Goal: Transaction & Acquisition: Purchase product/service

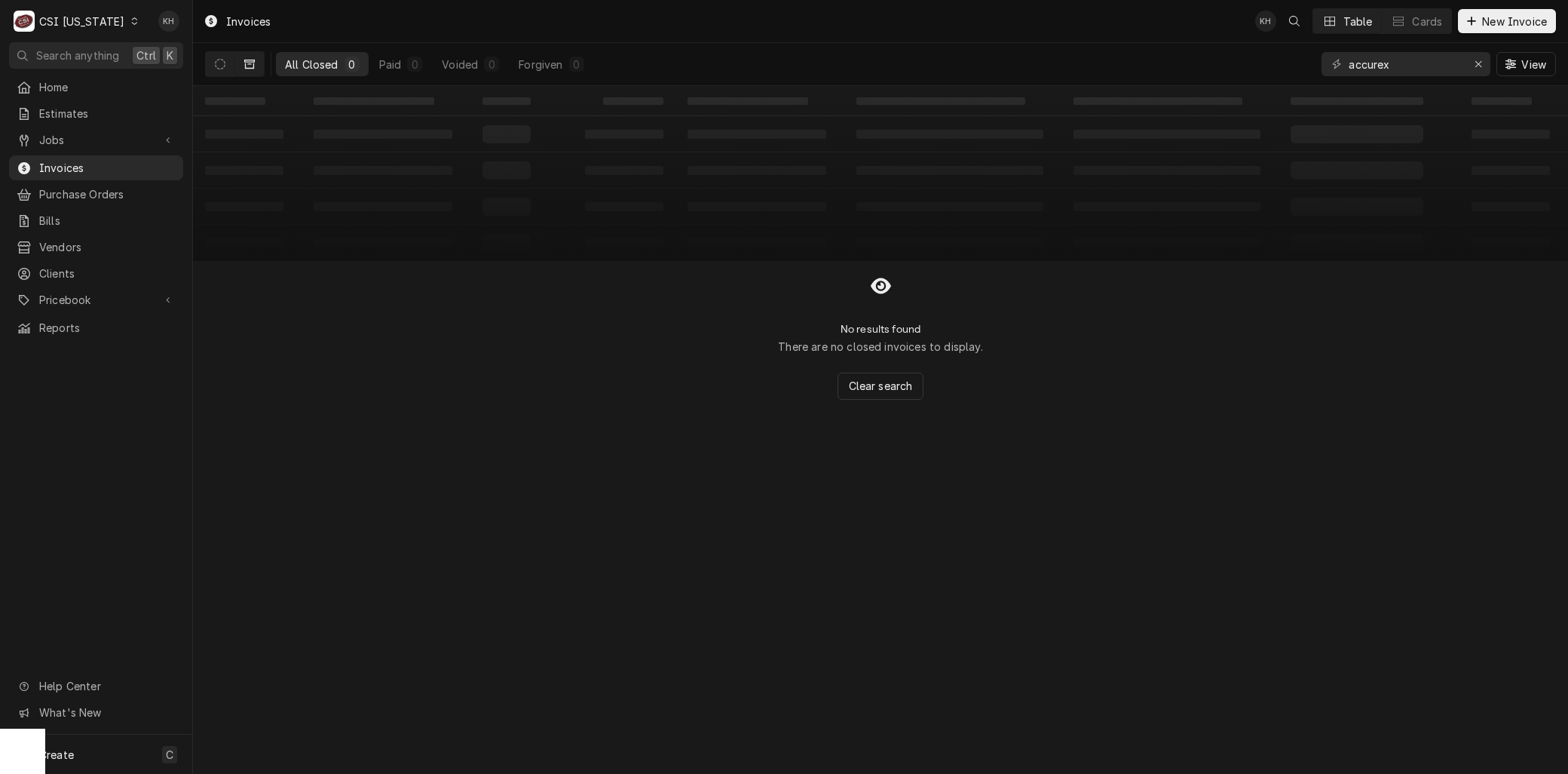
click at [85, 8] on div "C CSI Kentucky" at bounding box center [76, 21] width 135 height 30
click at [158, 30] on div "CSI [US_STATE][GEOGRAPHIC_DATA]" at bounding box center [235, 30] width 199 height 16
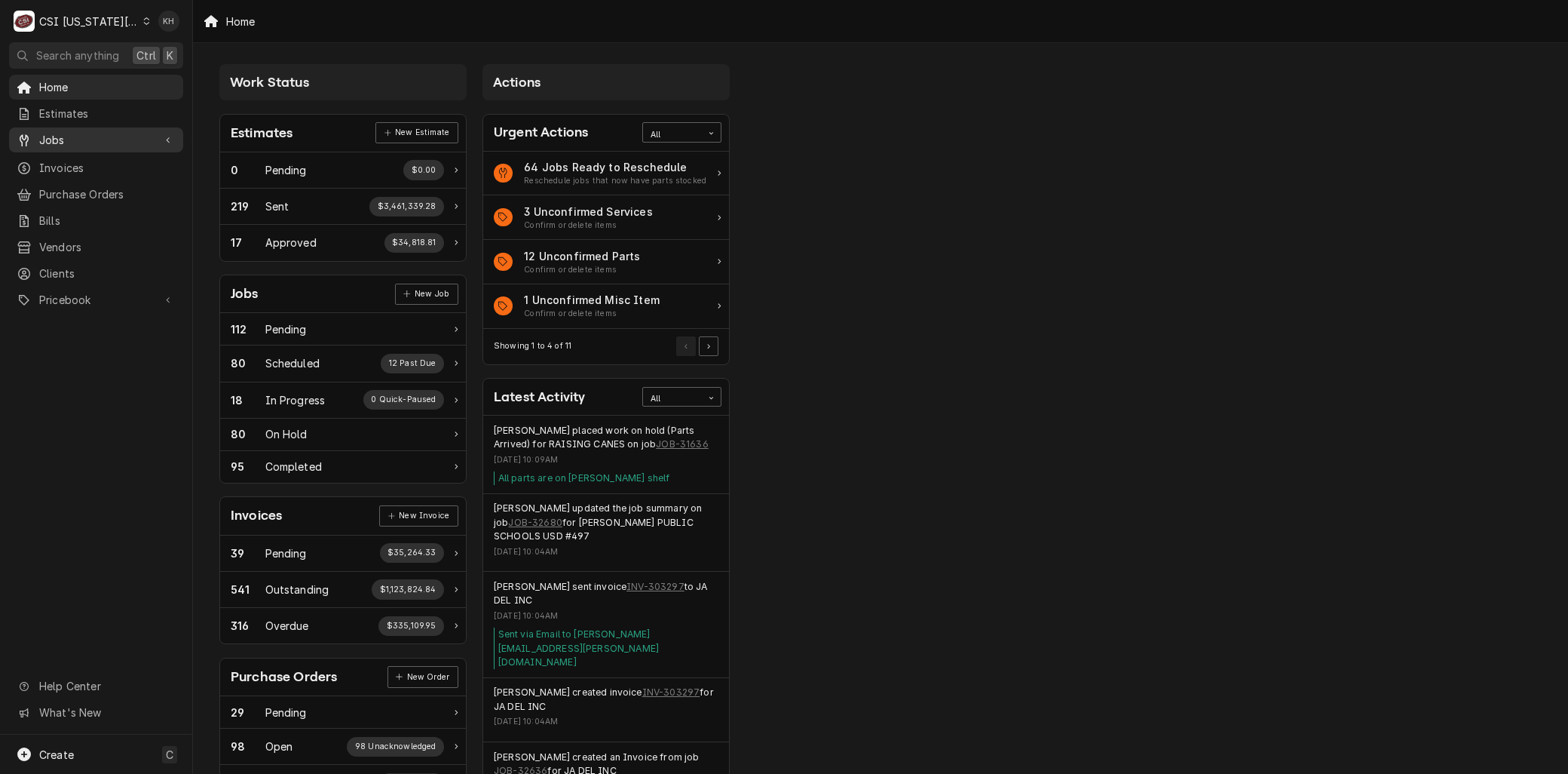
click at [69, 138] on span "Jobs" at bounding box center [95, 140] width 114 height 16
click at [68, 163] on span "Jobs" at bounding box center [107, 166] width 136 height 16
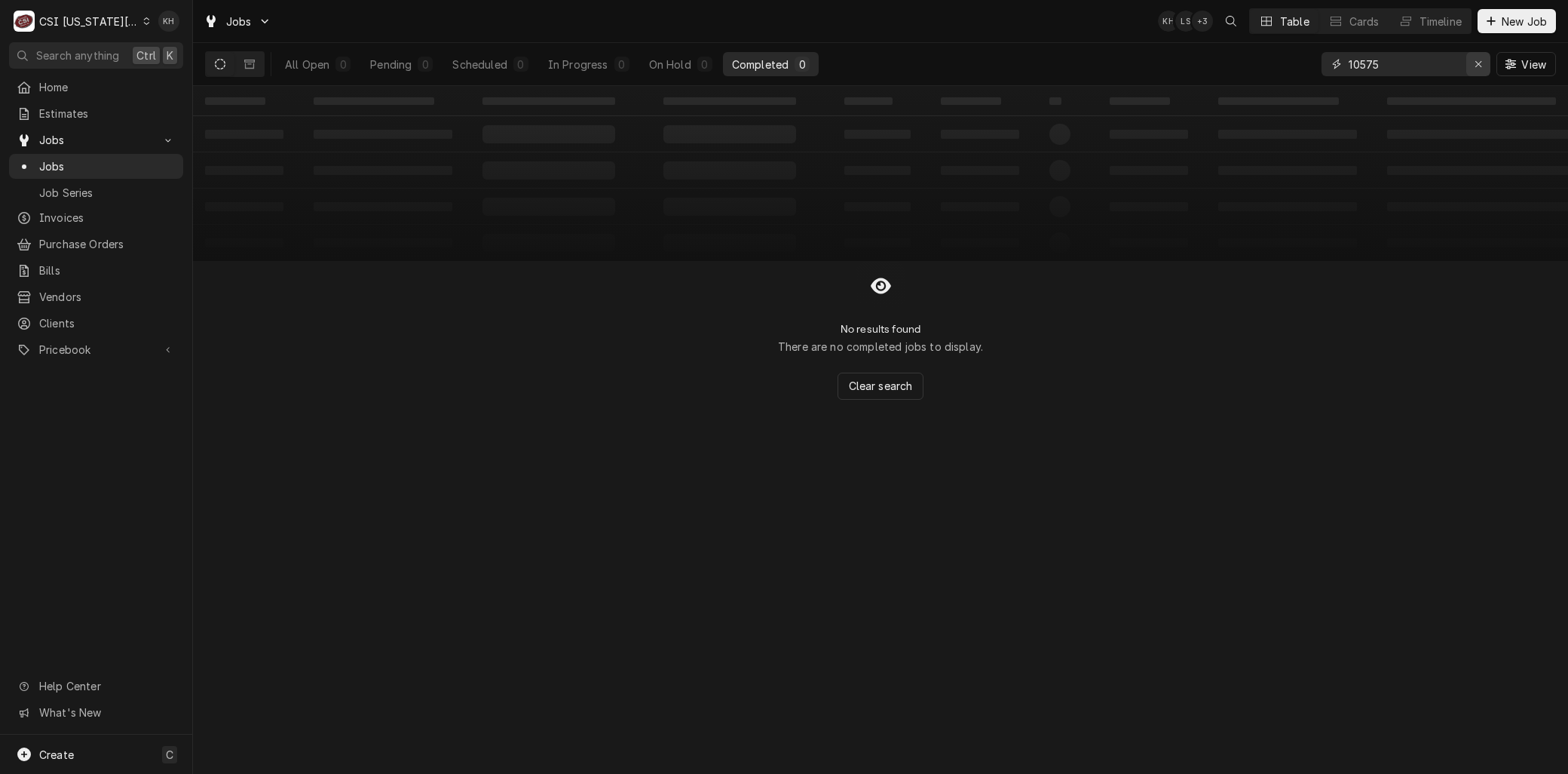
click at [1482, 65] on div "Erase input" at bounding box center [1478, 64] width 15 height 15
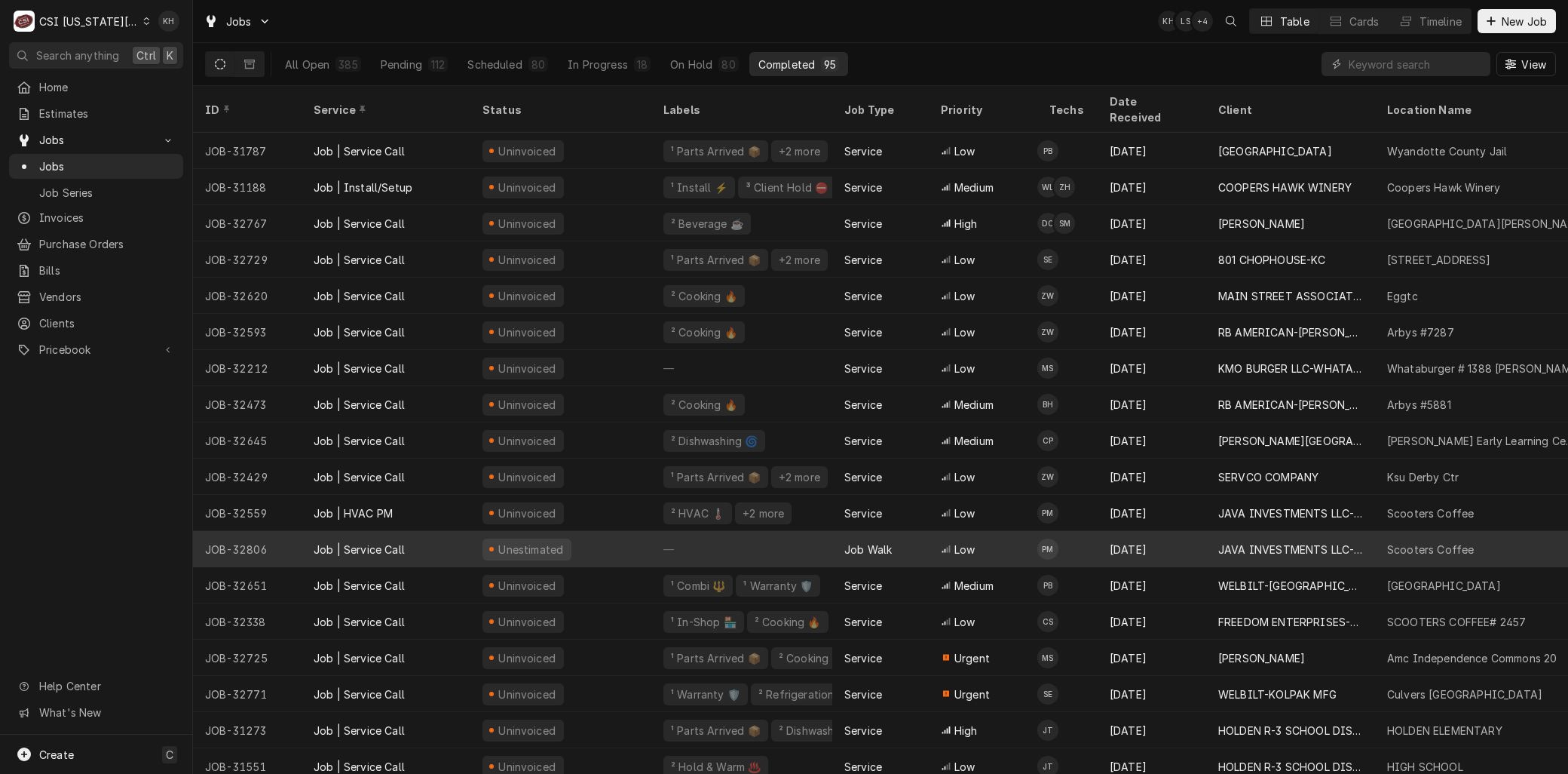
click at [398, 542] on div "Job | Service Call" at bounding box center [359, 550] width 91 height 16
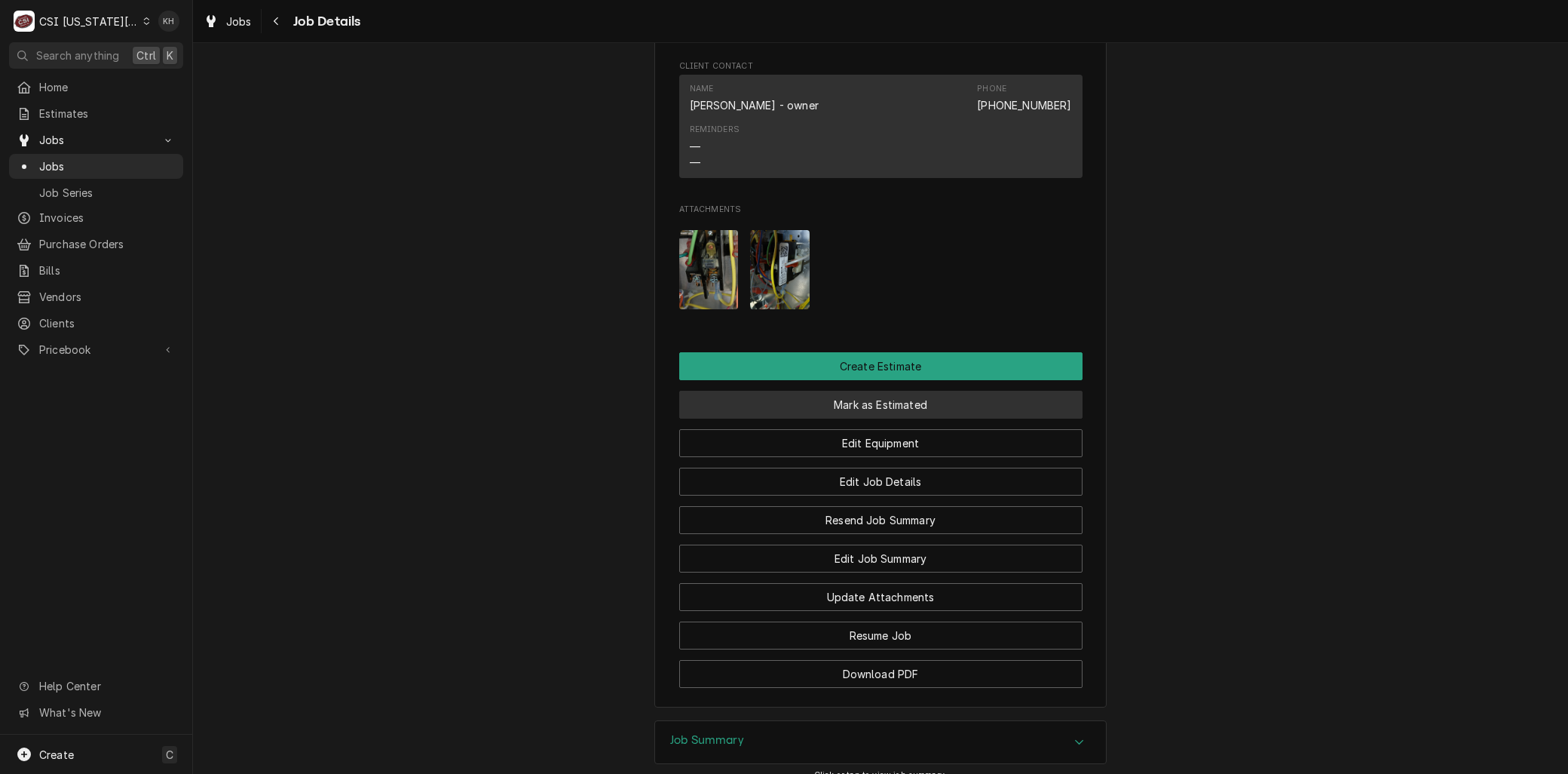
scroll to position [1005, 0]
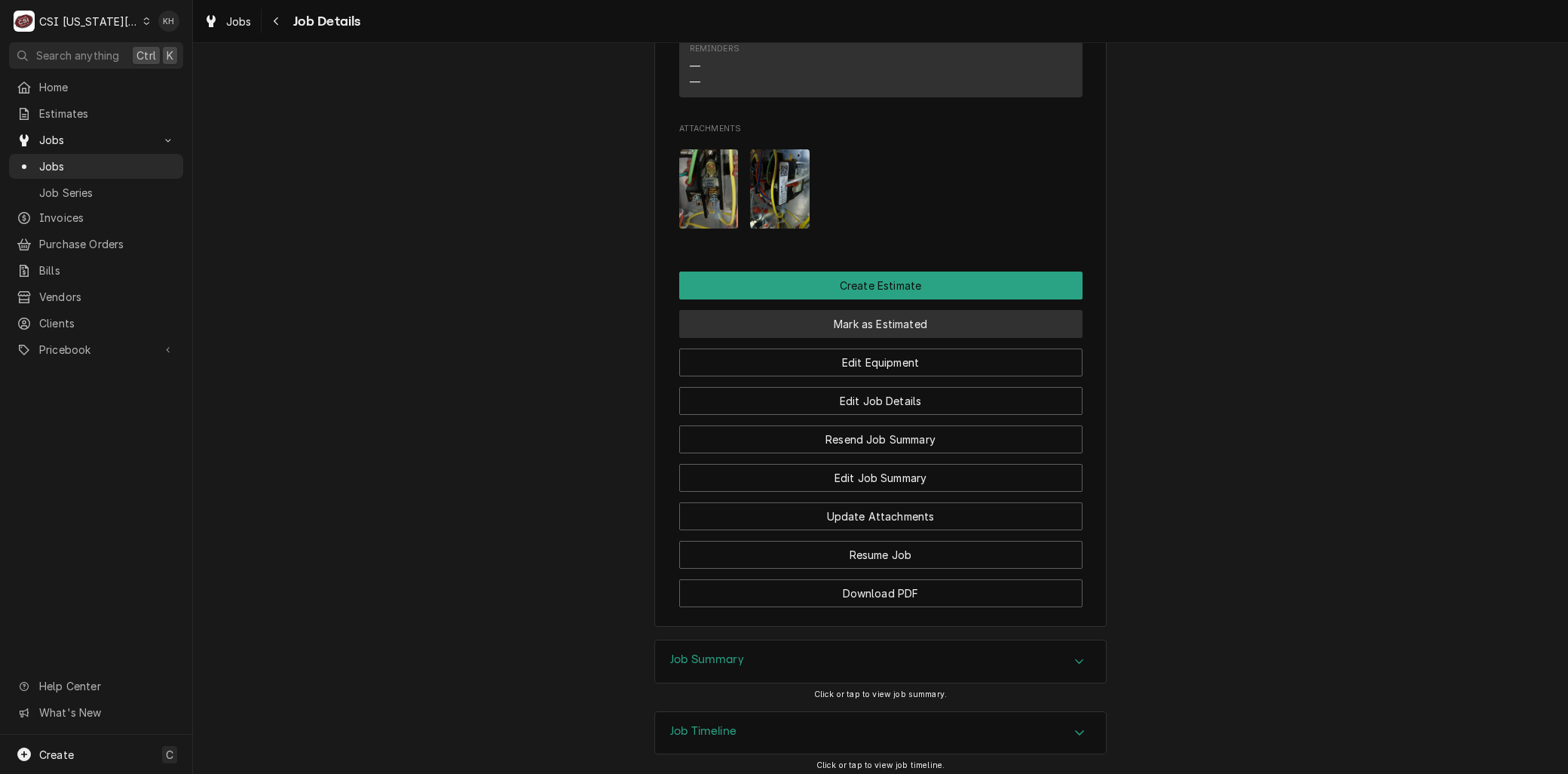
click at [866, 310] on button "Mark as Estimated" at bounding box center [881, 324] width 404 height 28
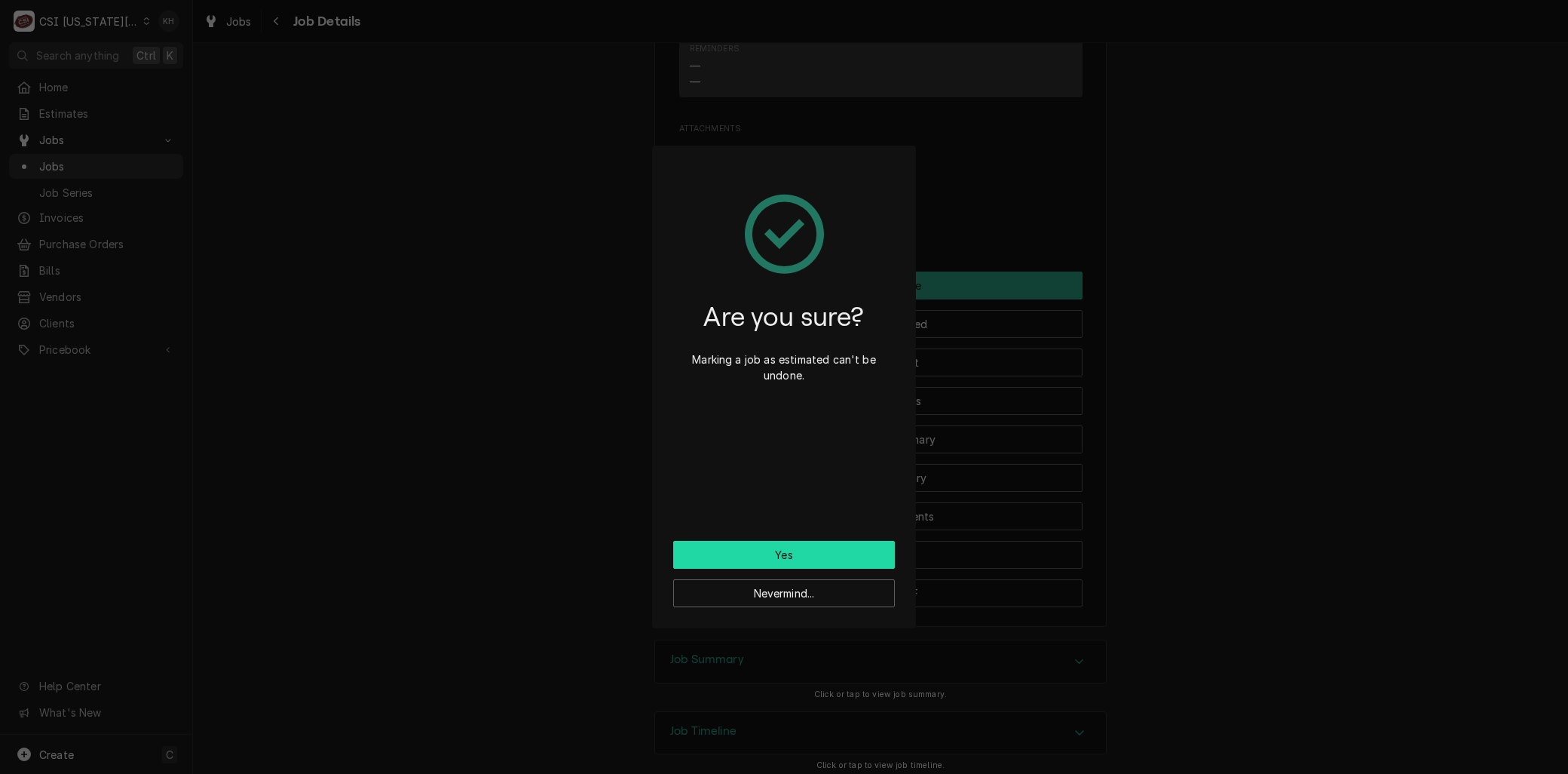
click at [808, 549] on button "Yes" at bounding box center [784, 555] width 222 height 28
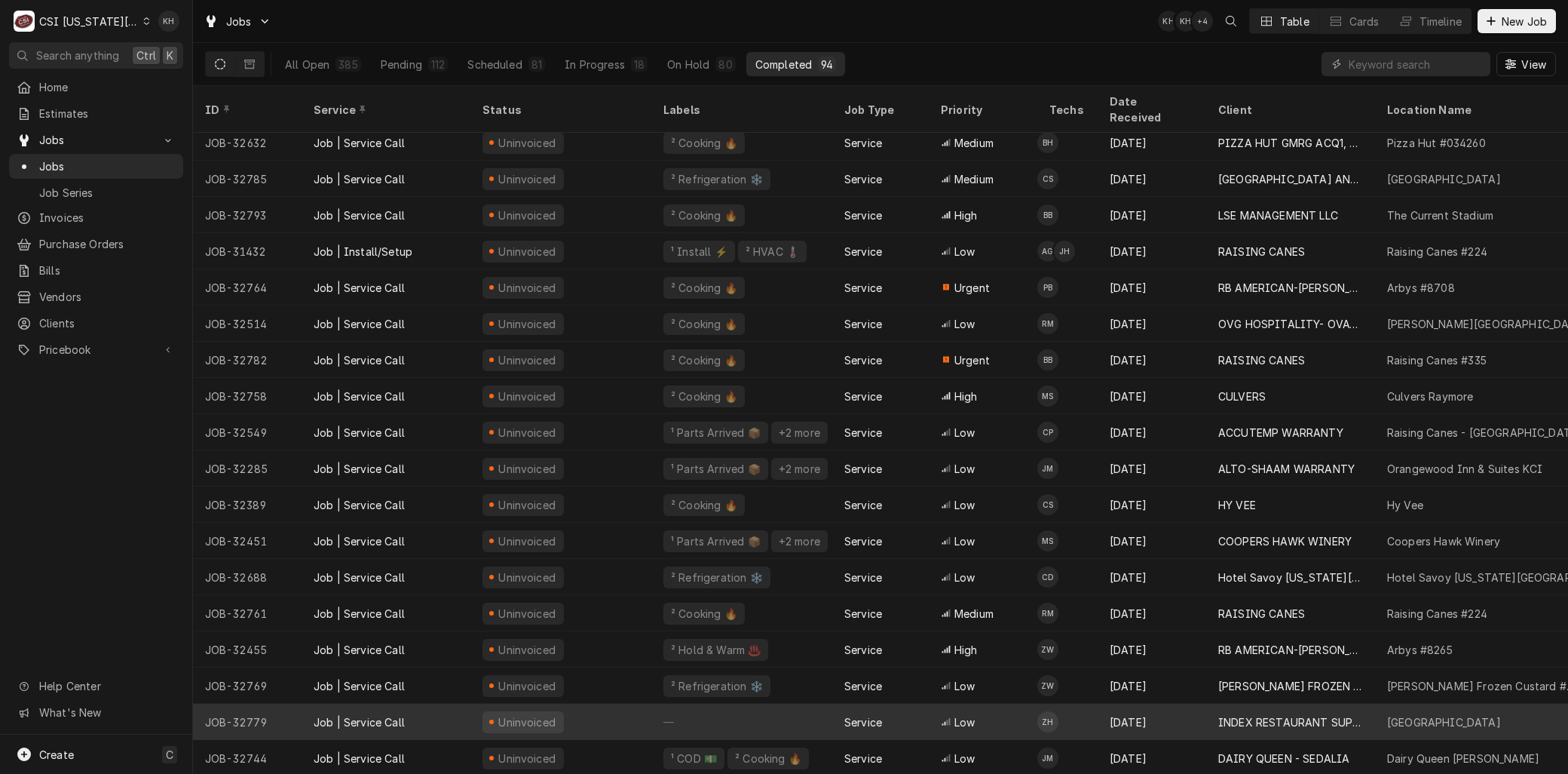
scroll to position [729, 0]
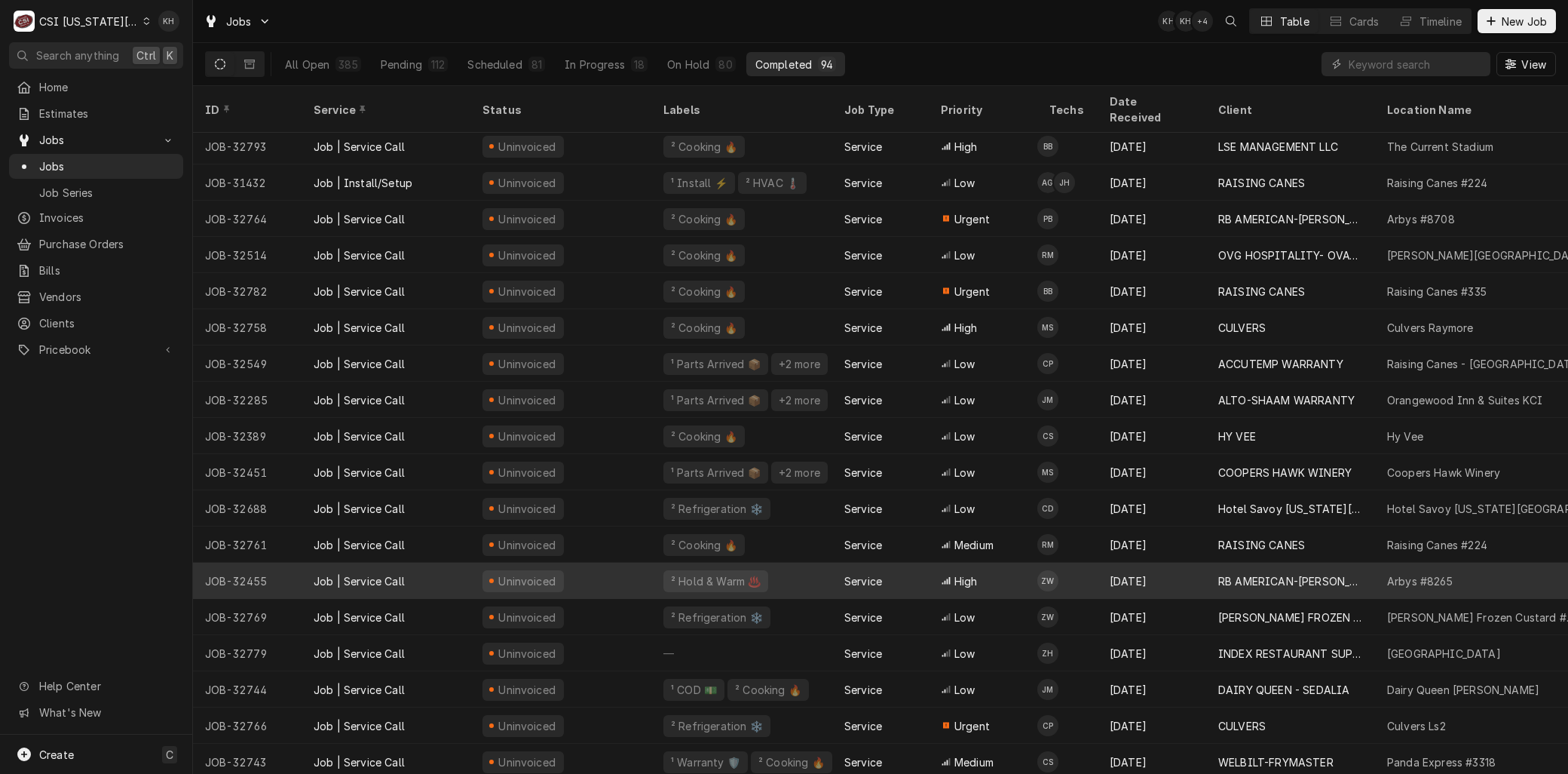
click at [279, 567] on div "JOB-32455" at bounding box center [247, 580] width 109 height 36
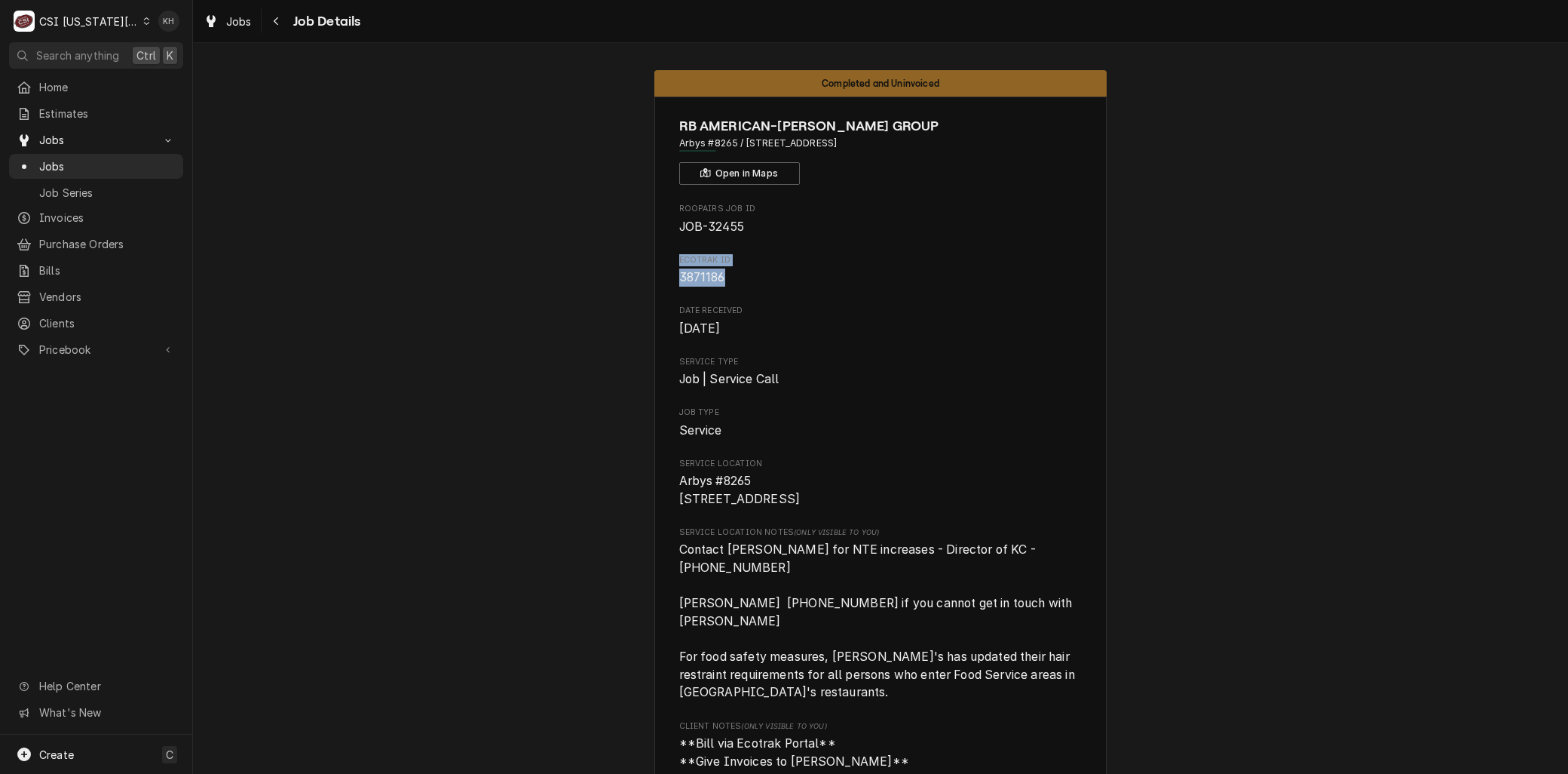
drag, startPoint x: 728, startPoint y: 277, endPoint x: 664, endPoint y: 262, distance: 65.7
copy div "Ecotrak ID 3871186"
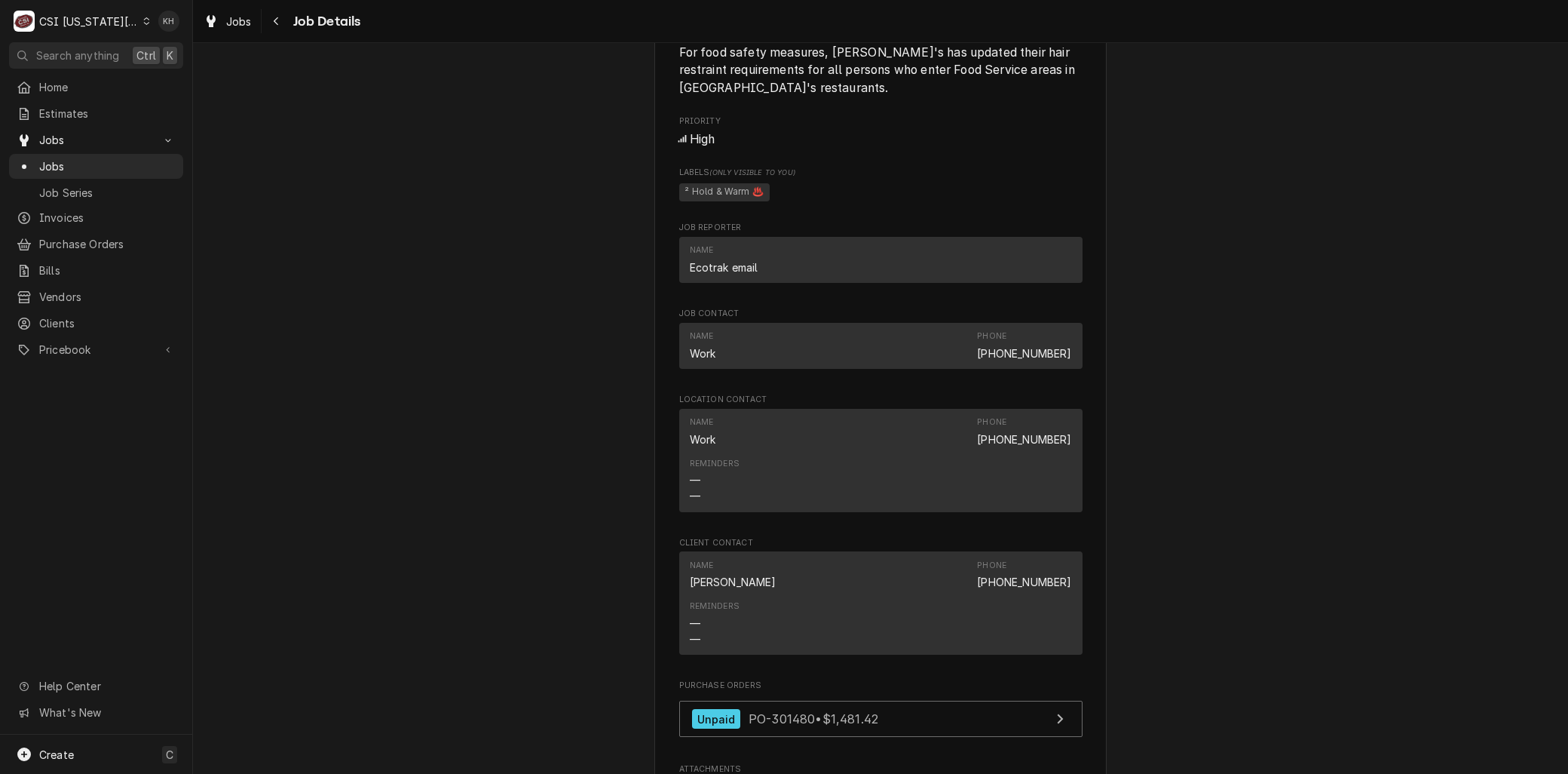
scroll to position [2011, 0]
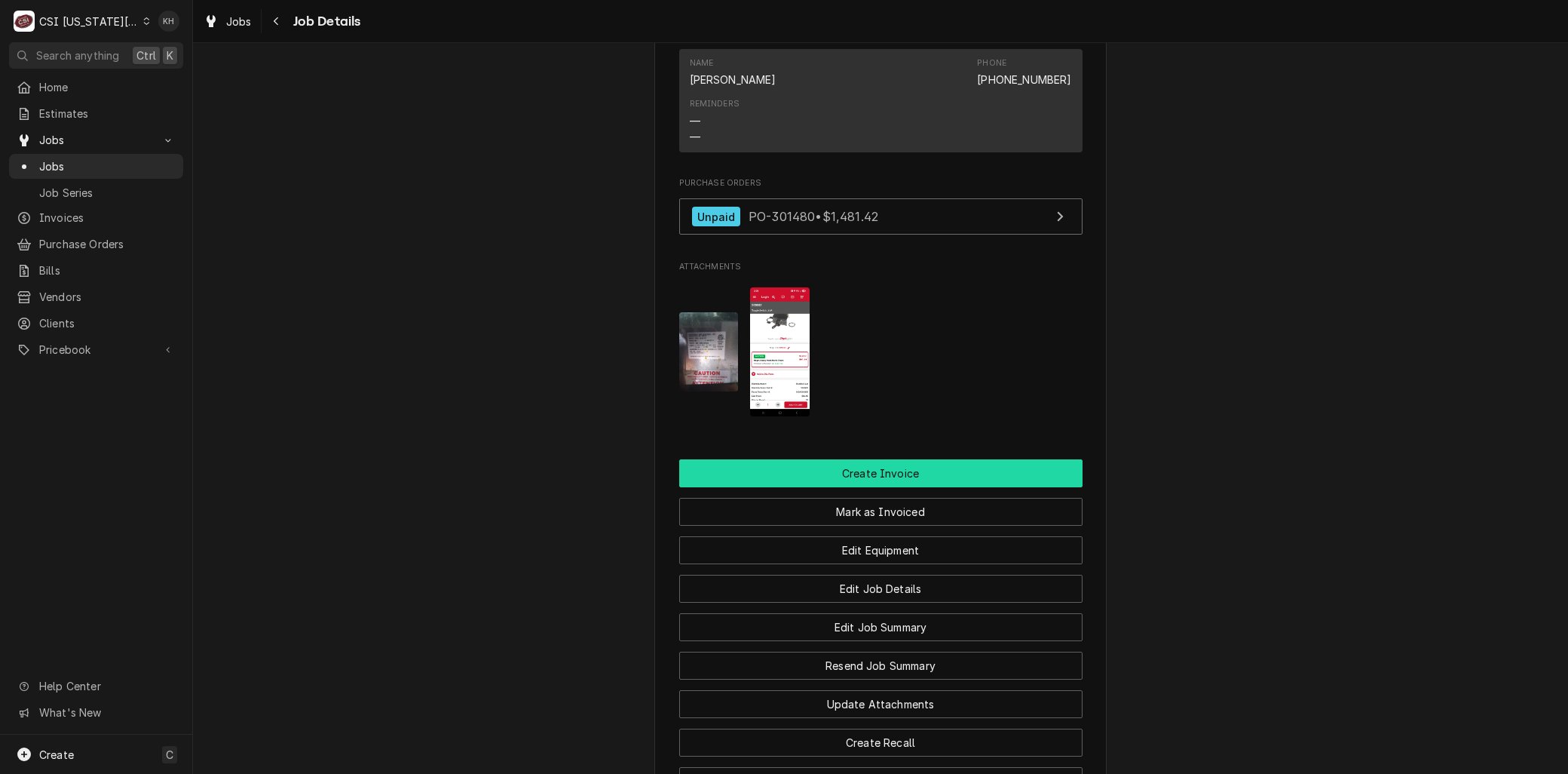
click at [852, 459] on button "Create Invoice" at bounding box center [881, 474] width 404 height 28
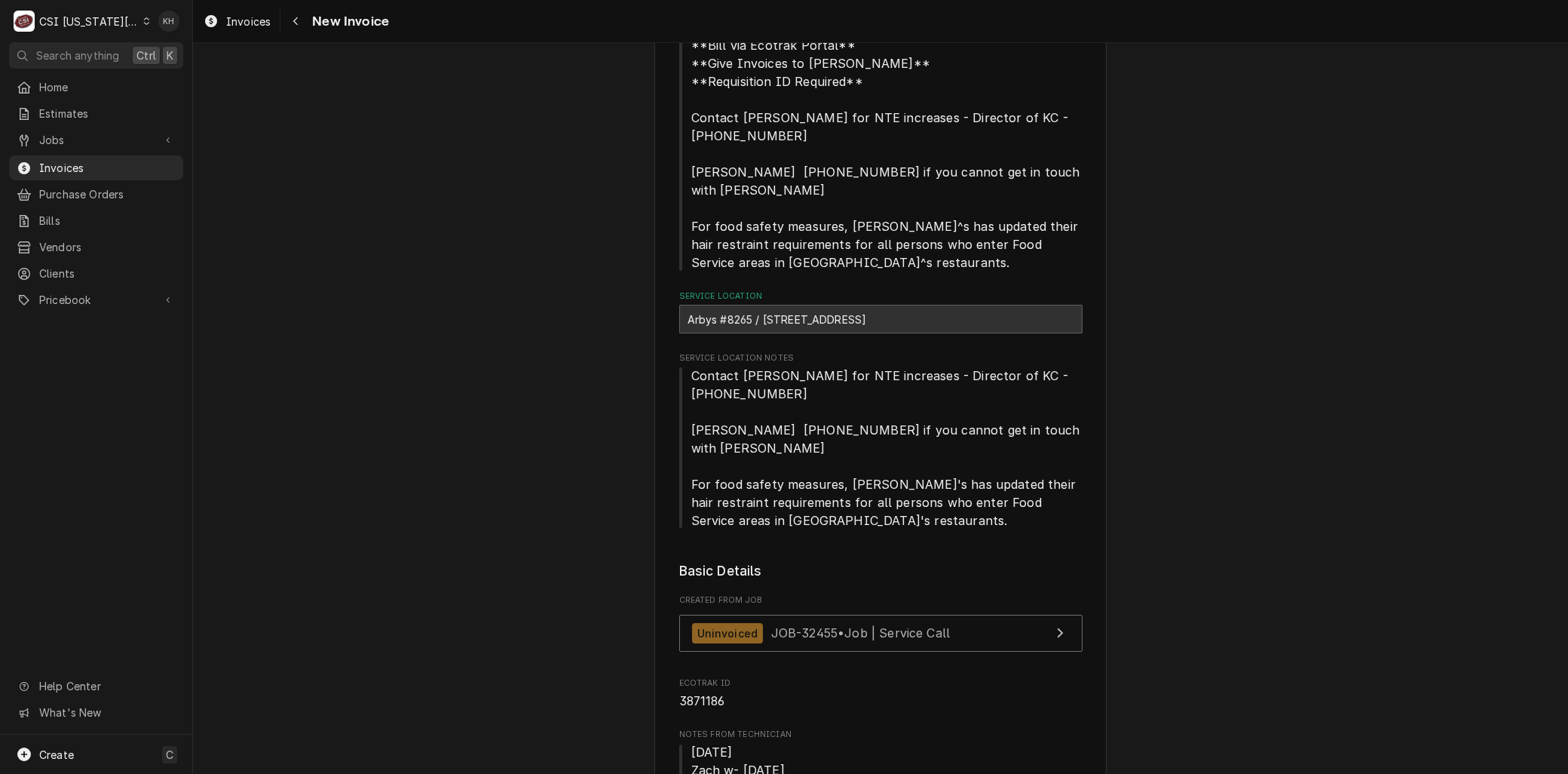
scroll to position [502, 0]
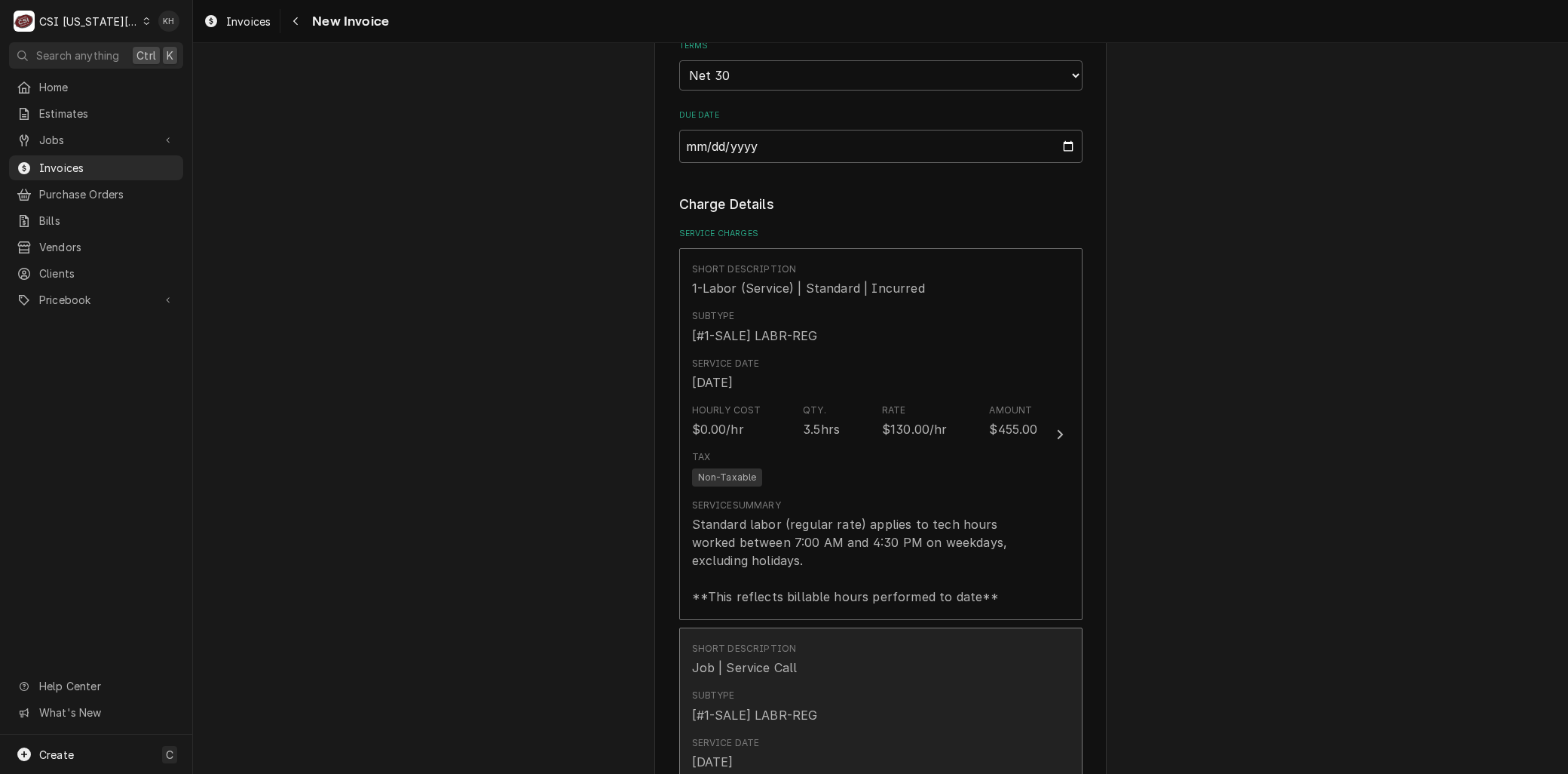
click at [788, 682] on div "Subtype [#1-SALE] LABR-REG" at bounding box center [866, 705] width 346 height 47
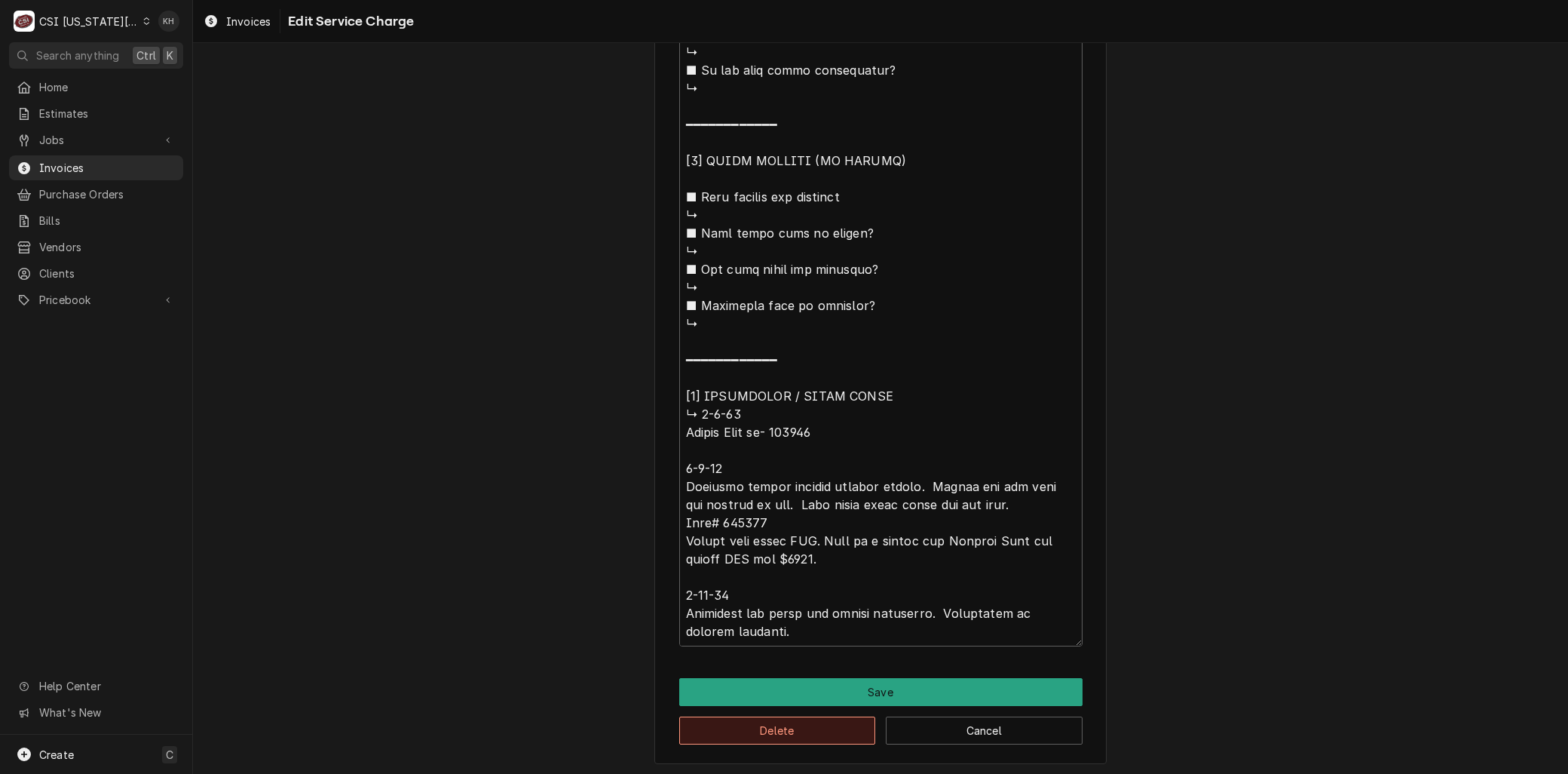
click at [760, 720] on button "Delete" at bounding box center [777, 731] width 197 height 28
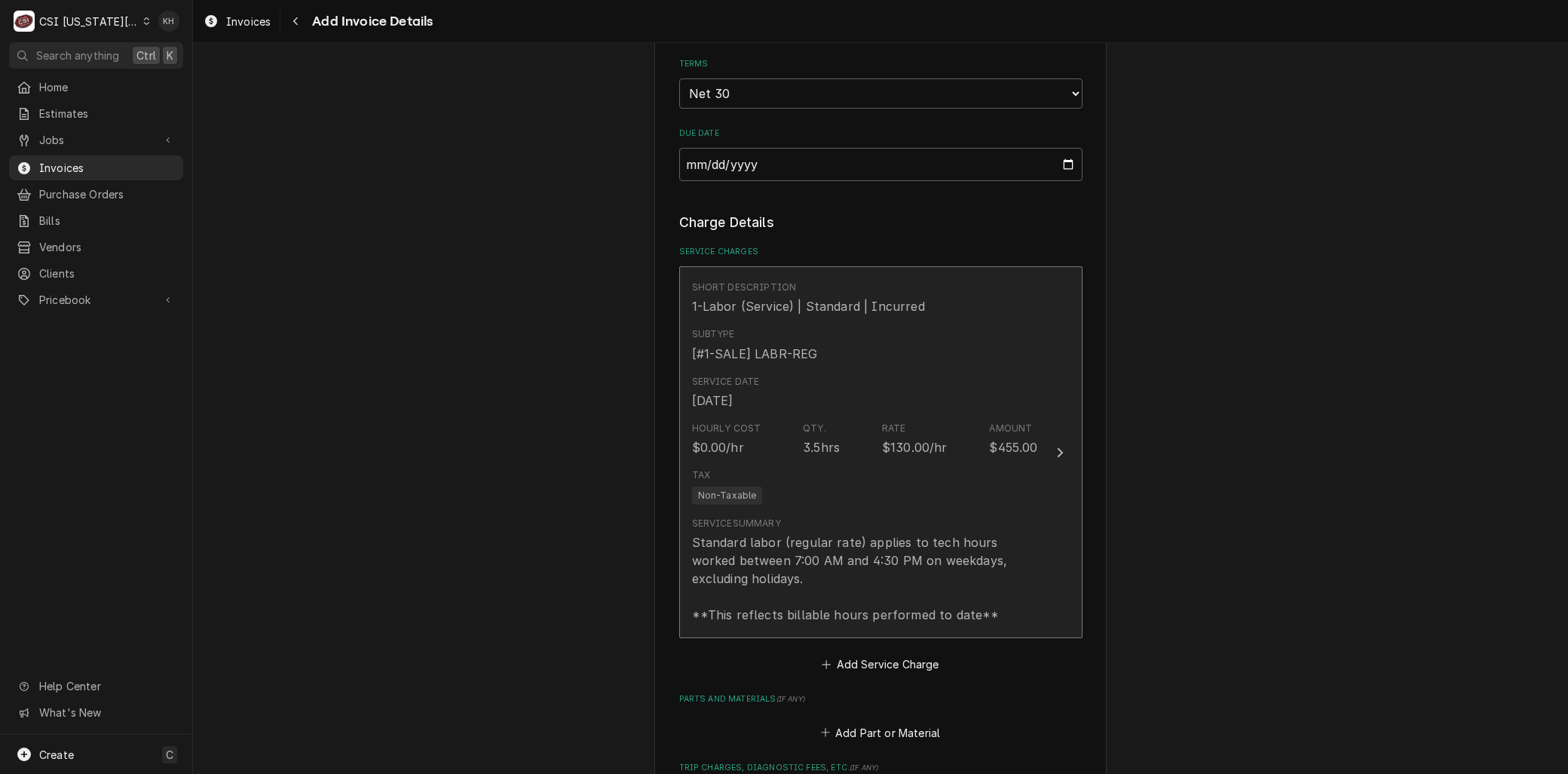
click at [781, 517] on div "Service Summary Standard labor (regular rate) applies to tech hours worked betw…" at bounding box center [866, 570] width 346 height 107
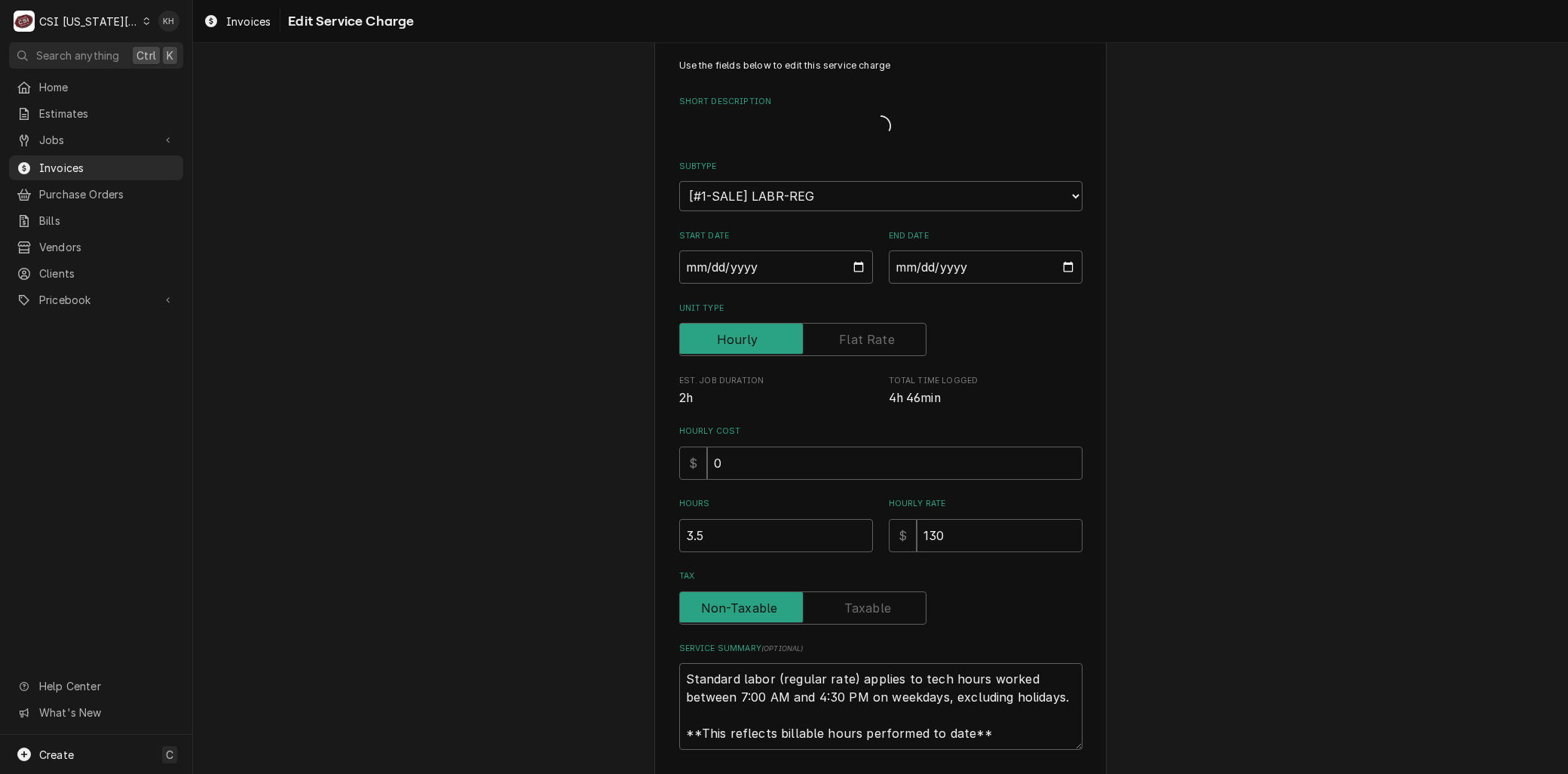
type textarea "x"
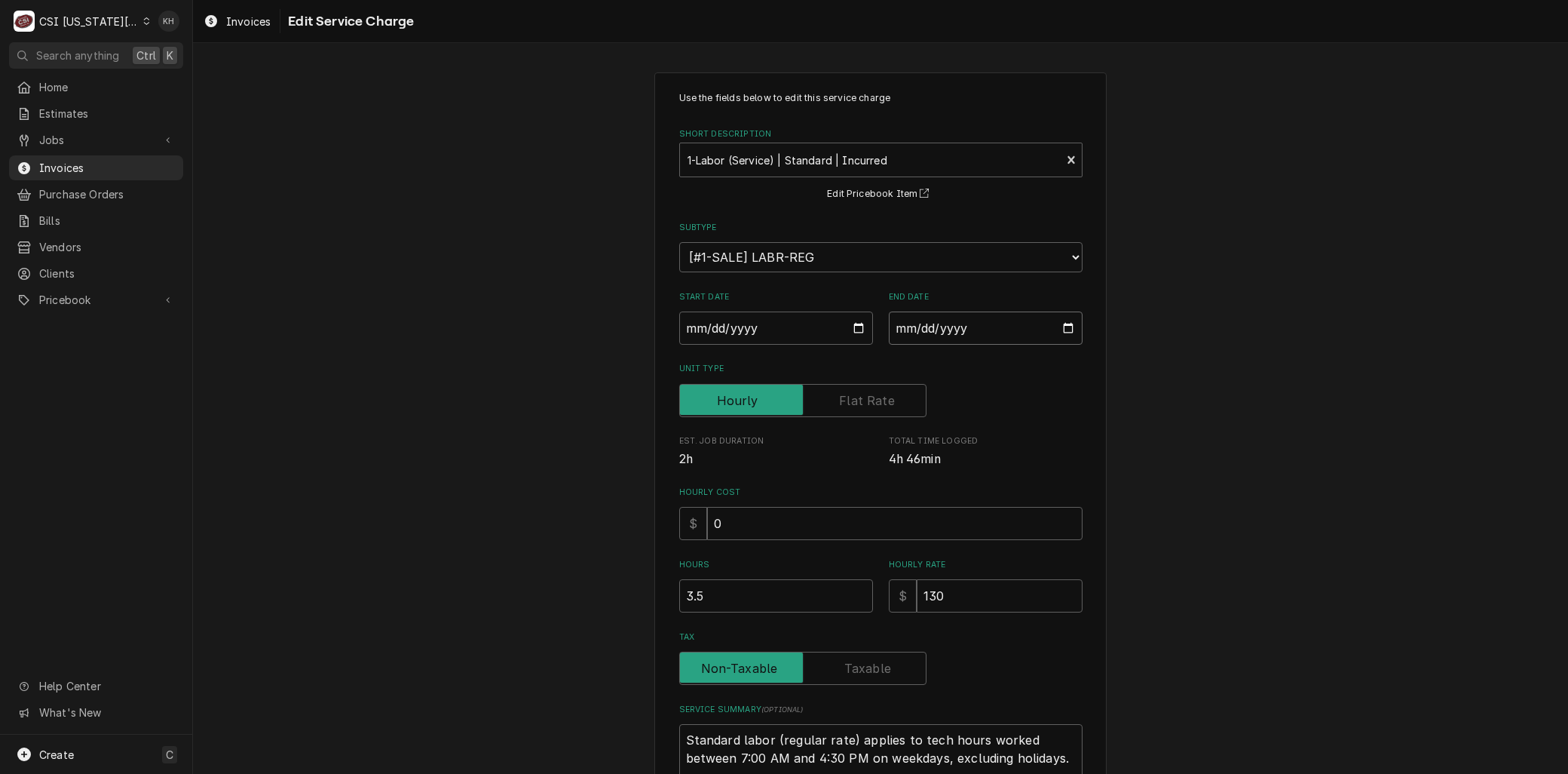
click at [1061, 322] on input "2025-09-05" at bounding box center [985, 329] width 193 height 34
type input "2025-09-15"
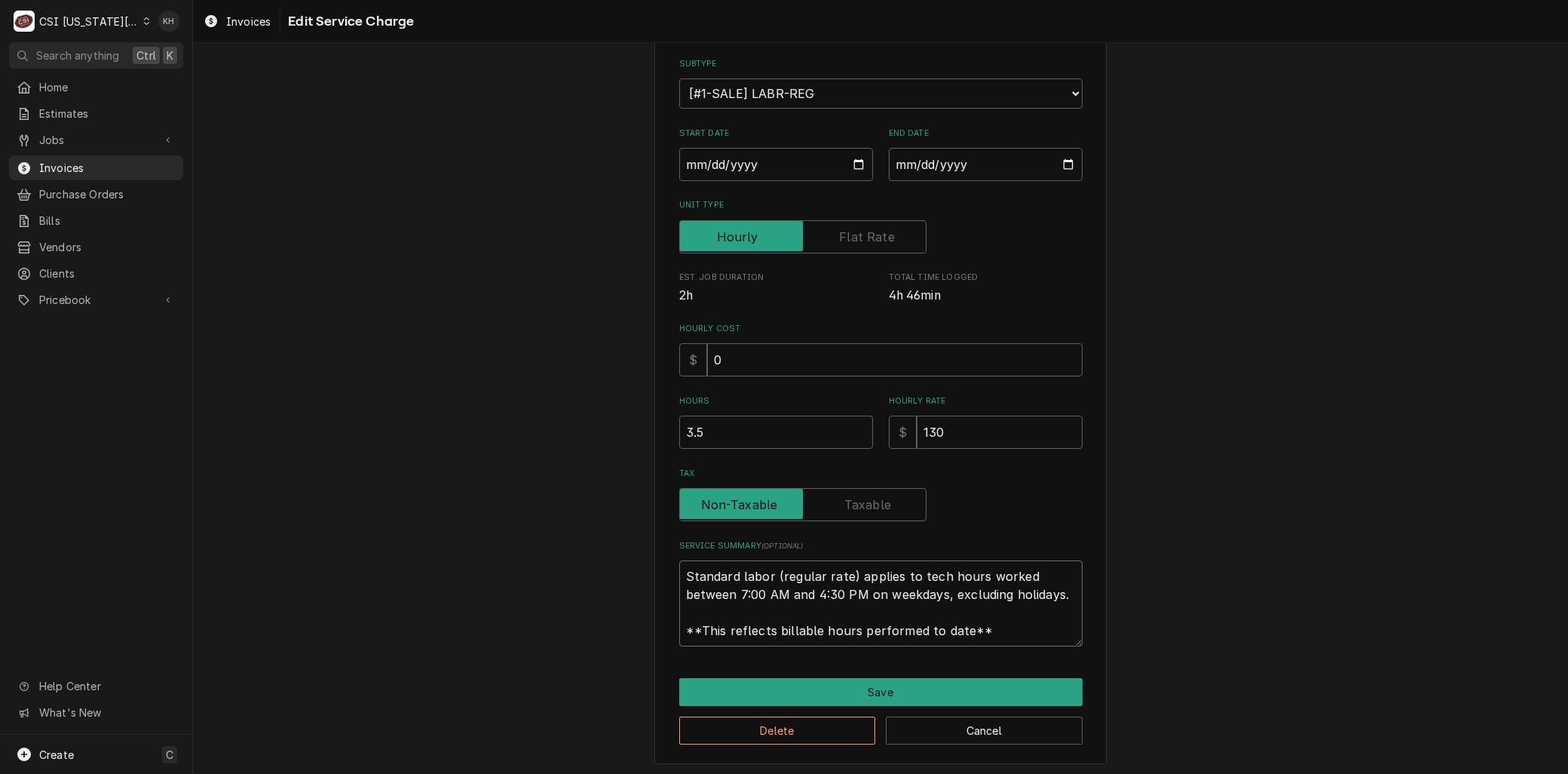
drag, startPoint x: 1009, startPoint y: 636, endPoint x: 521, endPoint y: 522, distance: 501.1
click at [517, 527] on div "Use the fields below to edit this service charge Short Description 1-Labor (Ser…" at bounding box center [881, 336] width 1375 height 882
paste textarea "⚠️ 𝗙𝗢𝗥𝗠 𝗜𝗡𝗦𝗧𝗥𝗨𝗖𝗧𝗜𝗢𝗡𝗦 ⚠️ ✪ 𝗖𝗼𝗺𝗽𝗹𝗲𝘁𝗲 𝗮𝗹𝗹 𝗿𝗲𝗹𝗲𝘃𝗮𝗻𝘁 𝘀𝗲𝗰𝘁𝗶𝗼𝗻𝘀 ✪ 𝗣𝗿𝗼𝘃𝗶𝗱𝗲 𝗱𝗲𝘁𝗮𝗶𝗹𝗲𝗱 𝗮𝗻𝘀…"
type textarea "x"
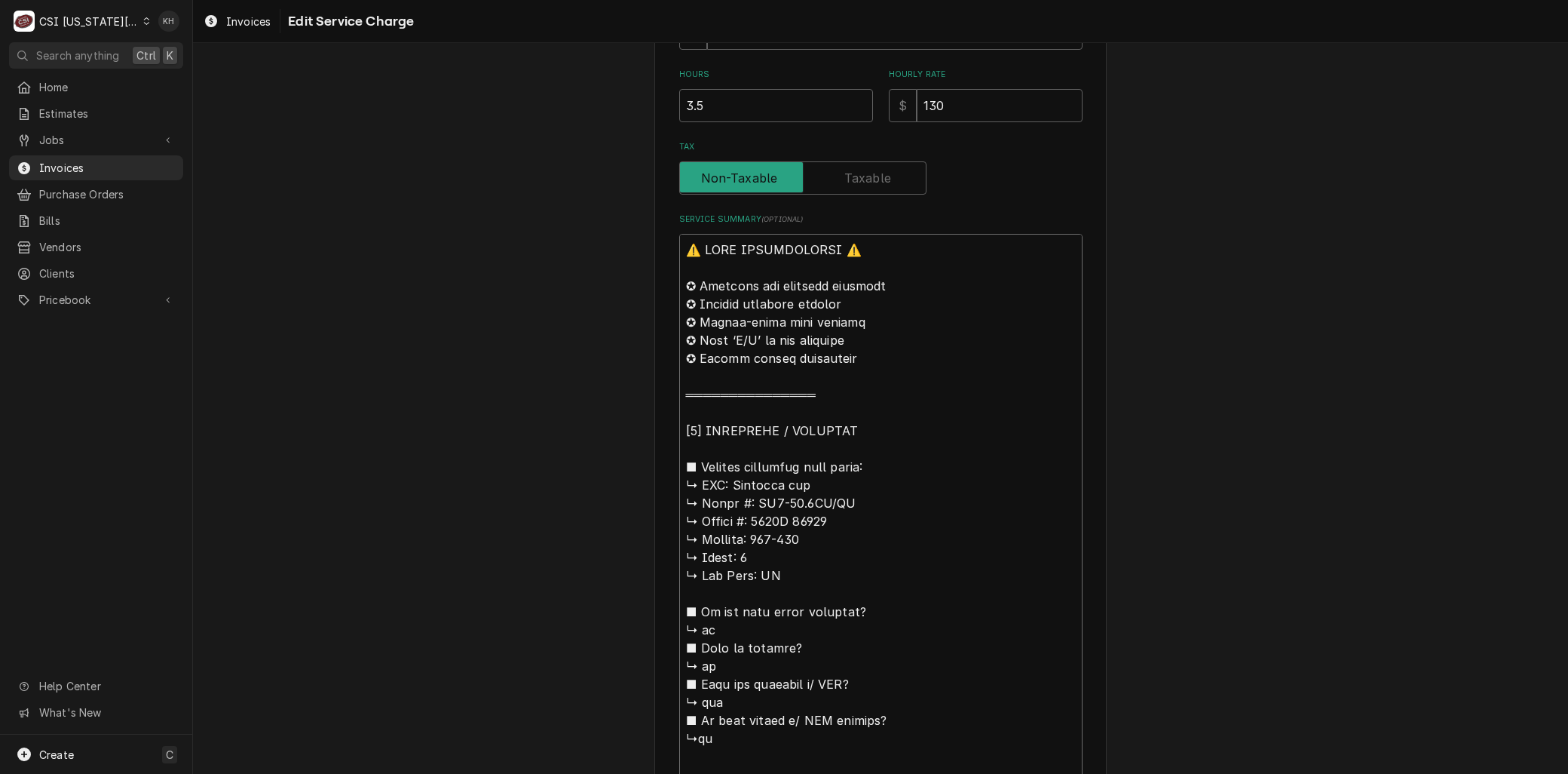
scroll to position [300, 0]
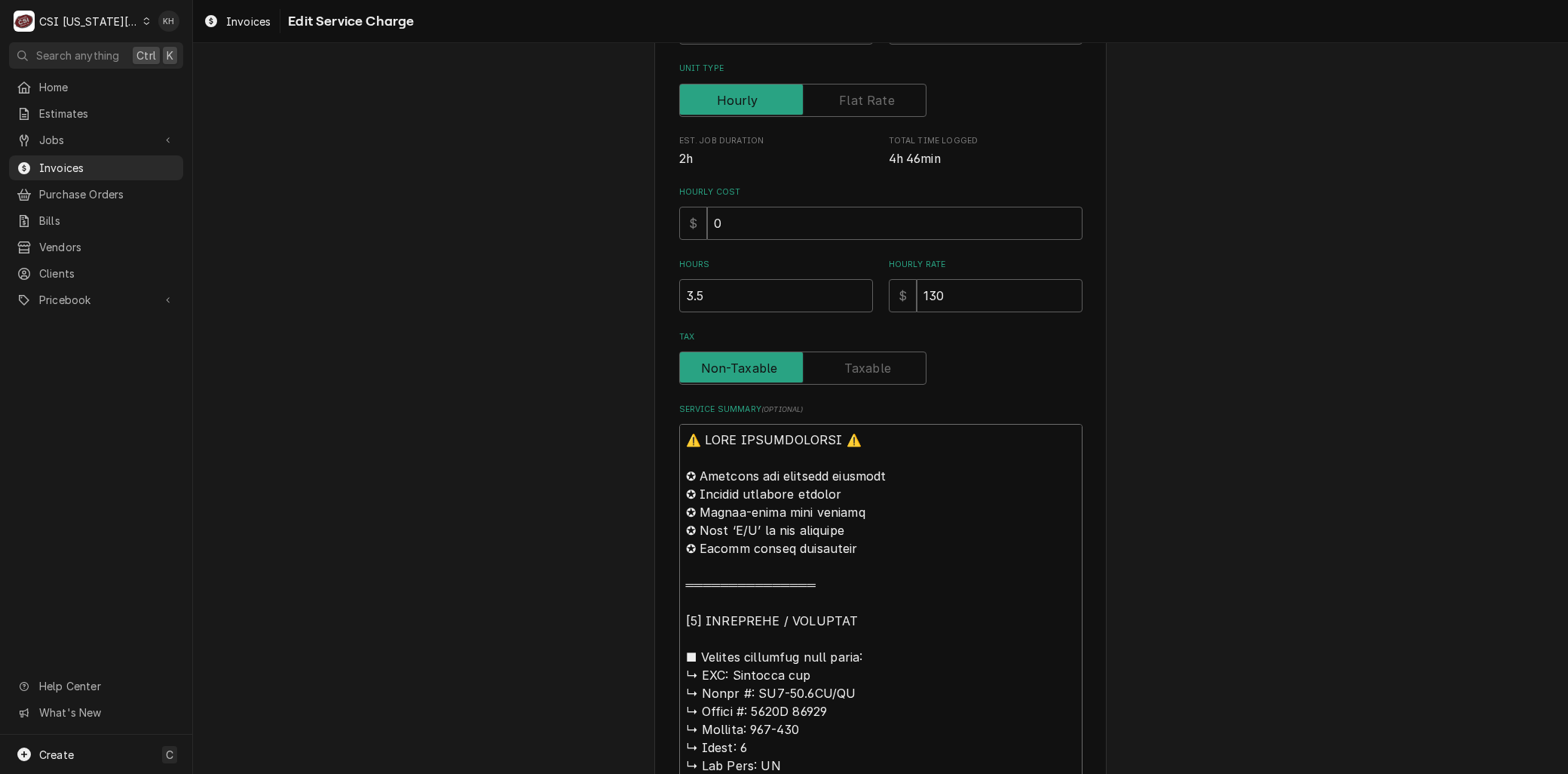
drag, startPoint x: 729, startPoint y: 672, endPoint x: 564, endPoint y: 348, distance: 363.6
type textarea "VMarshall air ↳ 𝗠𝗼𝗱𝗲𝗹 #: RR5-48.5LT/RT ↳ 𝗦𝗲𝗿𝗶𝗮𝗹 #: 1119H 60319 ↳ 𝗩𝗼𝗹𝘁𝗮𝗴𝗲: 208-2…"
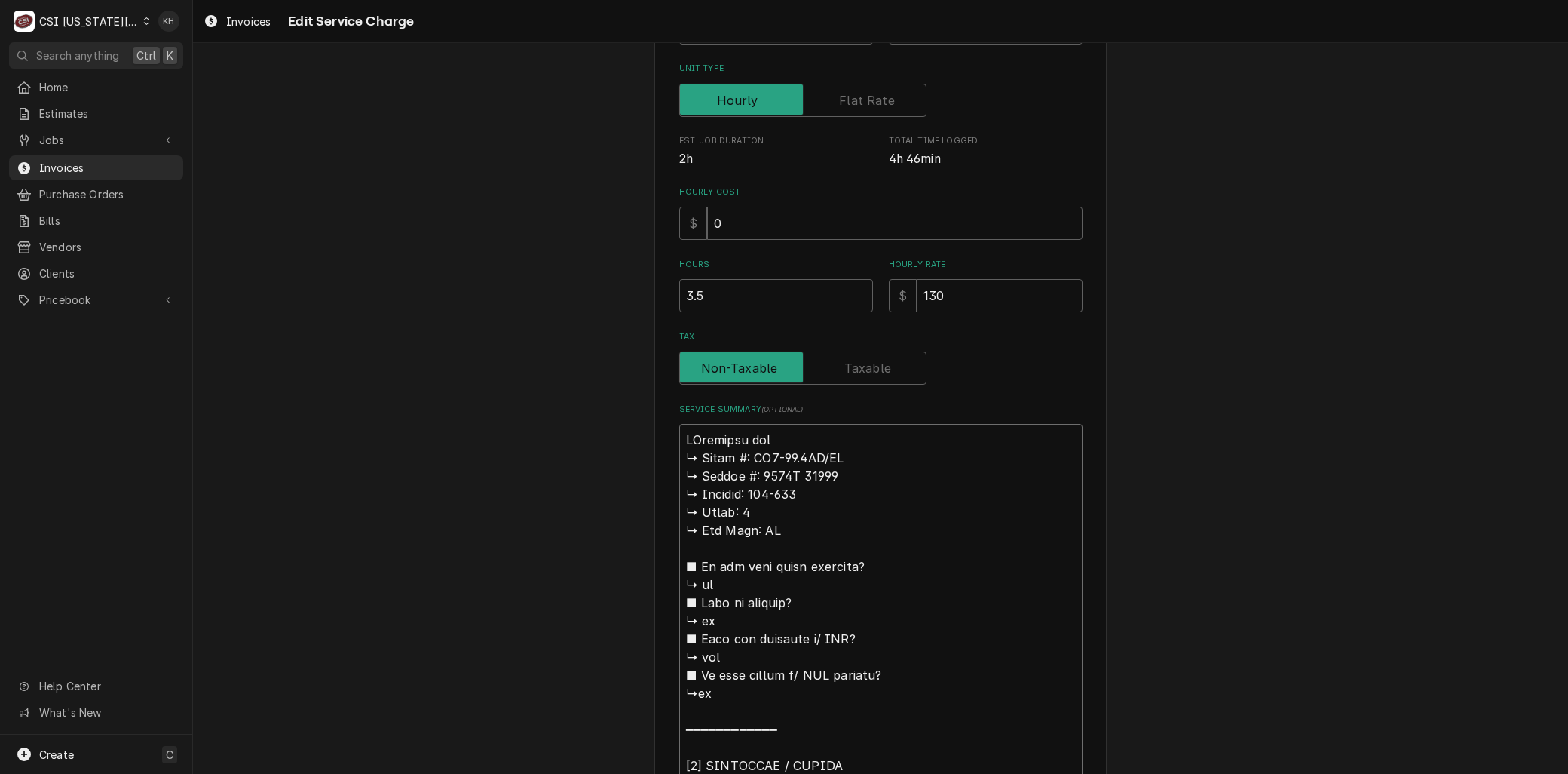
type textarea "x"
type textarea "VrMarshall air ↳ 𝗠𝗼𝗱𝗲𝗹 #: RR5-48.5LT/RT ↳ 𝗦𝗲𝗿𝗶𝗮𝗹 #: 1119H 60319 ↳ 𝗩𝗼𝗹𝘁𝗮𝗴𝗲: 208-…"
type textarea "x"
type textarea "VraMarshall air ↳ 𝗠𝗼𝗱𝗲𝗹 #: RR5-48.5LT/RT ↳ 𝗦𝗲𝗿𝗶𝗮𝗹 #: 1119H 60319 ↳ 𝗩𝗼𝗹𝘁𝗮𝗴𝗲: 208…"
type textarea "x"
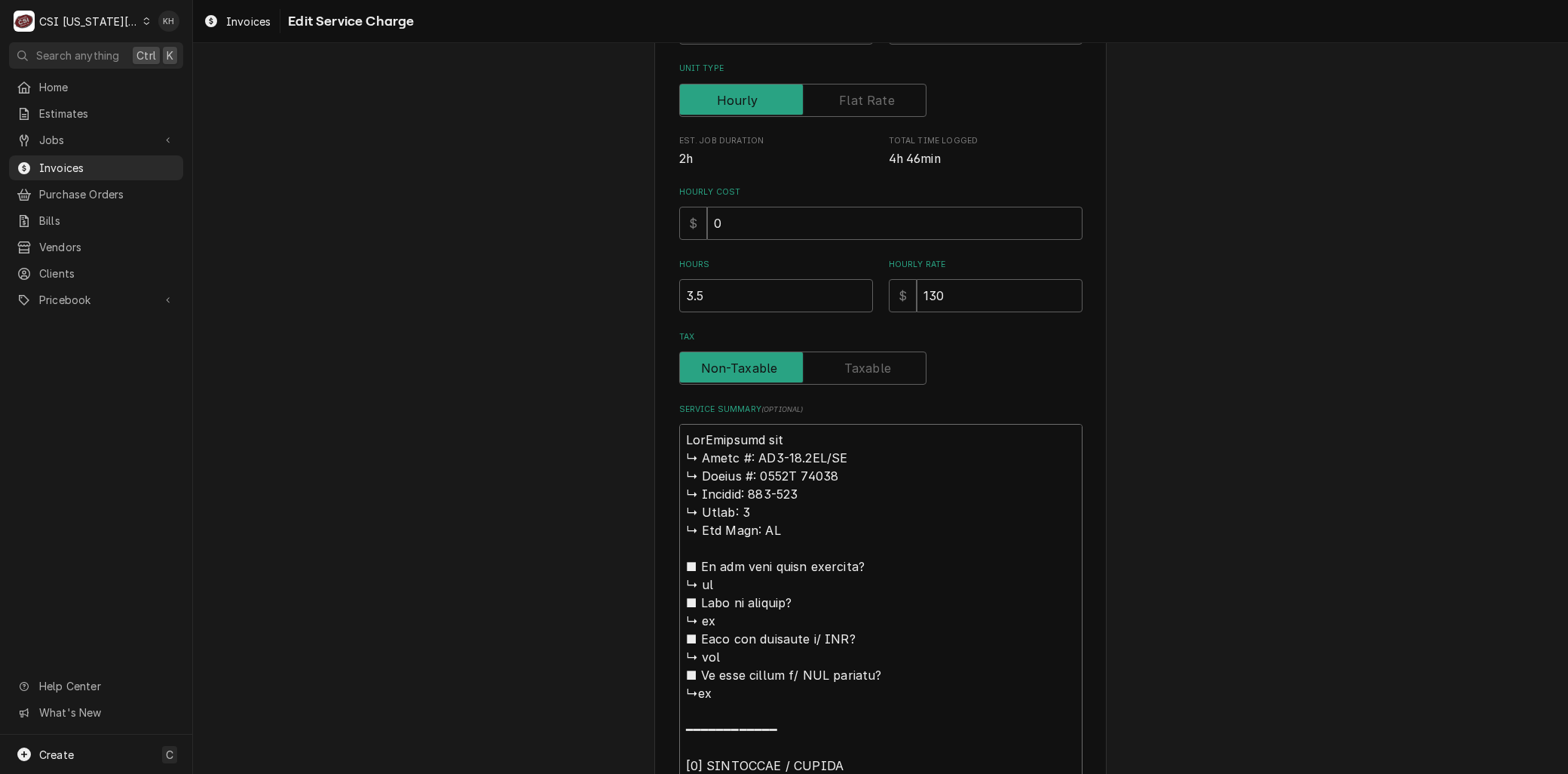
type textarea "VrMarshall air ↳ 𝗠𝗼𝗱𝗲𝗹 #: RR5-48.5LT/RT ↳ 𝗦𝗲𝗿𝗶𝗮𝗹 #: 1119H 60319 ↳ 𝗩𝗼𝗹𝘁𝗮𝗴𝗲: 208-…"
type textarea "x"
type textarea "VMarshall air ↳ 𝗠𝗼𝗱𝗲𝗹 #: RR5-48.5LT/RT ↳ 𝗦𝗲𝗿𝗶𝗮𝗹 #: 1119H 60319 ↳ 𝗩𝗼𝗹𝘁𝗮𝗴𝗲: 208-2…"
type textarea "x"
type textarea "Marshall air ↳ 𝗠𝗼𝗱𝗲𝗹 #: RR5-48.5LT/RT ↳ 𝗦𝗲𝗿𝗶𝗮𝗹 #: 1119H 60319 ↳ 𝗩𝗼𝗹𝘁𝗮𝗴𝗲: 208-23…"
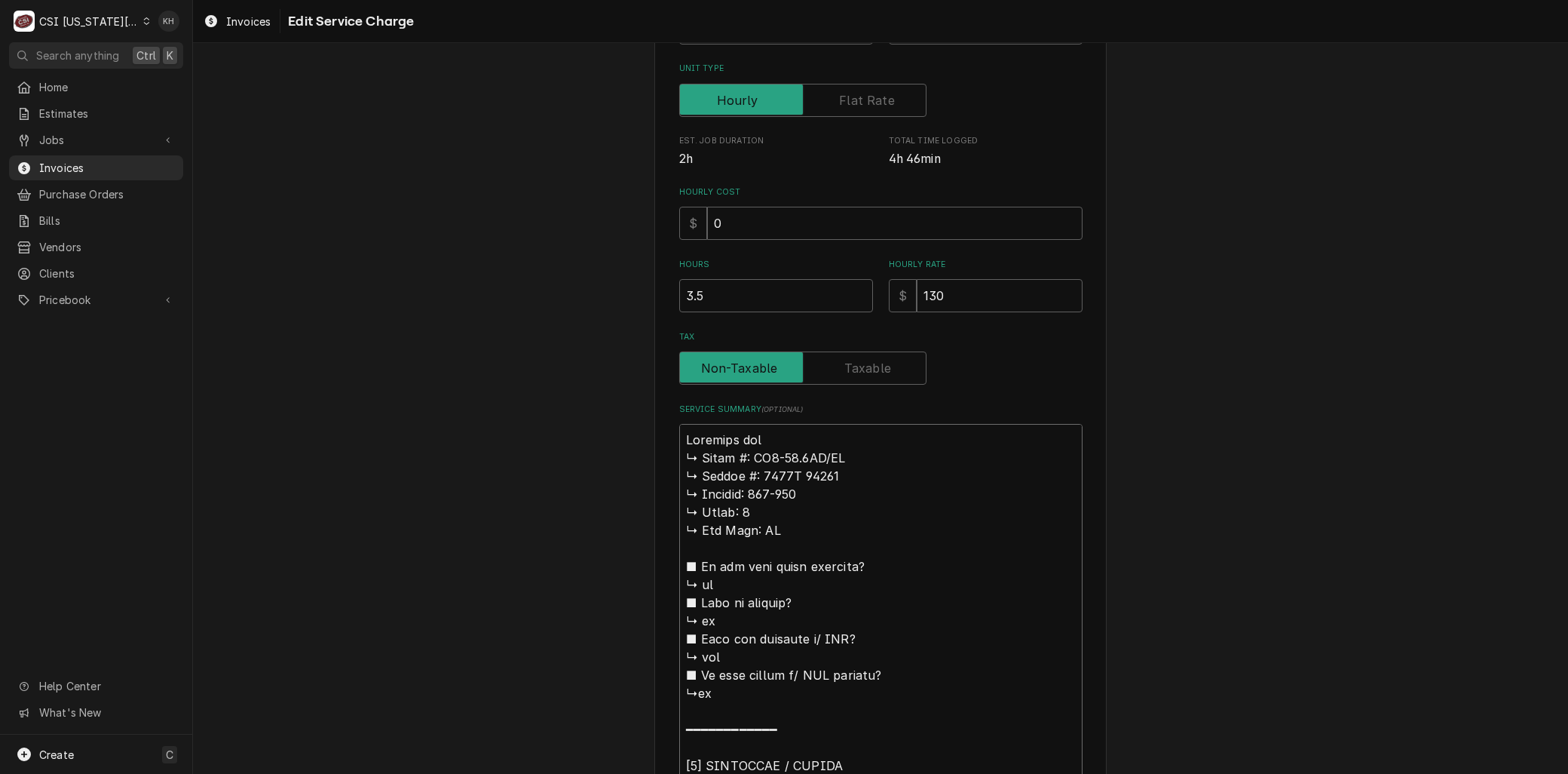
type textarea "x"
type textarea "BMarshall air ↳ 𝗠𝗼𝗱𝗲𝗹 #: RR5-48.5LT/RT ↳ 𝗦𝗲𝗿𝗶𝗮𝗹 #: 1119H 60319 ↳ 𝗩𝗼𝗹𝘁𝗮𝗴𝗲: 208-2…"
type textarea "x"
type textarea "BrMarshall air ↳ 𝗠𝗼𝗱𝗲𝗹 #: RR5-48.5LT/RT ↳ 𝗦𝗲𝗿𝗶𝗮𝗹 #: 1119H 60319 ↳ 𝗩𝗼𝗹𝘁𝗮𝗴𝗲: 208-…"
type textarea "x"
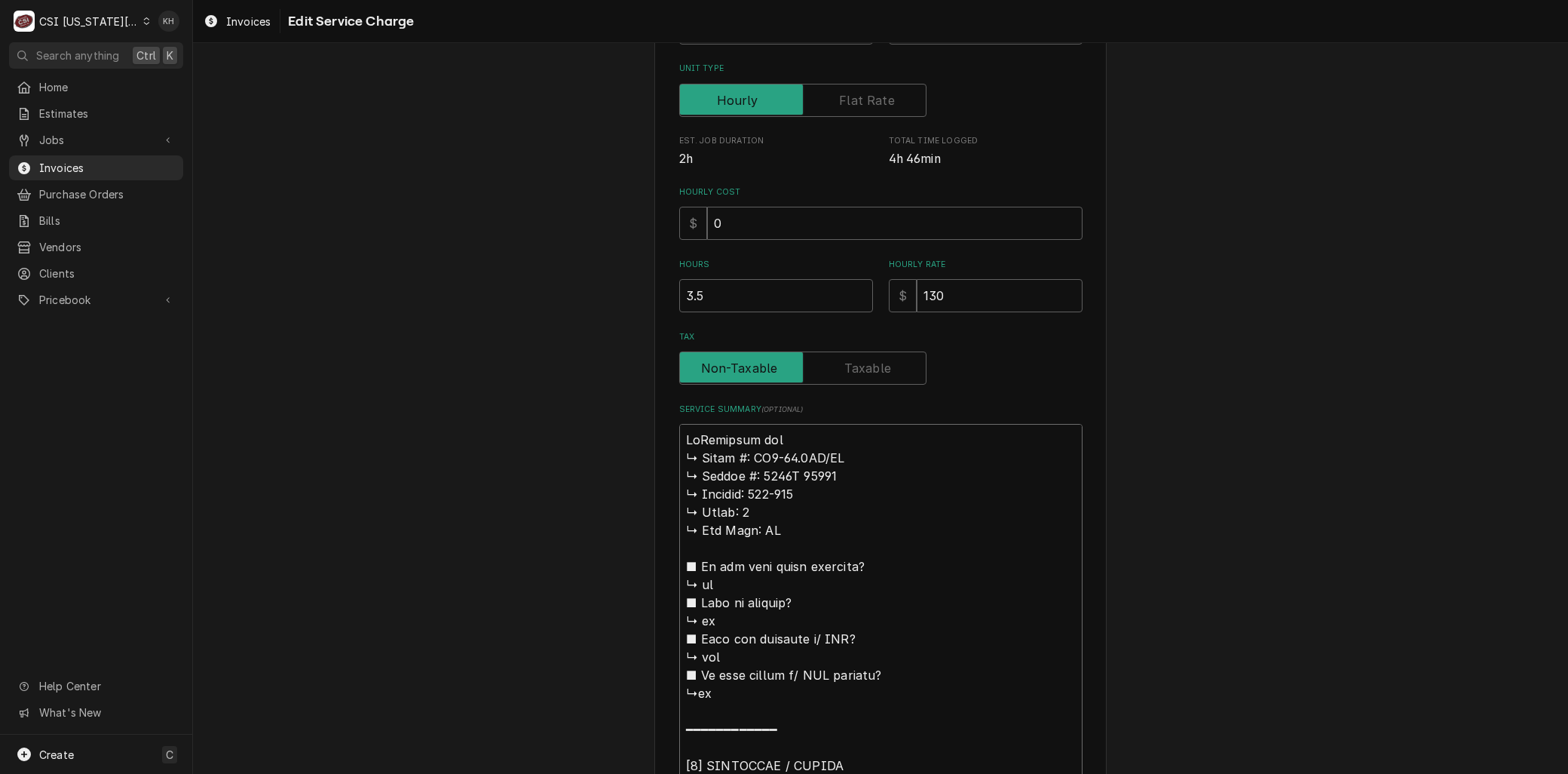
type textarea "BraMarshall air ↳ 𝗠𝗼𝗱𝗲𝗹 #: RR5-48.5LT/RT ↳ 𝗦𝗲𝗿𝗶𝗮𝗹 #: 1119H 60319 ↳ 𝗩𝗼𝗹𝘁𝗮𝗴𝗲: 208…"
type textarea "x"
type textarea "BranMarshall air ↳ 𝗠𝗼𝗱𝗲𝗹 #: RR5-48.5LT/RT ↳ 𝗦𝗲𝗿𝗶𝗮𝗹 #: 1119H 60319 ↳ 𝗩𝗼𝗹𝘁𝗮𝗴𝗲: 20…"
type textarea "x"
type textarea "BrandMarshall air ↳ 𝗠𝗼𝗱𝗲𝗹 #: RR5-48.5LT/RT ↳ 𝗦𝗲𝗿𝗶𝗮𝗹 #: 1119H 60319 ↳ 𝗩𝗼𝗹𝘁𝗮𝗴𝗲: 2…"
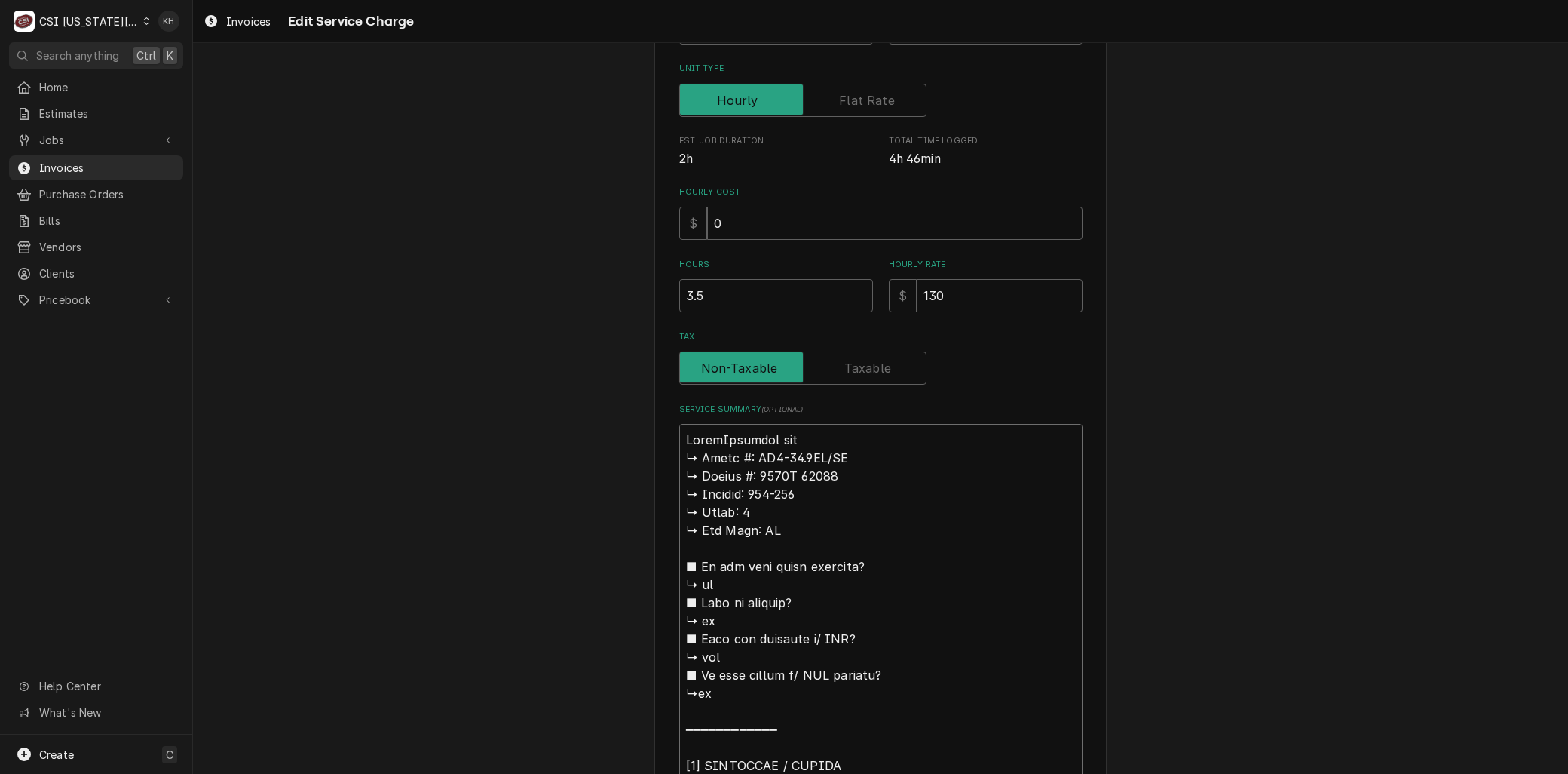
type textarea "x"
type textarea "Brand: Marshall air ↳ 𝗠𝗼𝗱𝗲𝗹 #: RR5-48.5LT/RT ↳ 𝗦𝗲𝗿𝗶𝗮𝗹 #: 1119H 60319 ↳ 𝗩𝗼𝗹𝘁𝗮𝗴𝗲:…"
type textarea "x"
type textarea "Brand: Marshall air 𝗠𝗼𝗱𝗲𝗹 #: RR5-48.5LT/RT ↳ 𝗦𝗲𝗿𝗶𝗮𝗹 #: 1119H 60319 ↳ 𝗩𝗼𝗹𝘁𝗮𝗴𝗲: 2…"
type textarea "x"
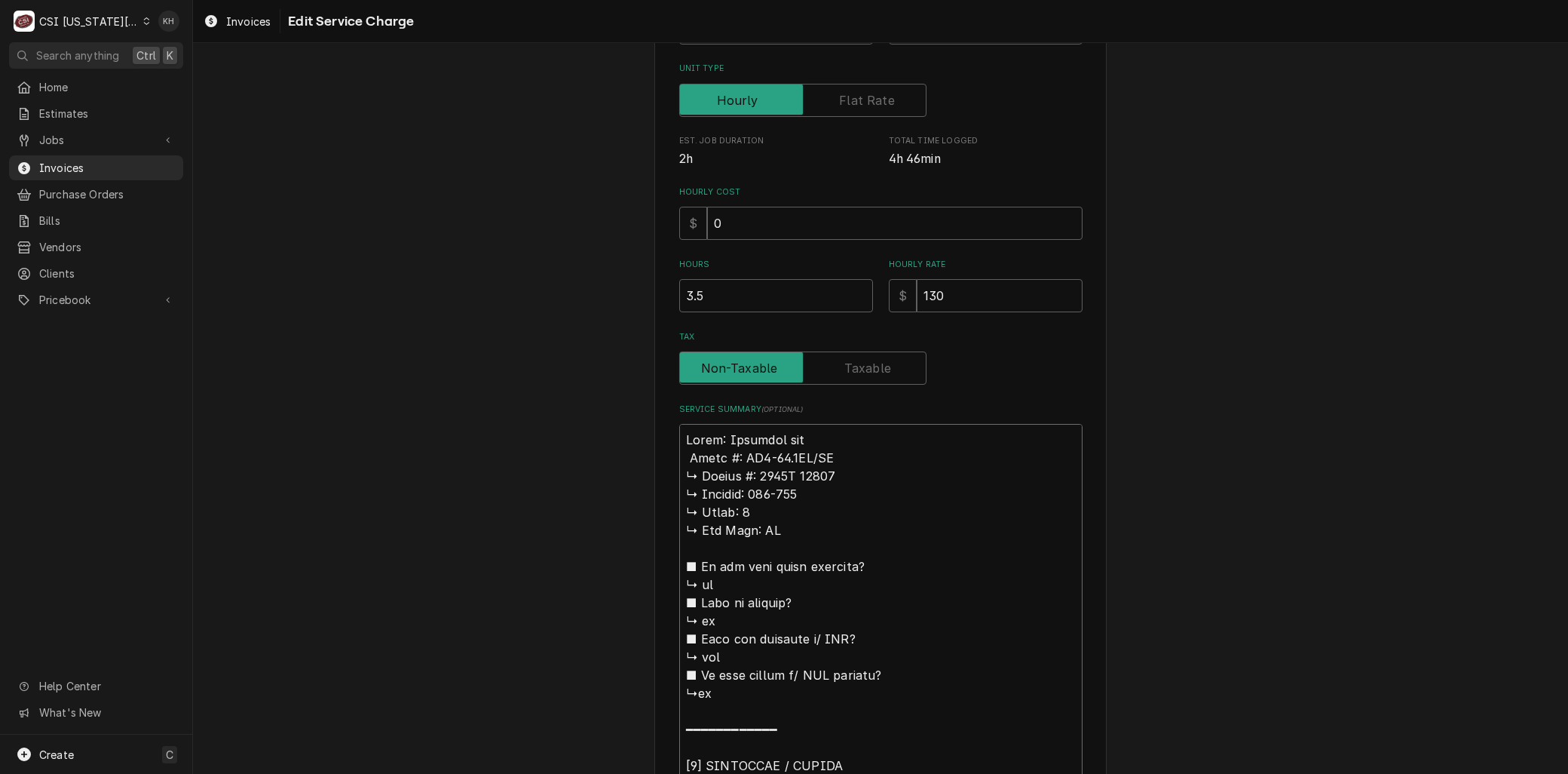
type textarea "Brand: Marshall air 𝗠𝗼𝗱𝗲𝗹 #: RR5-48.5LT/RT ↳ 𝗦𝗲𝗿𝗶𝗮𝗹 #: 1119H 60319 ↳ 𝗩𝗼𝗹𝘁𝗮𝗴𝗲: 2…"
type textarea "x"
type textarea "Brand: Marshall air 𝗼𝗱𝗲𝗹 #: RR5-48.5LT/RT ↳ 𝗦𝗲𝗿𝗶𝗮𝗹 #: 1119H 60319 ↳ 𝗩𝗼𝗹𝘁𝗮𝗴𝗲: 20…"
type textarea "x"
type textarea "Brand: Marshall air 𝗱𝗲𝗹 #: RR5-48.5LT/RT ↳ 𝗦𝗲𝗿𝗶𝗮𝗹 #: 1119H 60319 ↳ 𝗩𝗼𝗹𝘁𝗮𝗴𝗲: 208…"
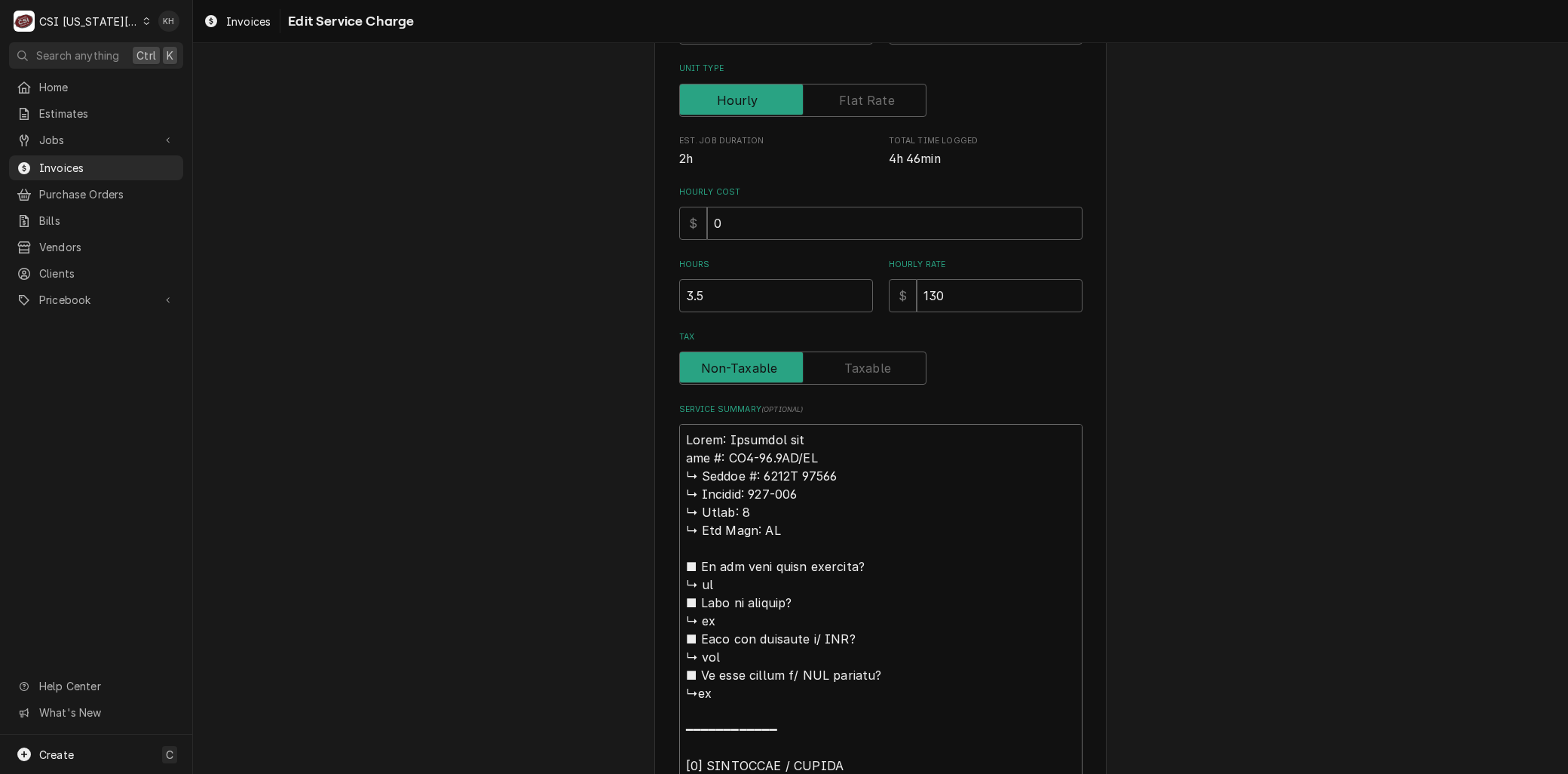
type textarea "x"
type textarea "Brand: Marshall air 𝗲𝗹 #: RR5-48.5LT/RT ↳ 𝗦𝗲𝗿𝗶𝗮𝗹 #: 1119H 60319 ↳ 𝗩𝗼𝗹𝘁𝗮𝗴𝗲: 208-…"
type textarea "x"
type textarea "Brand: Marshall air 𝗹 #: RR5-48.5LT/RT ↳ 𝗦𝗲𝗿𝗶𝗮𝗹 #: 1119H 60319 ↳ 𝗩𝗼𝗹𝘁𝗮𝗴𝗲: 208-2…"
type textarea "x"
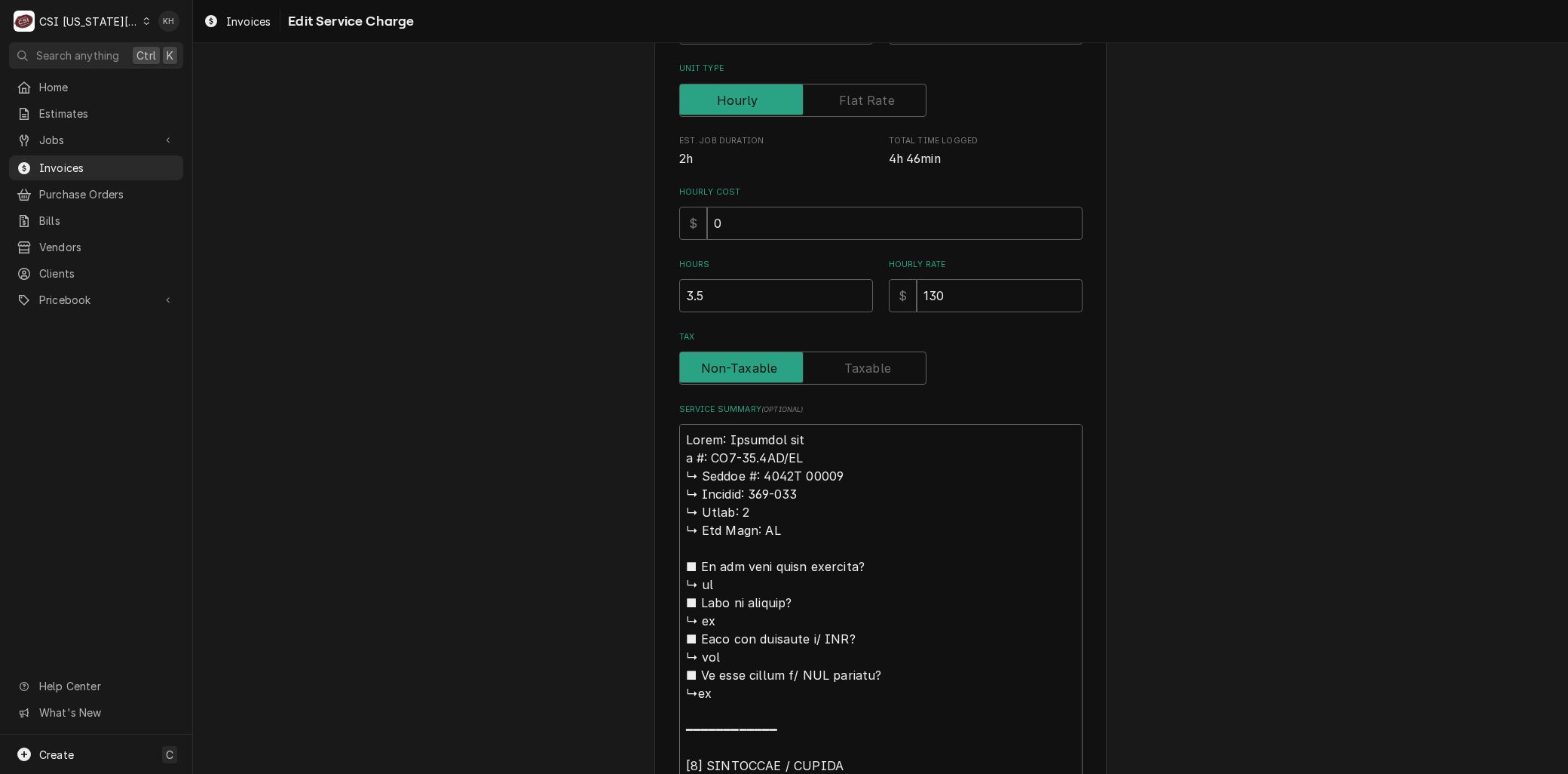
type textarea "Brand: Marshall air #: RR5-48.5LT/RT ↳ 𝗦𝗲𝗿𝗶𝗮𝗹 #: 1119H 60319 ↳ 𝗩𝗼𝗹𝘁𝗮𝗴𝗲: 208-230…"
type textarea "x"
type textarea "Brand: Marshall air #: RR5-48.5LT/RT ↳ 𝗦𝗲𝗿𝗶𝗮𝗹 #: 1119H 60319 ↳ 𝗩𝗼𝗹𝘁𝗮𝗴𝗲: 208-230…"
type textarea "x"
type textarea "Brand: Marshall air : RR5-48.5LT/RT ↳ 𝗦𝗲𝗿𝗶𝗮𝗹 #: 1119H 60319 ↳ 𝗩𝗼𝗹𝘁𝗮𝗴𝗲: 208-230 …"
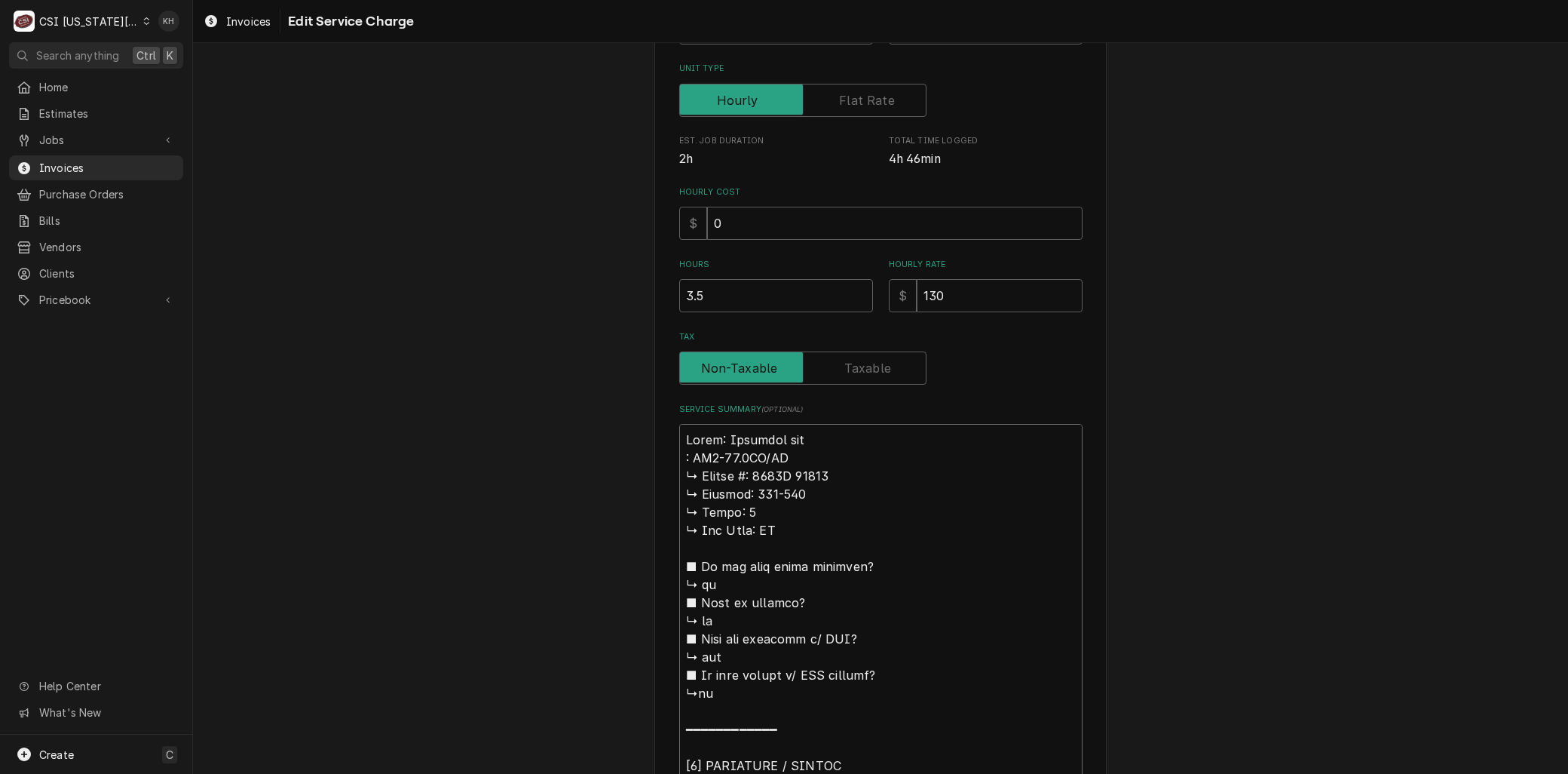
type textarea "x"
type textarea "Brand: Marshall air RR5-48.5LT/RT ↳ 𝗦𝗲𝗿𝗶𝗮𝗹 #: 1119H 60319 ↳ 𝗩𝗼𝗹𝘁𝗮𝗴𝗲: 208-230 ↳ …"
type textarea "x"
type textarea "Brand: Marshall air M RR5-48.5LT/RT ↳ 𝗦𝗲𝗿𝗶𝗮𝗹 #: 1119H 60319 ↳ 𝗩𝗼𝗹𝘁𝗮𝗴𝗲: 208-230 …"
type textarea "x"
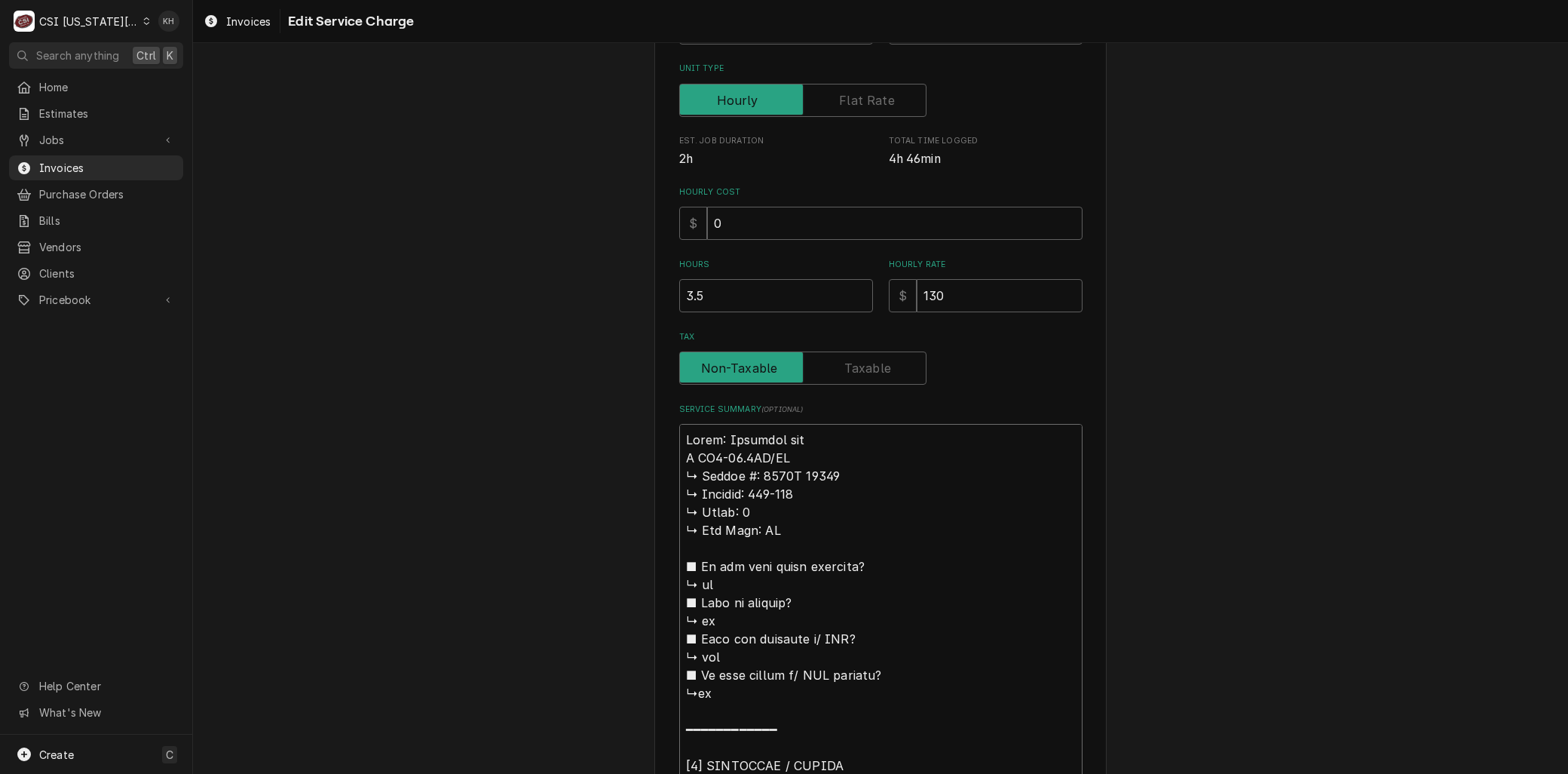
type textarea "Brand: Marshall air Mo RR5-48.5LT/RT ↳ 𝗦𝗲𝗿𝗶𝗮𝗹 #: 1119H 60319 ↳ 𝗩𝗼𝗹𝘁𝗮𝗴𝗲: 208-230…"
type textarea "x"
type textarea "Brand: Marshall air Mod RR5-48.5LT/RT ↳ 𝗦𝗲𝗿𝗶𝗮𝗹 #: 1119H 60319 ↳ 𝗩𝗼𝗹𝘁𝗮𝗴𝗲: 208-23…"
type textarea "x"
type textarea "Brand: Marshall air Mode RR5-48.5LT/RT ↳ 𝗦𝗲𝗿𝗶𝗮𝗹 #: 1119H 60319 ↳ 𝗩𝗼𝗹𝘁𝗮𝗴𝗲: 208-2…"
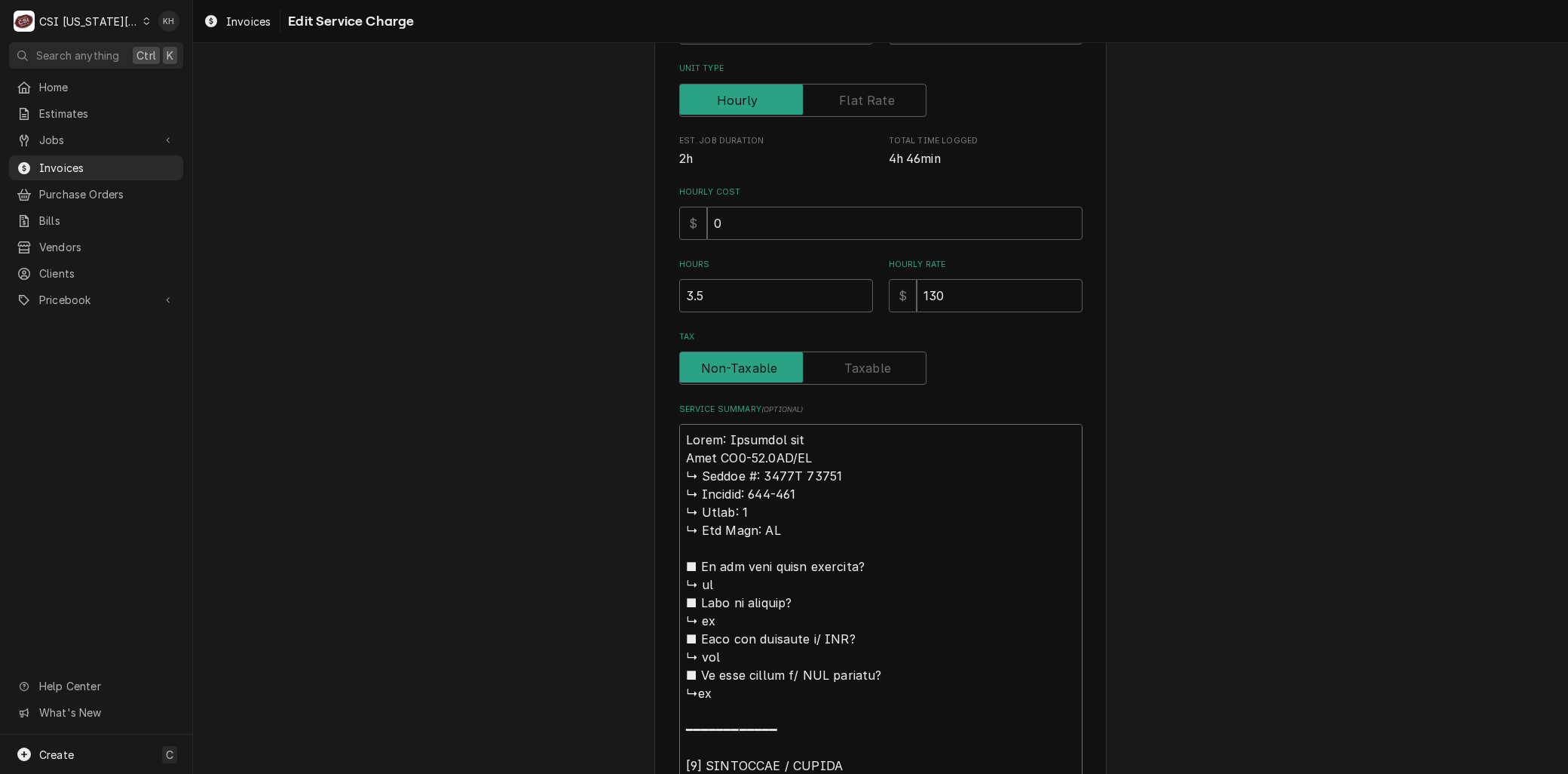
type textarea "x"
type textarea "Brand: Marshall air Model RR5-48.5LT/RT ↳ 𝗦𝗲𝗿𝗶𝗮𝗹 #: 1119H 60319 ↳ 𝗩𝗼𝗹𝘁𝗮𝗴𝗲: 208-…"
type textarea "x"
type textarea "Brand: Marshall air Model: RR5-48.5LT/RT ↳ 𝗦𝗲𝗿𝗶𝗮𝗹 #: 1119H 60319 ↳ 𝗩𝗼𝗹𝘁𝗮𝗴𝗲: 208…"
type textarea "x"
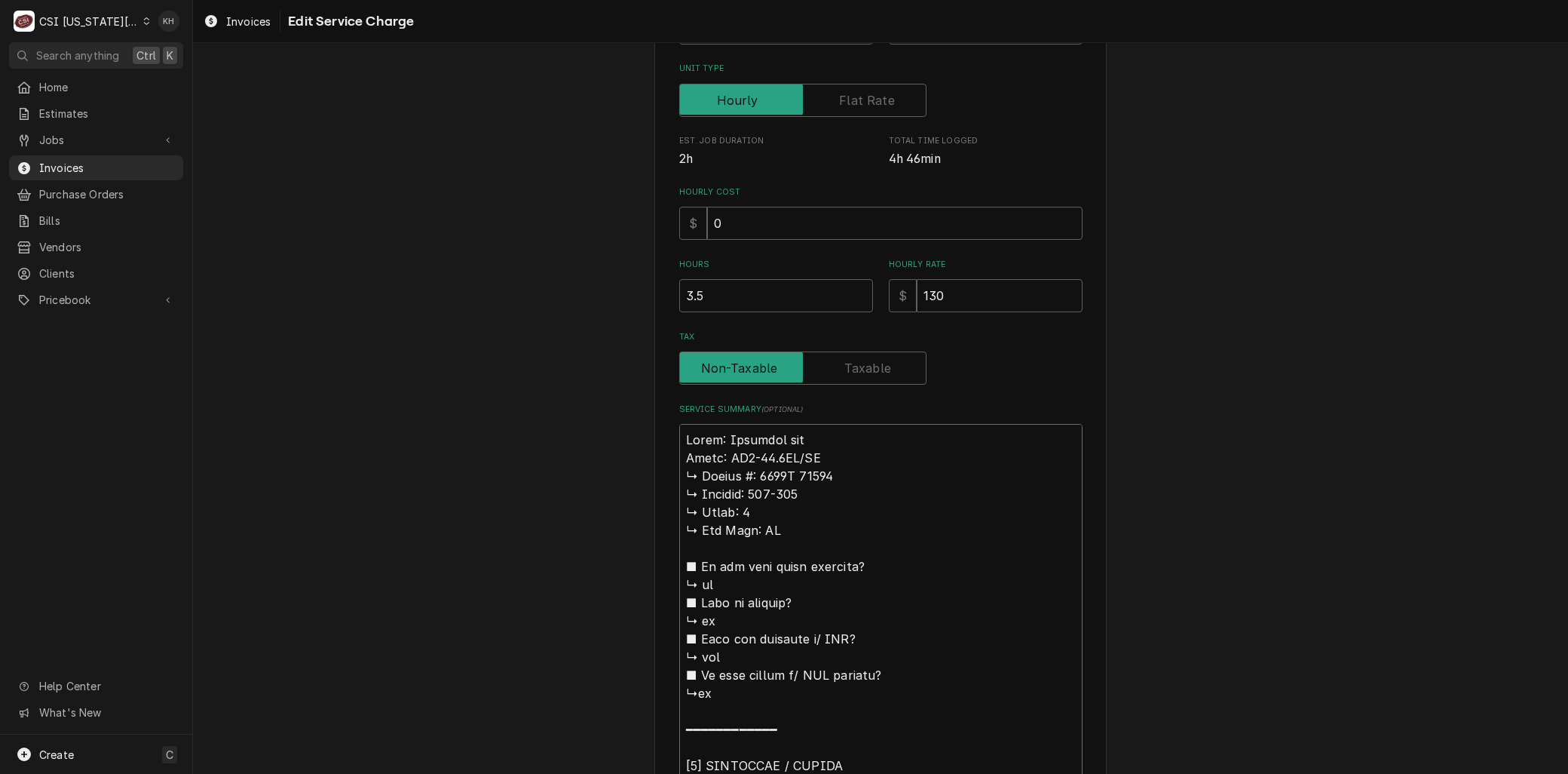
type textarea "Brand: Marshall air Model: RR5-48.5LT/RT 𝗦𝗲𝗿𝗶𝗮𝗹 #: 1119H 60319 ↳ 𝗩𝗼𝗹𝘁𝗮𝗴𝗲: 208-2…"
type textarea "x"
type textarea "Brand: Marshall air Model: RR5-48.5LT/RT 𝗦𝗲𝗿𝗶𝗮𝗹 #: 1119H 60319 ↳ 𝗩𝗼𝗹𝘁𝗮𝗴𝗲: 208-2…"
type textarea "x"
type textarea "Brand: Marshall air Model: RR5-48.5LT/RT 𝗲𝗿𝗶𝗮𝗹 #: 1119H 60319 ↳ 𝗩𝗼𝗹𝘁𝗮𝗴𝗲: 208-23…"
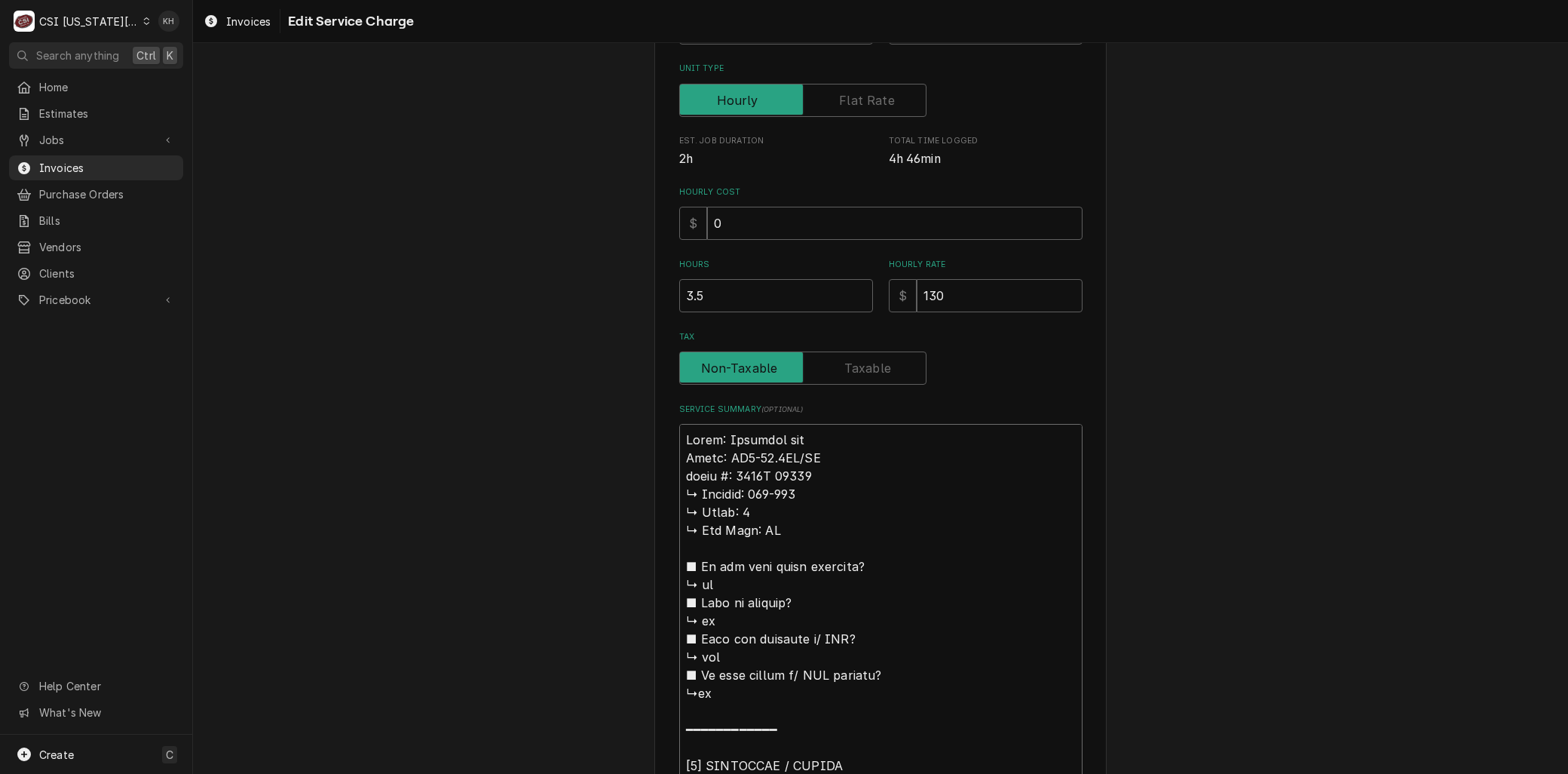
type textarea "x"
type textarea "Brand: Marshall air Model: RR5-48.5LT/RT 𝗿𝗶𝗮𝗹 #: 1119H 60319 ↳ 𝗩𝗼𝗹𝘁𝗮𝗴𝗲: 208-230…"
type textarea "x"
type textarea "Brand: Marshall air Model: RR5-48.5LT/RT 𝗶𝗮𝗹 #: 1119H 60319 ↳ 𝗩𝗼𝗹𝘁𝗮𝗴𝗲: 208-230 …"
type textarea "x"
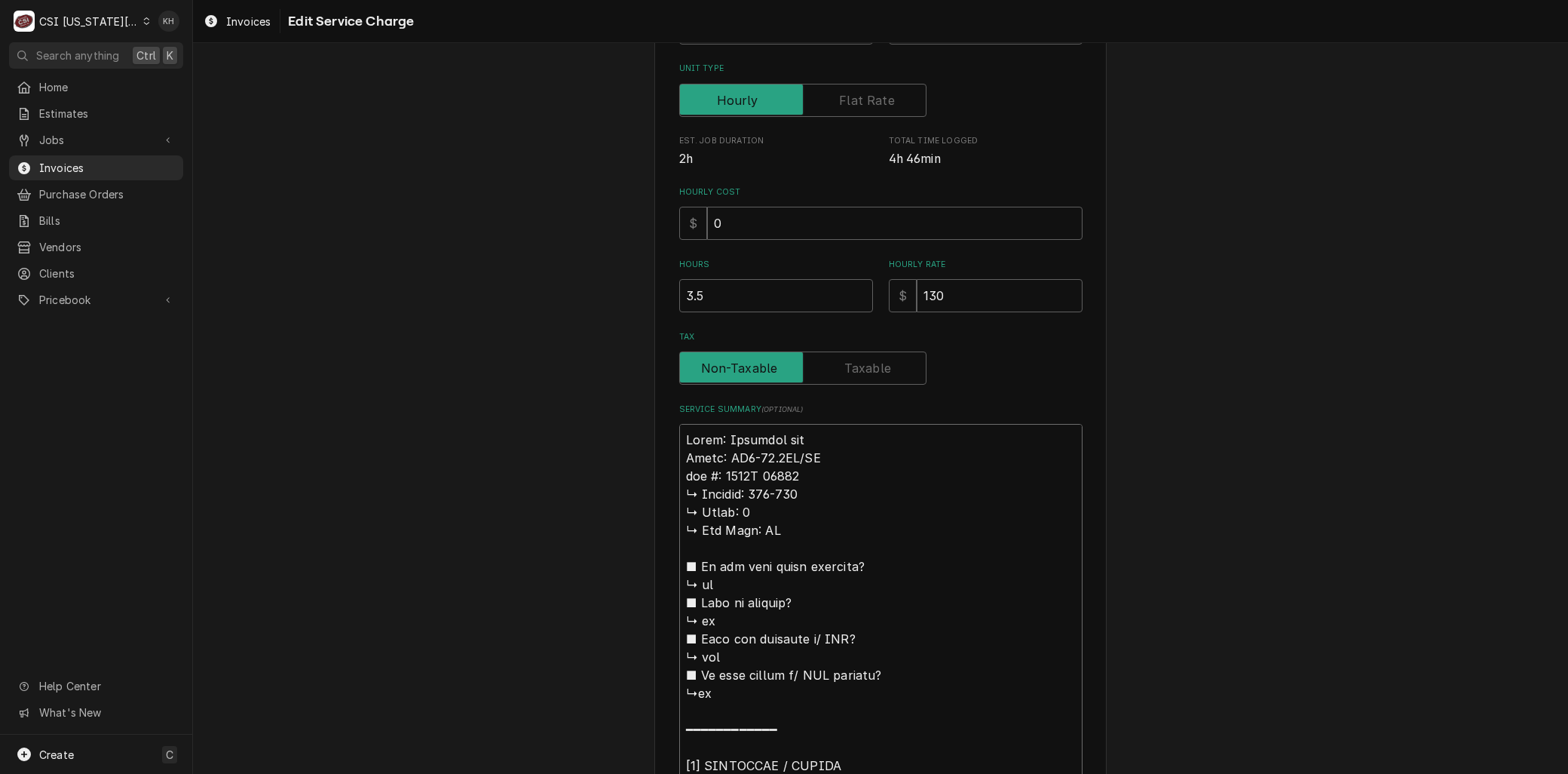
type textarea "Brand: Marshall air Model: RR5-48.5LT/RT 𝗮𝗹 #: 1119H 60319 ↳ 𝗩𝗼𝗹𝘁𝗮𝗴𝗲: 208-230 ↳…"
type textarea "x"
type textarea "Brand: Marshall air Model: RR5-48.5LT/RT 𝗹 #: 1119H 60319 ↳ 𝗩𝗼𝗹𝘁𝗮𝗴𝗲: 208-230 ↳ …"
type textarea "x"
type textarea "Brand: Marshall air Model: RR5-48.5LT/RT #: 1119H 60319 ↳ 𝗩𝗼𝗹𝘁𝗮𝗴𝗲: 208-230 ↳ 𝗣𝗵…"
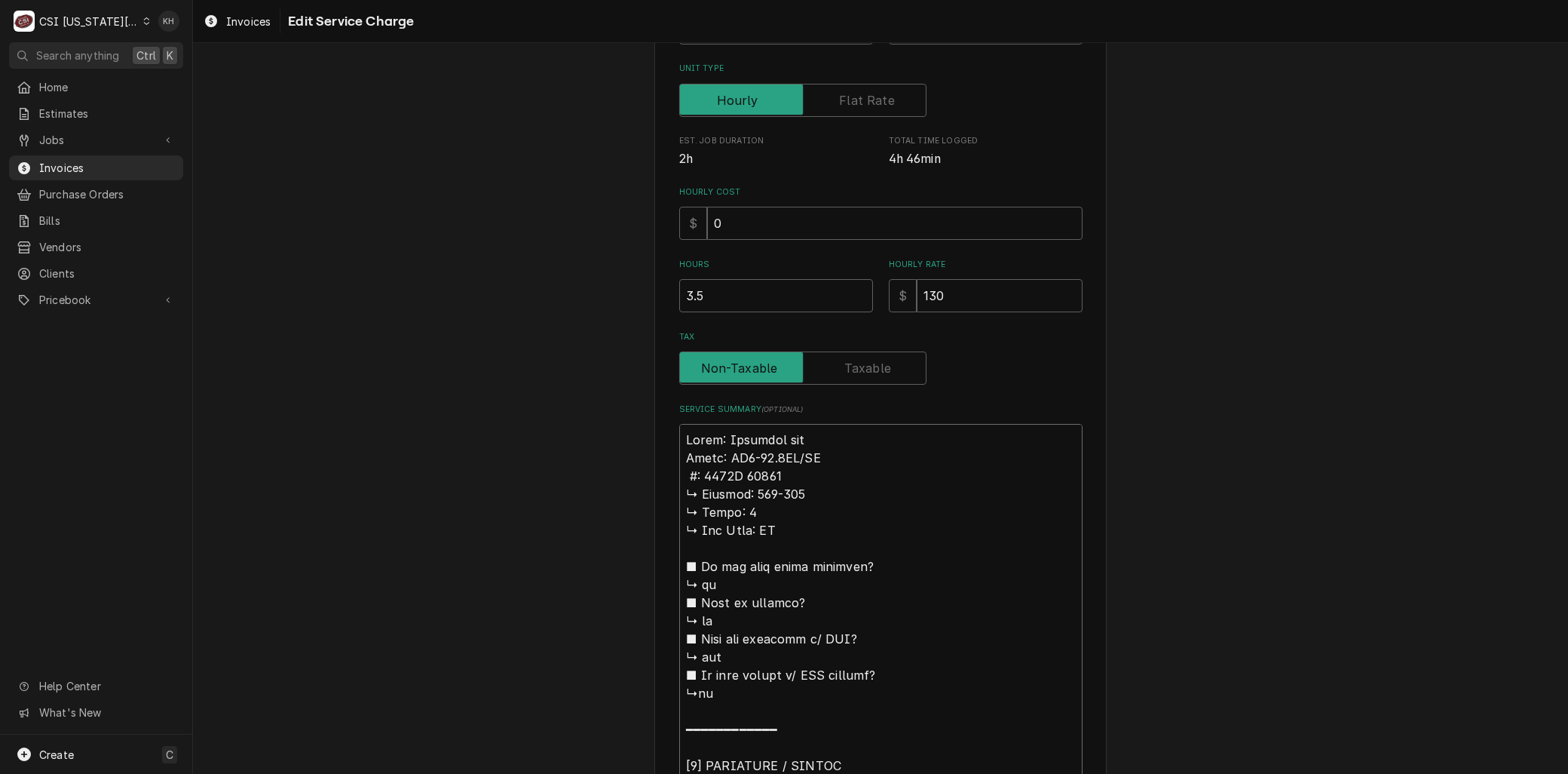
type textarea "x"
type textarea "Brand: Marshall air Model: RR5-48.5LT/RT #: 1119H 60319 ↳ 𝗩𝗼𝗹𝘁𝗮𝗴𝗲: 208-230 ↳ 𝗣𝗵…"
type textarea "x"
type textarea "Brand: Marshall air Model: RR5-48.5LT/RT : 1119H 60319 ↳ 𝗩𝗼𝗹𝘁𝗮𝗴𝗲: 208-230 ↳ 𝗣𝗵𝗮…"
type textarea "x"
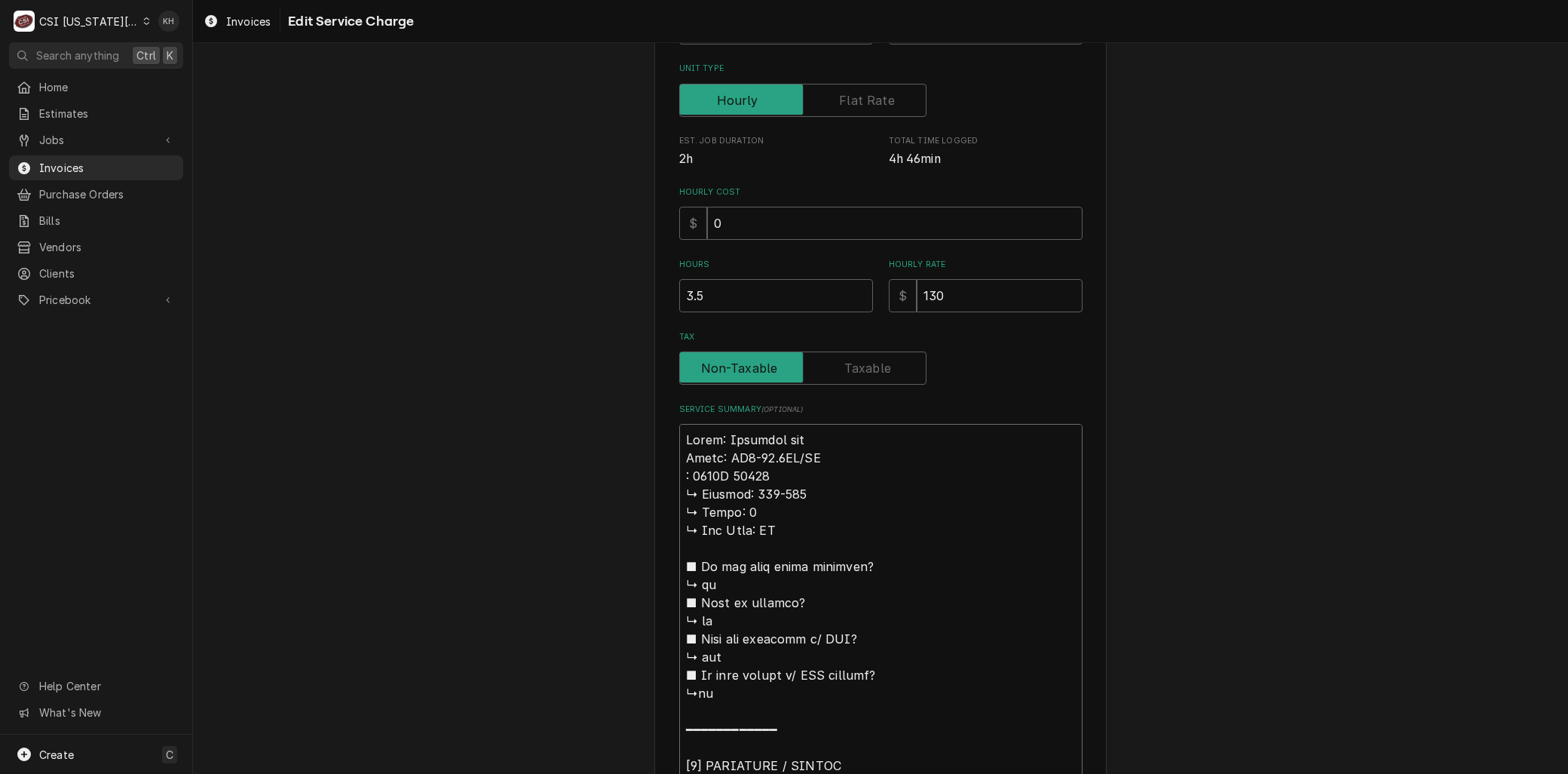
type textarea "Brand: Marshall air Model: RR5-48.5LT/RT S: 1119H 60319 ↳ 𝗩𝗼𝗹𝘁𝗮𝗴𝗲: 208-230 ↳ 𝗣𝗵…"
type textarea "x"
type textarea "Brand: Marshall air Model: RR5-48.5LT/RT Se: 1119H 60319 ↳ 𝗩𝗼𝗹𝘁𝗮𝗴𝗲: 208-230 ↳ 𝗣…"
type textarea "x"
type textarea "Brand: Marshall air Model: RR5-48.5LT/RT Ser: 1119H 60319 ↳ 𝗩𝗼𝗹𝘁𝗮𝗴𝗲: 208-230 ↳ …"
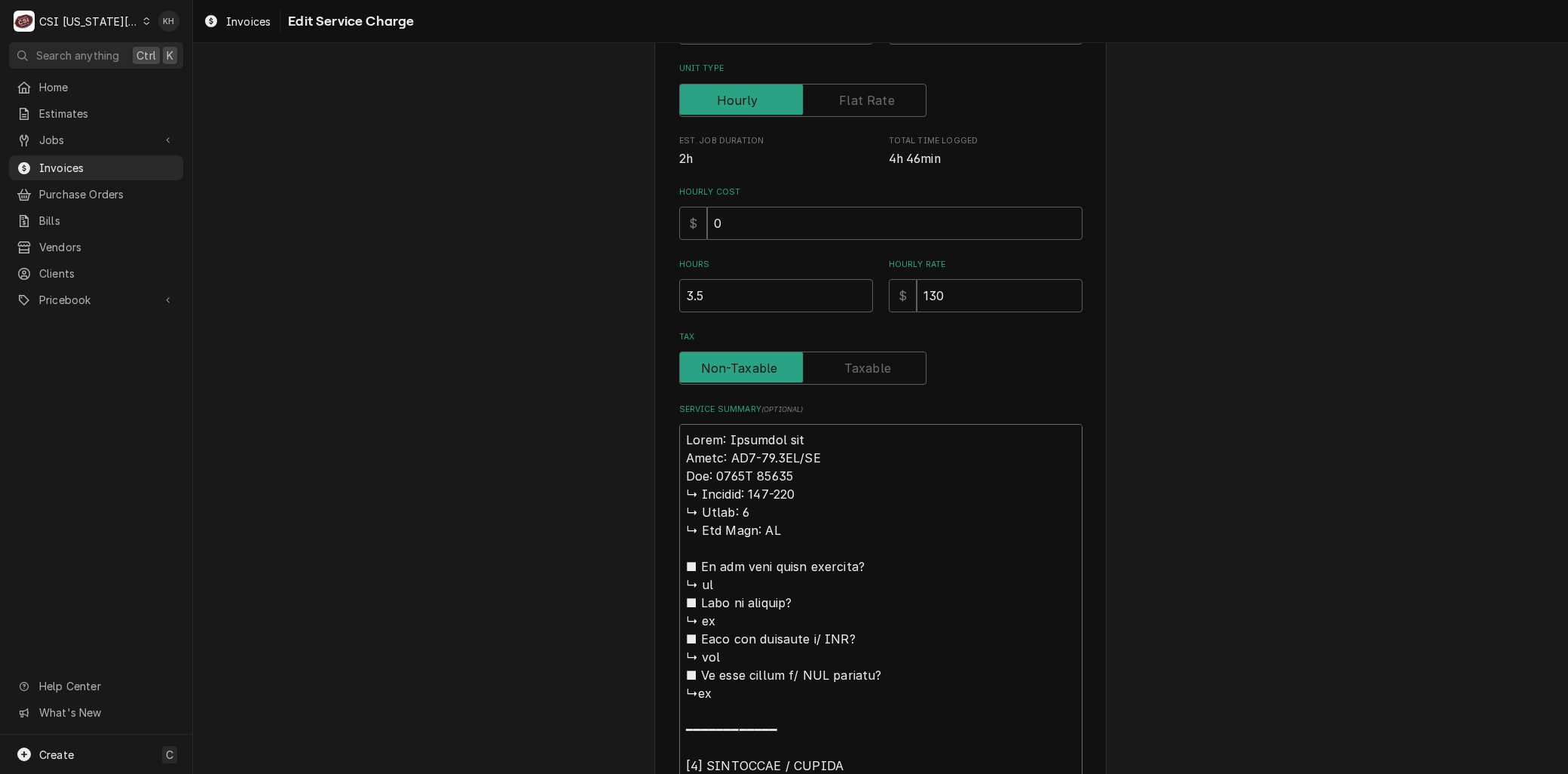
type textarea "x"
type textarea "Brand: Marshall air Model: RR5-48.5LT/RT Seri: 1119H 60319 ↳ 𝗩𝗼𝗹𝘁𝗮𝗴𝗲: 208-230 ↳…"
type textarea "x"
type textarea "Brand: Marshall air Model: RR5-48.5LT/RT Seria: 1119H 60319 ↳ 𝗩𝗼𝗹𝘁𝗮𝗴𝗲: 208-230 …"
type textarea "x"
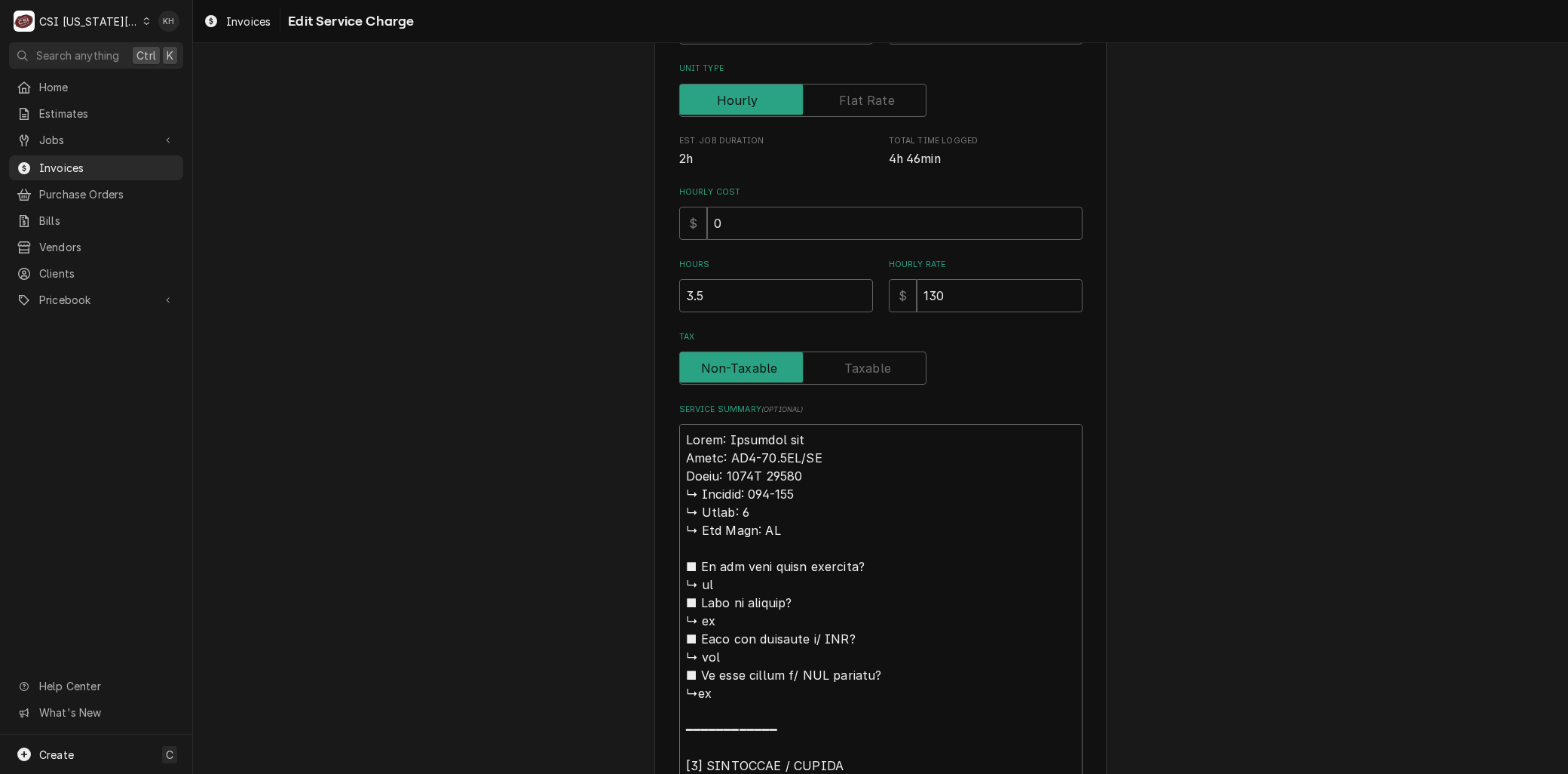
type textarea "Brand: Marshall air Model: RR5-48.5LT/RT Serial: 1119H 60319 ↳ 𝗩𝗼𝗹𝘁𝗮𝗴𝗲: 208-230…"
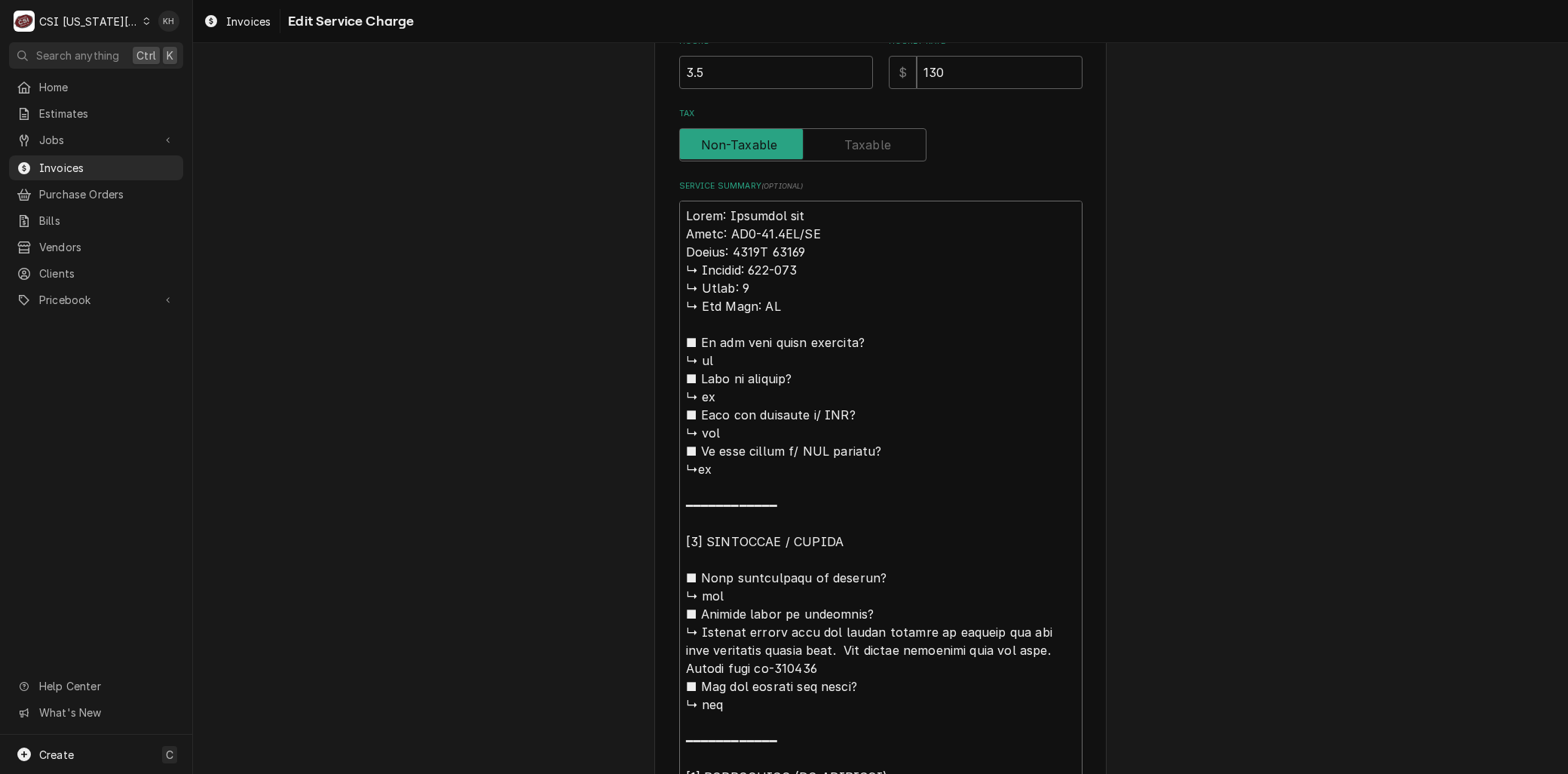
scroll to position [636, 0]
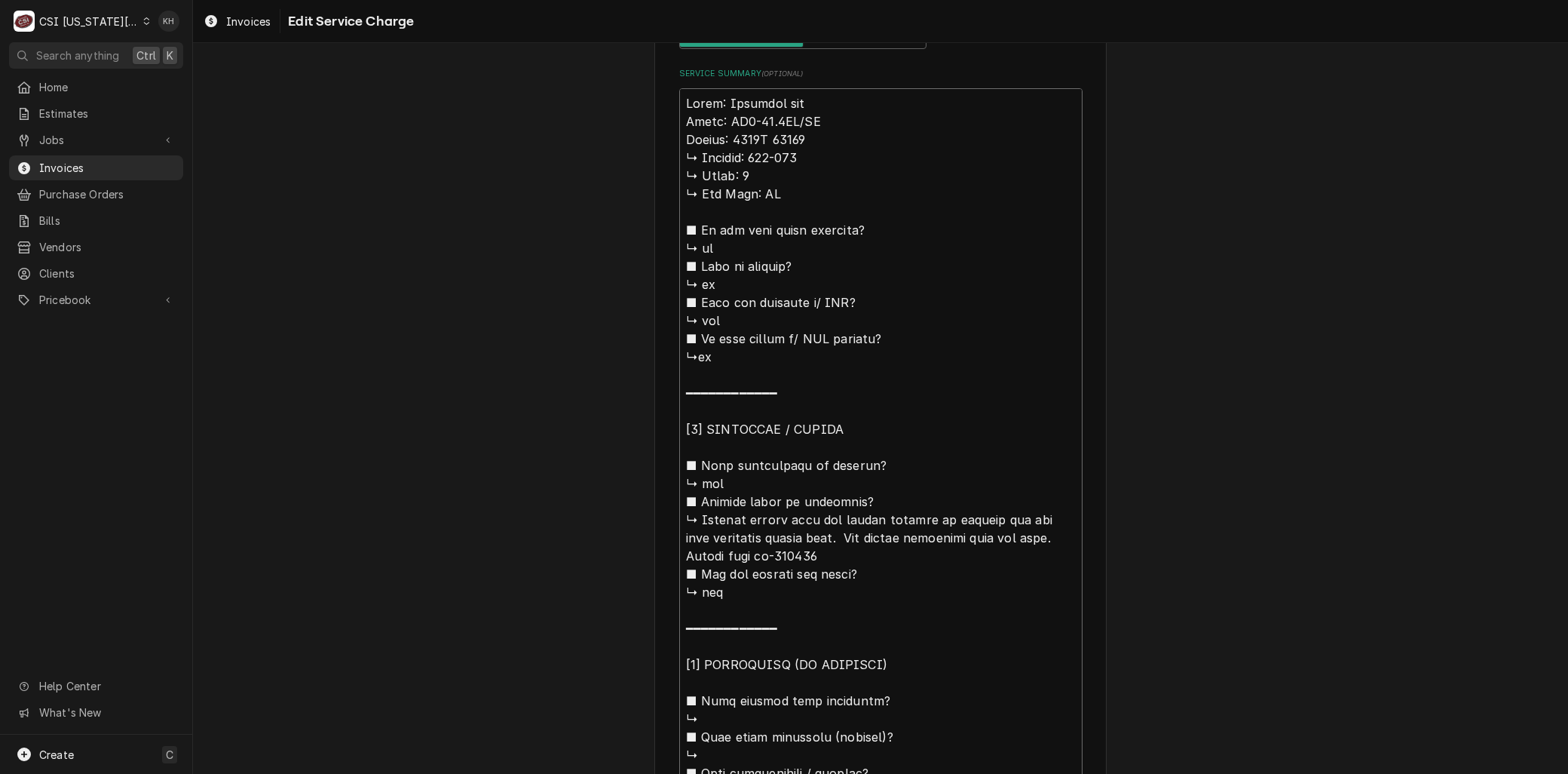
drag, startPoint x: 703, startPoint y: 520, endPoint x: 629, endPoint y: 151, distance: 376.3
click at [629, 151] on div "Use the fields below to edit this service charge Short Description 1-Labor (Ser…" at bounding box center [881, 470] width 1375 height 2094
type textarea "x"
type textarea "Brand: Marshall air Model: RR5-48.5LT/RT Serial: 1119H 60319 anager stated that…"
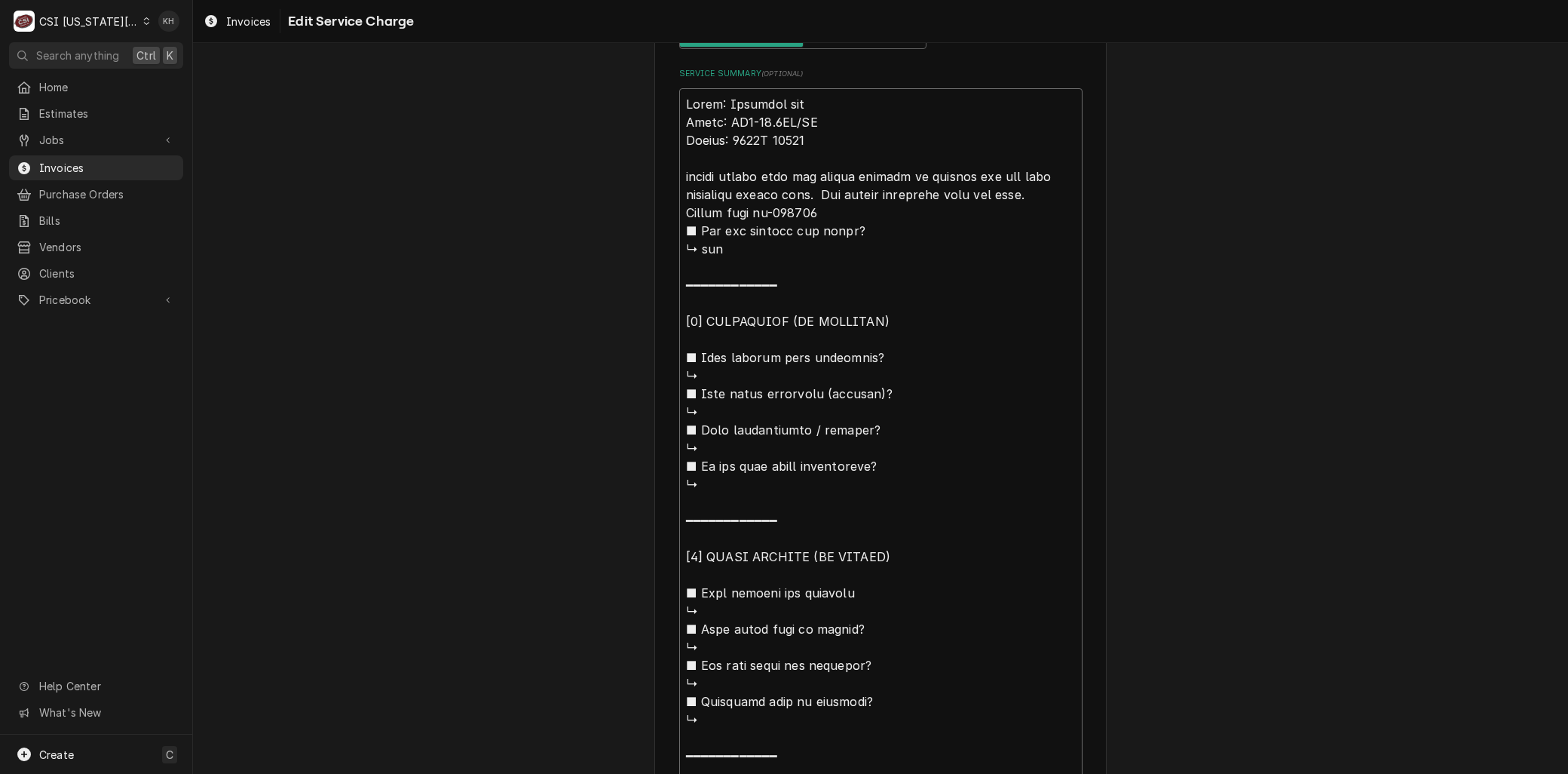
scroll to position [0, 0]
type textarea "x"
type textarea "Brand: Marshall air Model: RR5-48.5LT/RT Serial: 1119H 60319 anager stated that…"
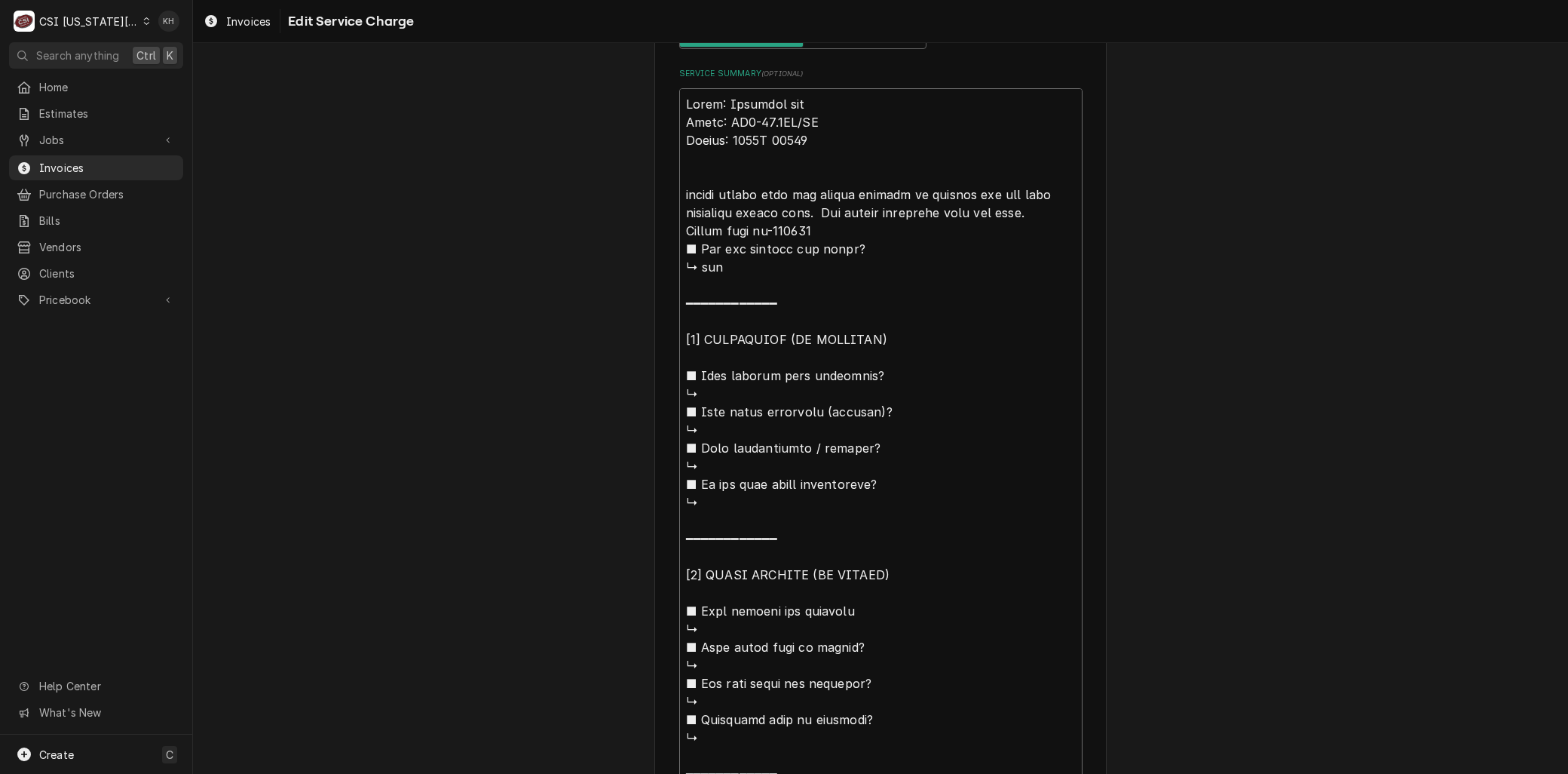
type textarea "x"
type textarea "Brand: Marshall air Model: RR5-48.5LT/RT Serial: 1119H 60319 Aanager stated tha…"
type textarea "x"
type textarea "Brand: Marshall air Model: RR5-48.5LT/RT Serial: 1119H 60319 Aranager stated th…"
type textarea "x"
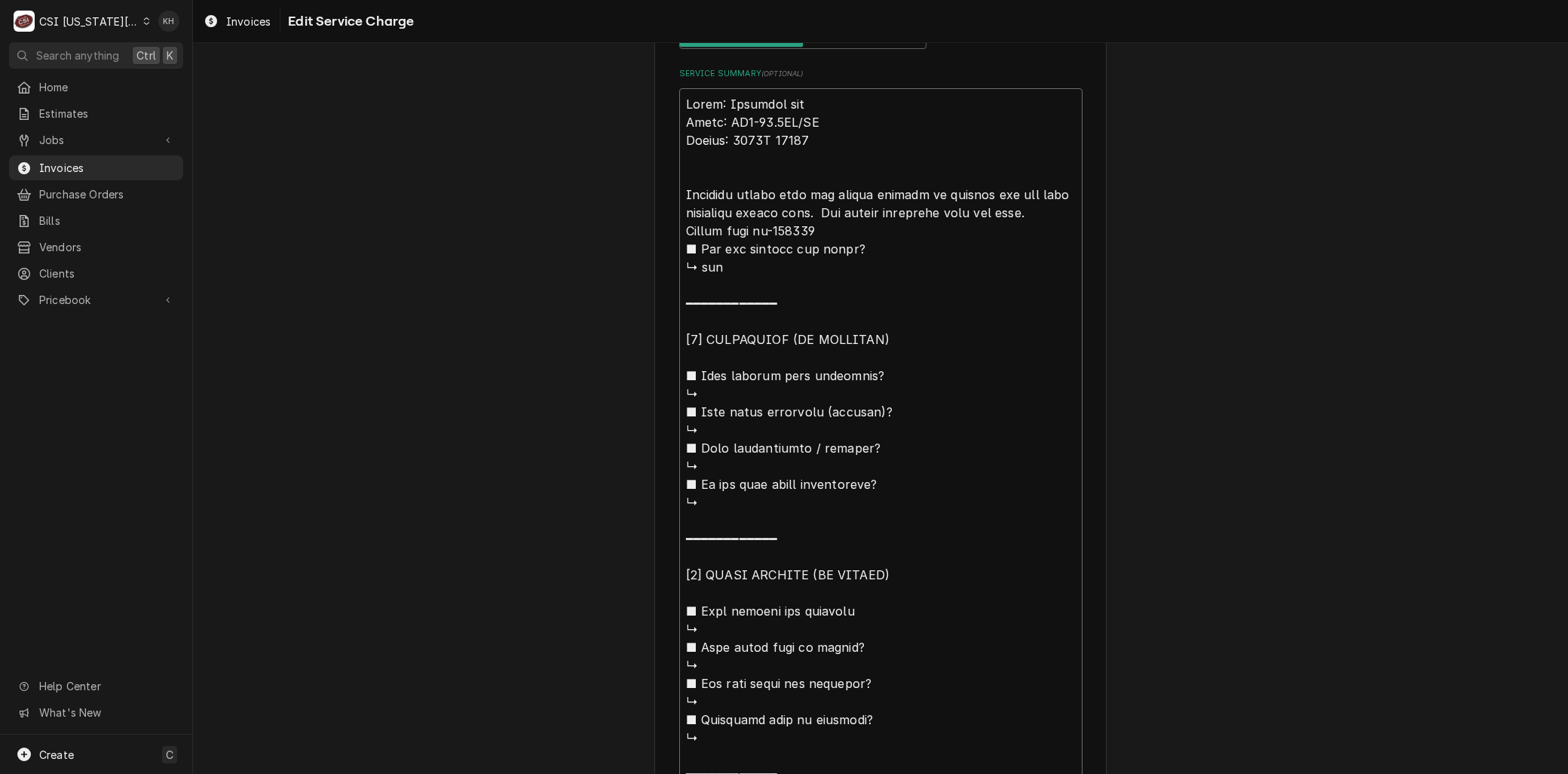
type textarea "Brand: Marshall air Model: RR5-48.5LT/RT Serial: 1119H 60319 Arranager stated t…"
type textarea "x"
type textarea "Brand: Marshall air Model: RR5-48.5LT/RT Serial: 1119H 60319 Arrianager stated …"
type textarea "x"
type textarea "Brand: Marshall air Model: RR5-48.5LT/RT Serial: 1119H 60319 Arrivanager stated…"
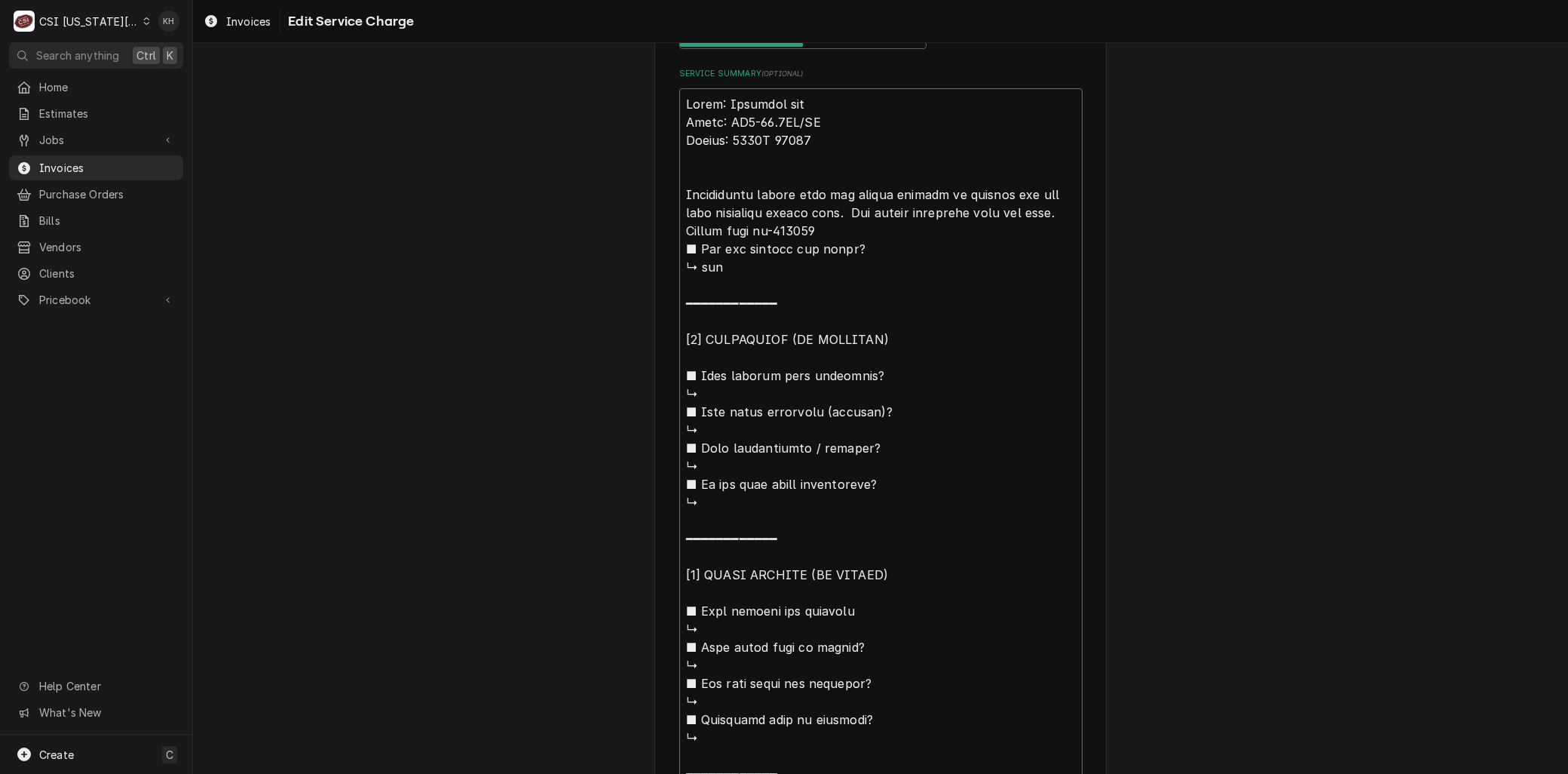
type textarea "x"
type textarea "Brand: Marshall air Model: RR5-48.5LT/RT Serial: 1119H 60319 Arriveanager state…"
type textarea "x"
type textarea "Brand: Marshall air Model: RR5-48.5LT/RT Serial: 1119H 60319 Arrivedanager stat…"
type textarea "x"
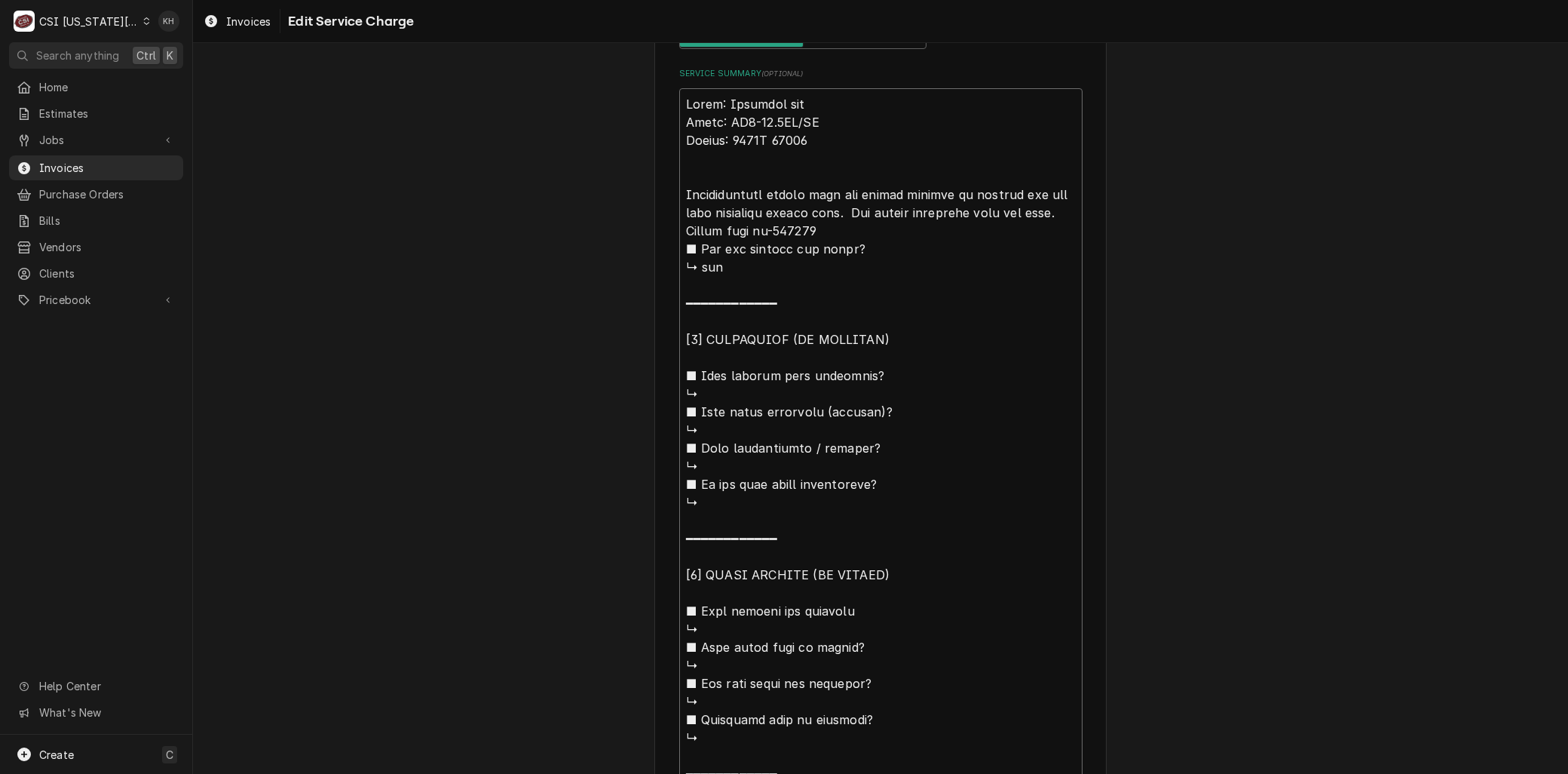
type textarea "Brand: Marshall air Model: RR5-48.5LT/RT Serial: 1119H 60319 Arrived anager sta…"
type textarea "x"
type textarea "Brand: Marshall air Model: RR5-48.5LT/RT Serial: 1119H 60319 Arrived oanager st…"
type textarea "x"
type textarea "Brand: Marshall air Model: RR5-48.5LT/RT Serial: 1119H 60319 Arrived onanager s…"
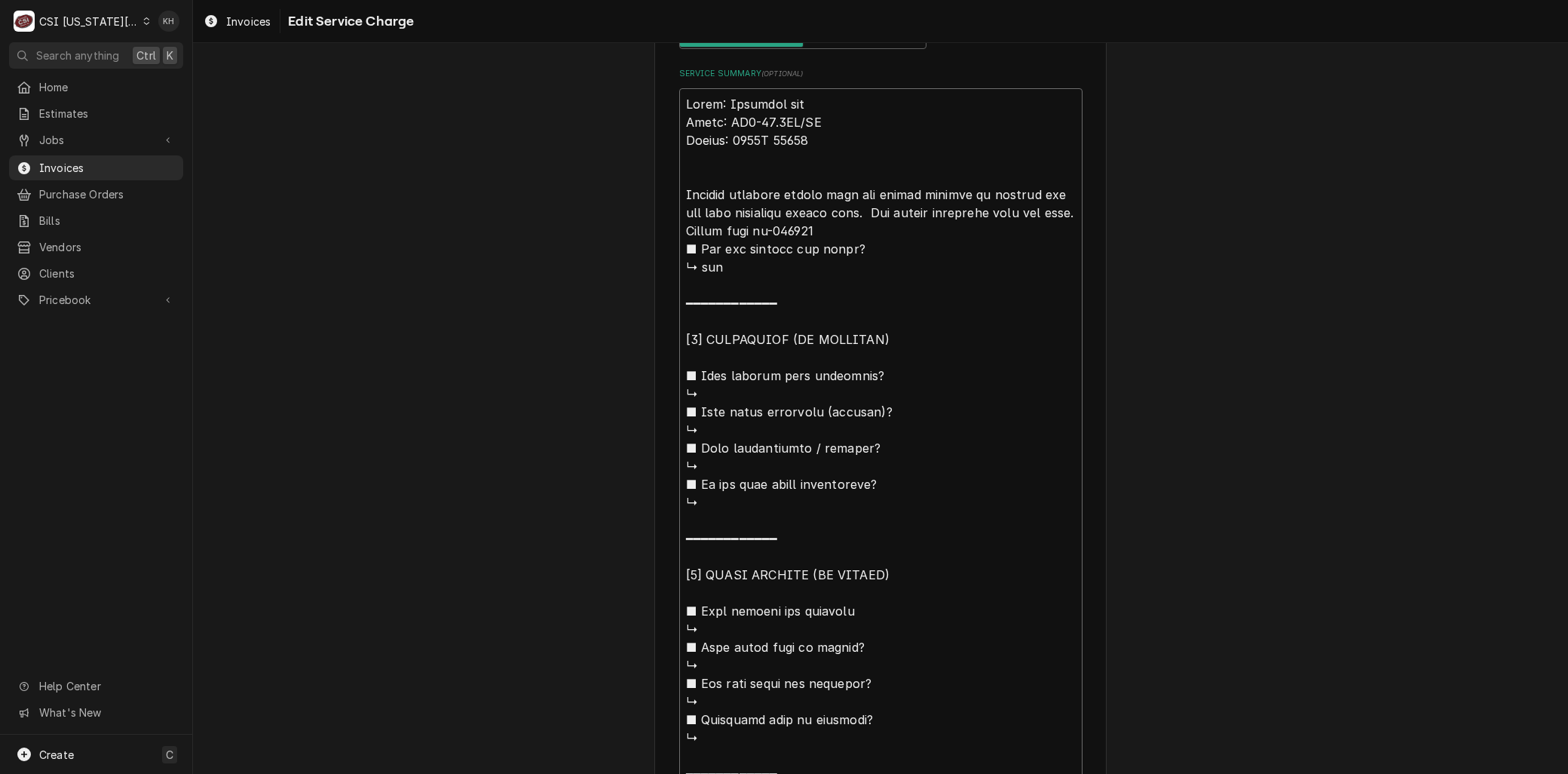
type textarea "x"
type textarea "Brand: Marshall air Model: RR5-48.5LT/RT Serial: 1119H 60319 Arrived on anager …"
type textarea "x"
type textarea "Brand: Marshall air Model: RR5-48.5LT/RT Serial: 1119H 60319 Arrived on sanager…"
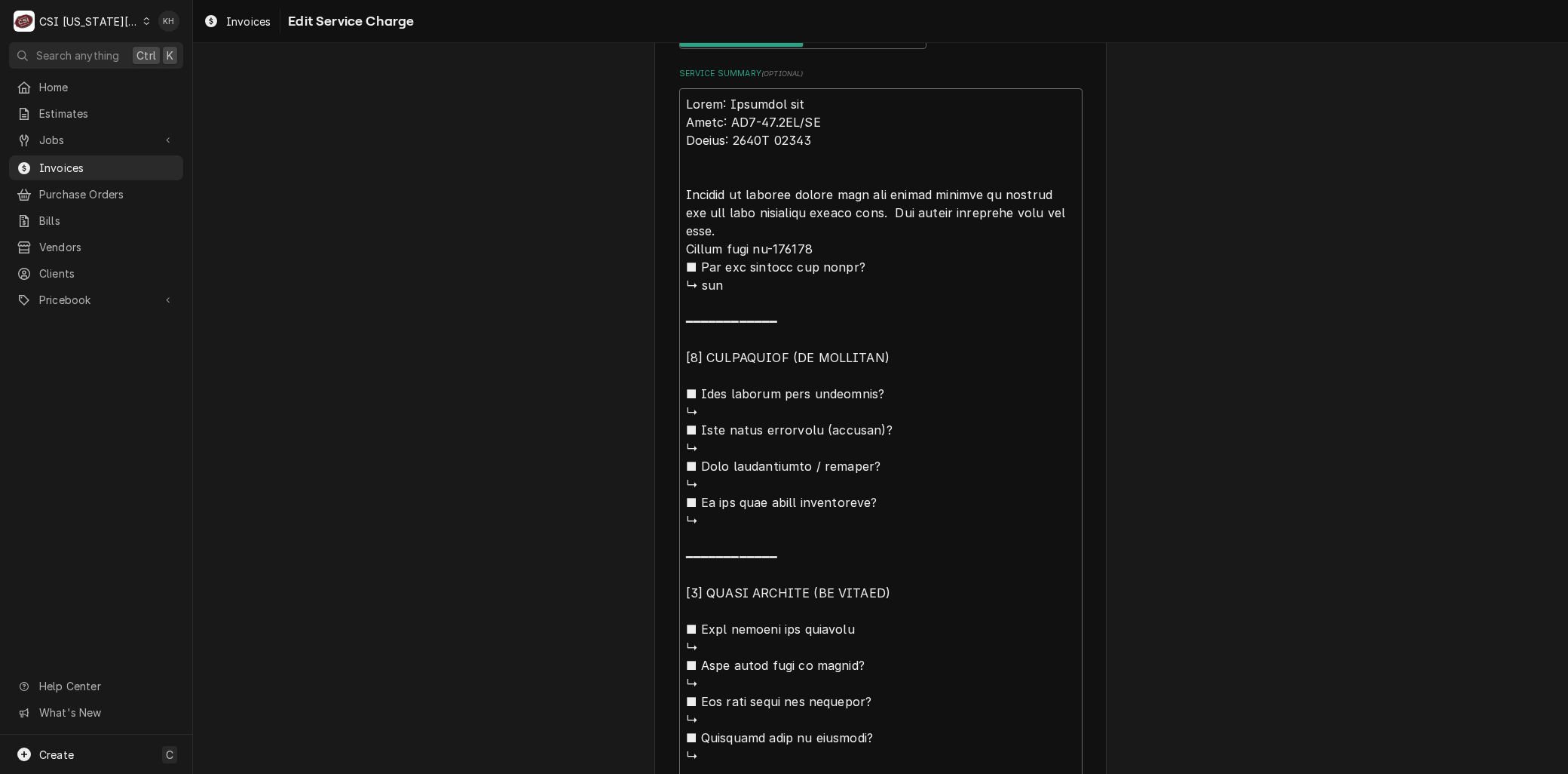
type textarea "x"
type textarea "Brand: Marshall air Model: RR5-48.5LT/RT Serial: 1119H 60319 Arrived on sianage…"
type textarea "x"
type textarea "Brand: Marshall air Model: RR5-48.5LT/RT Serial: 1119H 60319 Arrived on sitanag…"
type textarea "x"
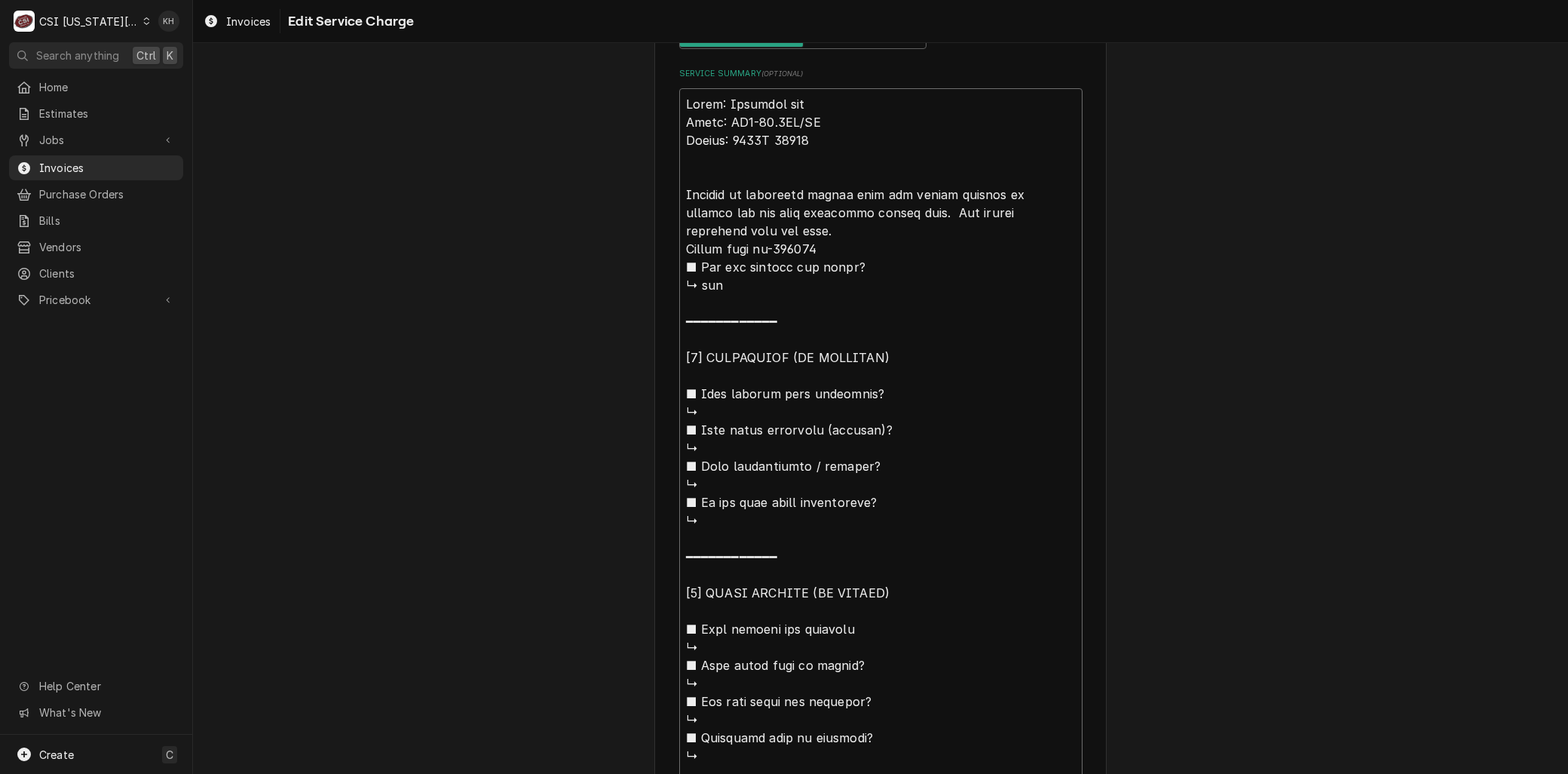
type textarea "Brand: Marshall air Model: RR5-48.5LT/RT Serial: 1119H 60319 Arrived on siteana…"
type textarea "x"
type textarea "Brand: Marshall air Model: RR5-48.5LT/RT Serial: 1119H 60319 Arrived on site,an…"
type textarea "x"
type textarea "Brand: Marshall air Model: RR5-48.5LT/RT Serial: 1119H 60319 Arrived on site, a…"
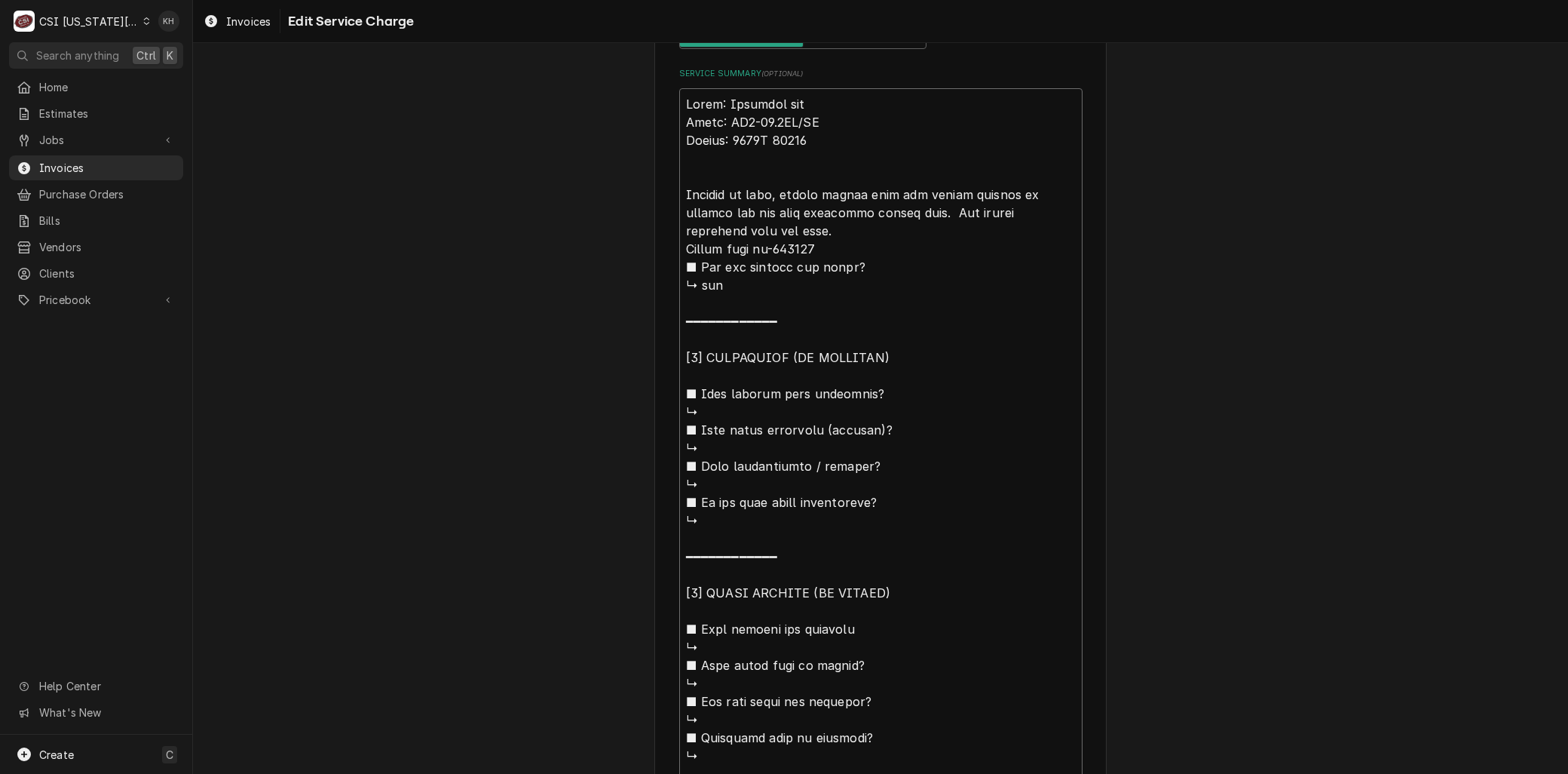
type textarea "x"
type textarea "Brand: Marshall air Model: RR5-48.5LT/RT Serial: 1119H 60319 Arrived on site, m…"
type textarea "x"
drag, startPoint x: 816, startPoint y: 206, endPoint x: 820, endPoint y: 216, distance: 10.8
type textarea "Brand: Marshall air Model: RR5-48.5LT/RT Serial: 1119H 60319 Arrived on site, m…"
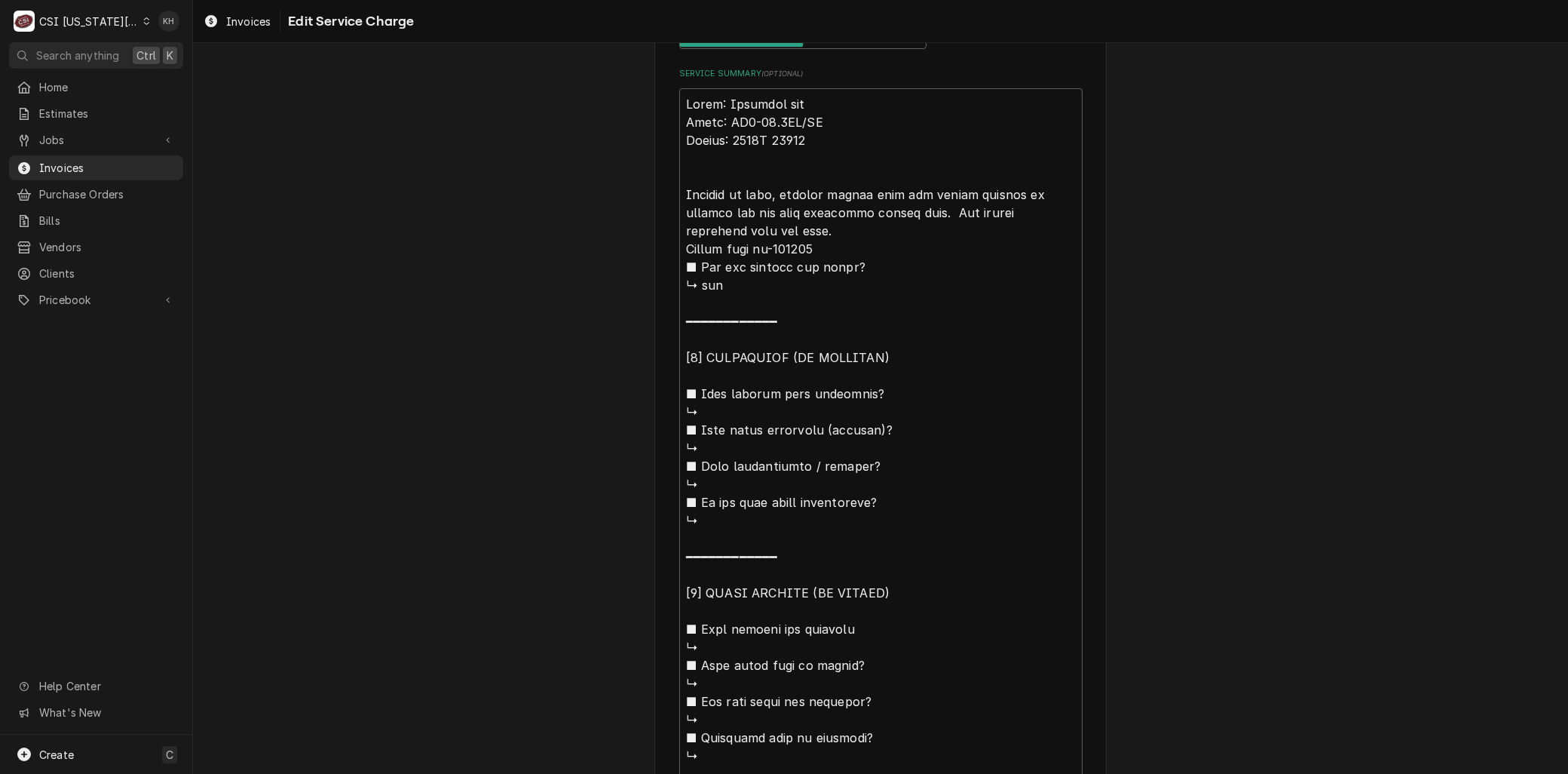
type textarea "x"
type textarea "Brand: Marshall air Model: RR5-48.5LT/RT Serial: 1119H 60319 Arrived on site, m…"
click at [878, 208] on textarea "Service Summary ( optional )" at bounding box center [881, 584] width 404 height 991
type textarea "x"
type textarea "Brand: Marshall air Model: RR5-48.5LT/RT Serial: 1119H 60319 Arrived on site, m…"
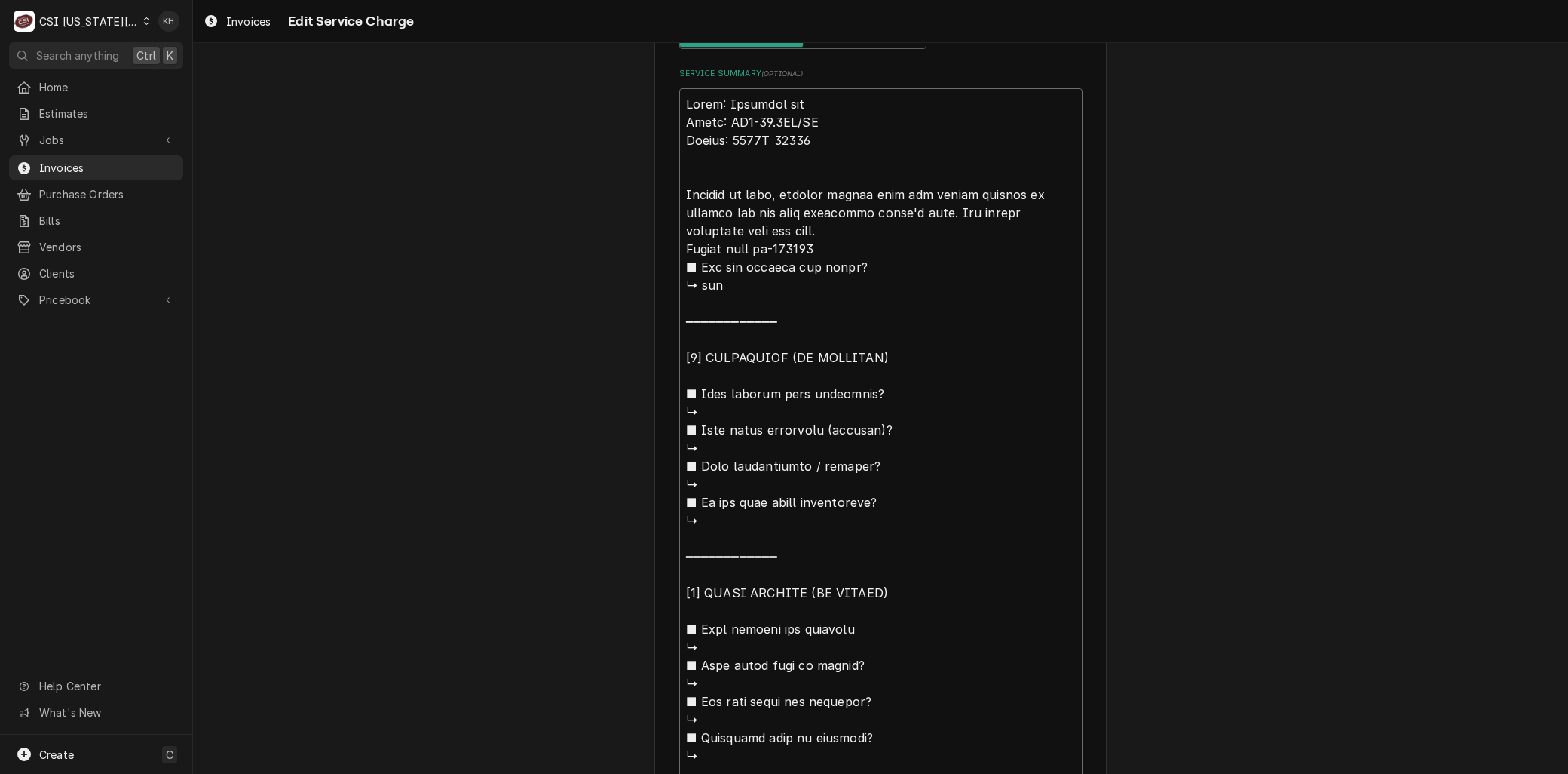
click at [730, 207] on textarea "Service Summary ( optional )" at bounding box center [881, 584] width 404 height 991
type textarea "x"
type textarea "Brand: Marshall air Model: RR5-48.5LT/RT Serial: 1119H 60319 Arrived on site, m…"
type textarea "x"
type textarea "Brand: Marshall air Model: RR5-48.5LT/RT Serial: 1119H 60319 Arrived on site, m…"
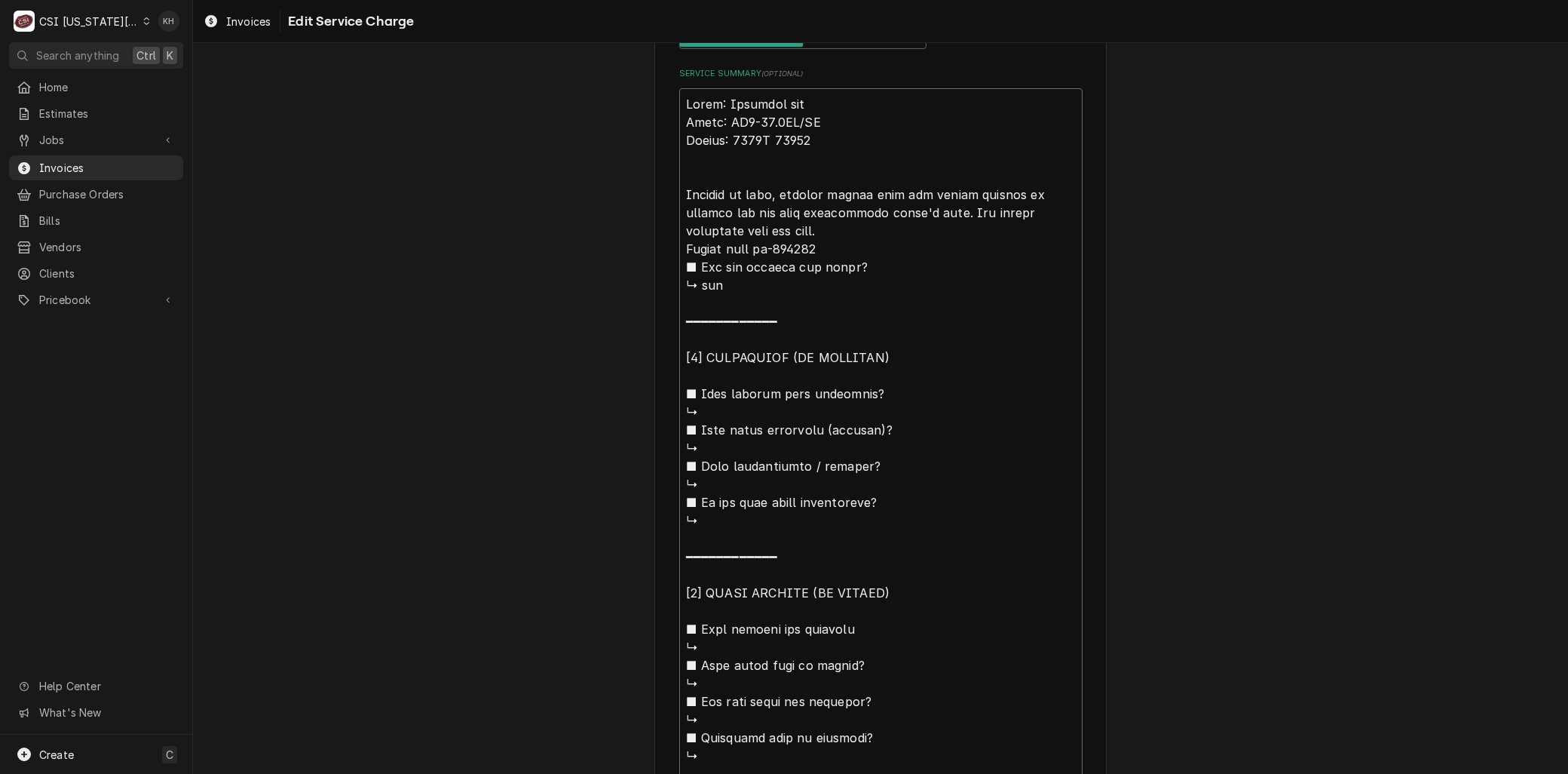
type textarea "x"
type textarea "Brand: Marshall air Model: RR5-48.5LT/RT Serial: 1119H 60319 Arrived on site, m…"
type textarea "x"
type textarea "Brand: Marshall air Model: RR5-48.5LT/RT Serial: 1119H 60319 Arrived on site, m…"
type textarea "x"
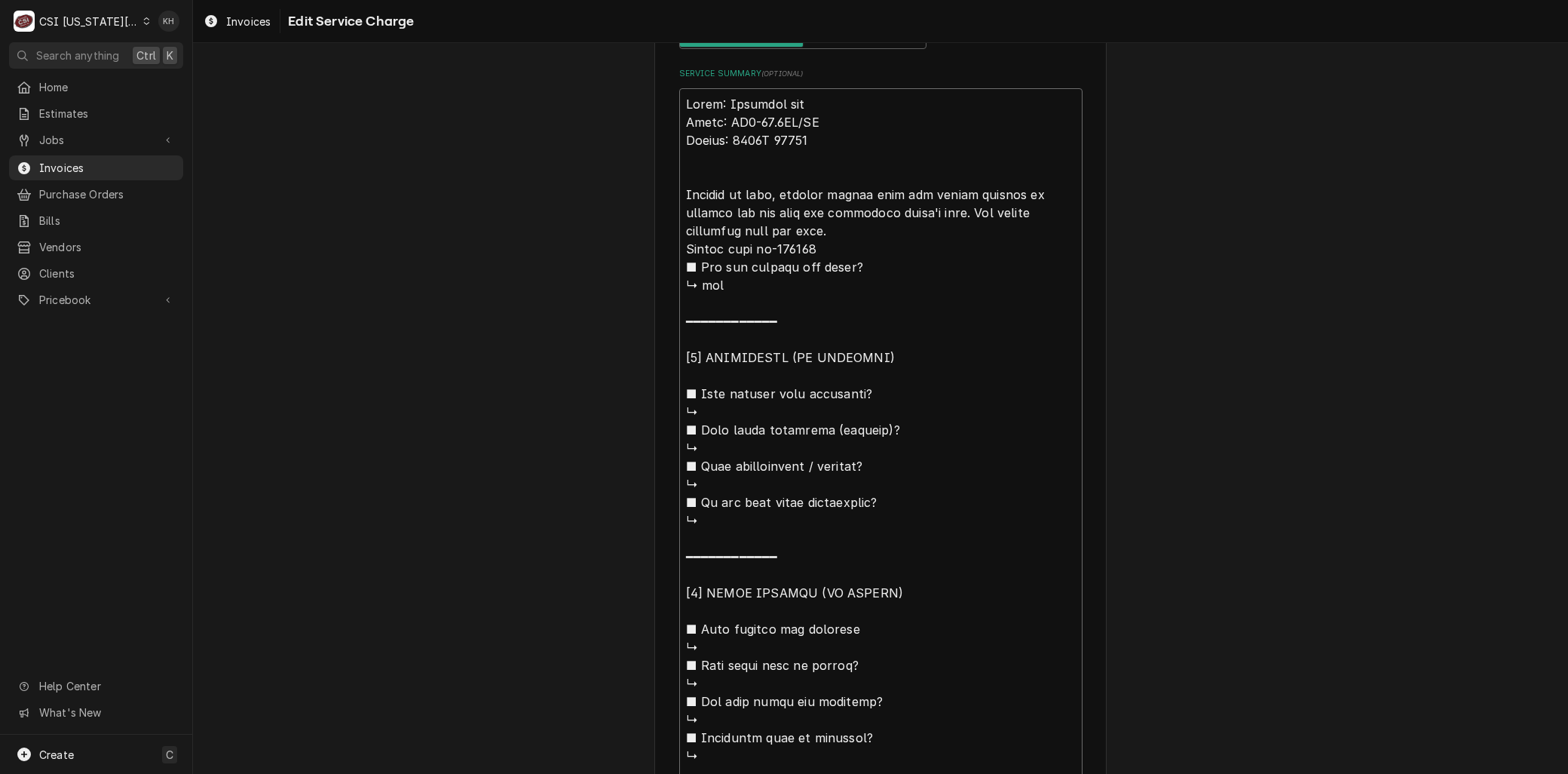
type textarea "Brand: Marshall air Model: RR5-48.5LT/RT Serial: 1119H 60319 Arrived on site, m…"
type textarea "x"
type textarea "Brand: Marshall air Model: RR5-48.5LT/RT Serial: 1119H 60319 Arrived on site, m…"
type textarea "x"
type textarea "Brand: Marshall air Model: RR5-48.5LT/RT Serial: 1119H 60319 Arrived on site, m…"
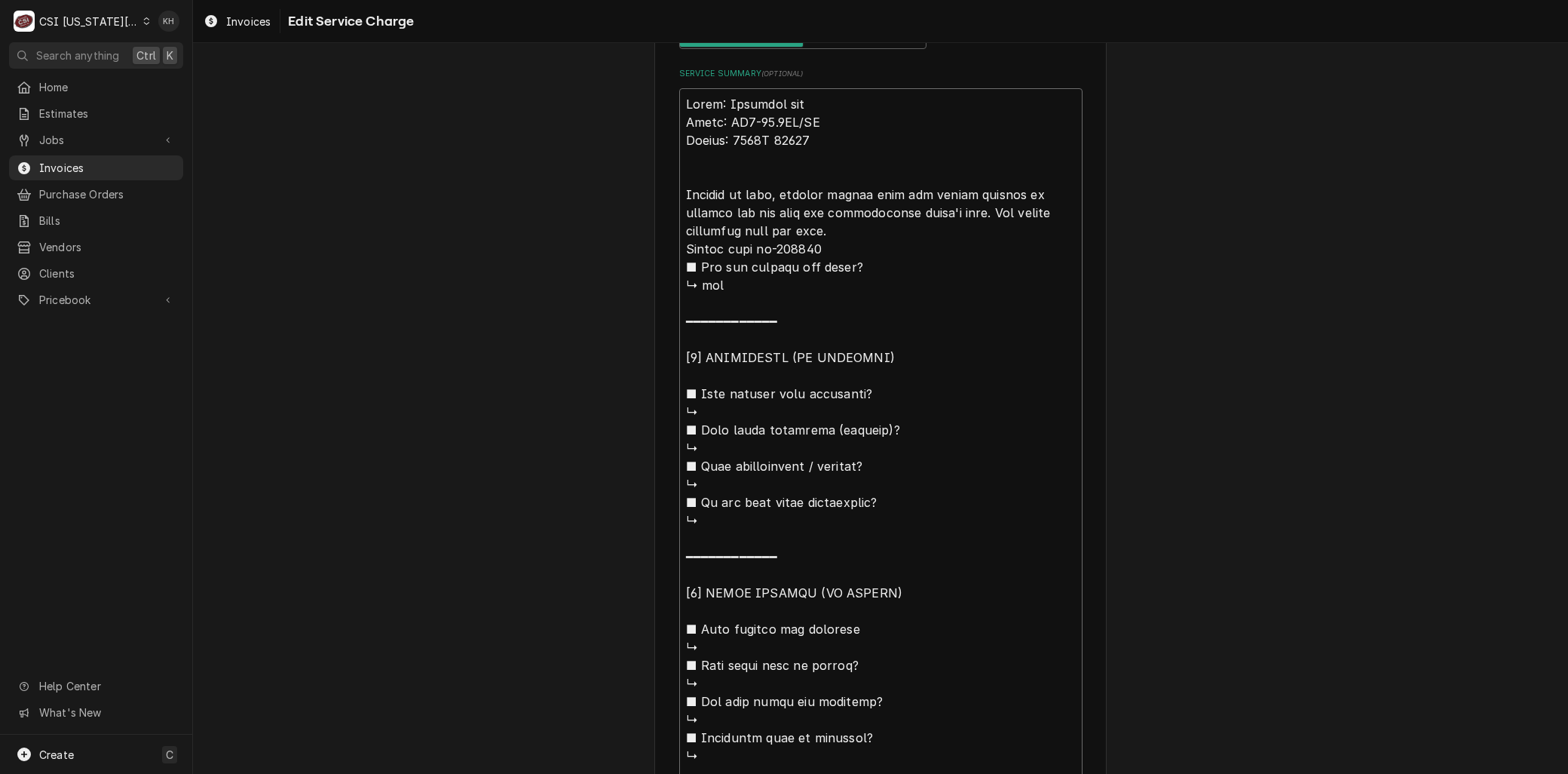
type textarea "x"
type textarea "Brand: Marshall air Model: RR5-48.5LT/RT Serial: 1119H 60319 Arrived on site, m…"
type textarea "x"
type textarea "Brand: Marshall air Model: RR5-48.5LT/RT Serial: 1119H 60319 Arrived on site, m…"
type textarea "x"
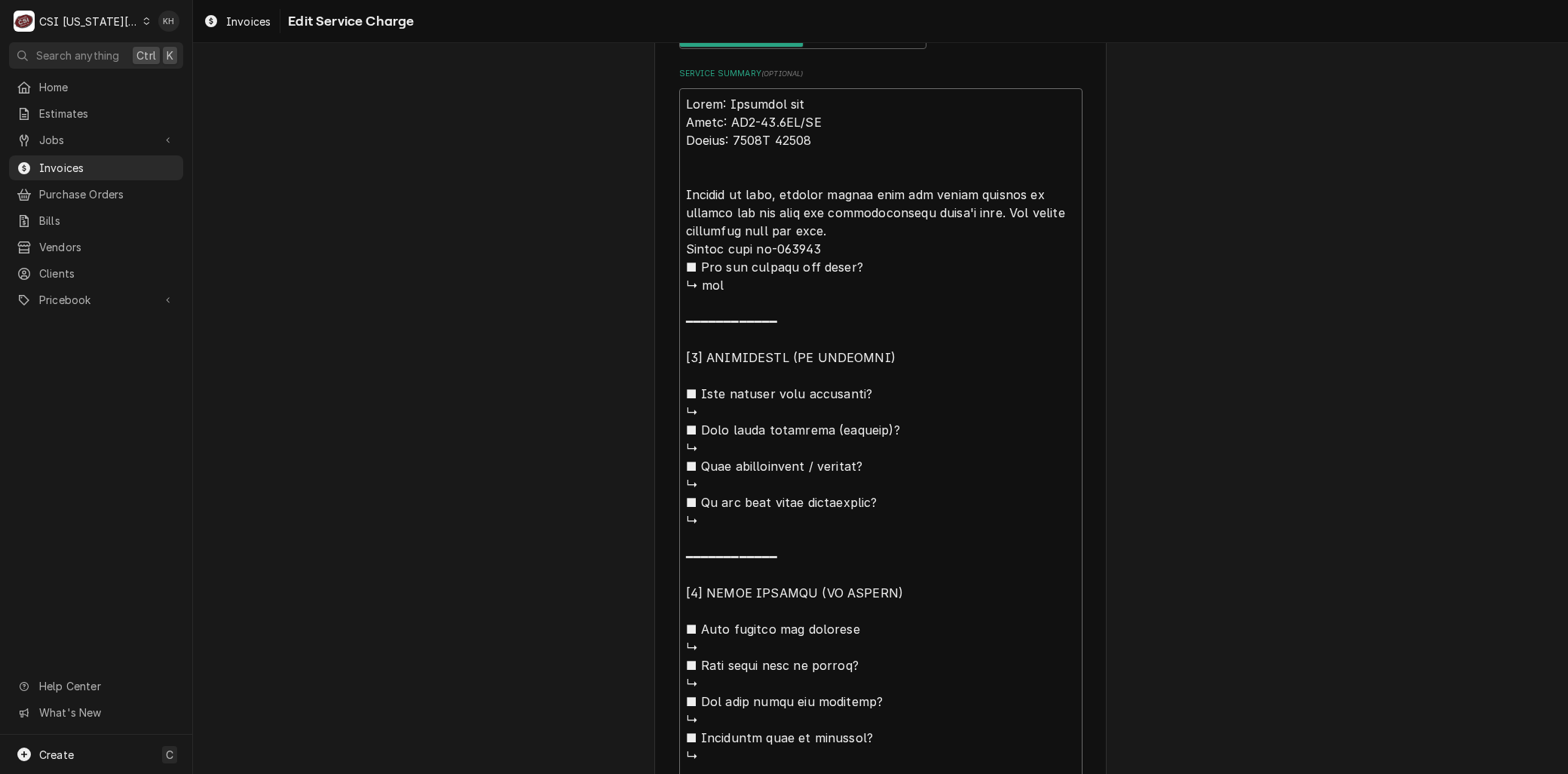
type textarea "Brand: Marshall air Model: RR5-48.5LT/RT Serial: 1119H 60319 Arrived on site, m…"
type textarea "x"
type textarea "Brand: Marshall air Model: RR5-48.5LT/RT Serial: 1119H 60319 Arrived on site, m…"
click at [882, 209] on textarea "Service Summary ( optional )" at bounding box center [881, 584] width 404 height 991
type textarea "x"
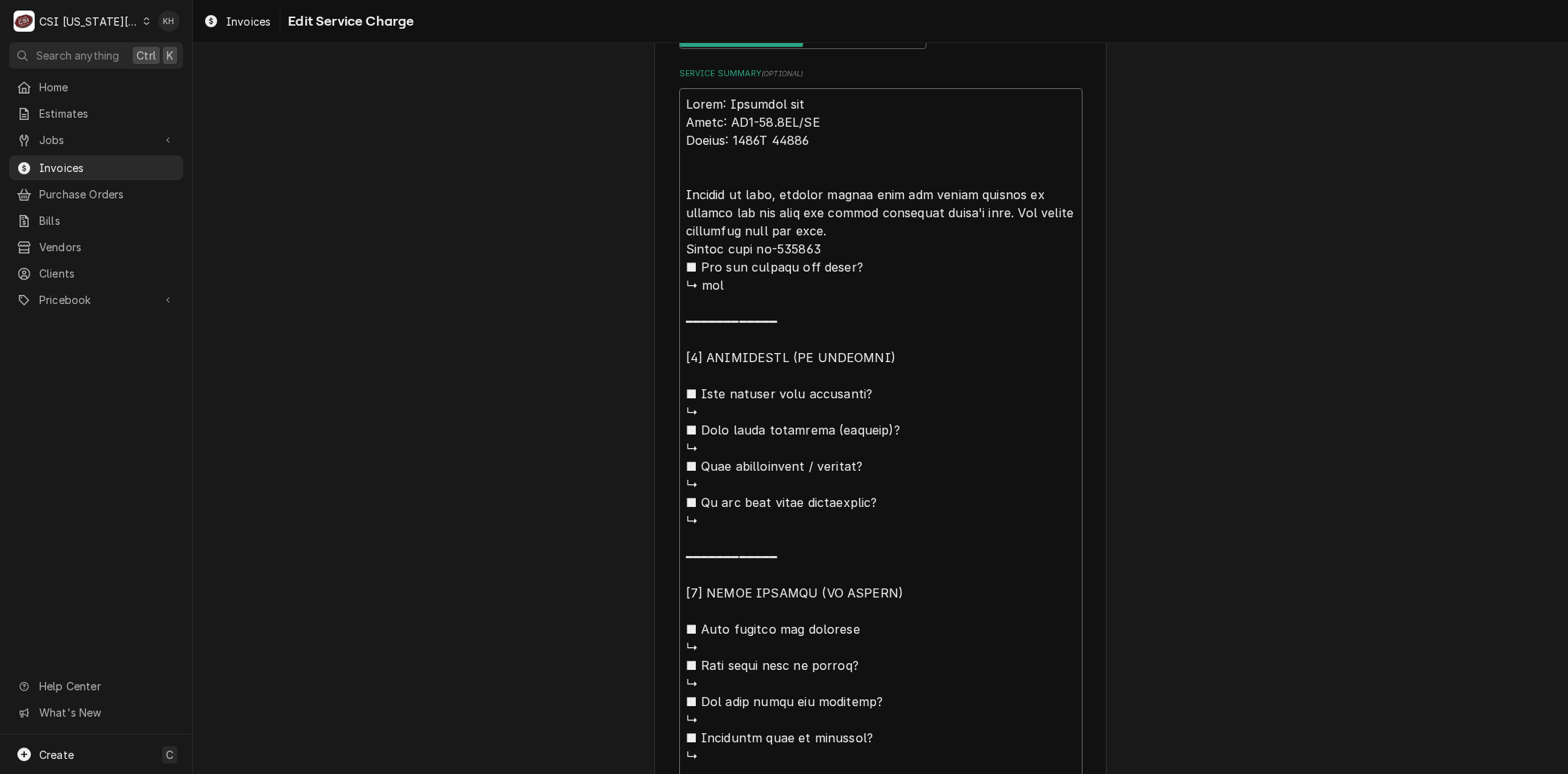
type textarea "Brand: Marshall air Model: RR5-48.5LT/RT Serial: 1119H 60319 Arrived on site, m…"
type textarea "x"
type textarea "Brand: Marshall air Model: RR5-48.5LT/RT Serial: 1119H 60319 Arrived on site, m…"
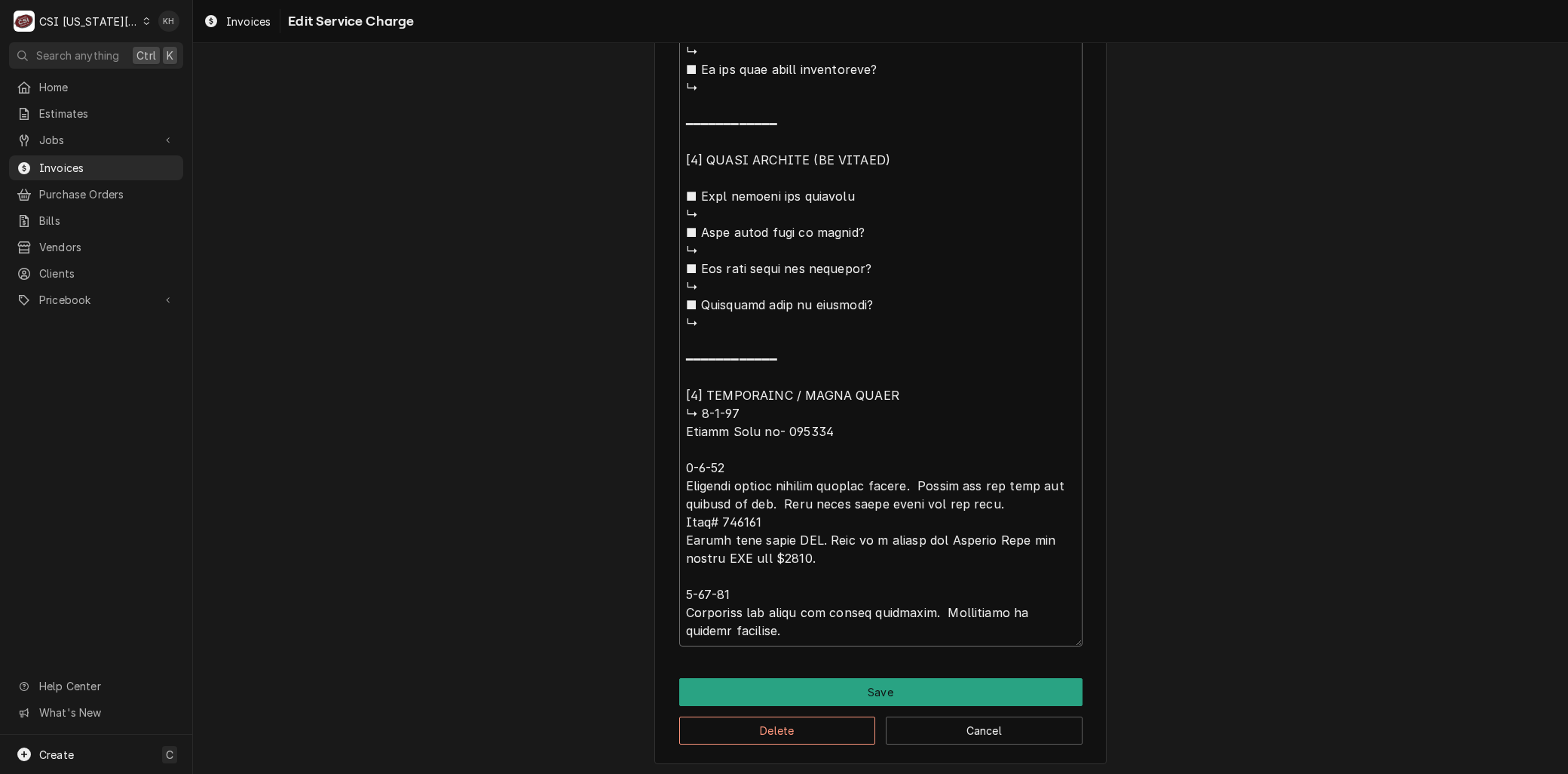
drag, startPoint x: 931, startPoint y: 212, endPoint x: 893, endPoint y: 464, distance: 254.8
click at [893, 464] on textarea "Service Summary ( optional )" at bounding box center [881, 151] width 404 height 991
type textarea "x"
type textarea "Brand: Marshall air Model: RR5-48.5LT/RT Serial: 1119H 60319 Arrived on site, m…"
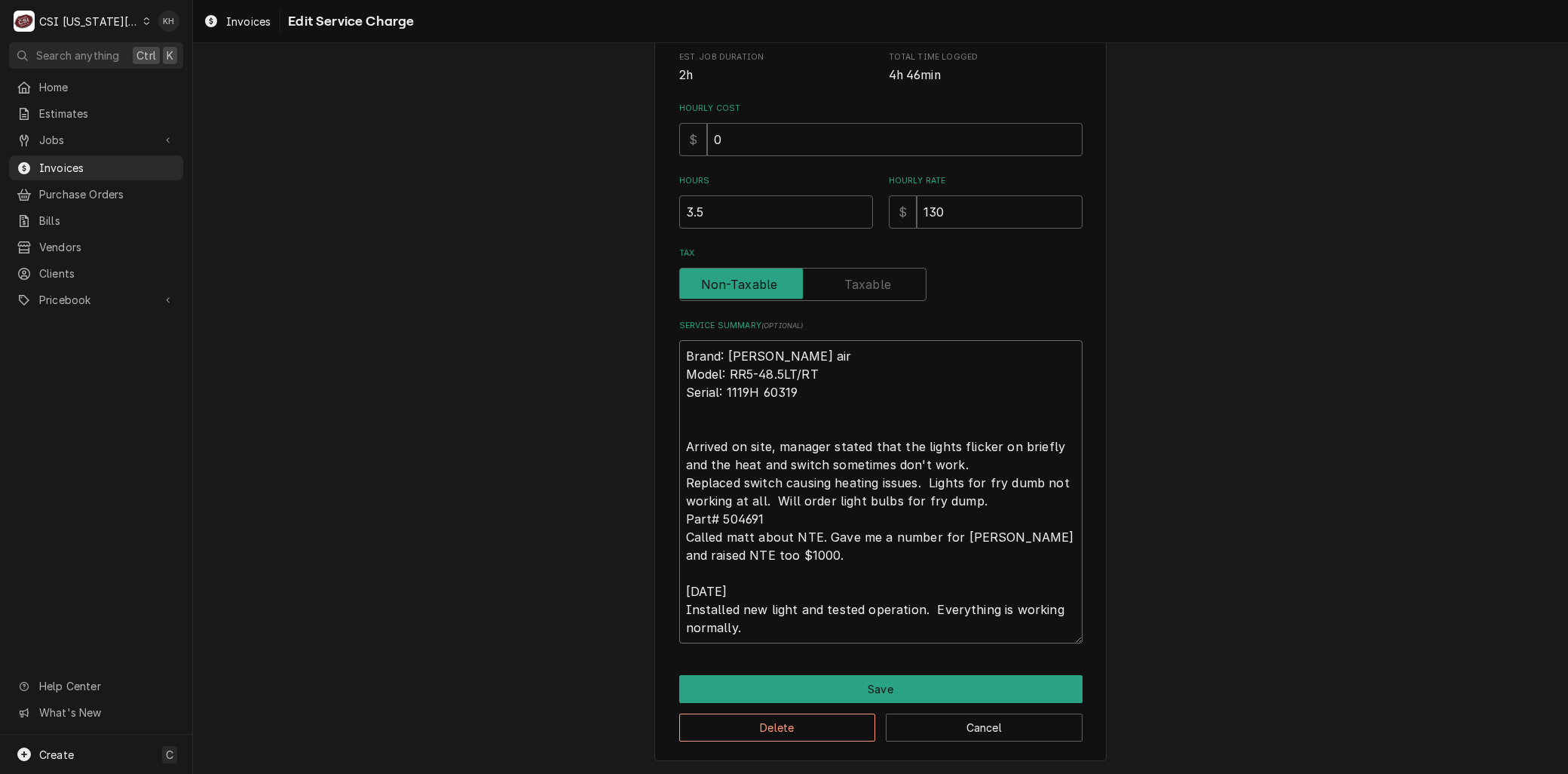
scroll to position [381, 0]
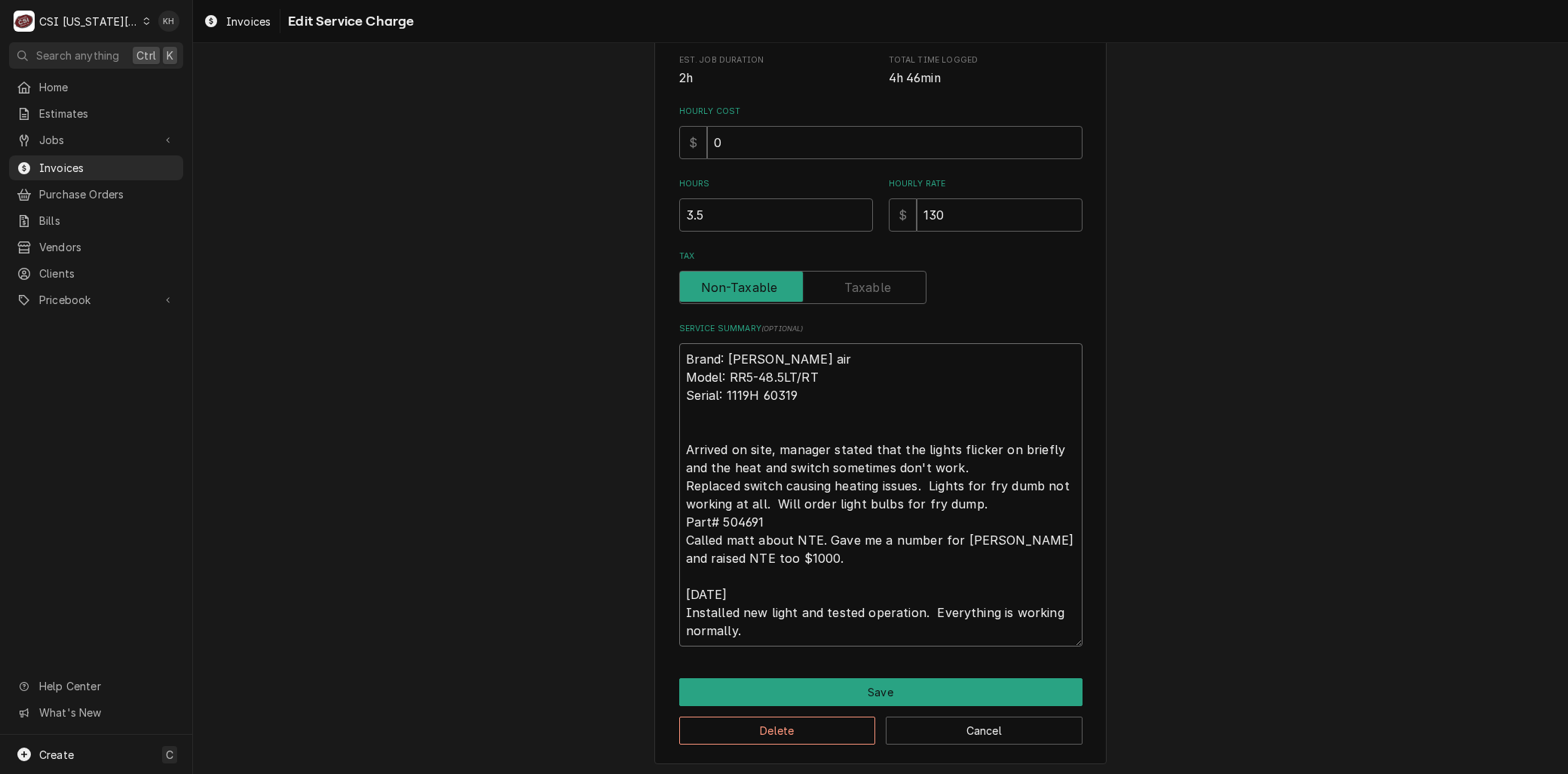
type textarea "x"
type textarea "Brand: Marshall air Model: RR5-48.5LT/RT Serial: 1119H 60319 Arrived on site, m…"
type textarea "x"
type textarea "Brand: Marshall air Model: RR5-48.5LT/RT Serial: 1119H 60319 Arrived on site, m…"
type textarea "x"
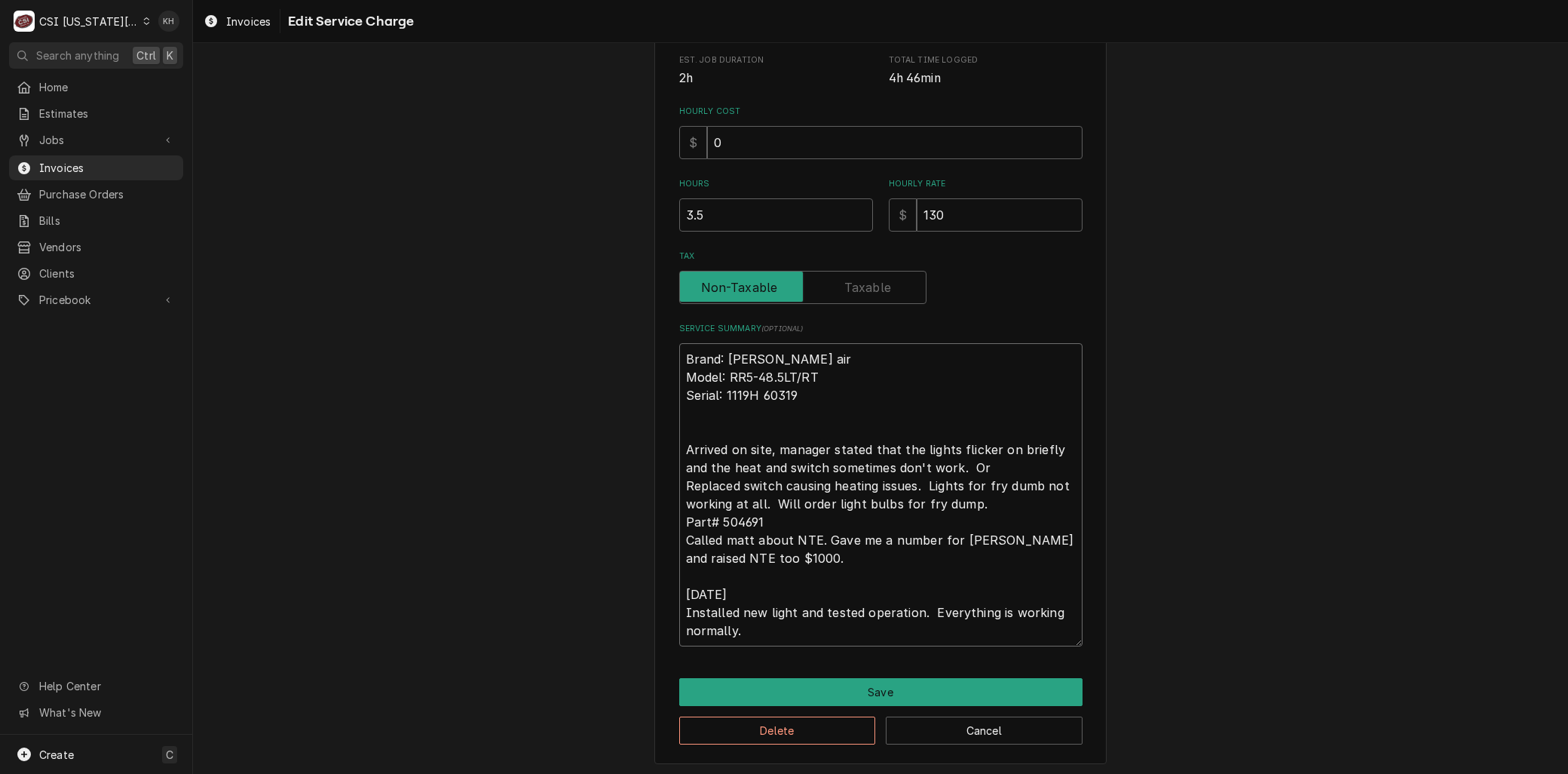
type textarea "Brand: Marshall air Model: RR5-48.5LT/RT Serial: 1119H 60319 Arrived on site, m…"
type textarea "x"
type textarea "Brand: Marshall air Model: RR5-48.5LT/RT Serial: 1119H 60319 Arrived on site, m…"
type textarea "x"
type textarea "Brand: Marshall air Model: RR5-48.5LT/RT Serial: 1119H 60319 Arrived on site, m…"
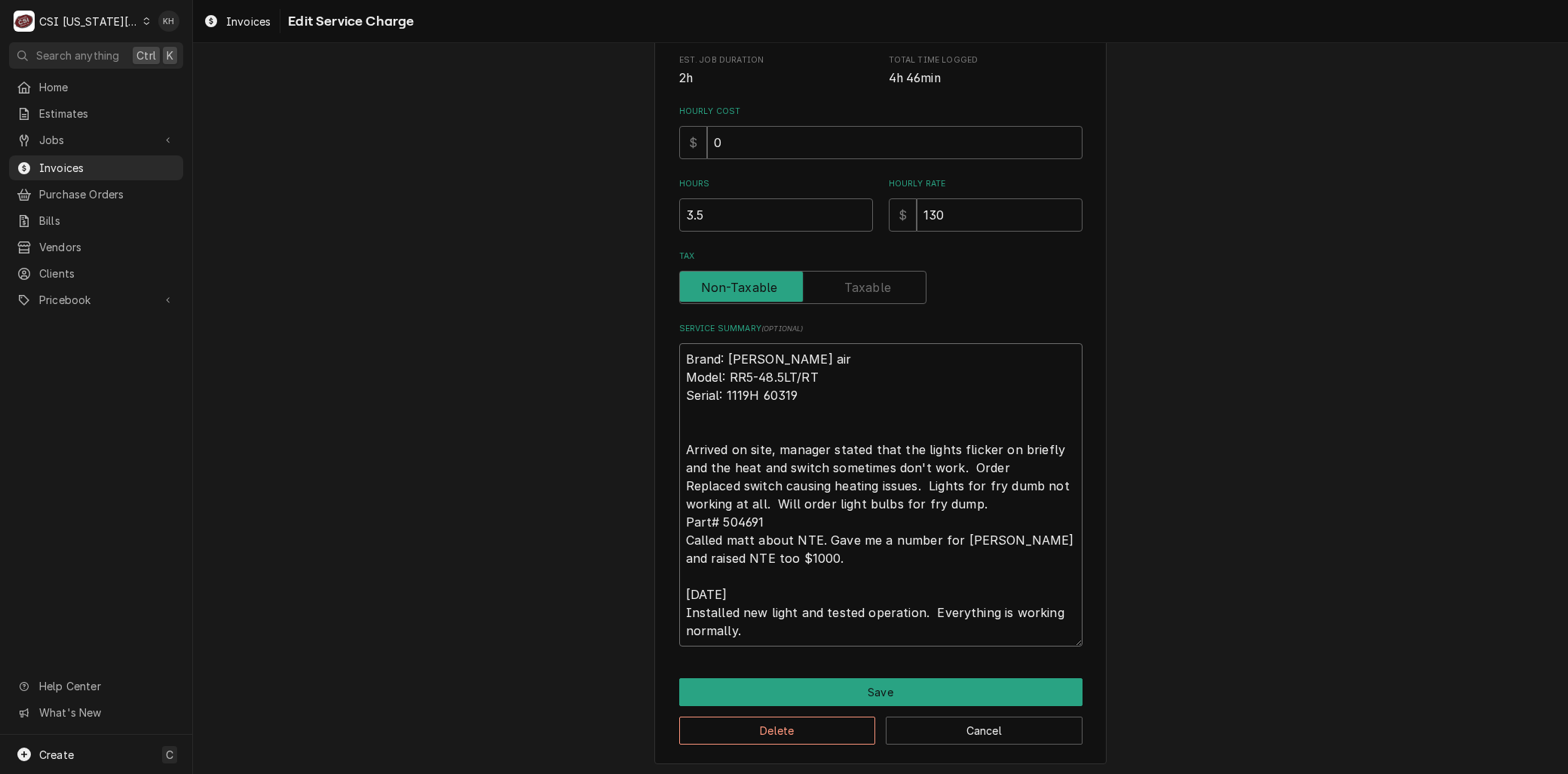
type textarea "x"
type textarea "Brand: Marshall air Model: RR5-48.5LT/RT Serial: 1119H 60319 Arrived on site, m…"
type textarea "x"
type textarea "Brand: Marshall air Model: RR5-48.5LT/RT Serial: 1119H 60319 Arrived on site, m…"
type textarea "x"
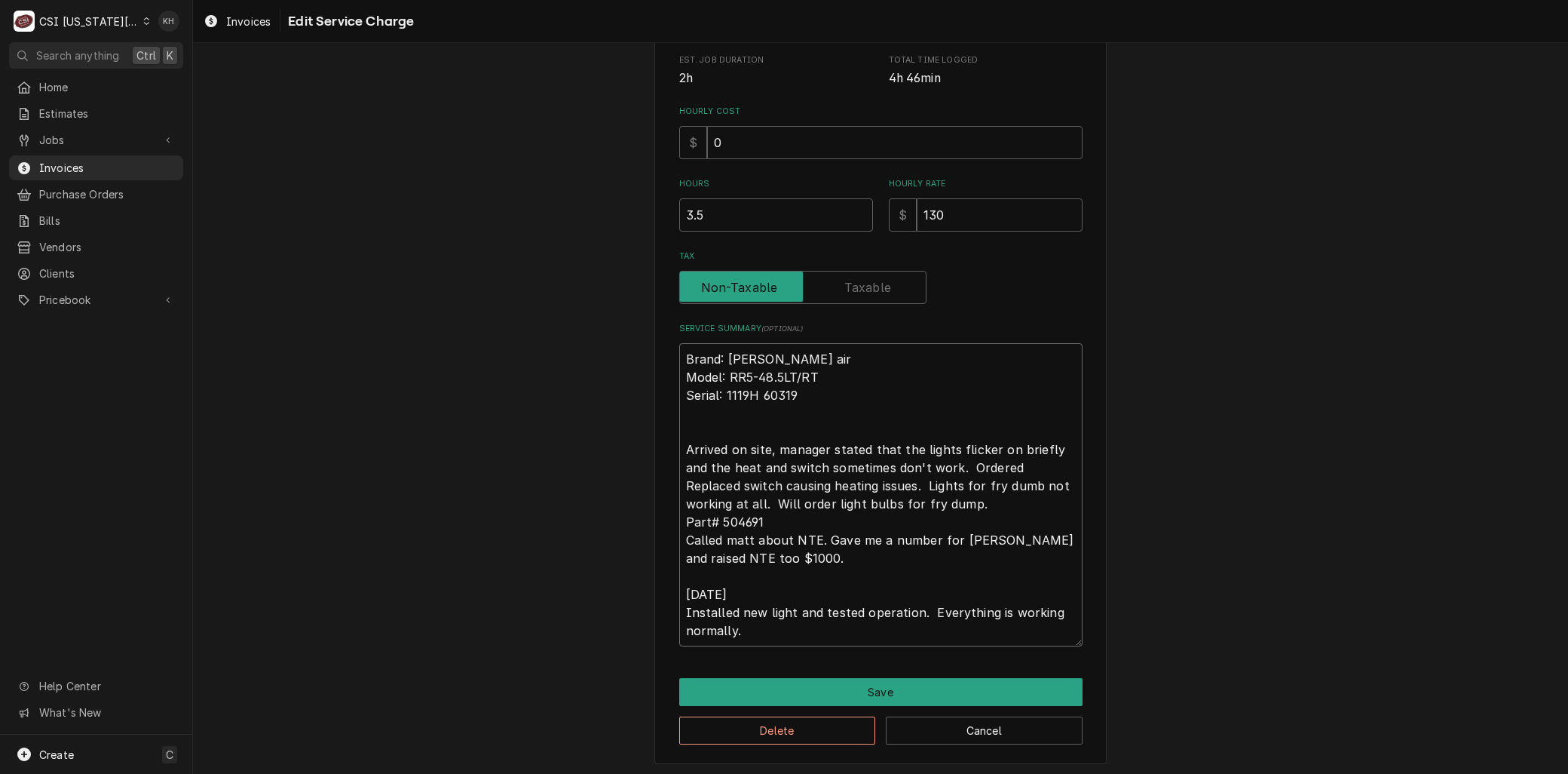
type textarea "Brand: Marshall air Model: RR5-48.5LT/RT Serial: 1119H 60319 Arrived on site, m…"
type textarea "x"
type textarea "Brand: Marshall air Model: RR5-48.5LT/RT Serial: 1119H 60319 Arrived on site, m…"
type textarea "x"
type textarea "Brand: Marshall air Model: RR5-48.5LT/RT Serial: 1119H 60319 Arrived on site, m…"
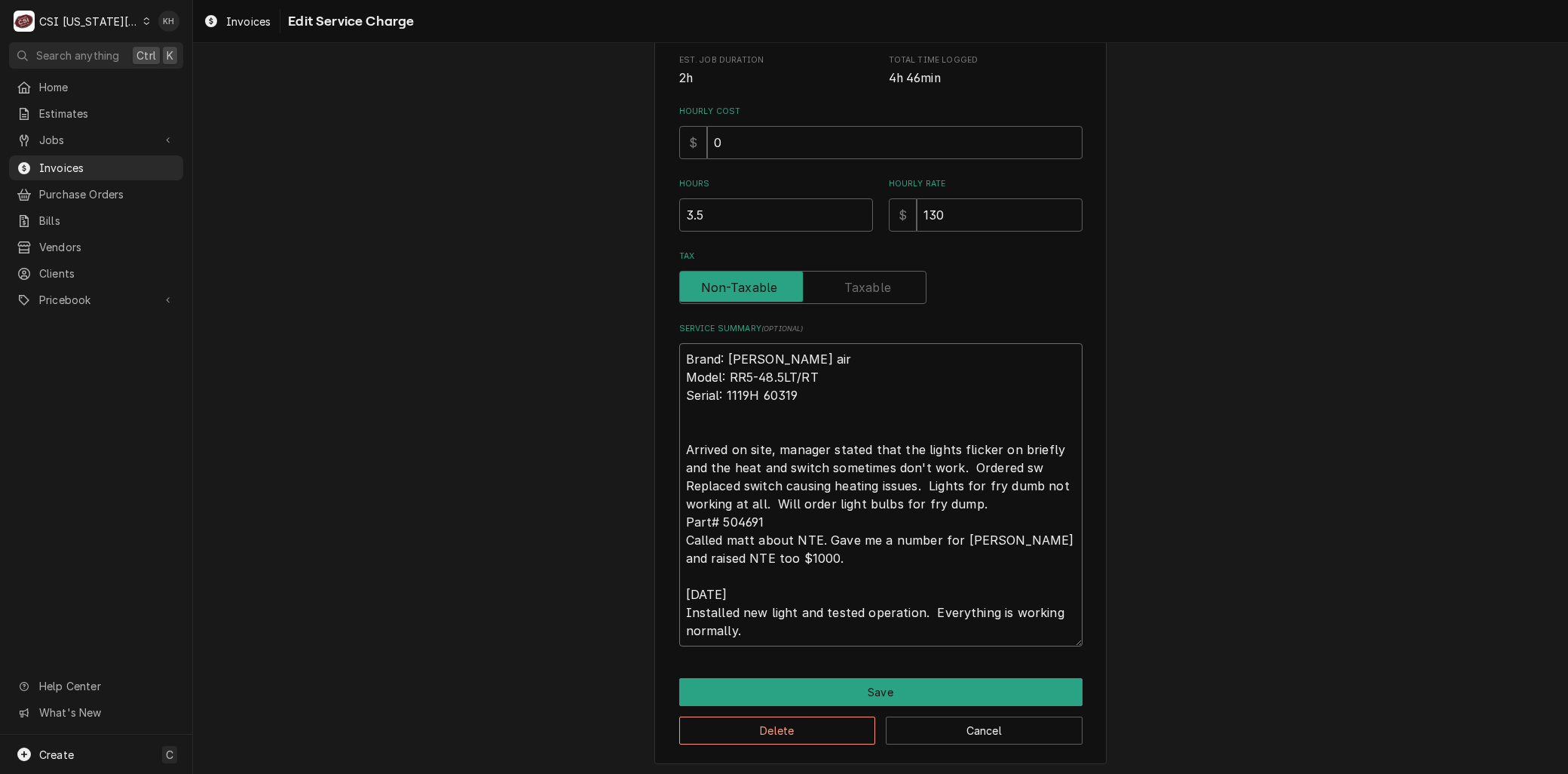
type textarea "x"
type textarea "Brand: Marshall air Model: RR5-48.5LT/RT Serial: 1119H 60319 Arrived on site, m…"
type textarea "x"
type textarea "Brand: Marshall air Model: RR5-48.5LT/RT Serial: 1119H 60319 Arrived on site, m…"
type textarea "x"
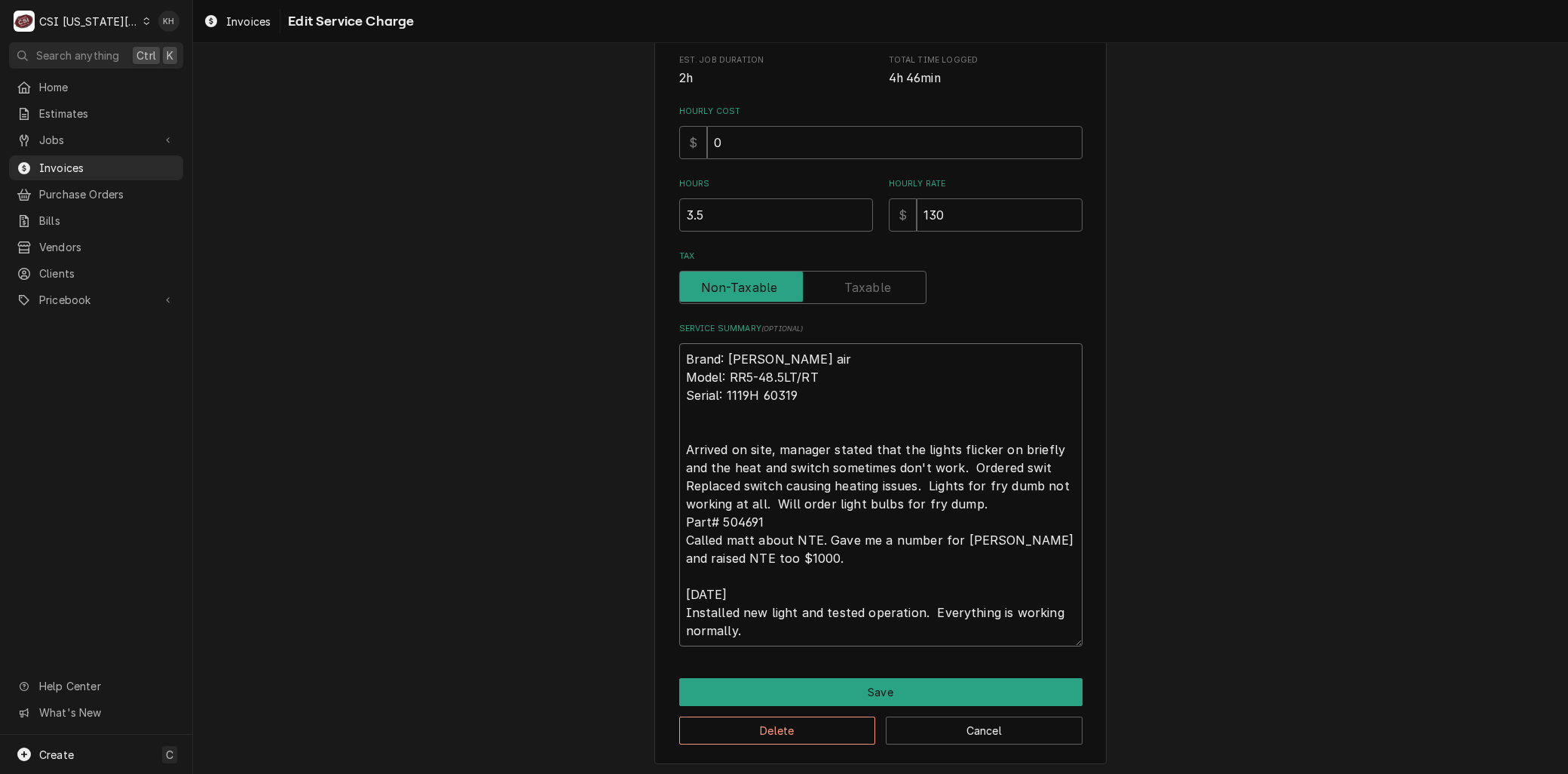
type textarea "Brand: Marshall air Model: RR5-48.5LT/RT Serial: 1119H 60319 Arrived on site, m…"
type textarea "x"
type textarea "Brand: Marshall air Model: RR5-48.5LT/RT Serial: 1119H 60319 Arrived on site, m…"
type textarea "x"
type textarea "Brand: Marshall air Model: RR5-48.5LT/RT Serial: 1119H 60319 Arrived on site, m…"
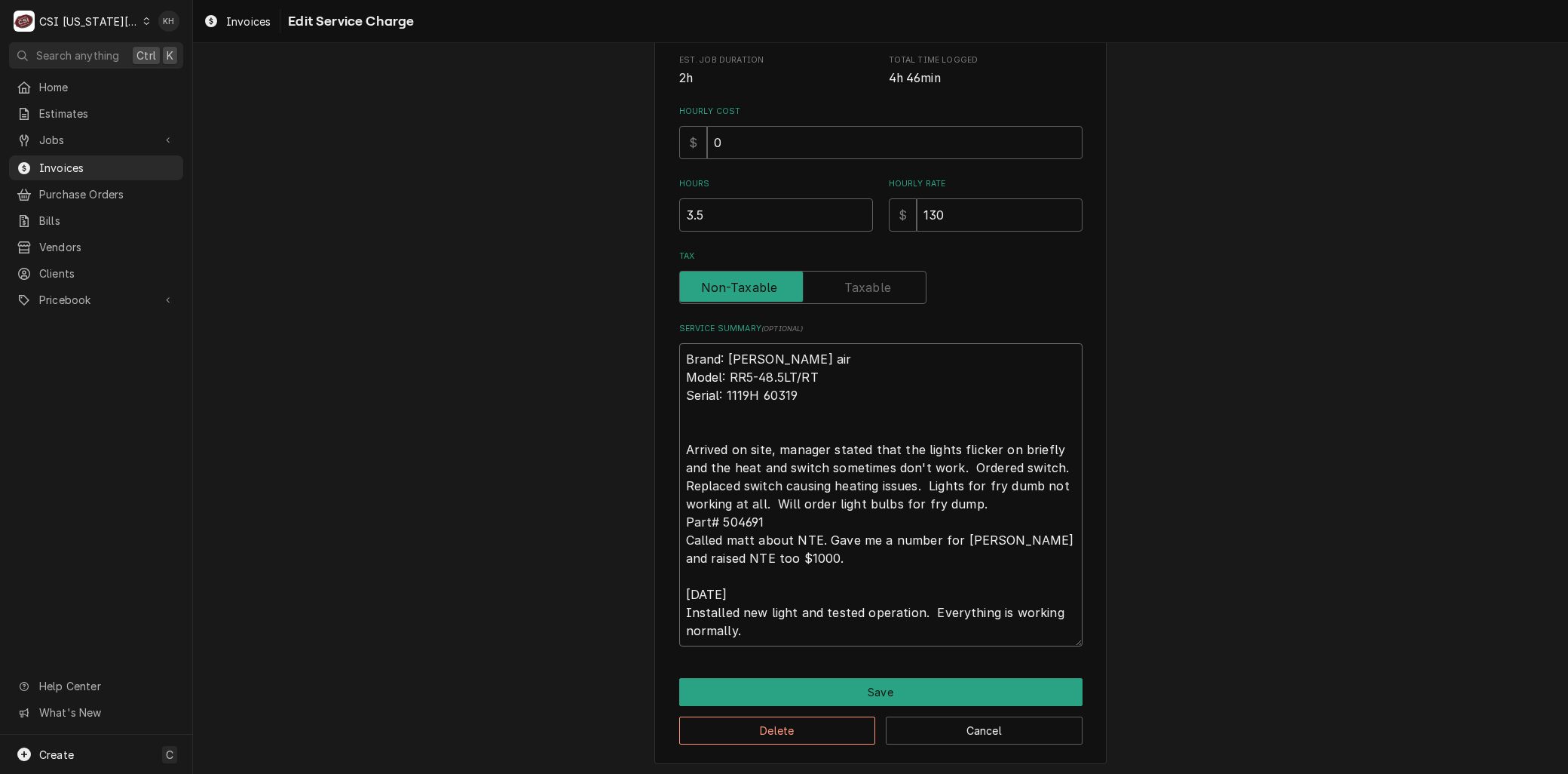
type textarea "x"
type textarea "Brand: Marshall air Model: RR5-48.5LT/RT Serial: 1119H 60319 Arrived on site, m…"
type textarea "x"
type textarea "Brand: Marshall air Model: RR5-48.5LT/RT Serial: 1119H 60319 Arrived on site, m…"
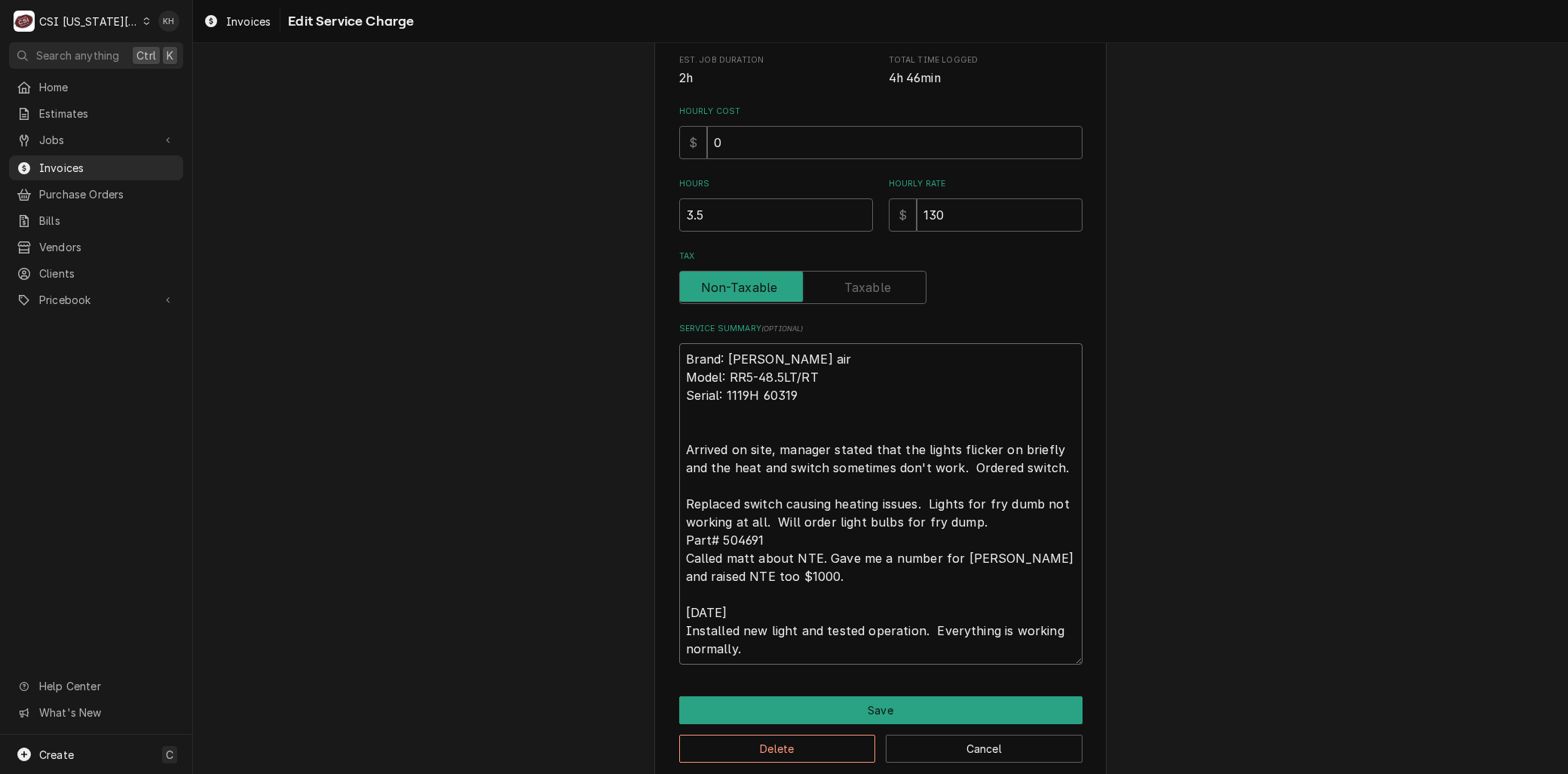
type textarea "x"
type textarea "Brand: Marshall air Model: RR5-48.5LT/RT Serial: 1119H 60319 Arrived on site, m…"
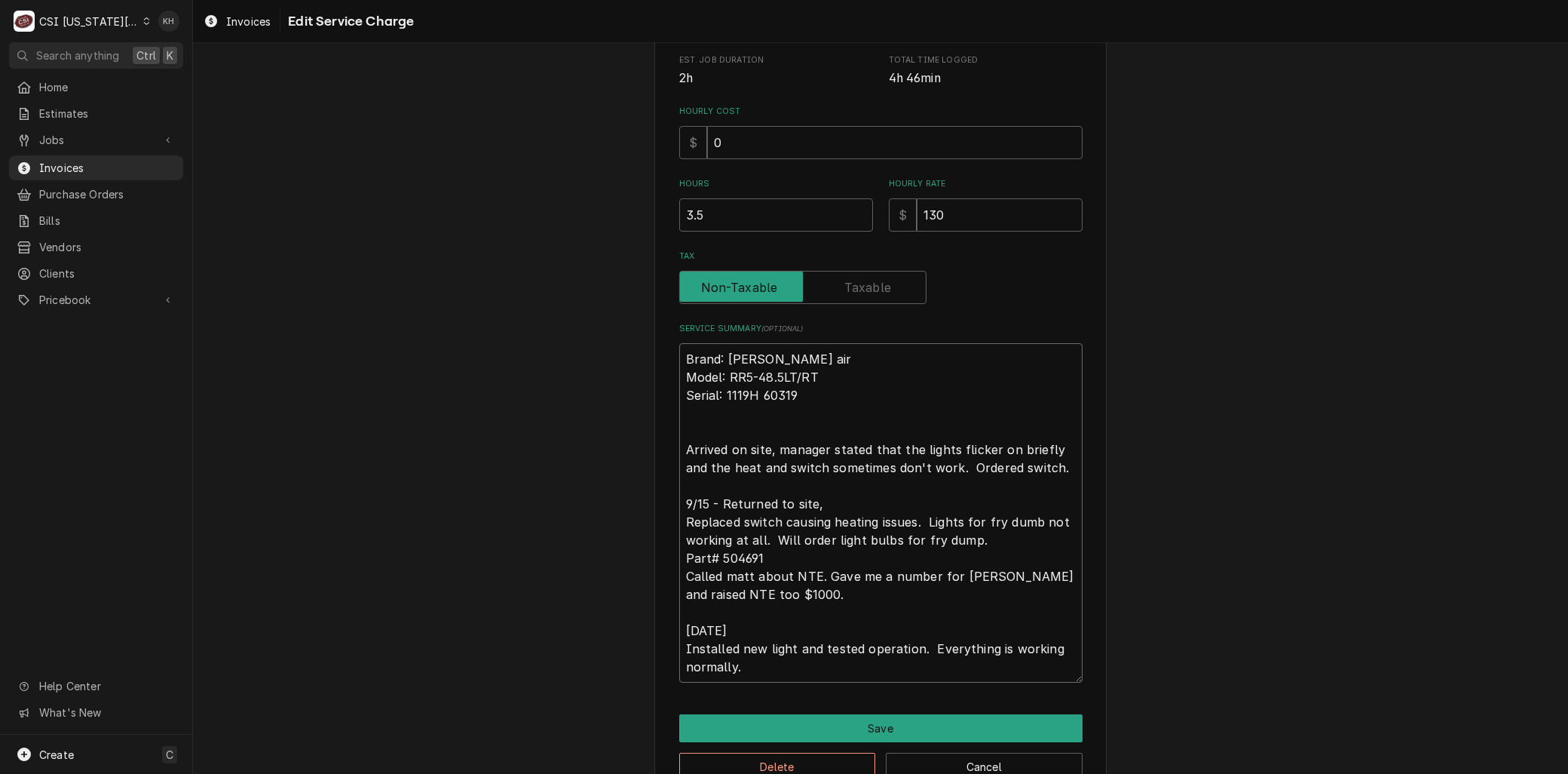
drag, startPoint x: 678, startPoint y: 521, endPoint x: 834, endPoint y: 497, distance: 157.8
click at [834, 497] on textarea "Brand: Marshall air Model: RR5-48.5LT/RT Serial: 1119H 60319 Arrived on site, m…" at bounding box center [881, 512] width 404 height 339
click at [700, 502] on textarea "Brand: Marshall air Model: RR5-48.5LT/RT Serial: 1119H 60319 Arrived on site, m…" at bounding box center [881, 512] width 404 height 339
click at [697, 502] on textarea "Brand: Marshall air Model: RR5-48.5LT/RT Serial: 1119H 60319 Arrived on site, m…" at bounding box center [881, 512] width 404 height 339
drag, startPoint x: 904, startPoint y: 518, endPoint x: 961, endPoint y: 515, distance: 57.1
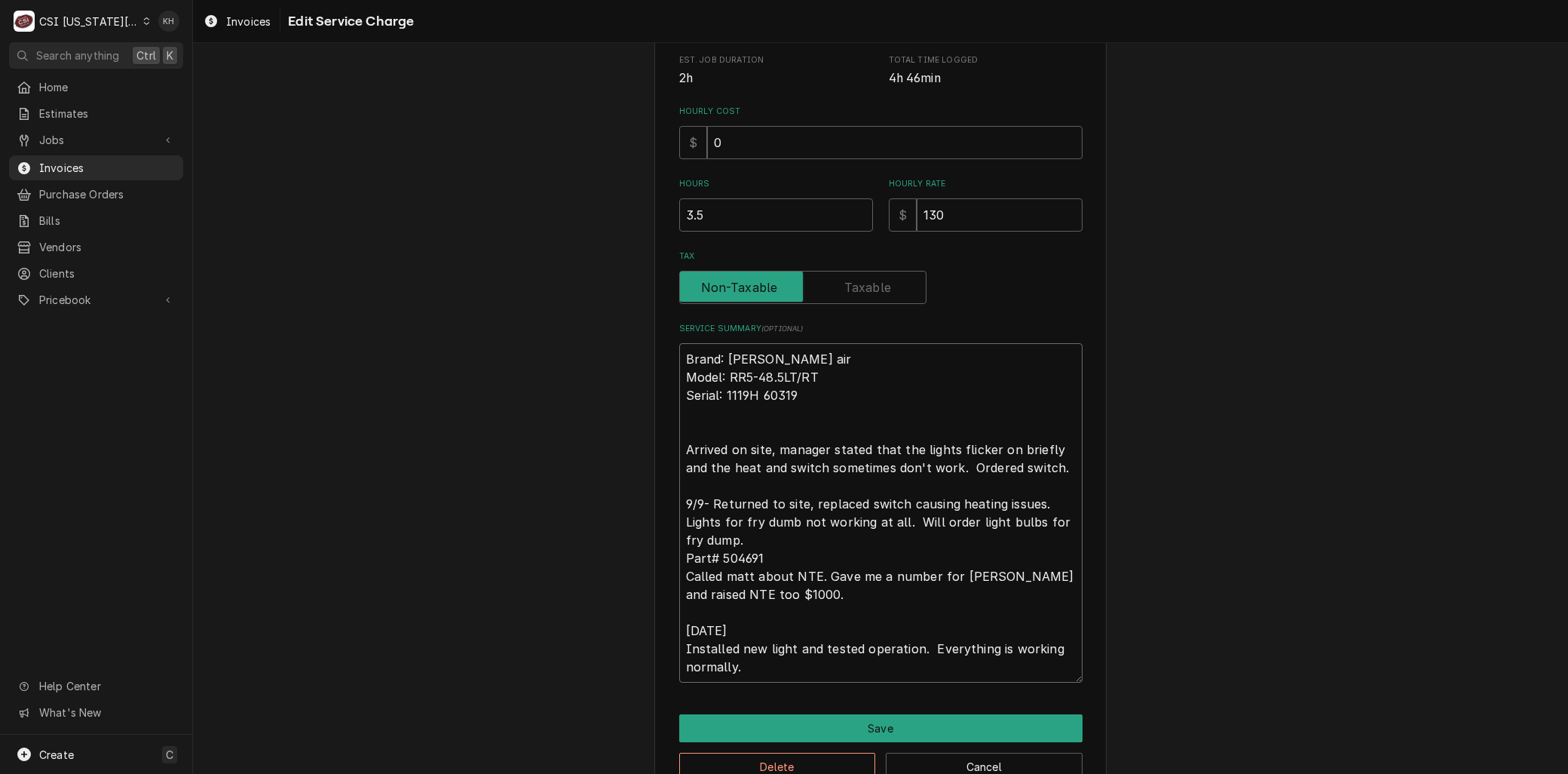
click at [961, 515] on textarea "Brand: Marshall air Model: RR5-48.5LT/RT Serial: 1119H 60319 Arrived on site, m…" at bounding box center [881, 512] width 404 height 339
drag, startPoint x: 752, startPoint y: 535, endPoint x: 837, endPoint y: 608, distance: 112.0
click at [837, 608] on textarea "Brand: Marshall air Model: RR5-48.5LT/RT Serial: 1119H 60319 Arrived on site, m…" at bounding box center [881, 512] width 404 height 339
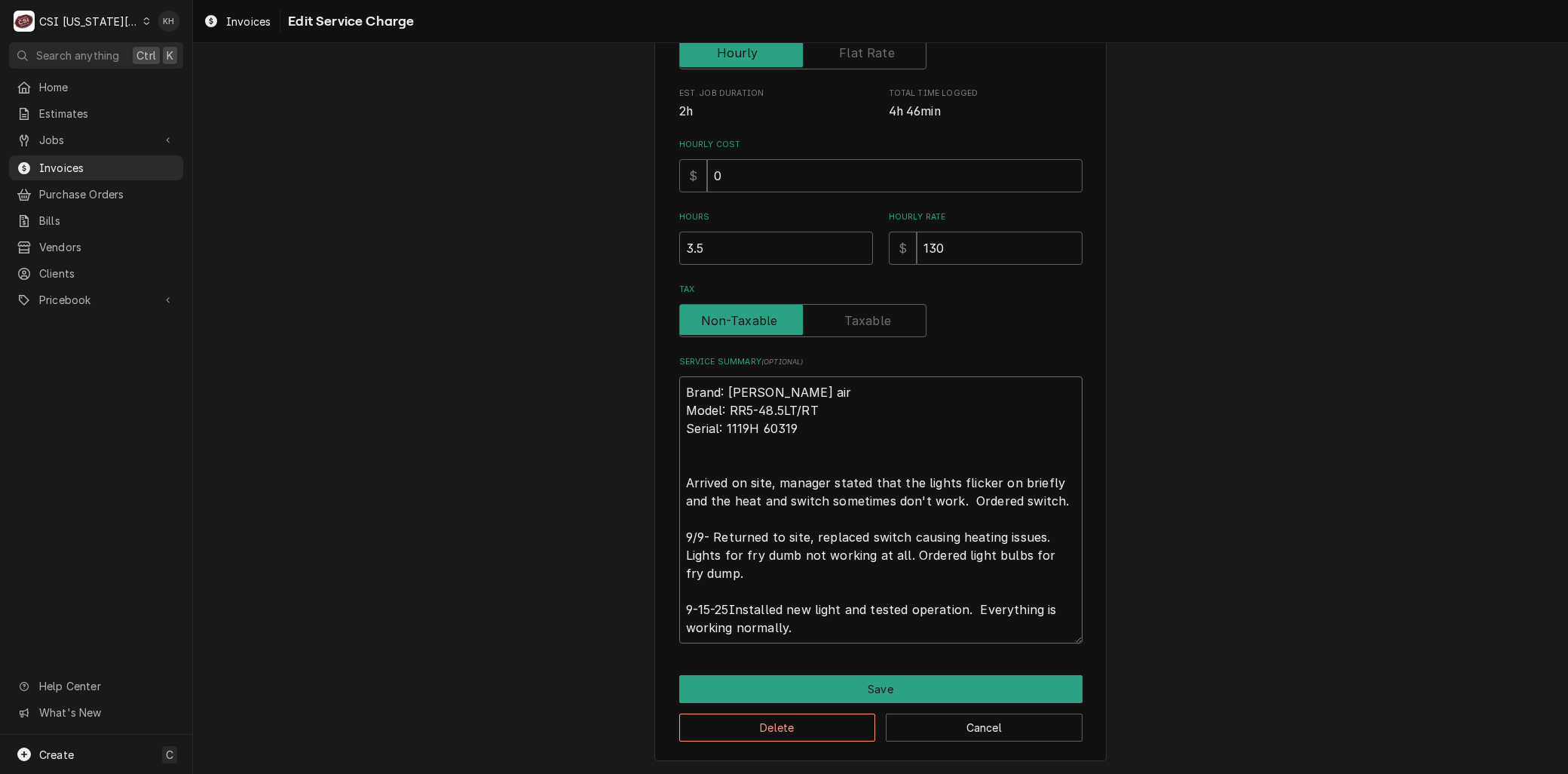
scroll to position [345, 0]
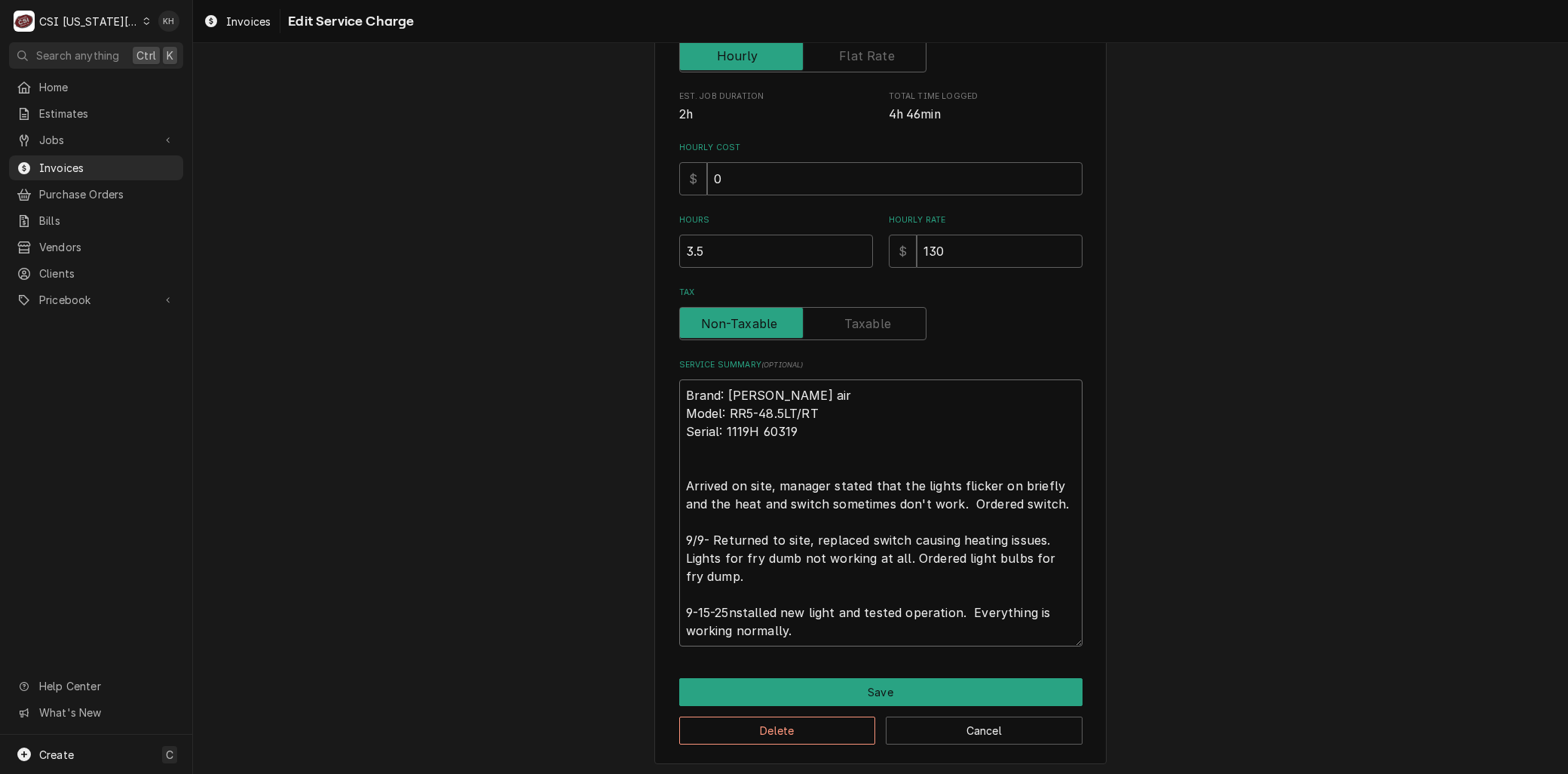
drag, startPoint x: 725, startPoint y: 611, endPoint x: 666, endPoint y: 611, distance: 59.0
click at [666, 611] on div "Use the fields below to edit this service charge Short Description 1-Labor (Ser…" at bounding box center [881, 246] width 452 height 1036
click at [1042, 608] on textarea "Brand: Marshall air Model: RR5-48.5LT/RT Serial: 1119H 60319 Arrived on site, m…" at bounding box center [881, 512] width 404 height 267
drag, startPoint x: 875, startPoint y: 630, endPoint x: 663, endPoint y: 628, distance: 212.0
click at [664, 628] on div "Use the fields below to edit this service charge Short Description 1-Labor (Ser…" at bounding box center [881, 246] width 452 height 1036
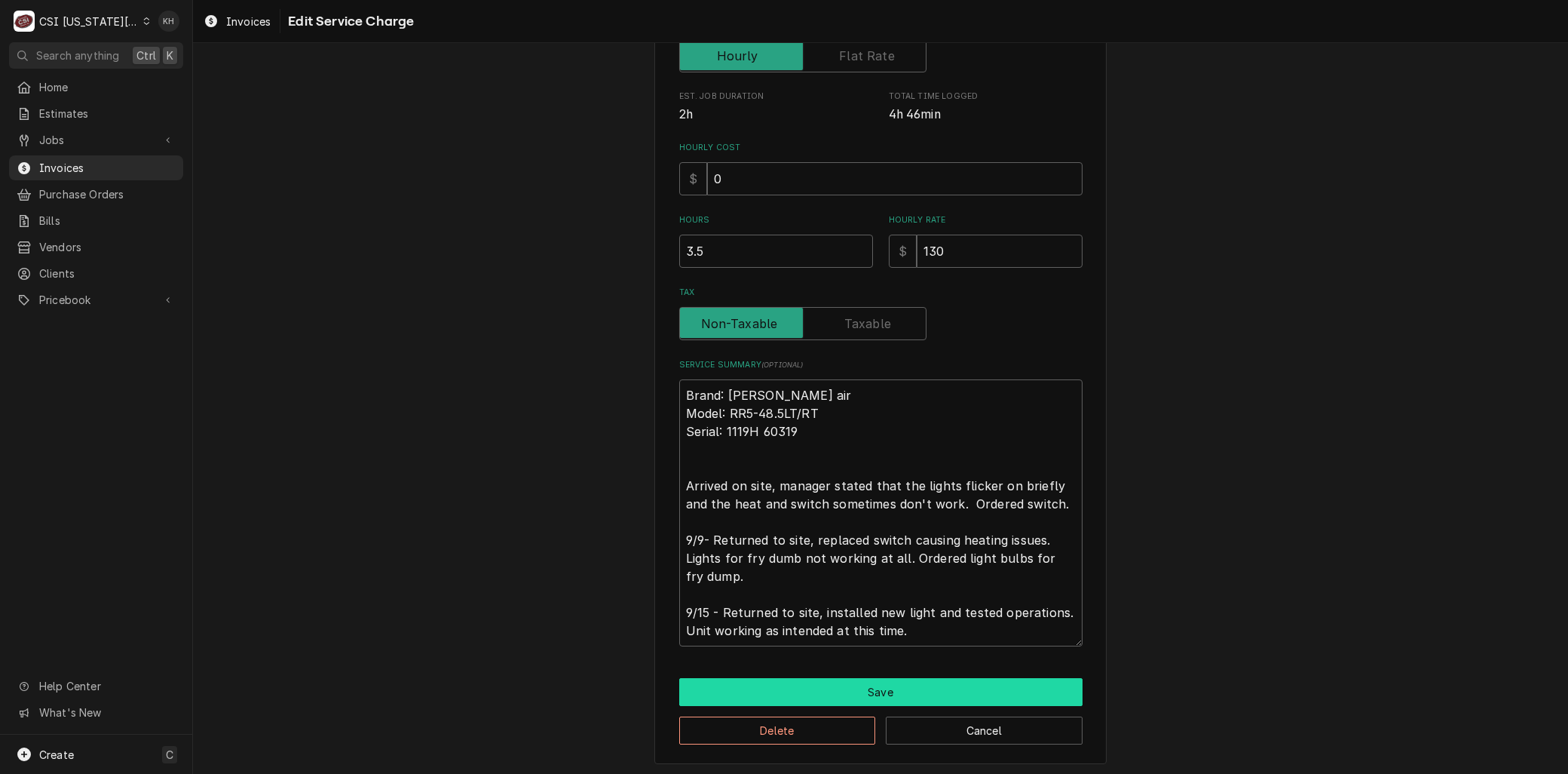
click at [741, 681] on button "Save" at bounding box center [881, 692] width 404 height 28
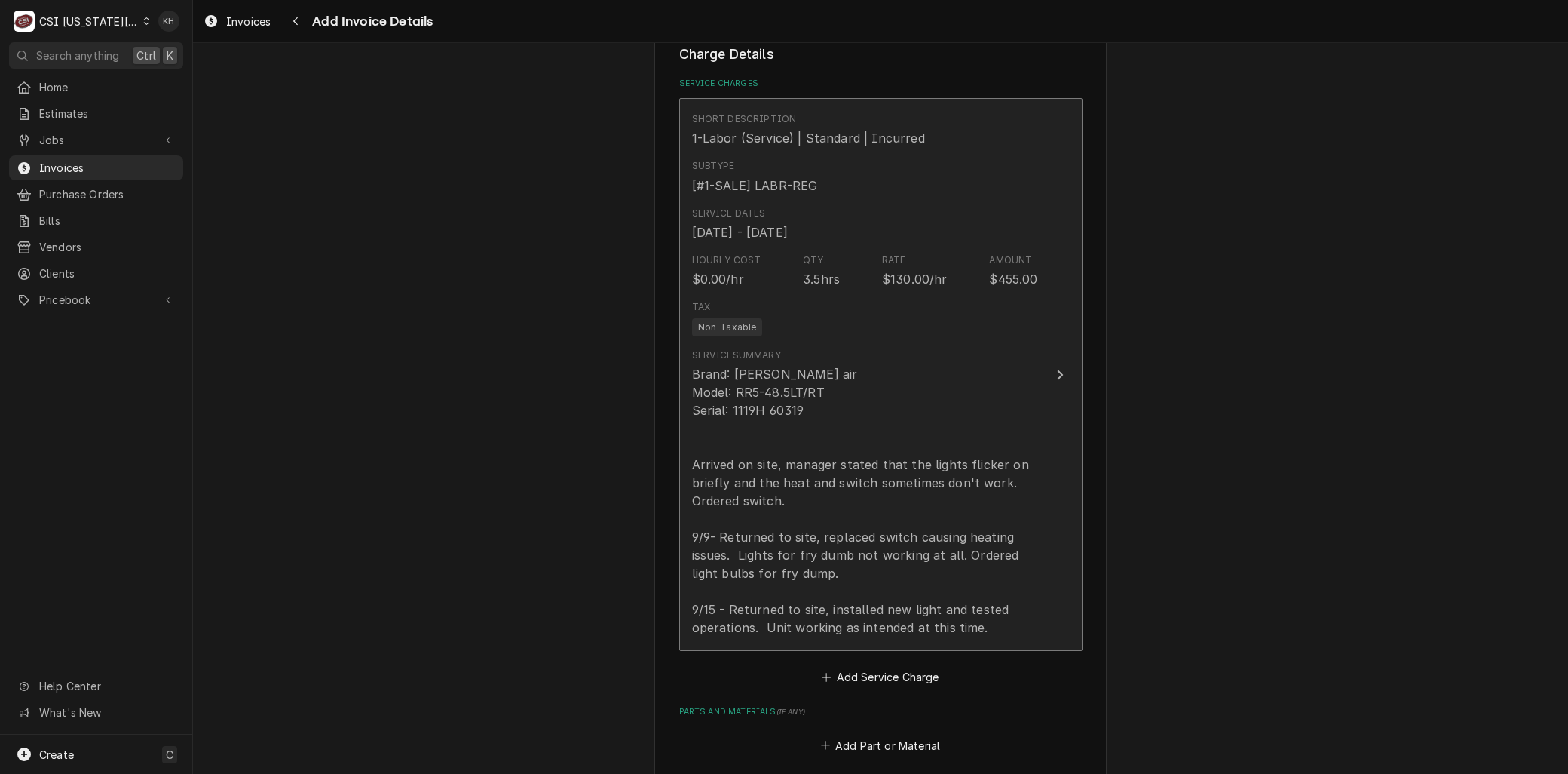
click at [777, 469] on div "Brand: Marshall air Model: RR5-48.5LT/RT Serial: 1119H 60319 Arrived on site, m…" at bounding box center [866, 500] width 346 height 271
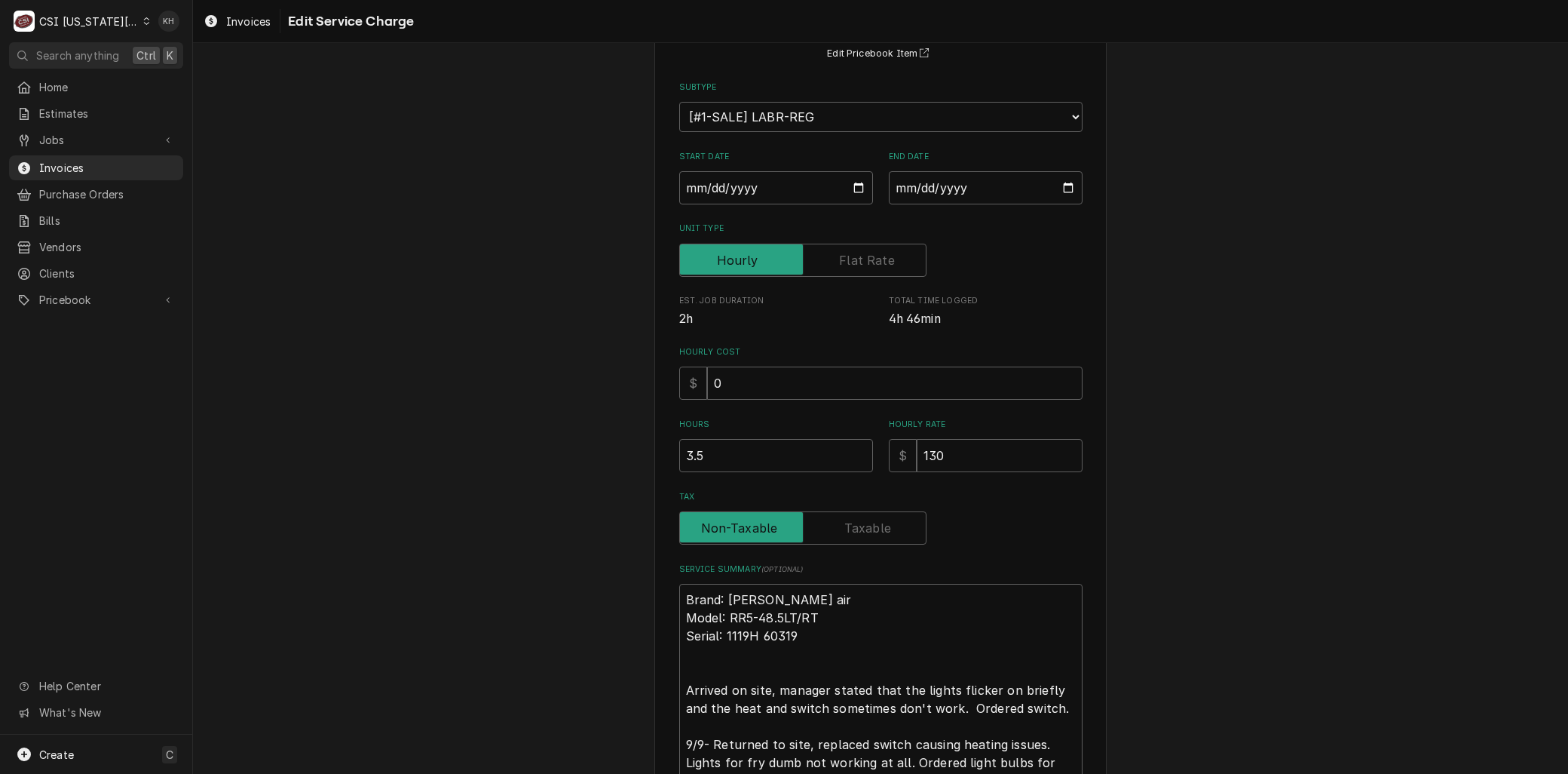
scroll to position [335, 0]
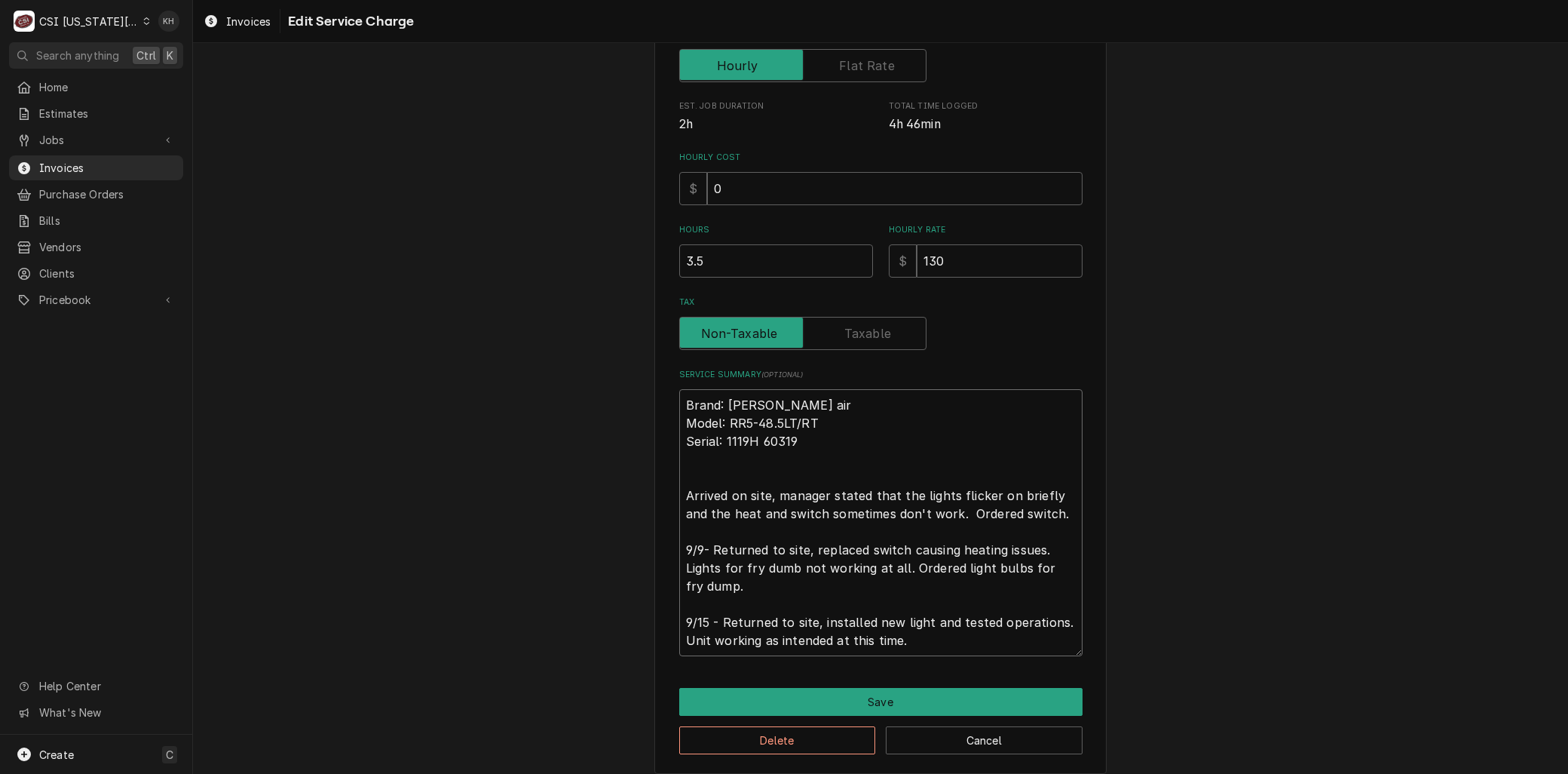
click at [679, 497] on textarea "Brand: Marshall air Model: RR5-48.5LT/RT Serial: 1119H 60319 Arrived on site, m…" at bounding box center [881, 522] width 404 height 267
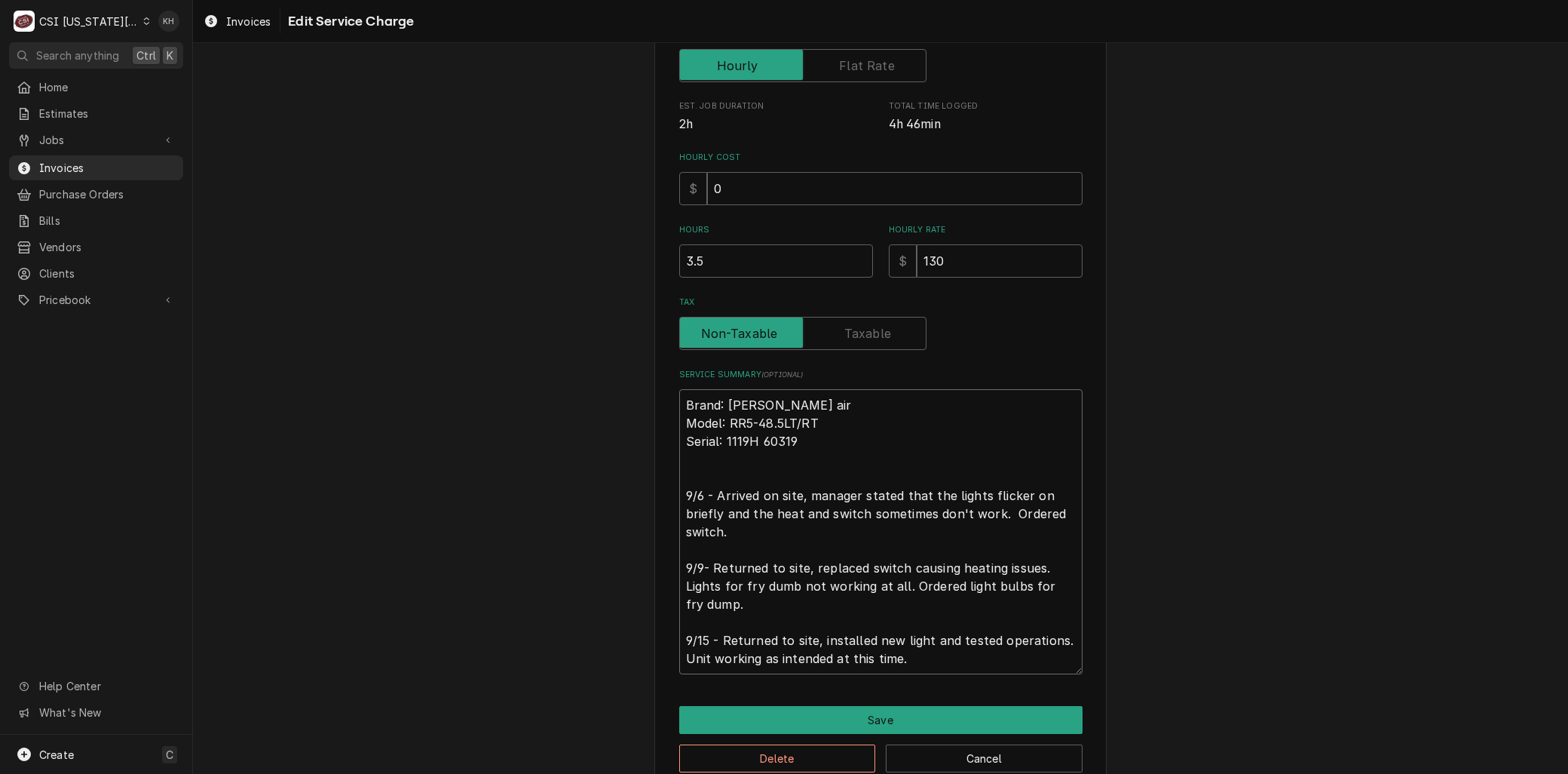
click at [785, 596] on textarea "Brand: Marshall air Model: RR5-48.5LT/RT Serial: 1119H 60319 9/6 - Arrived on s…" at bounding box center [881, 531] width 404 height 285
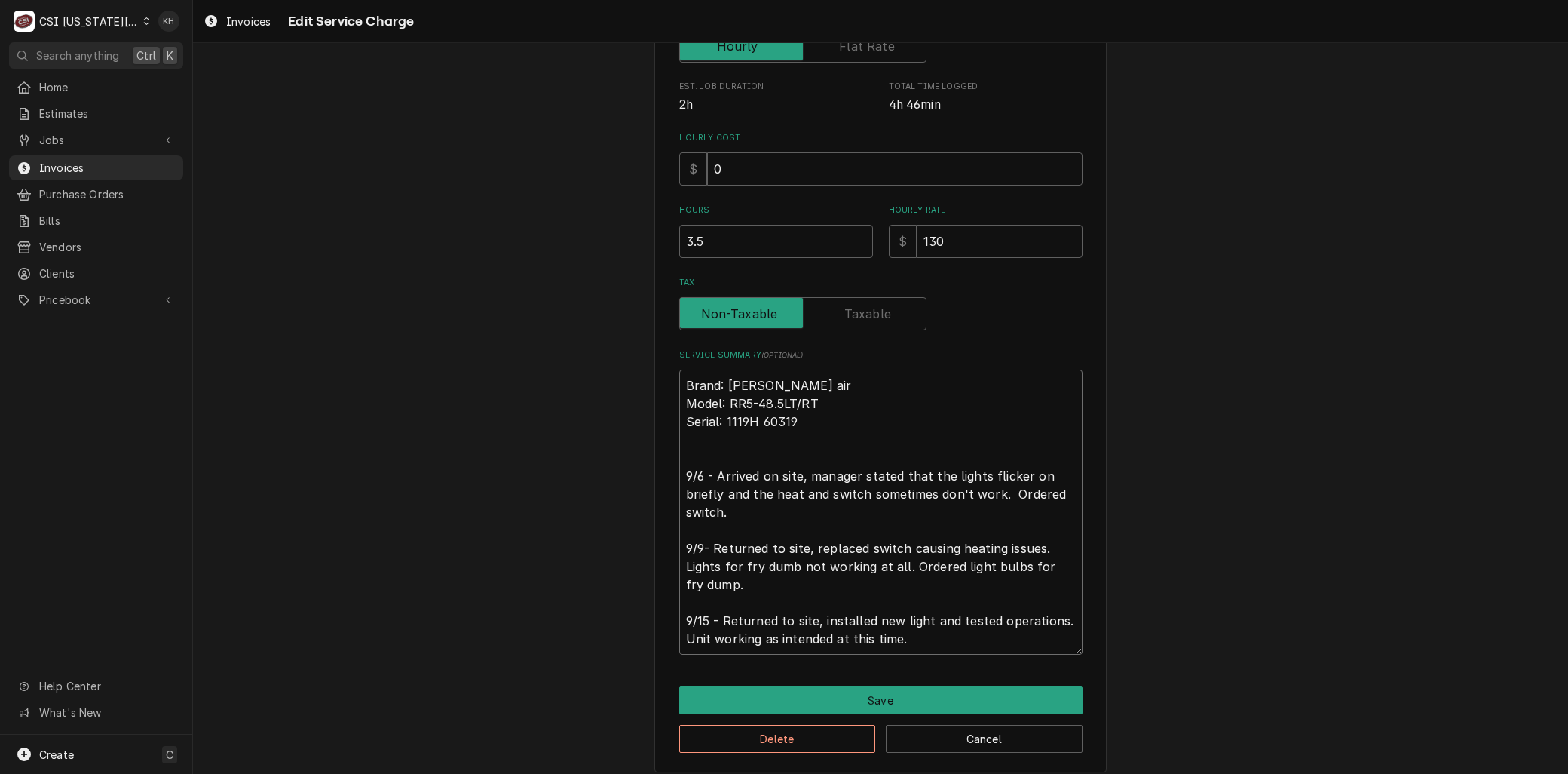
scroll to position [363, 0]
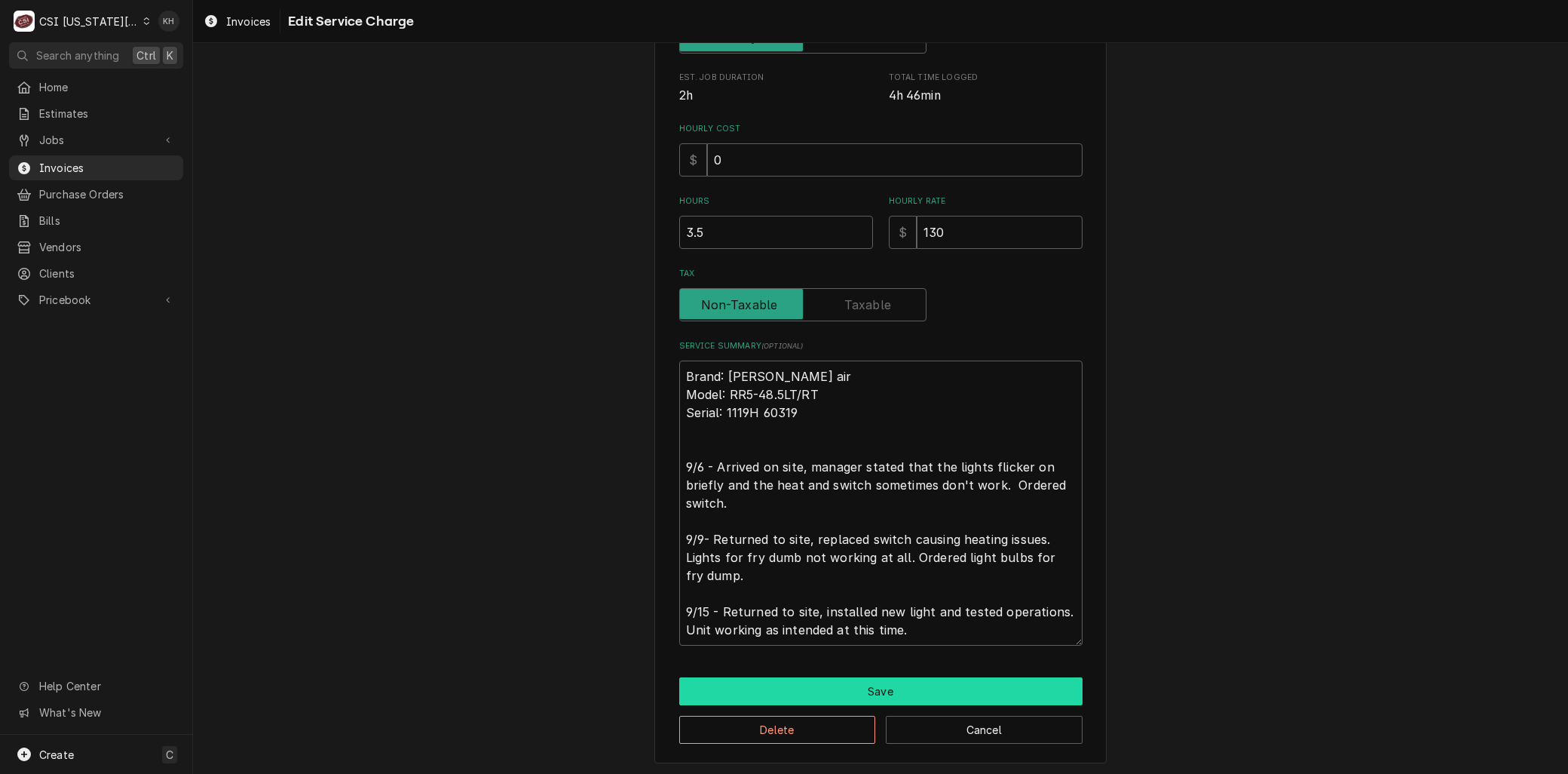
click at [890, 683] on button "Save" at bounding box center [881, 692] width 404 height 28
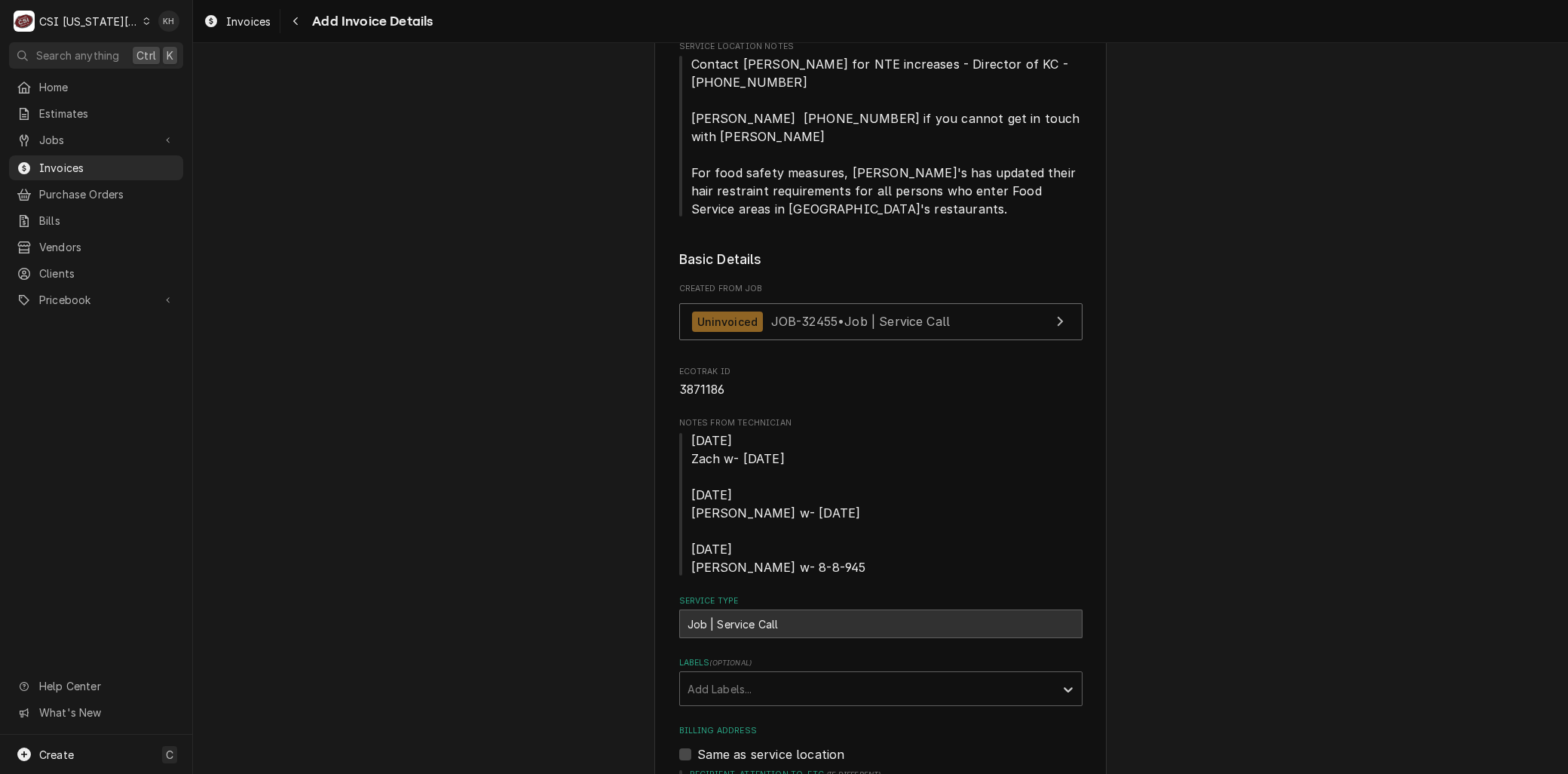
scroll to position [430, 0]
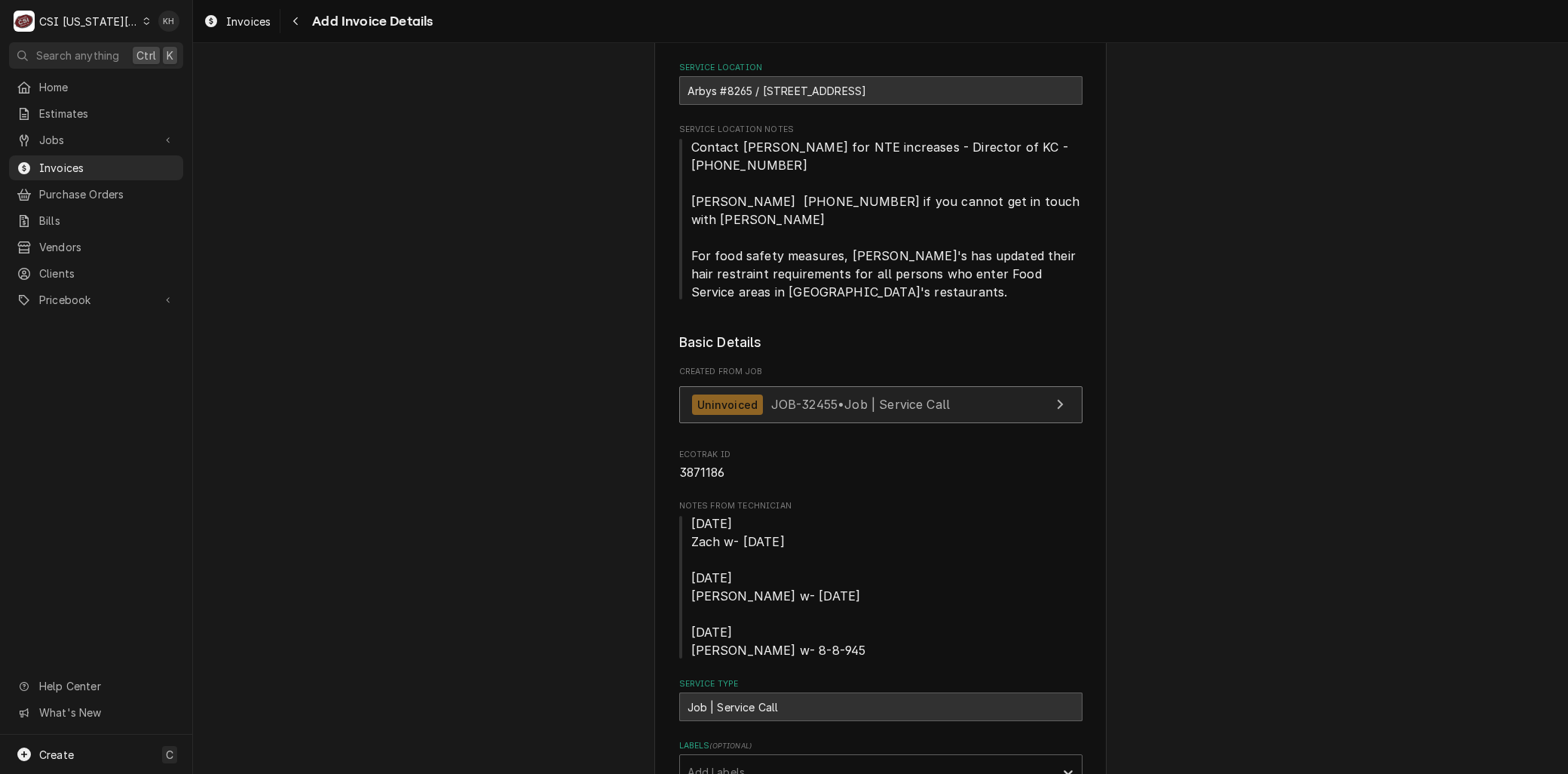
click at [801, 397] on span "JOB-32455 • Job | Service Call" at bounding box center [860, 404] width 179 height 15
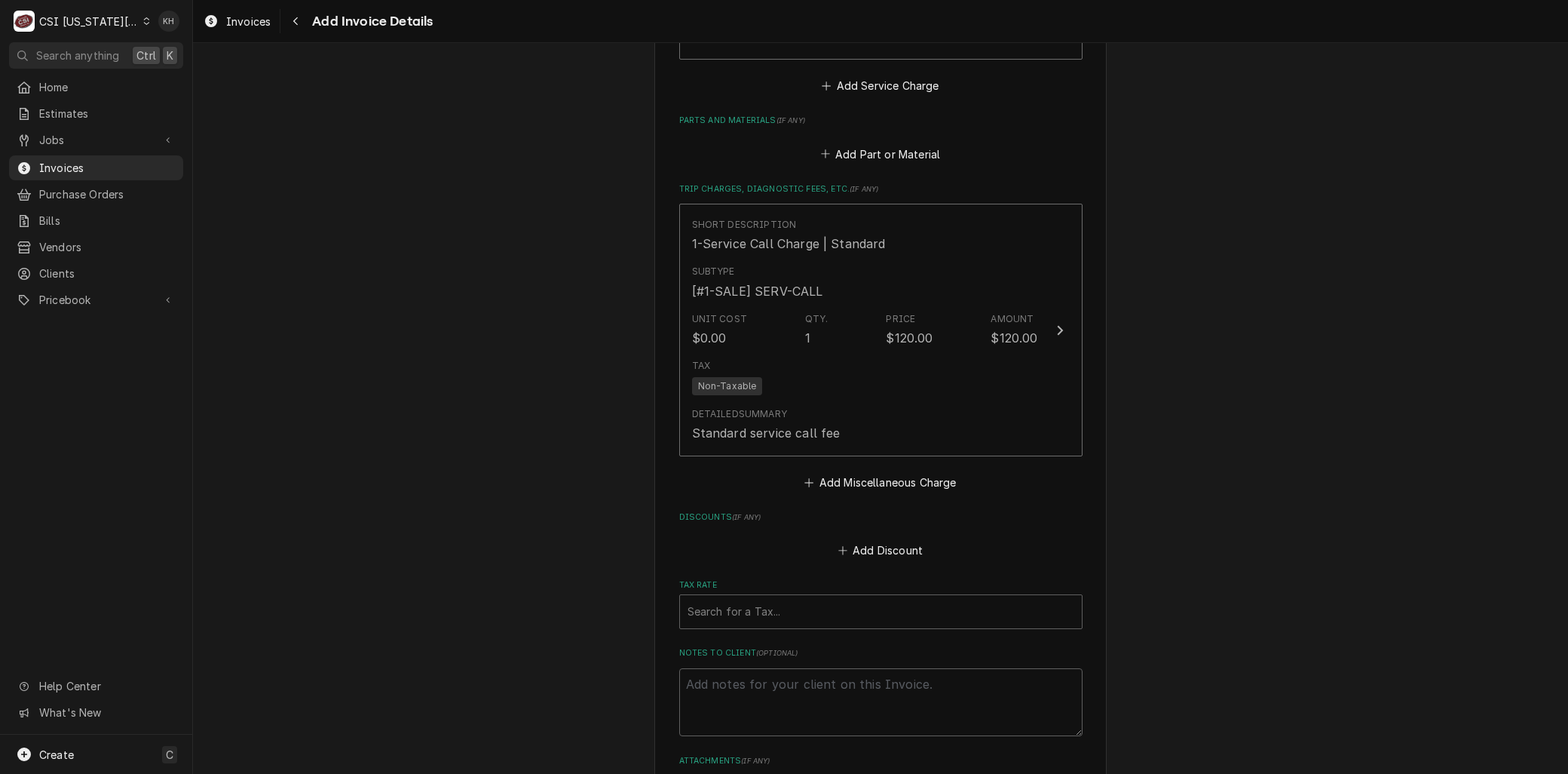
scroll to position [2189, 0]
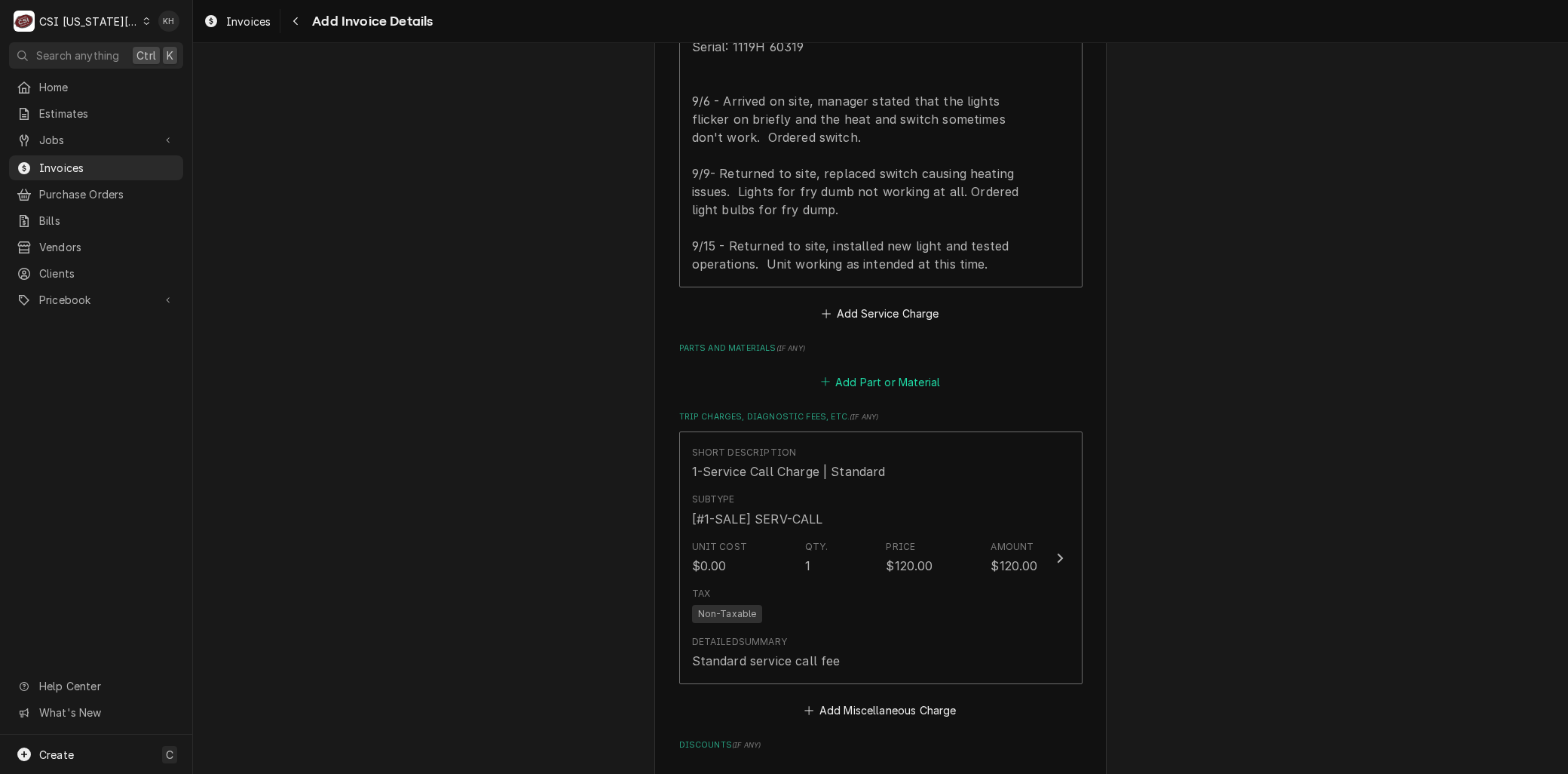
click at [845, 371] on button "Add Part or Material" at bounding box center [880, 382] width 125 height 21
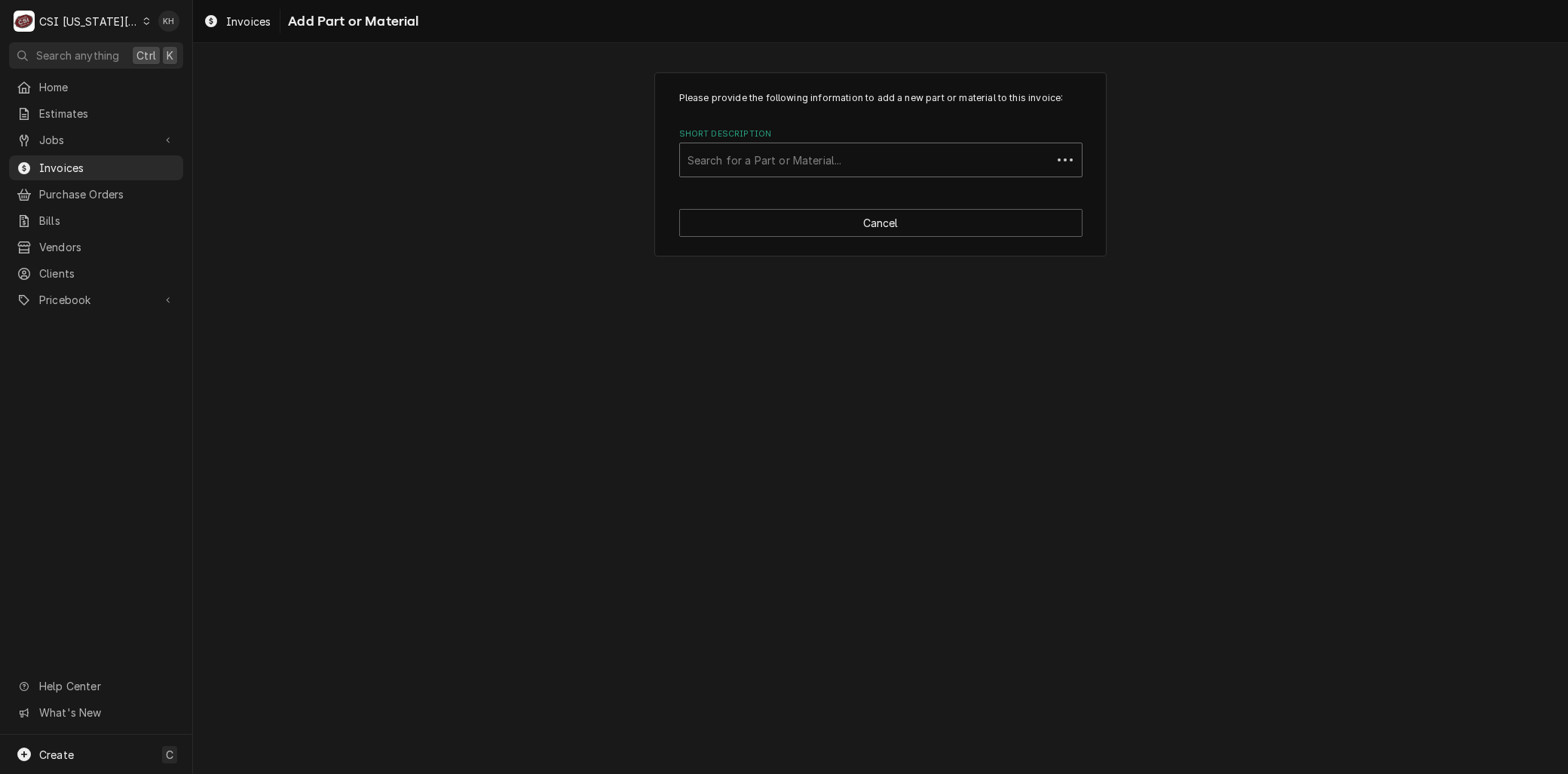
click at [746, 163] on div "Short Description" at bounding box center [866, 160] width 357 height 27
paste input "MAR-504691"
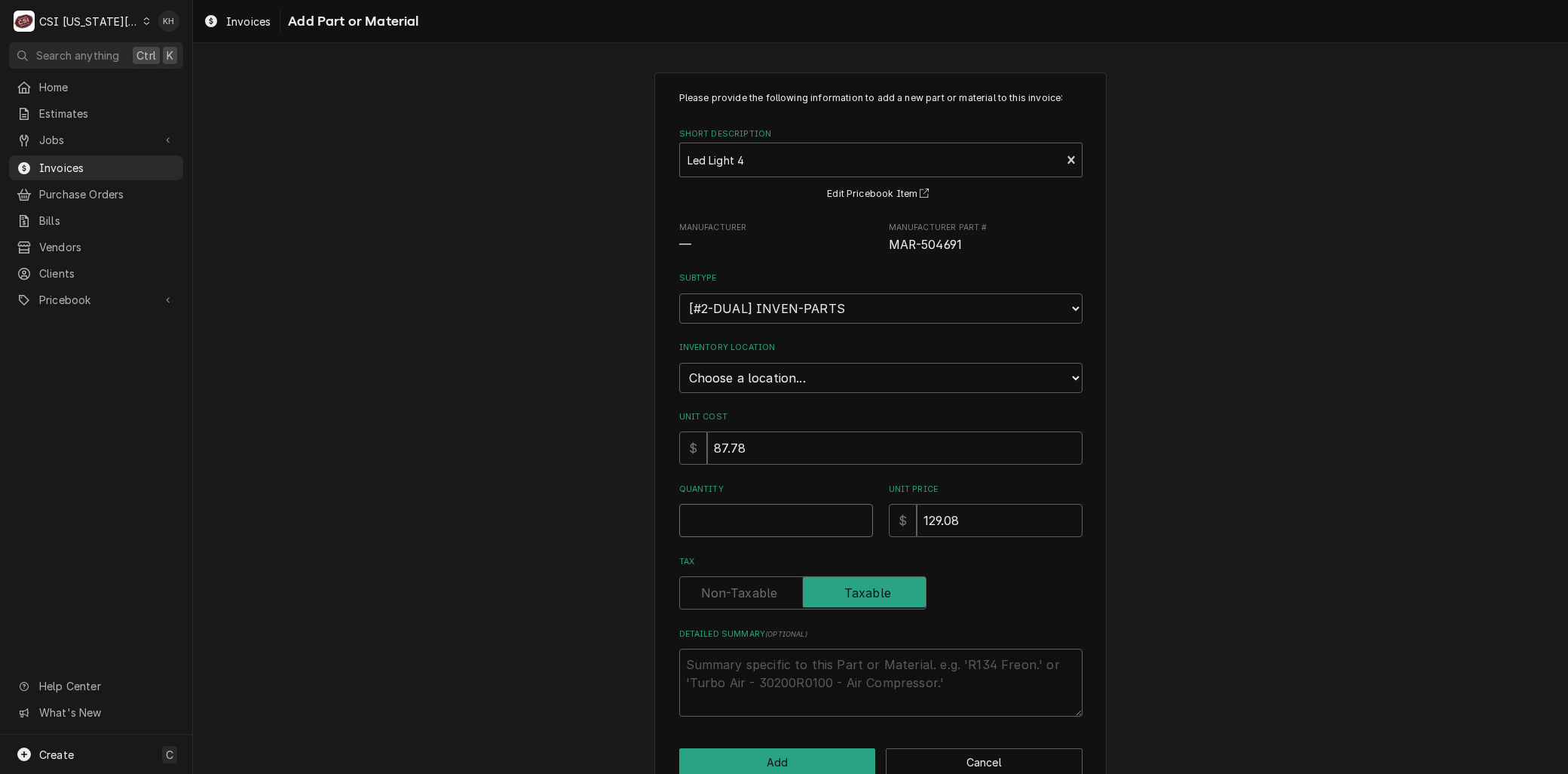
click at [739, 524] on input "Quantity" at bounding box center [776, 520] width 193 height 34
click at [760, 765] on button "Add" at bounding box center [777, 763] width 197 height 28
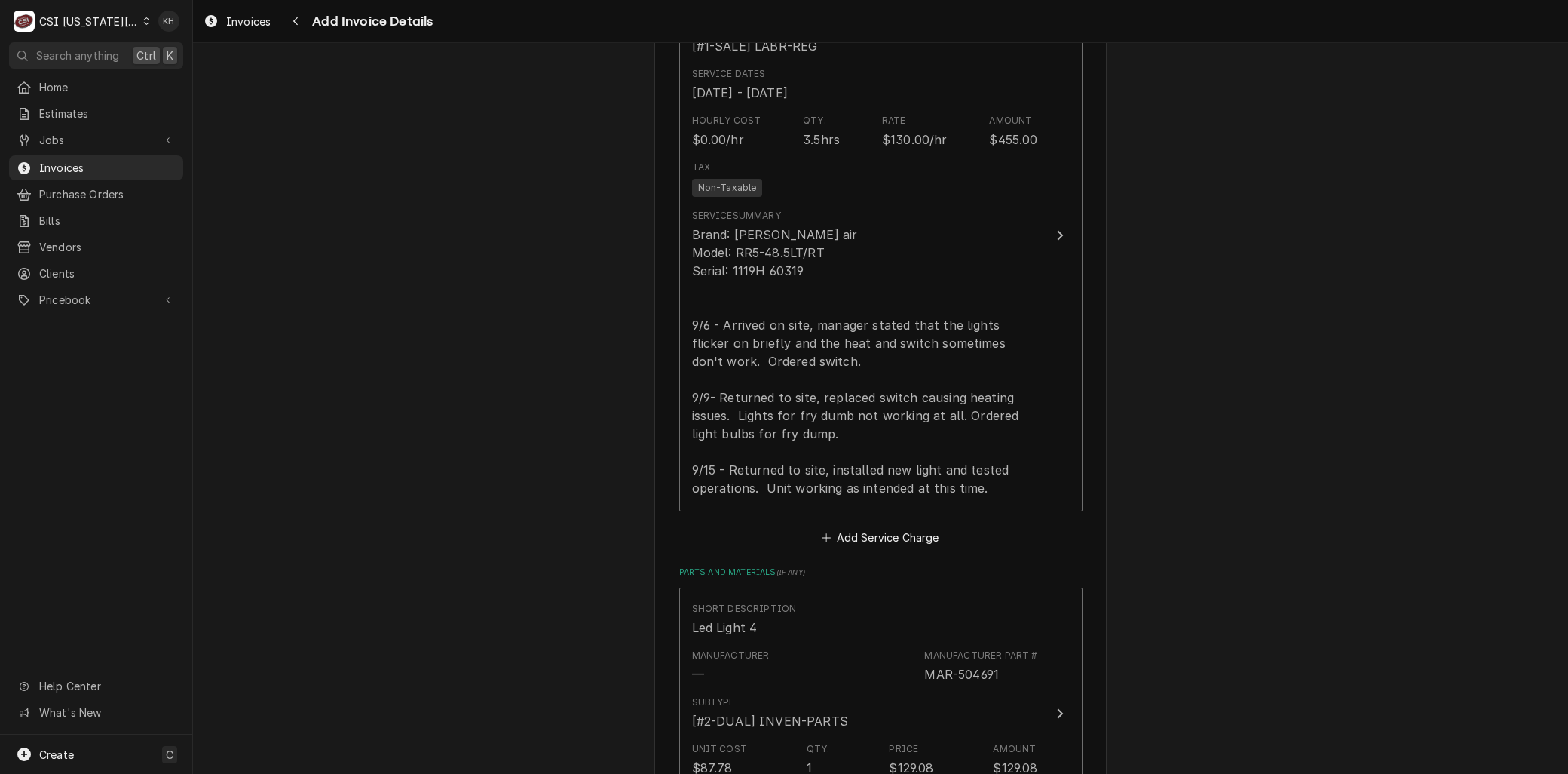
scroll to position [1966, 0]
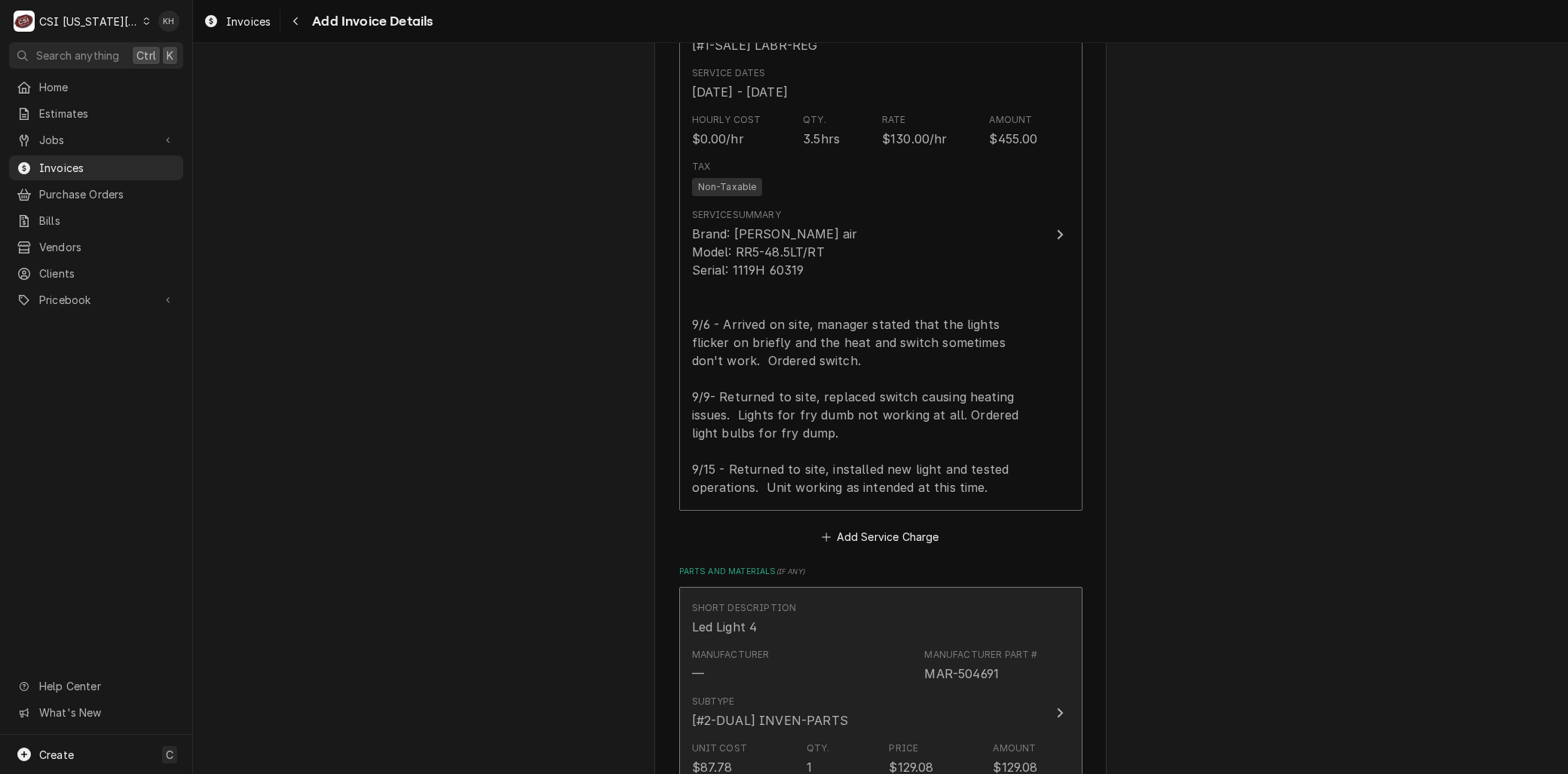
click at [757, 587] on button "Short Description Led Light 4 Manufacturer — Manufacturer Part # MAR-504691 Sub…" at bounding box center [881, 713] width 404 height 253
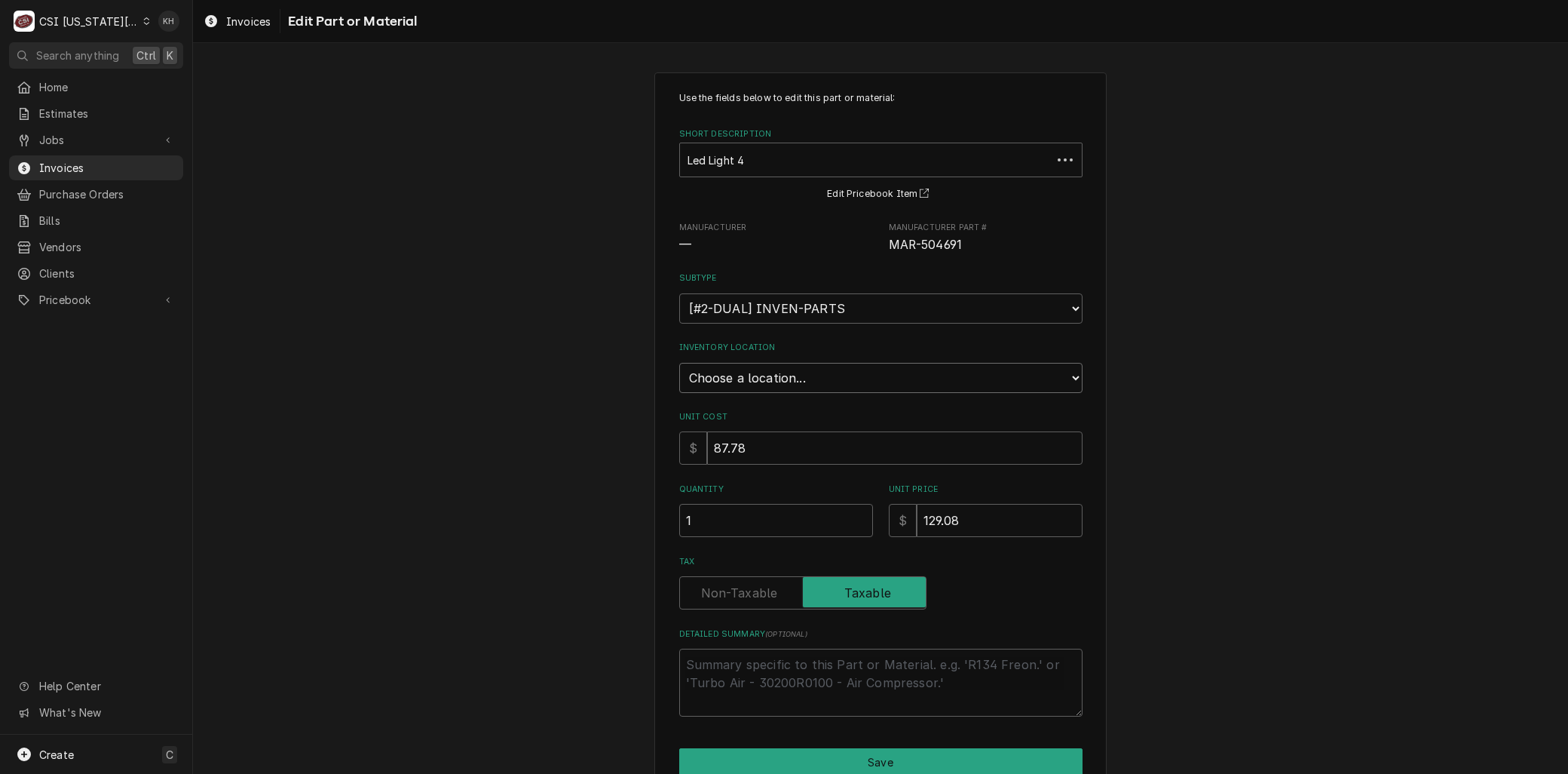
click at [742, 373] on select "Choose a location... 00 | KC WAREHOUSE 00 | MAIN WAREHOUSE 01 | BRIAN BREAZIER …" at bounding box center [881, 378] width 404 height 30
click at [679, 363] on select "Choose a location... 00 | KC WAREHOUSE 00 | MAIN WAREHOUSE 01 | BRIAN BREAZIER …" at bounding box center [881, 378] width 404 height 30
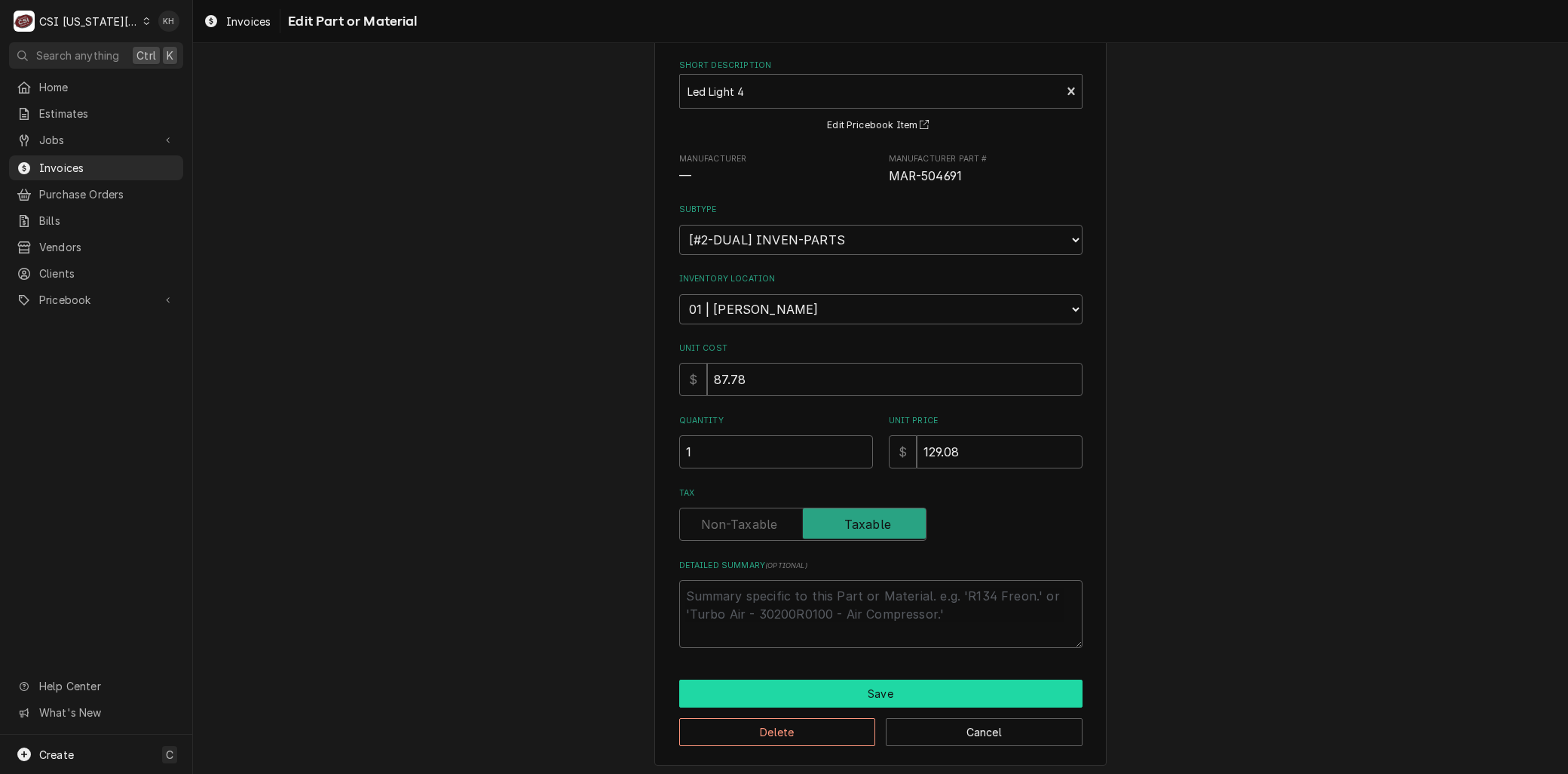
click at [729, 692] on button "Save" at bounding box center [881, 694] width 404 height 28
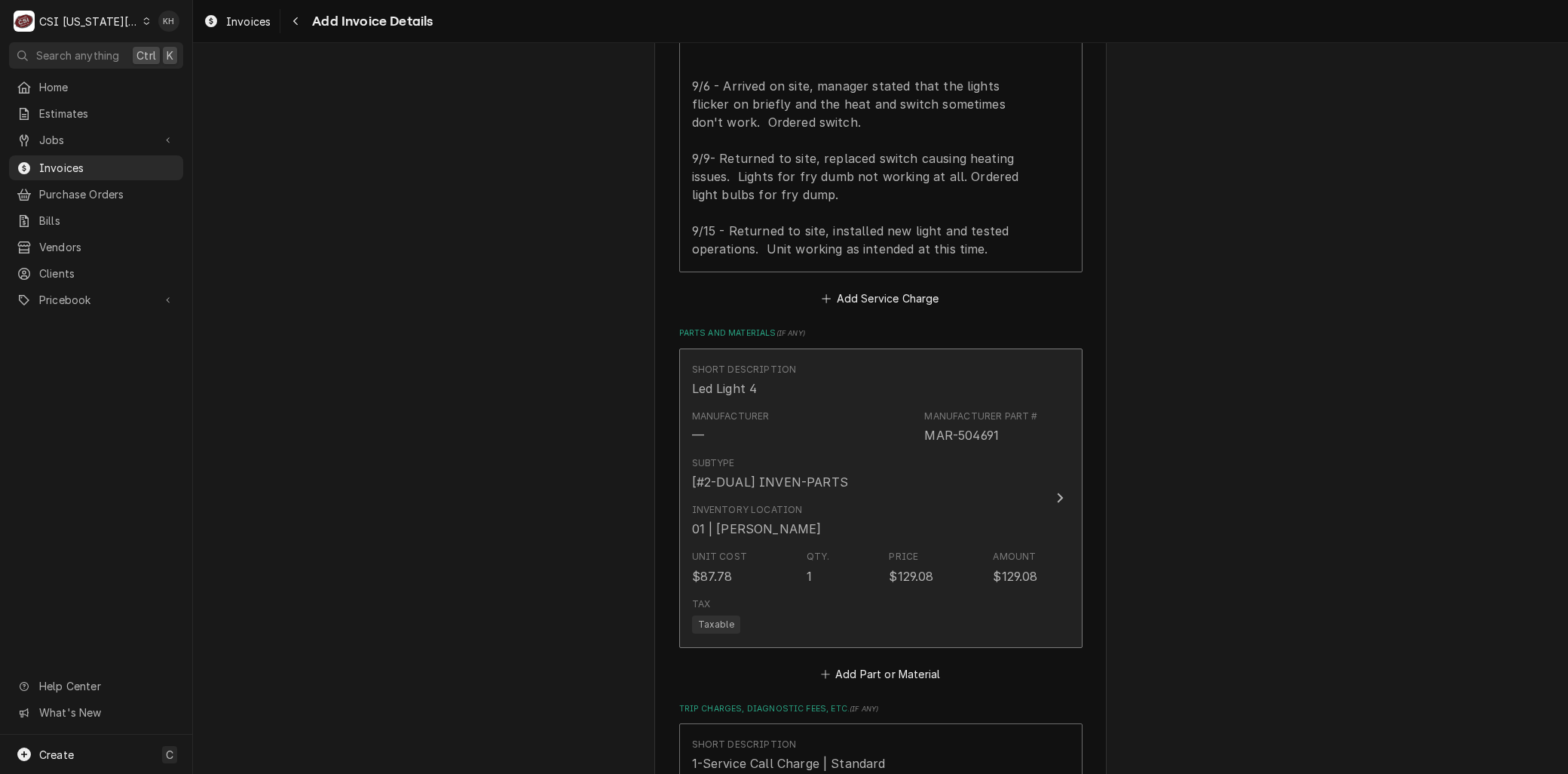
scroll to position [2331, 0]
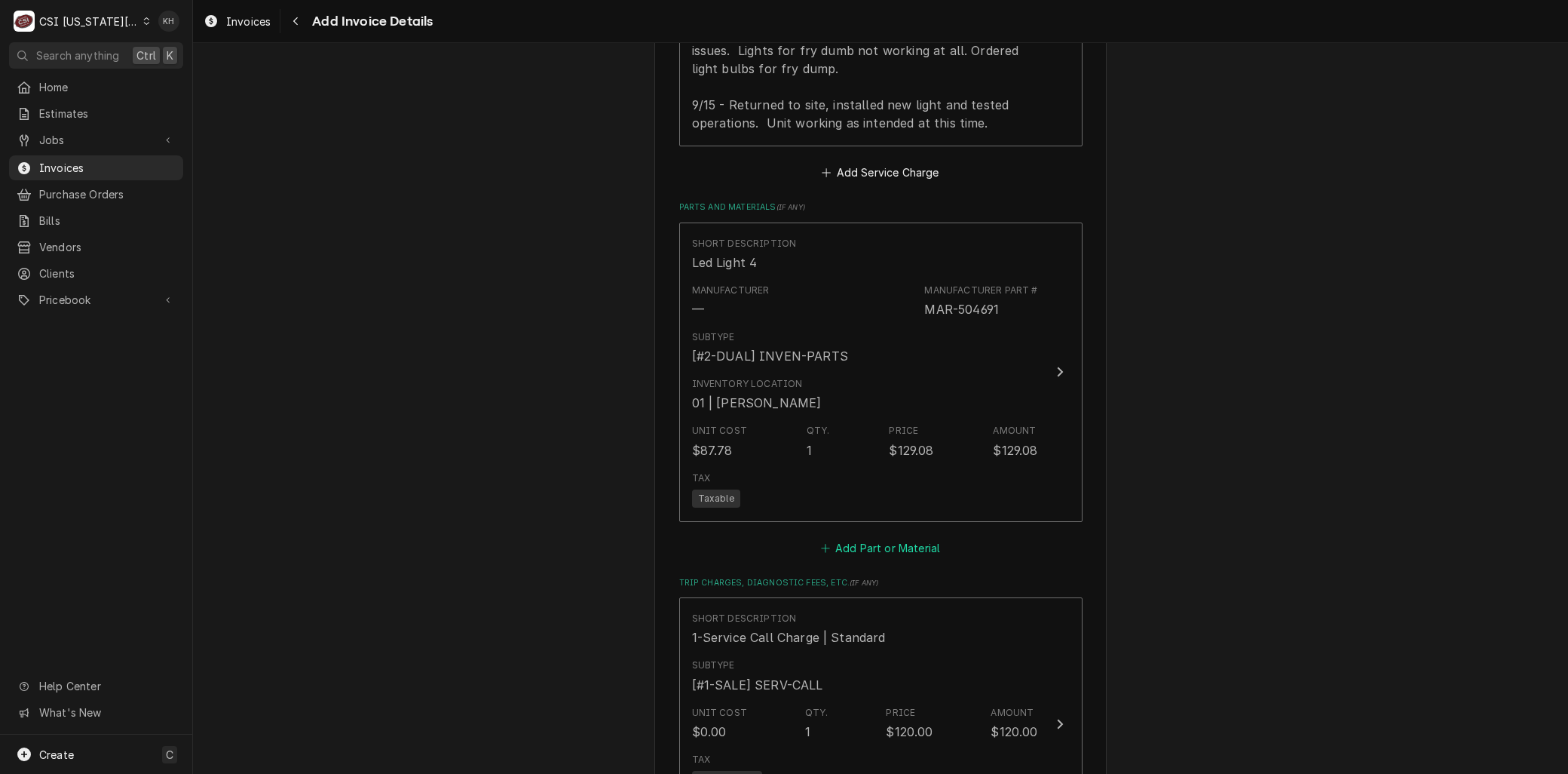
click at [863, 537] on button "Add Part or Material" at bounding box center [880, 548] width 125 height 21
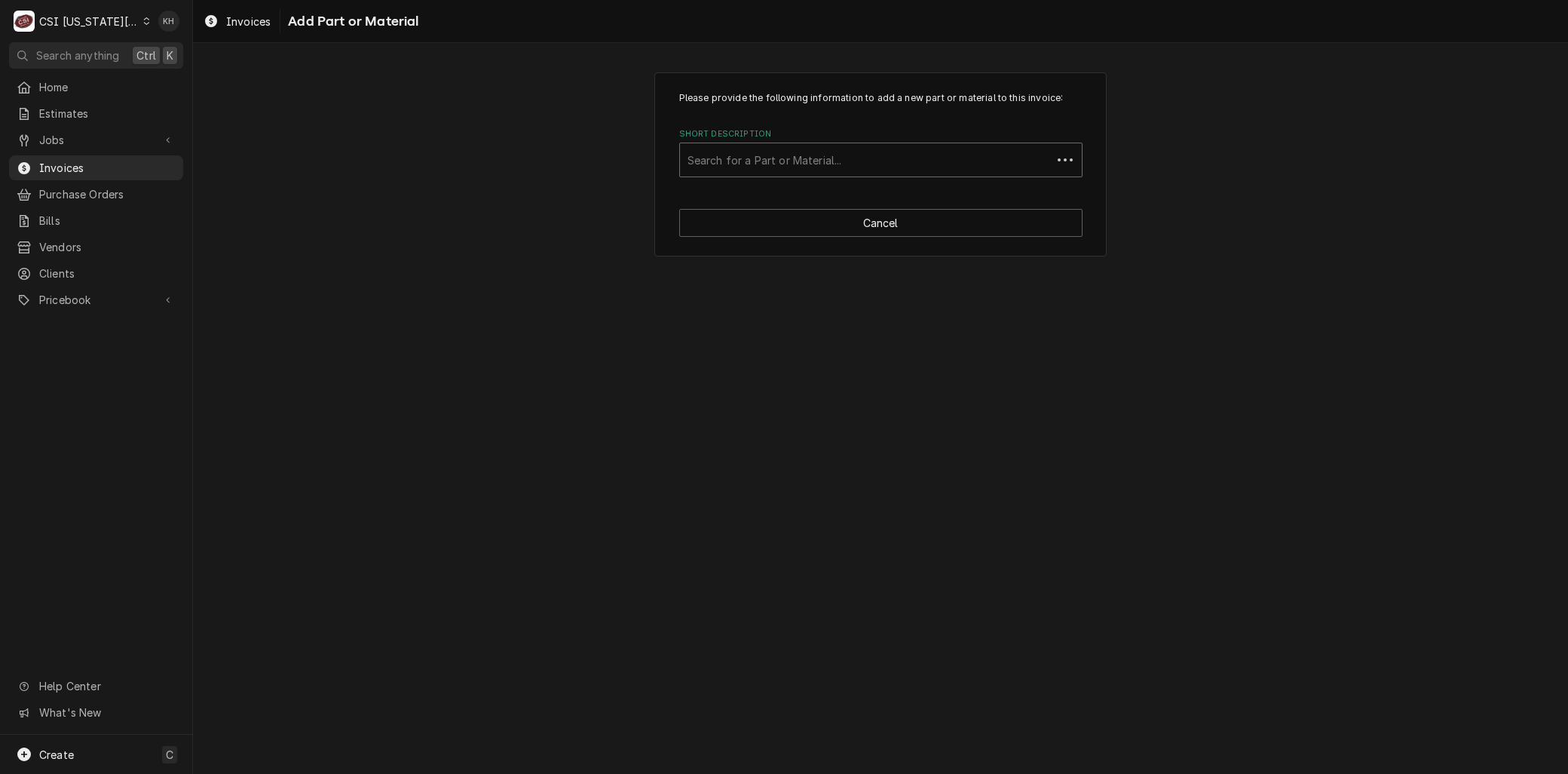
click at [730, 168] on div "Short Description" at bounding box center [866, 160] width 357 height 27
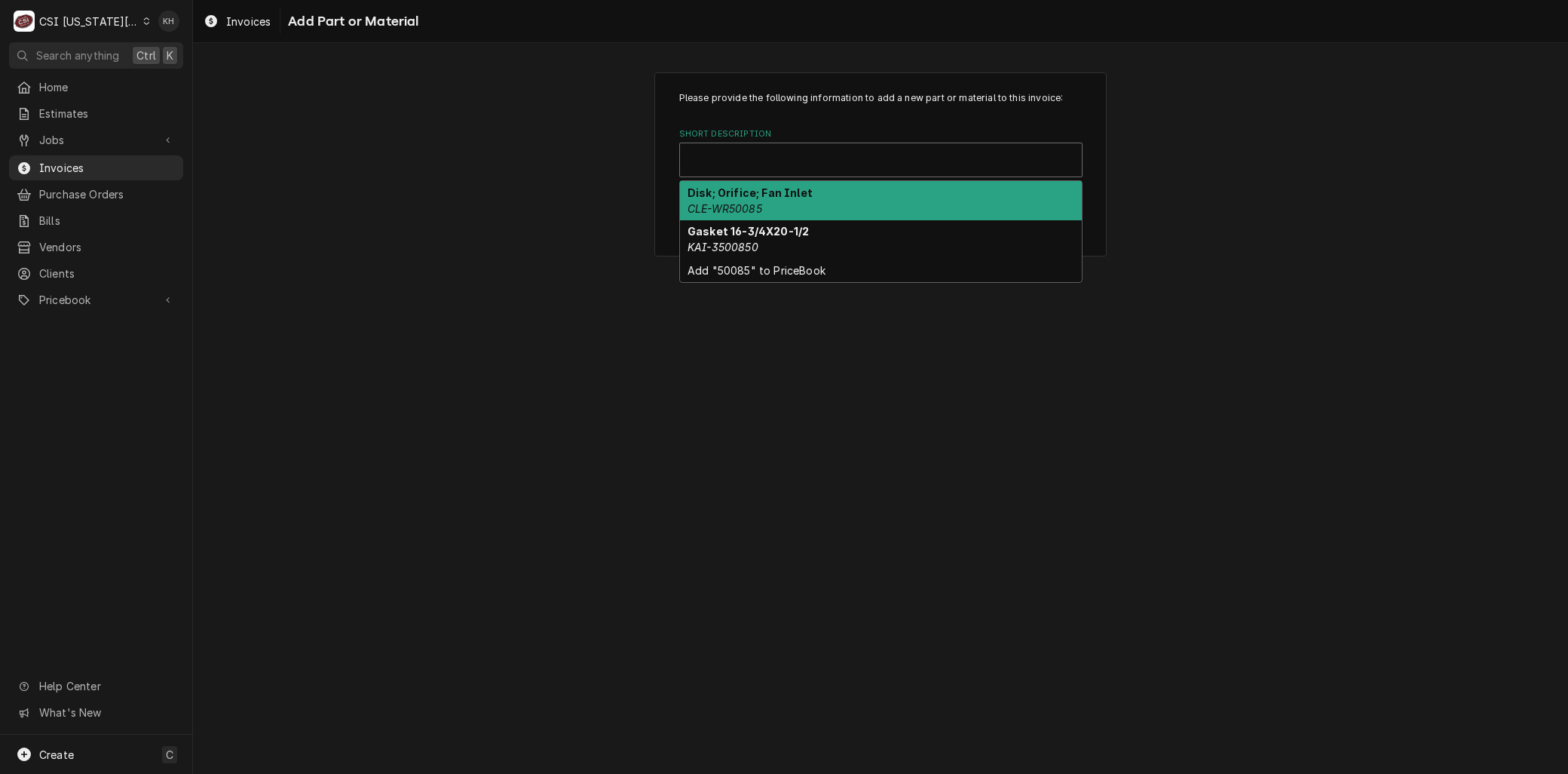
drag, startPoint x: 507, startPoint y: 334, endPoint x: 529, endPoint y: 276, distance: 62.0
click at [507, 333] on div "Please provide the following information to add a new part or material to this …" at bounding box center [881, 408] width 1375 height 731
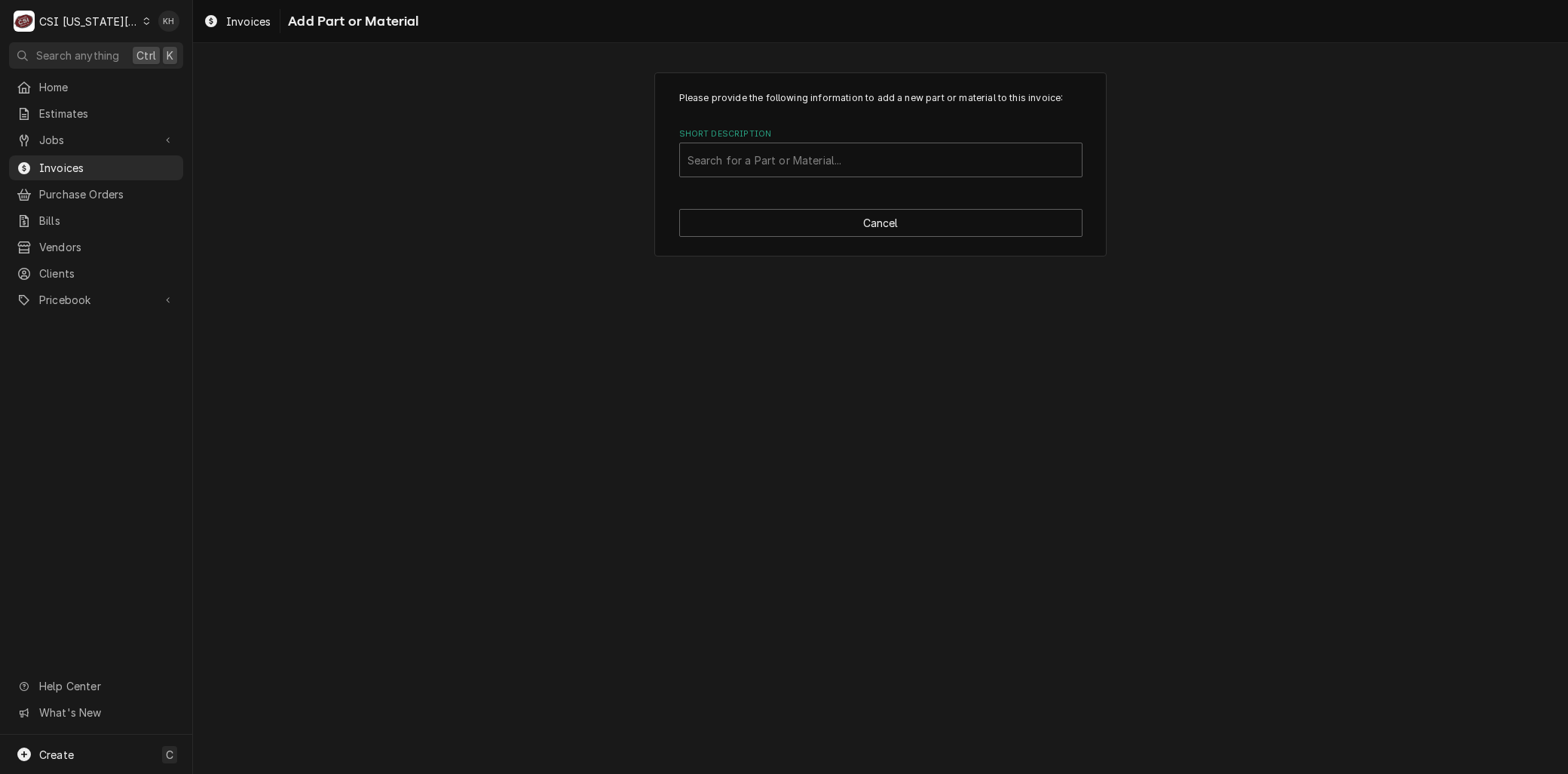
click at [765, 140] on div "Short Description Search for a Part or Material..." at bounding box center [881, 152] width 404 height 49
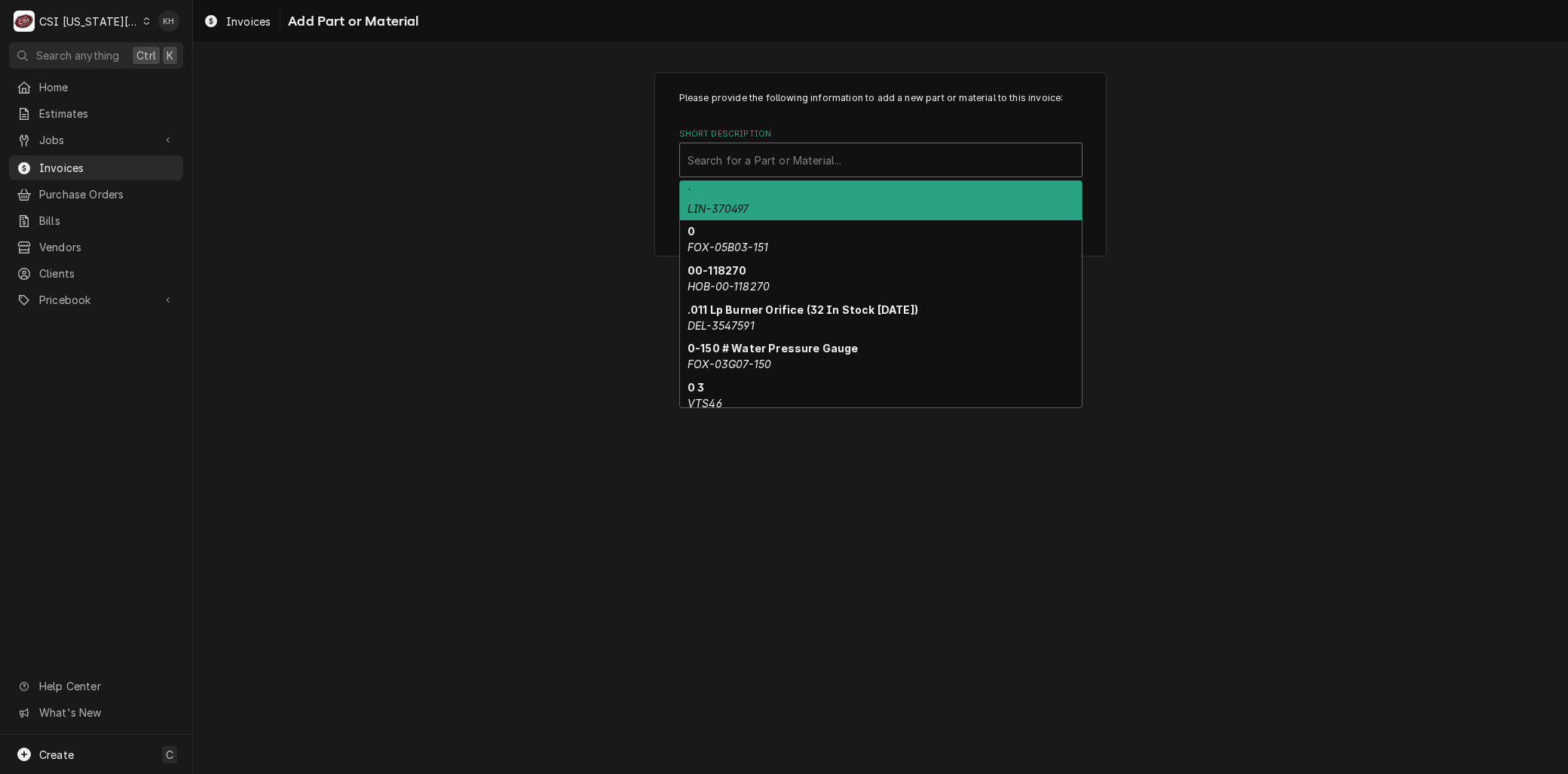
click at [760, 151] on div "Short Description" at bounding box center [881, 160] width 387 height 27
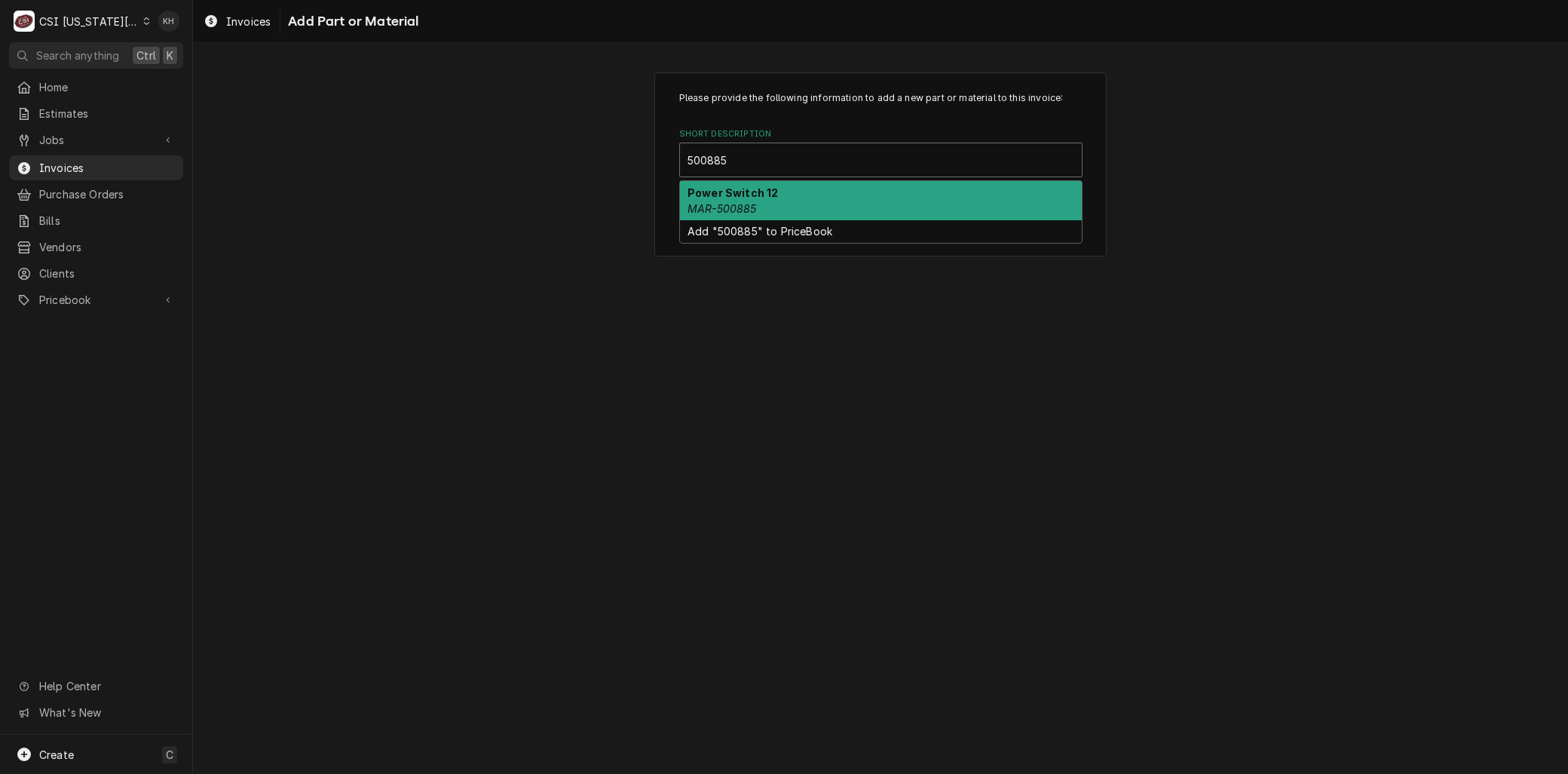
click at [763, 188] on strong "Power Switch 12" at bounding box center [732, 193] width 90 height 13
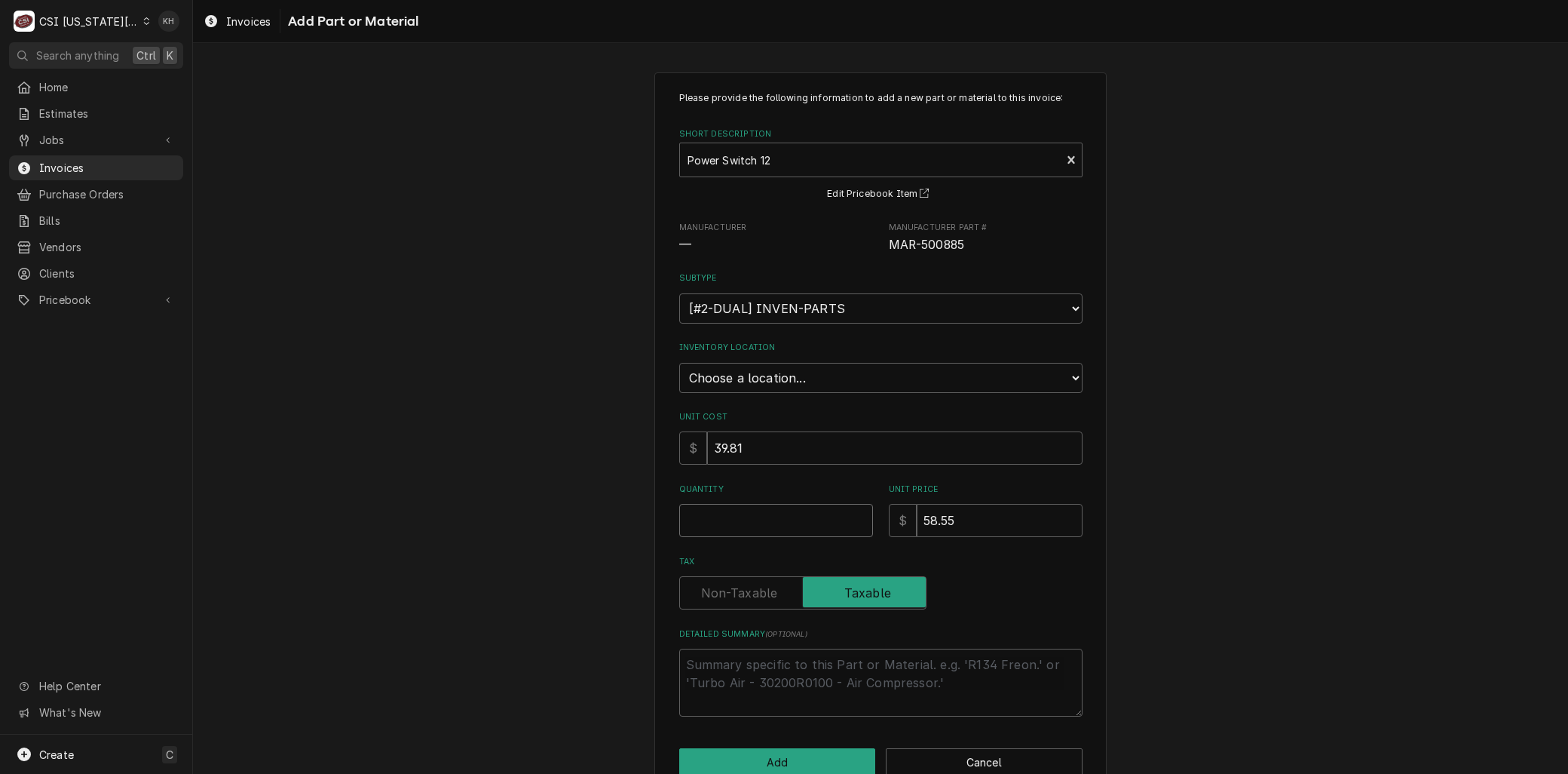
click at [720, 518] on input "Quantity" at bounding box center [776, 520] width 193 height 34
drag, startPoint x: 547, startPoint y: 425, endPoint x: 540, endPoint y: 327, distance: 98.2
click at [548, 425] on div "Please provide the following information to add a new part or material to this …" at bounding box center [881, 434] width 1375 height 749
click at [734, 374] on select "Choose a location... 00 | KC WAREHOUSE 00 | MAIN WAREHOUSE 01 | BRIAN BREAZIER …" at bounding box center [881, 378] width 404 height 30
click at [679, 363] on select "Choose a location... 00 | KC WAREHOUSE 00 | MAIN WAREHOUSE 01 | BRIAN BREAZIER …" at bounding box center [881, 378] width 404 height 30
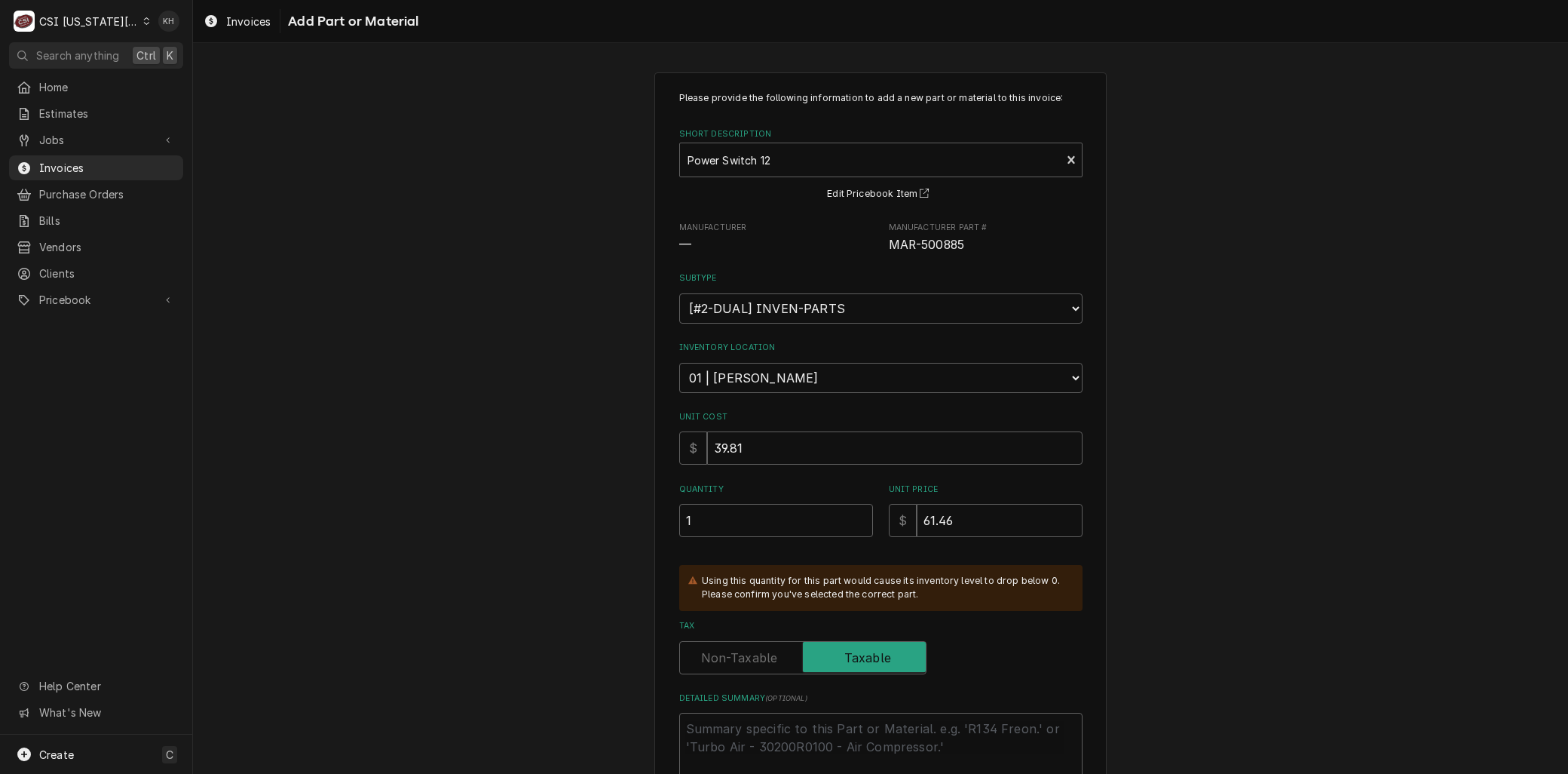
drag, startPoint x: 565, startPoint y: 555, endPoint x: 581, endPoint y: 577, distance: 27.2
click at [565, 557] on div "Please provide the following information to add a new part or material to this …" at bounding box center [881, 467] width 1375 height 815
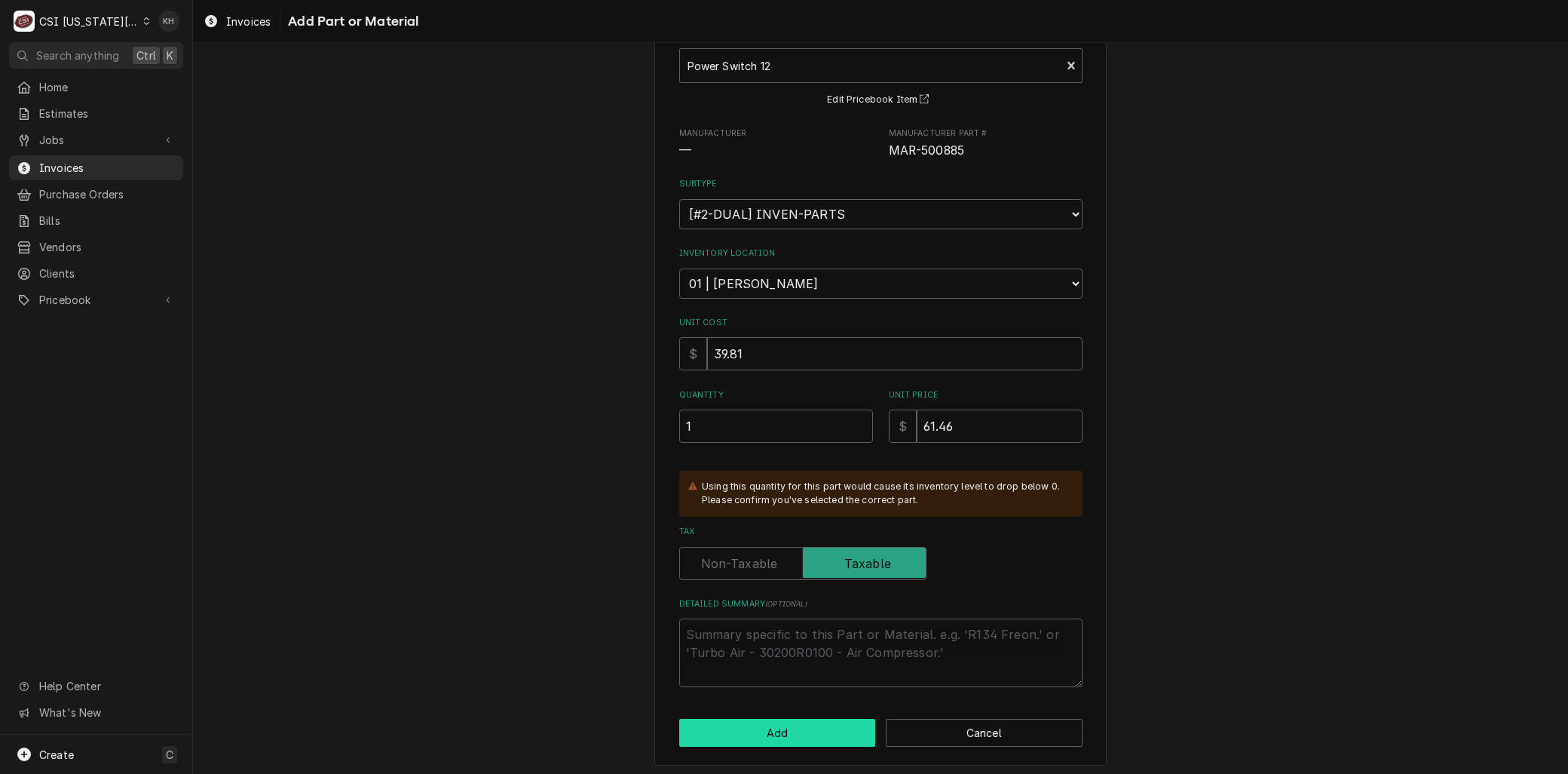
click at [807, 723] on button "Add" at bounding box center [777, 732] width 197 height 28
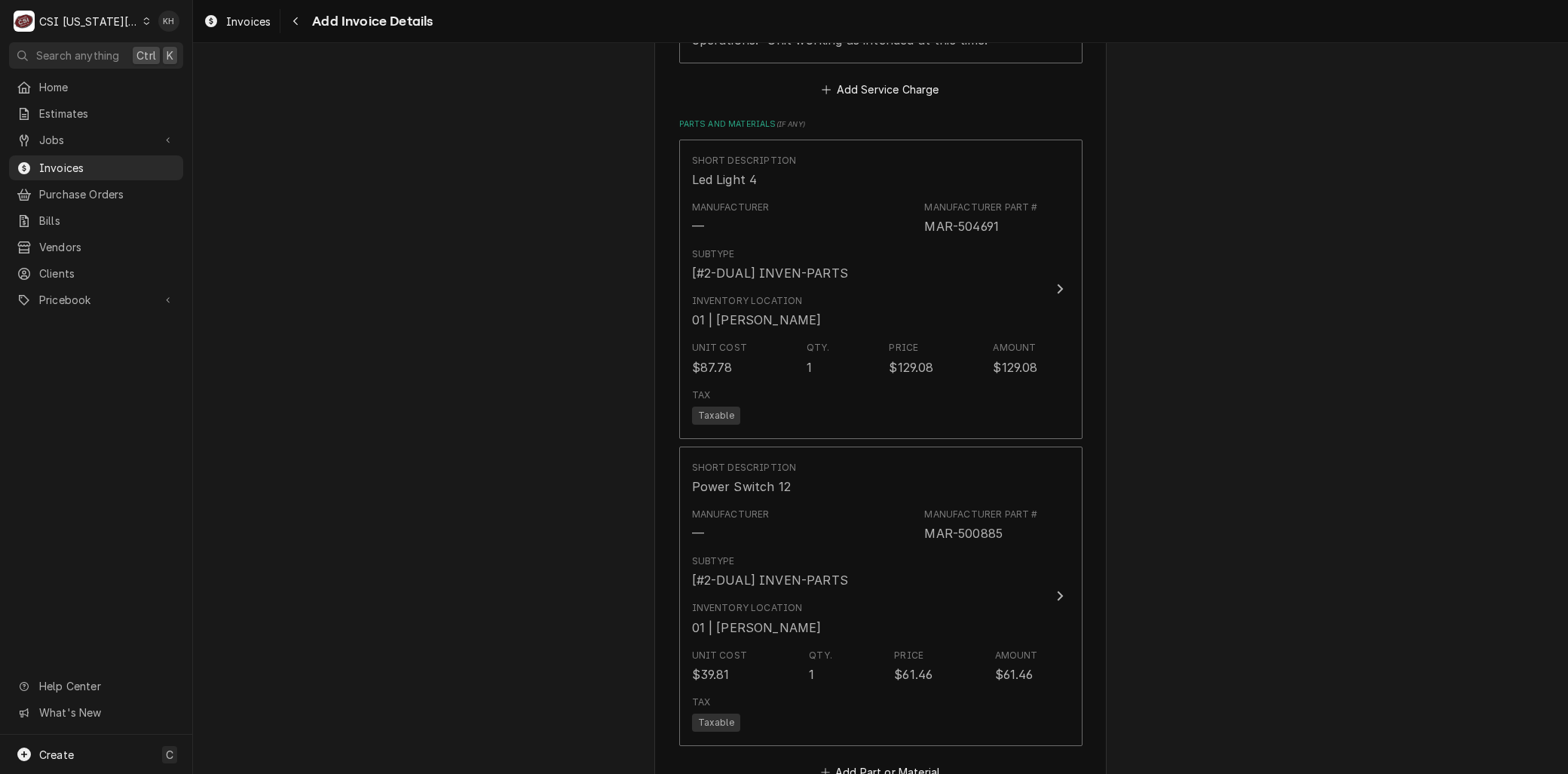
scroll to position [2442, 0]
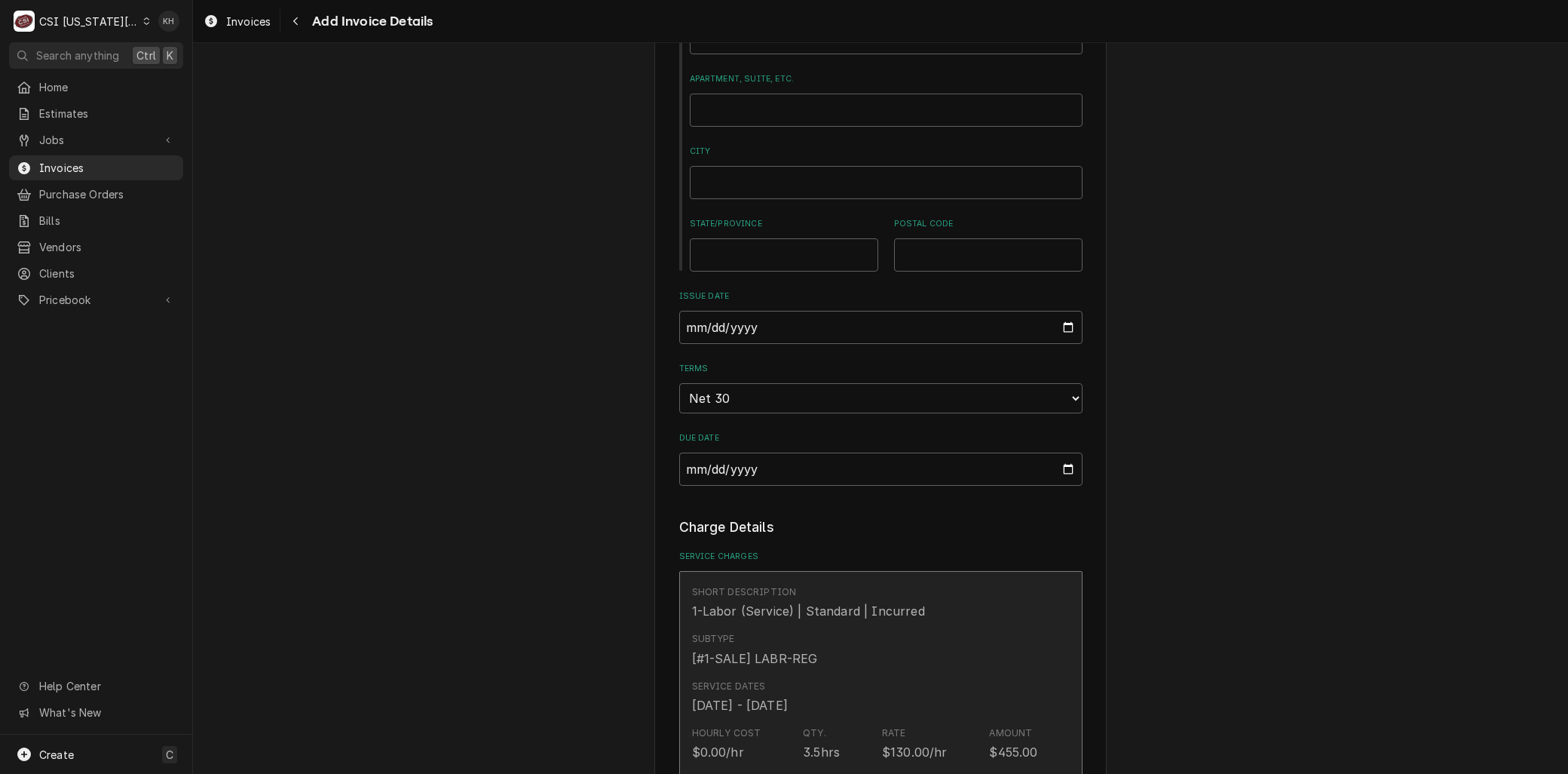
click at [751, 649] on div "[#1-SALE] LABR-REG" at bounding box center [755, 658] width 126 height 18
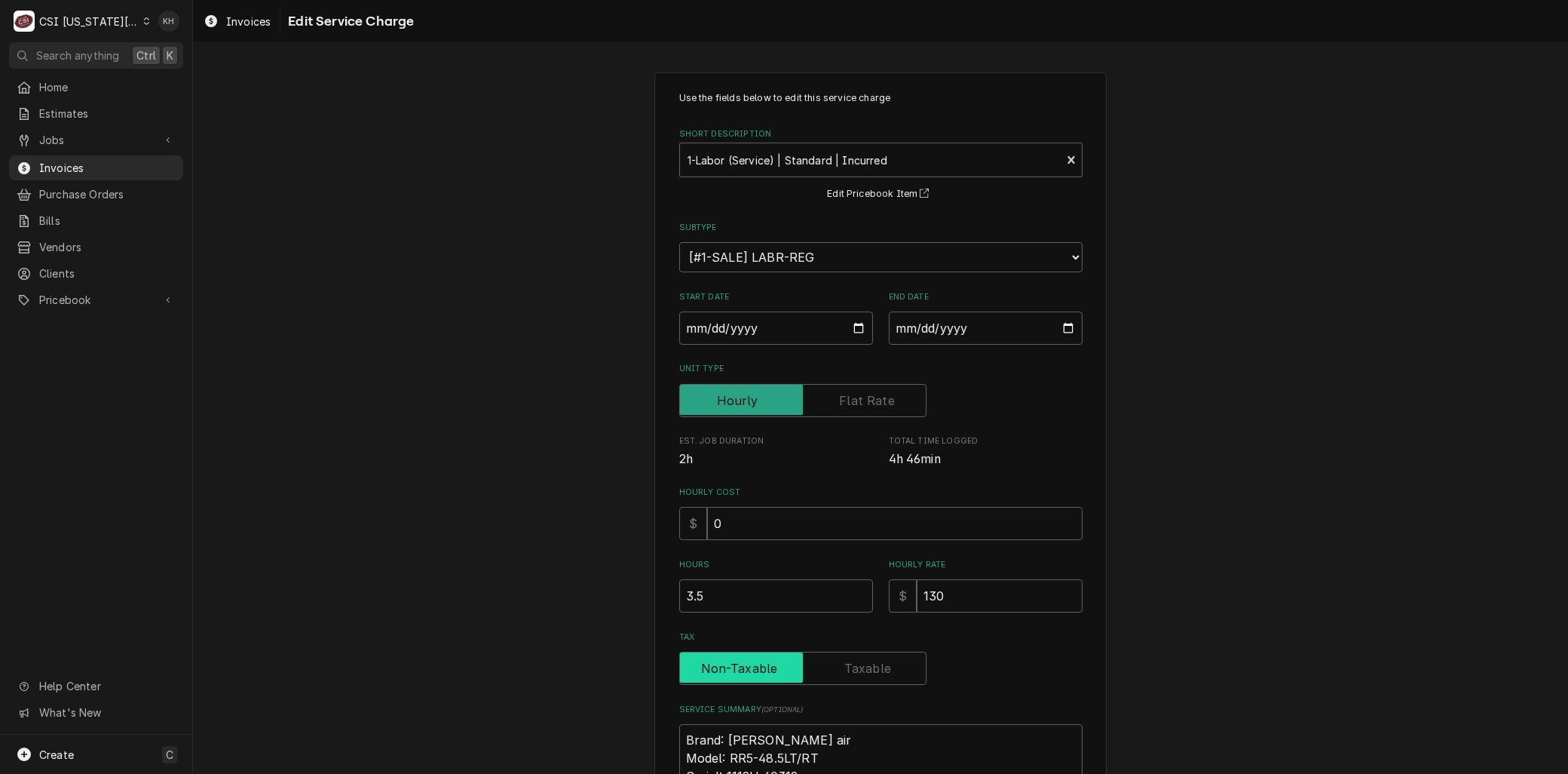
click at [852, 656] on input "Tax" at bounding box center [803, 668] width 234 height 34
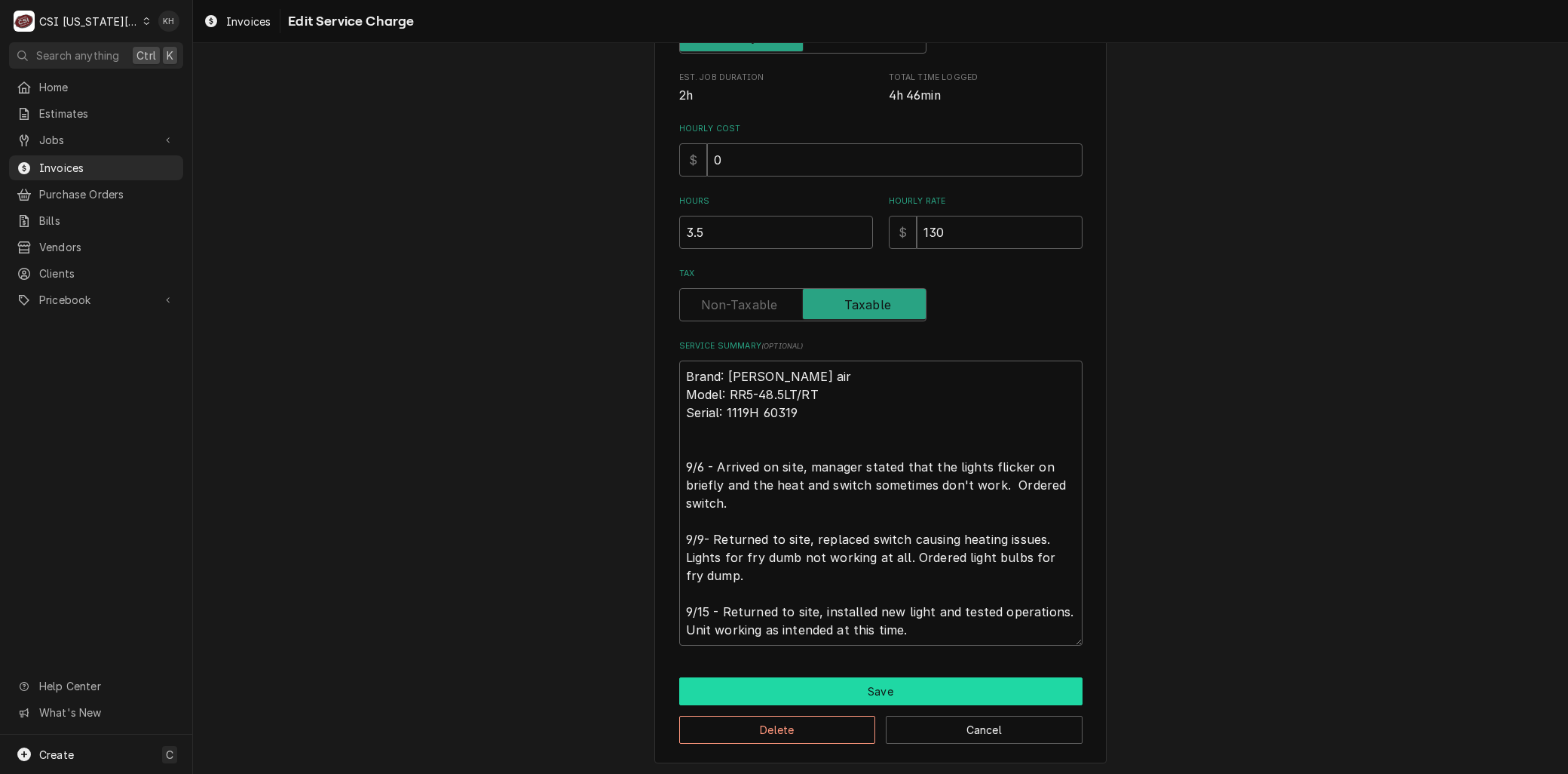
click at [856, 687] on button "Save" at bounding box center [881, 692] width 404 height 28
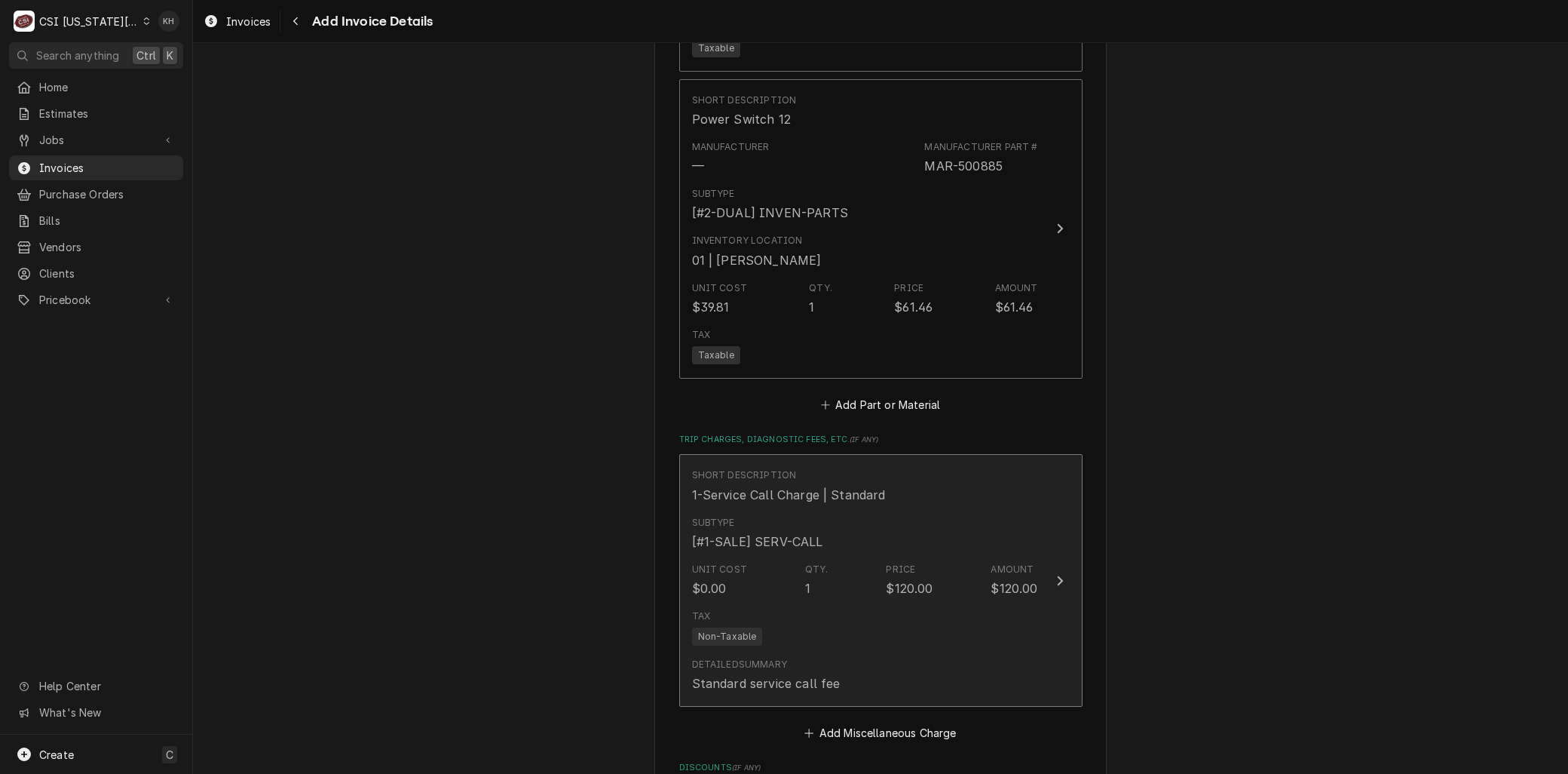
scroll to position [2844, 0]
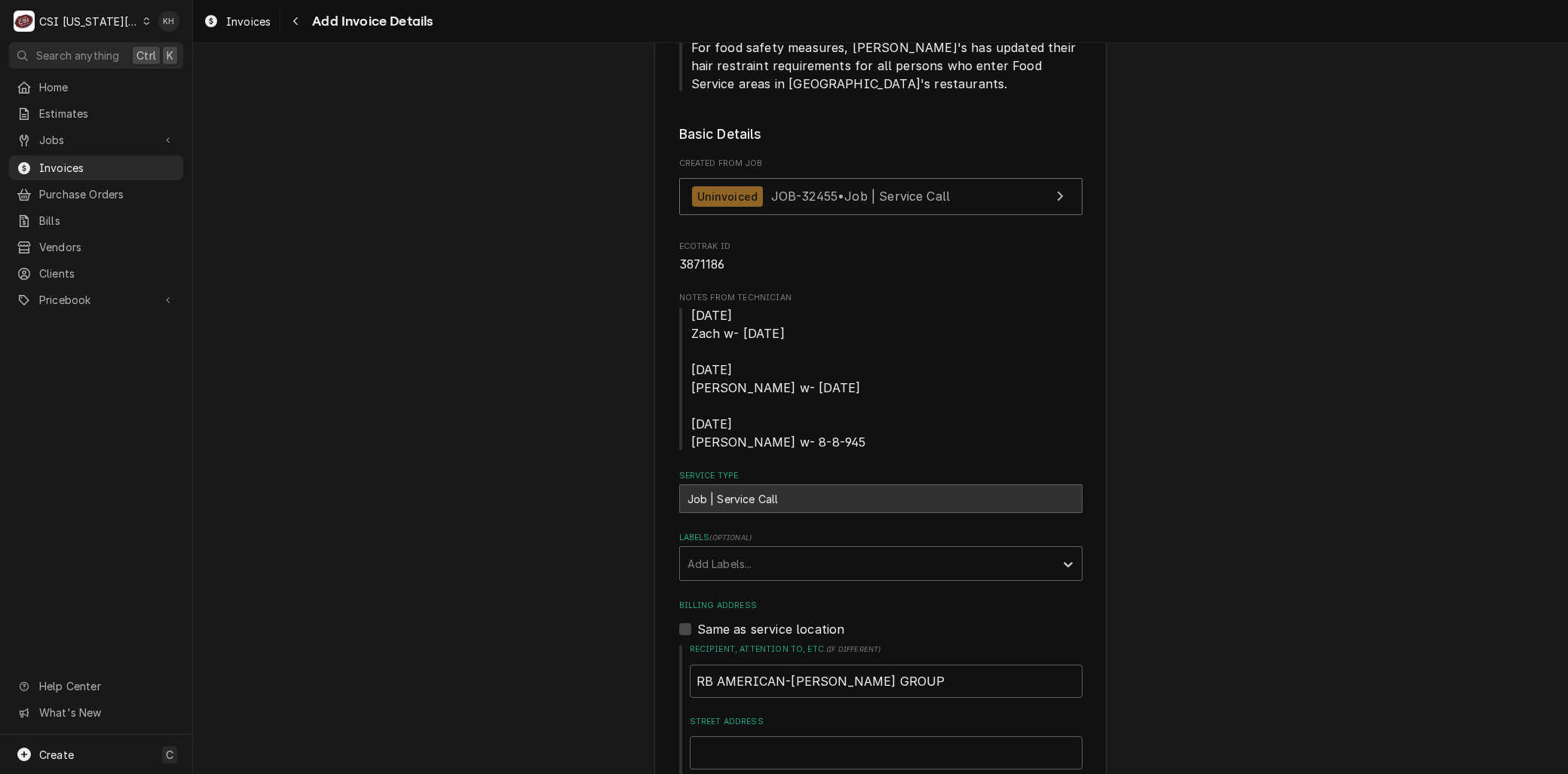
scroll to position [494, 0]
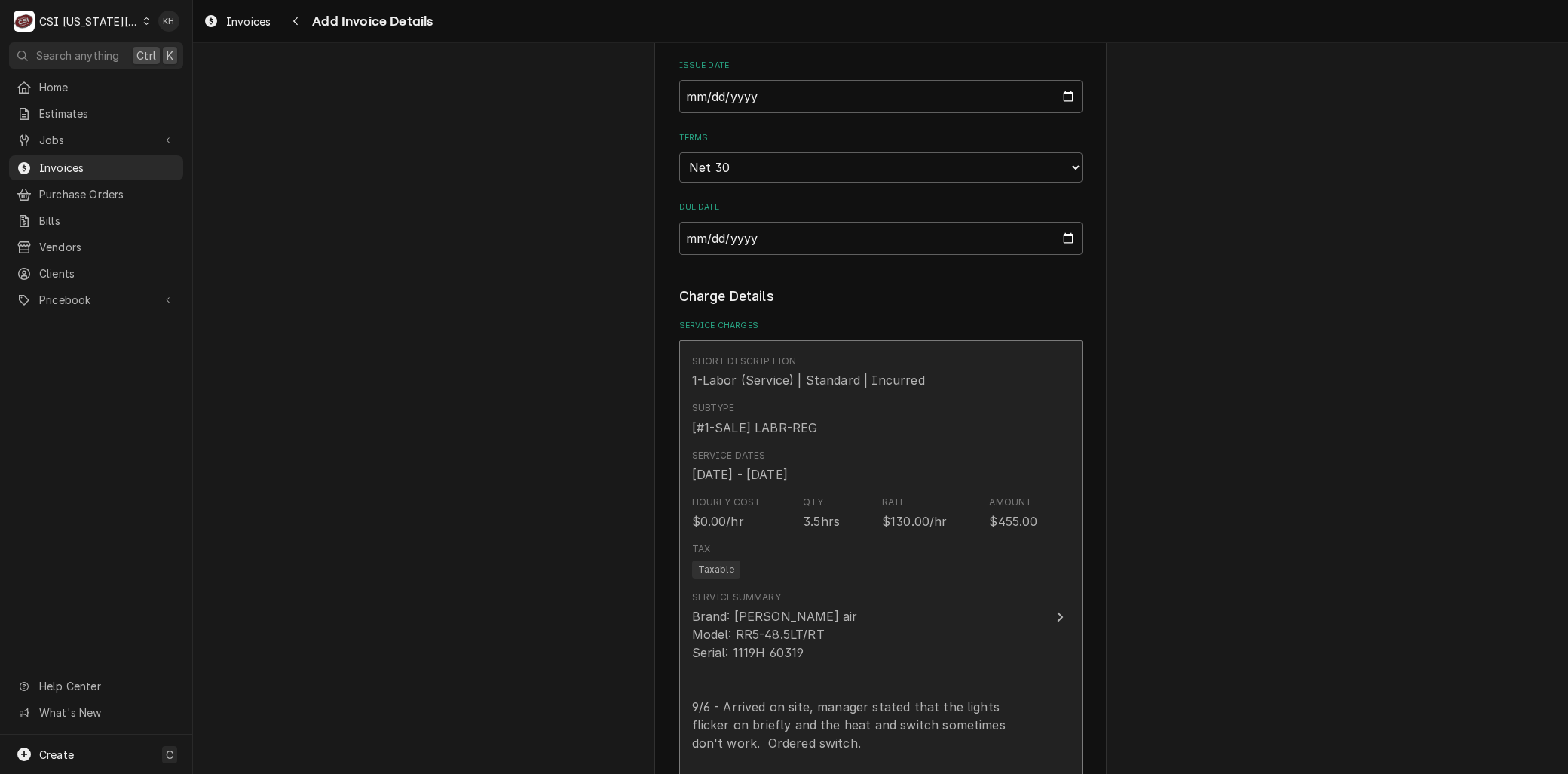
click at [824, 607] on div "Brand: Marshall air Model: RR5-48.5LT/RT Serial: 1119H 60319 9/6 - Arrived on s…" at bounding box center [866, 742] width 346 height 271
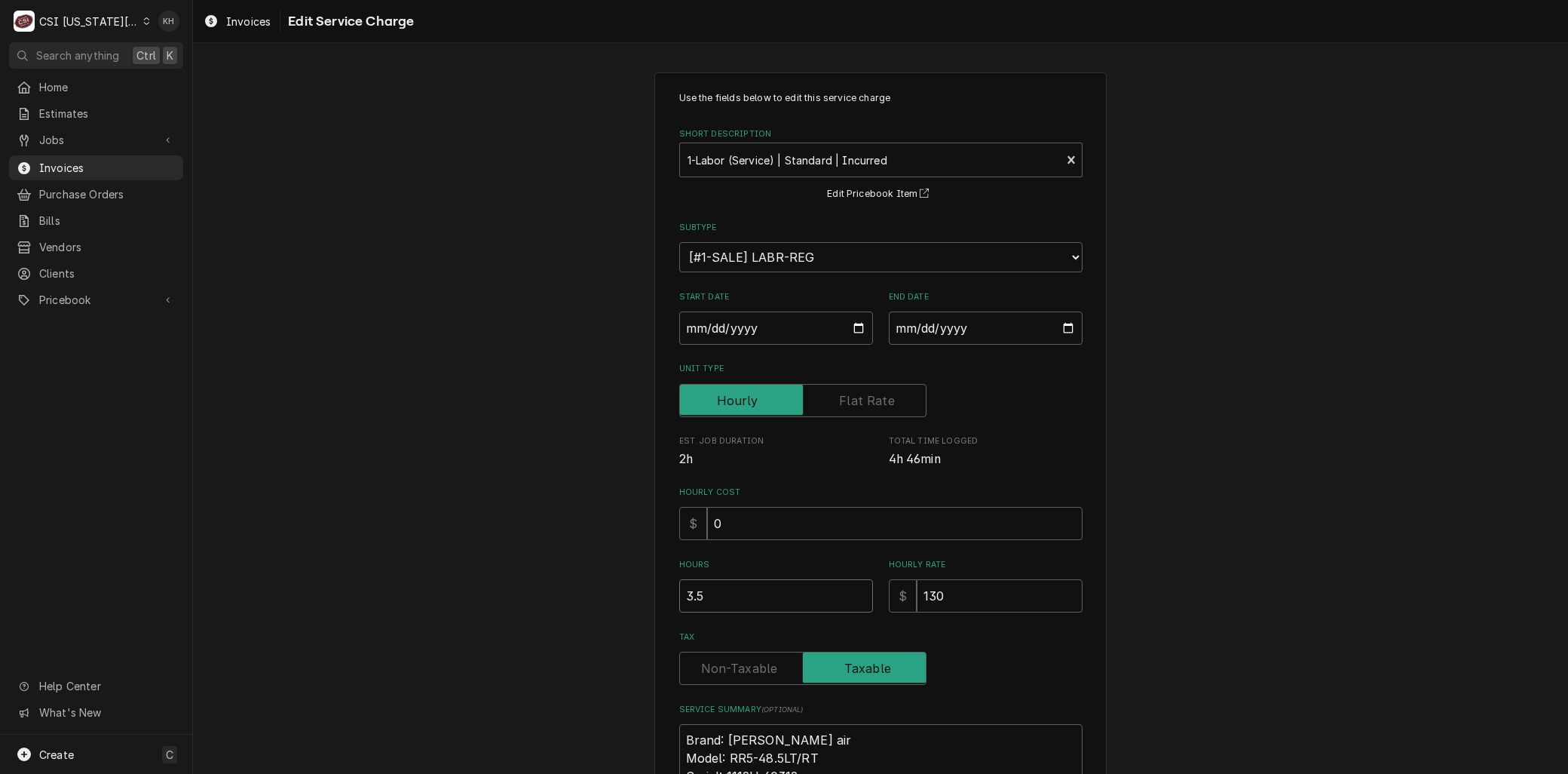
drag, startPoint x: 669, startPoint y: 597, endPoint x: 619, endPoint y: 589, distance: 50.6
click at [632, 592] on div "Use the fields below to edit this service charge Short Description 1-Labor (Ser…" at bounding box center [881, 599] width 1375 height 1081
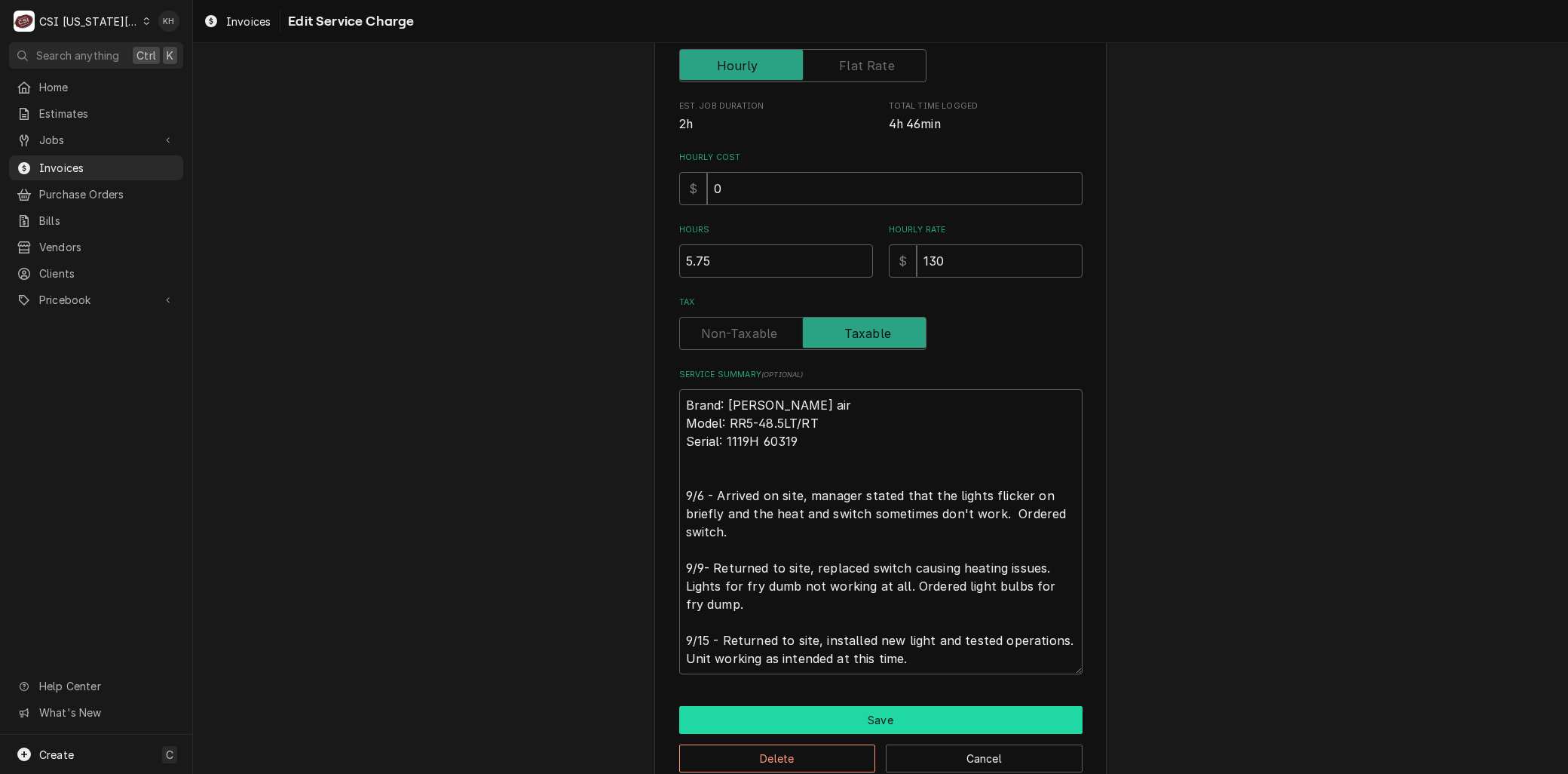
click at [790, 710] on button "Save" at bounding box center [881, 720] width 404 height 28
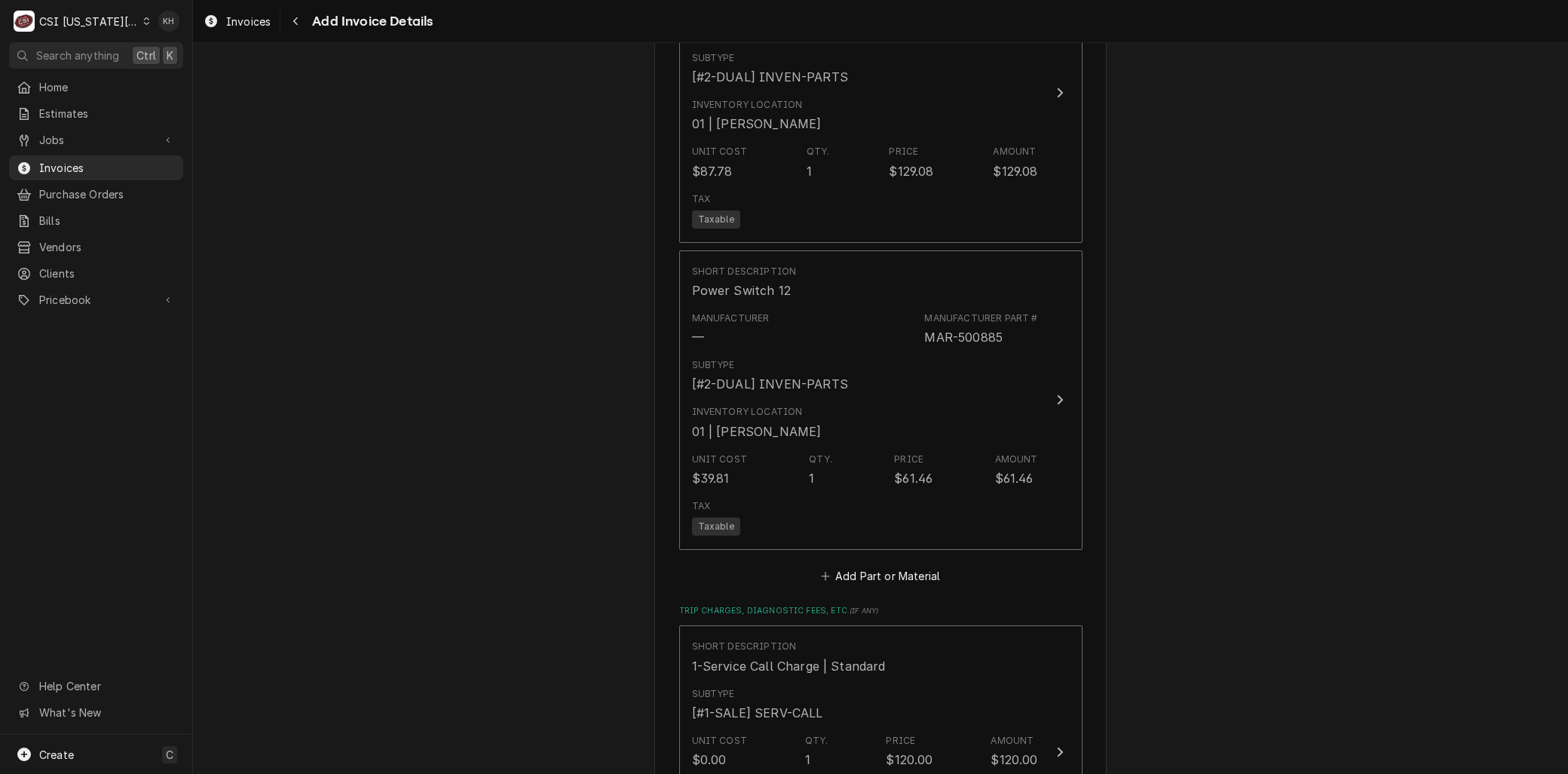
scroll to position [2822, 0]
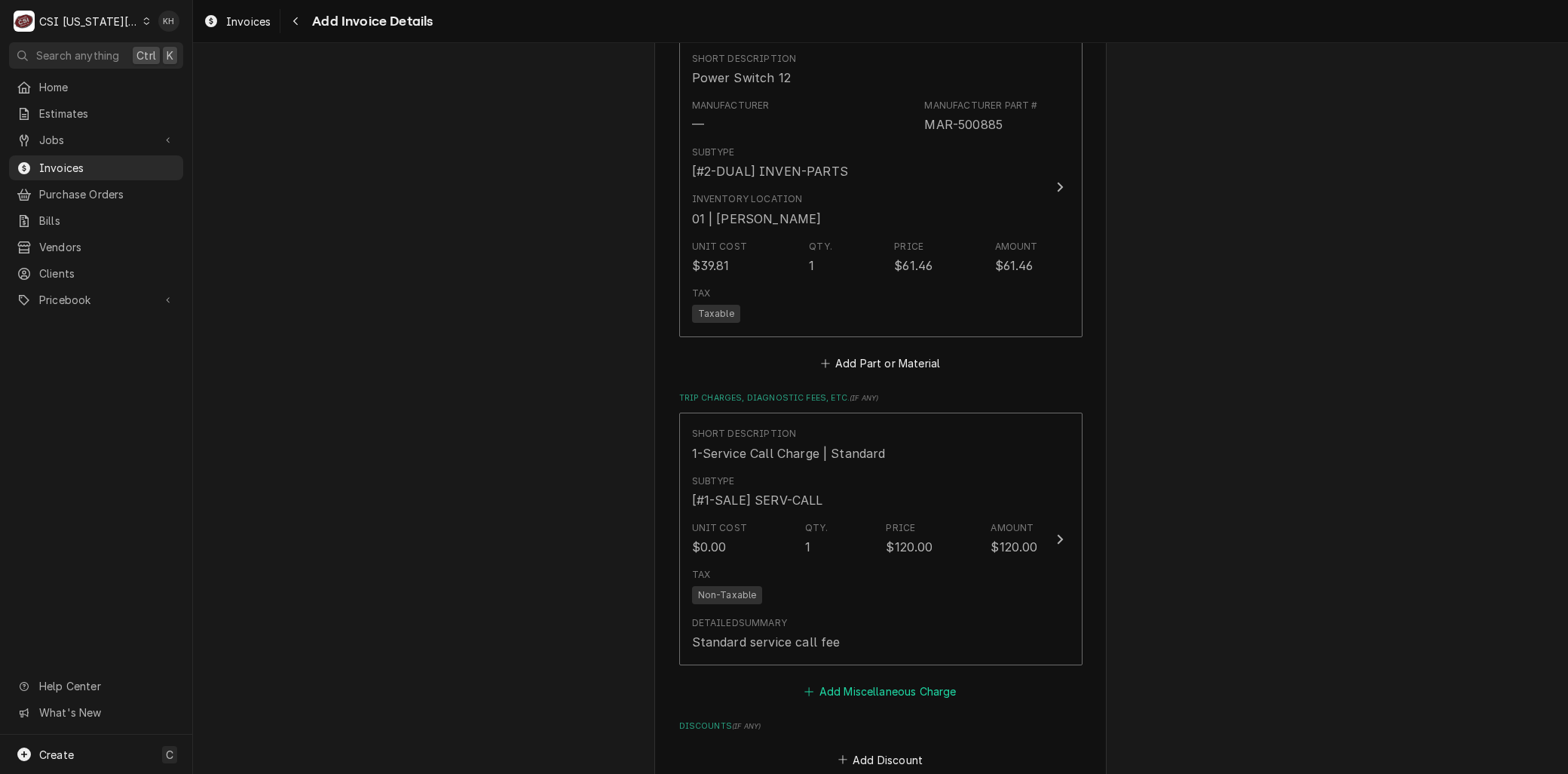
drag, startPoint x: 842, startPoint y: 664, endPoint x: 841, endPoint y: 642, distance: 22.0
click at [842, 681] on button "Add Miscellaneous Charge" at bounding box center [881, 692] width 157 height 21
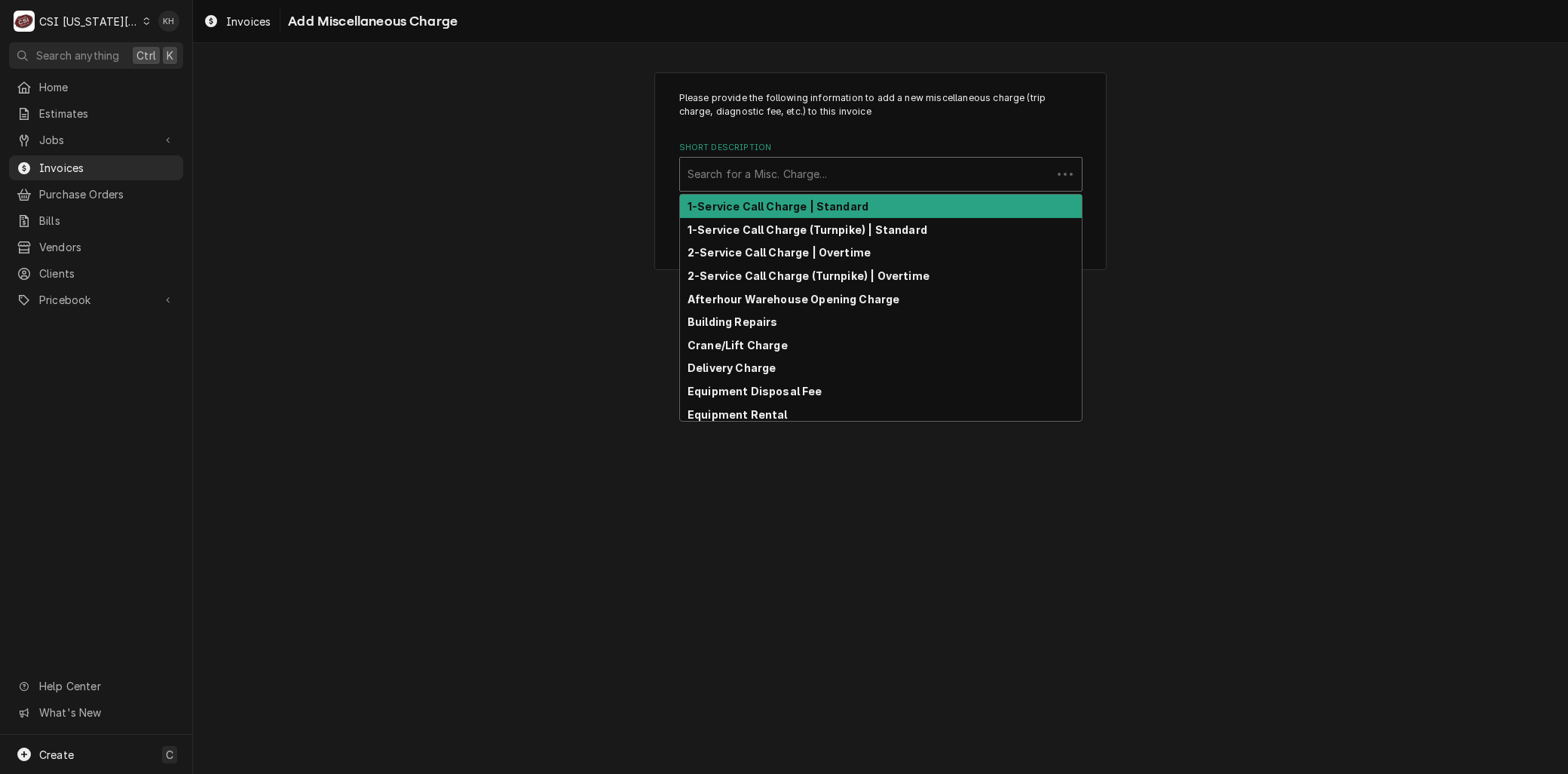
click at [733, 178] on div "Short Description" at bounding box center [866, 174] width 357 height 27
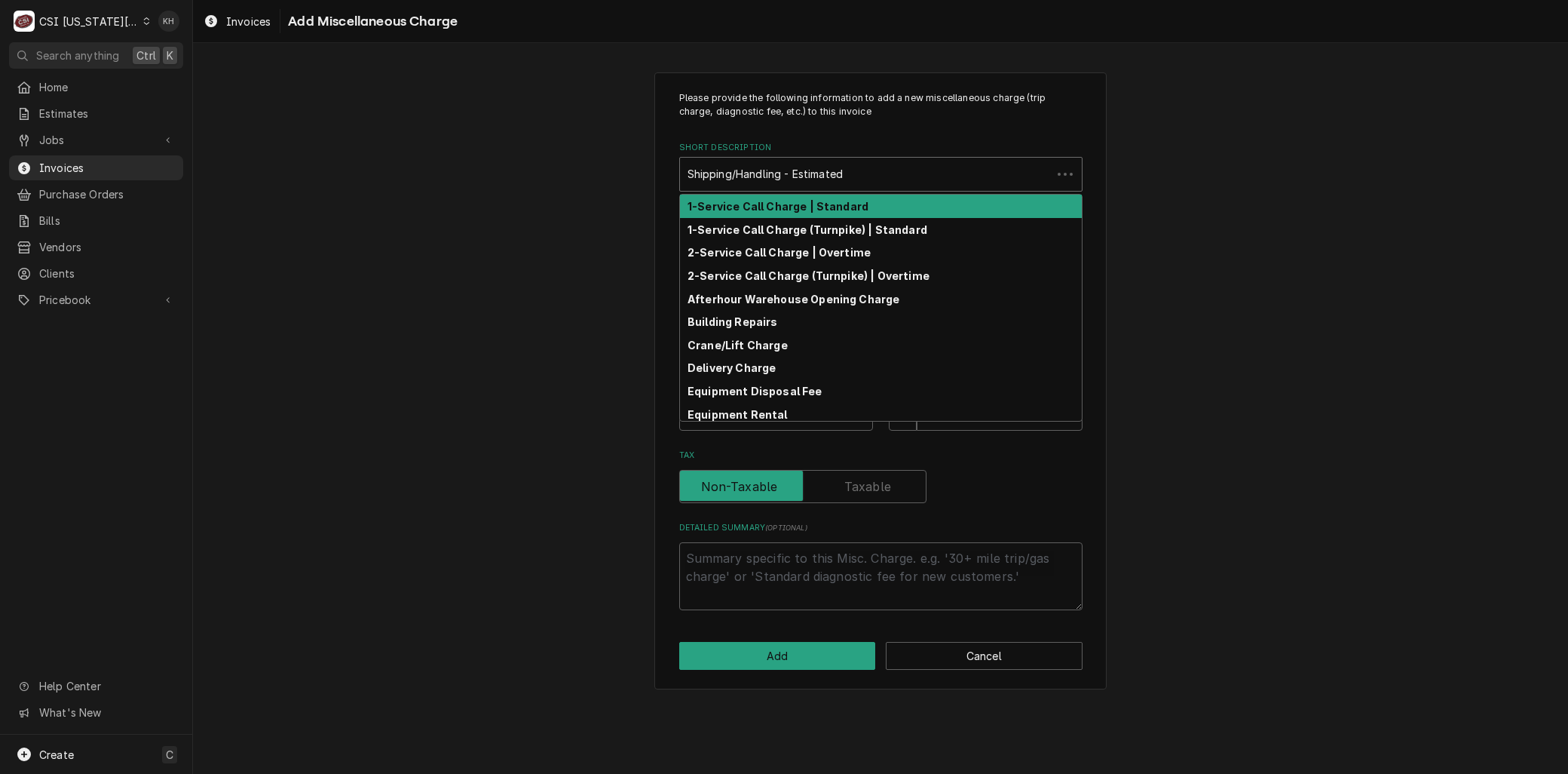
click at [737, 174] on div "Short Description" at bounding box center [866, 174] width 357 height 27
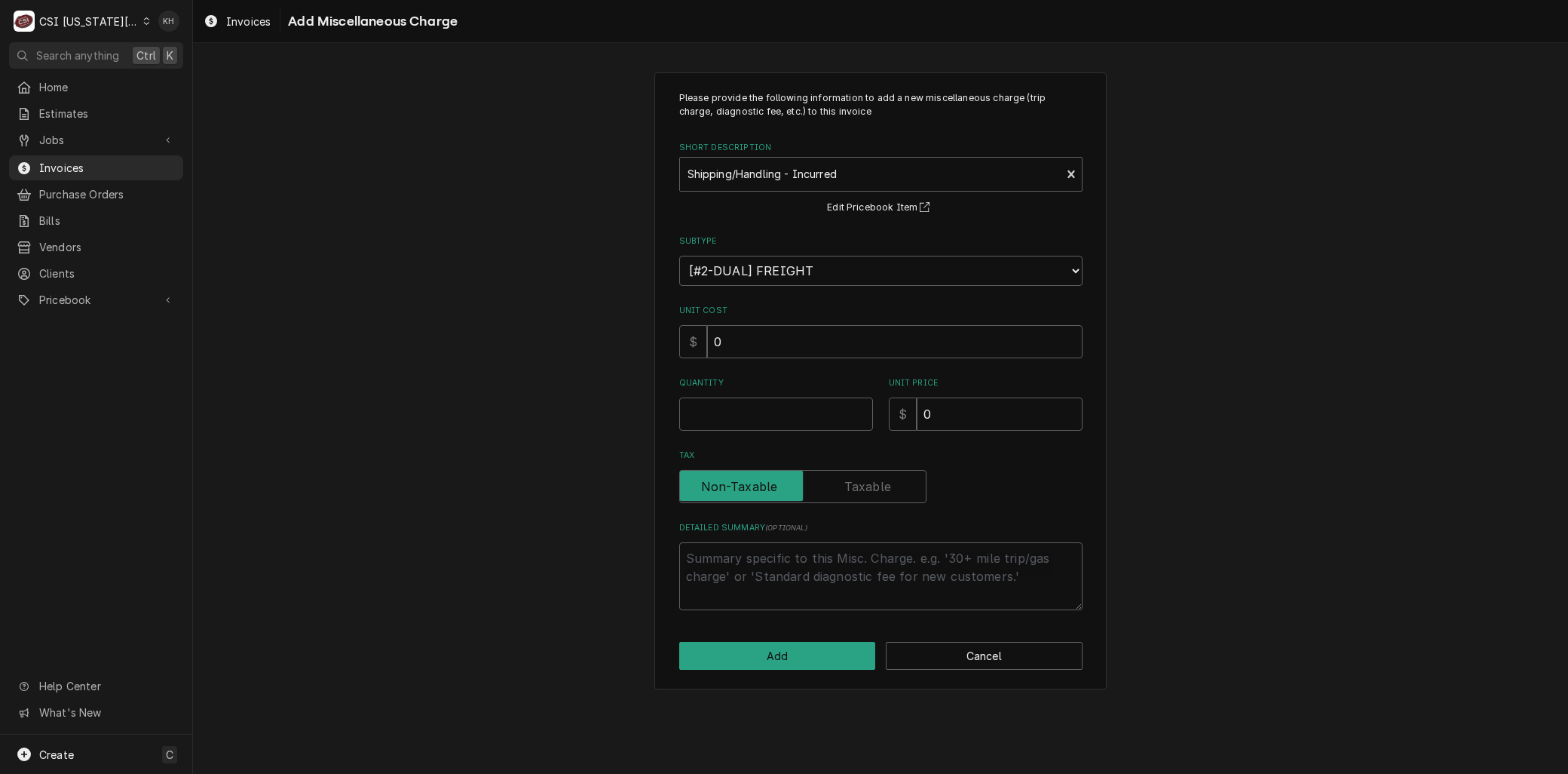
drag, startPoint x: 703, startPoint y: 432, endPoint x: 703, endPoint y: 423, distance: 9.0
click at [703, 431] on div "Please provide the following information to add a new miscellaneous charge (tri…" at bounding box center [881, 350] width 404 height 519
click at [707, 422] on input "Quantity" at bounding box center [776, 414] width 193 height 34
click at [792, 657] on button "Add" at bounding box center [777, 656] width 197 height 28
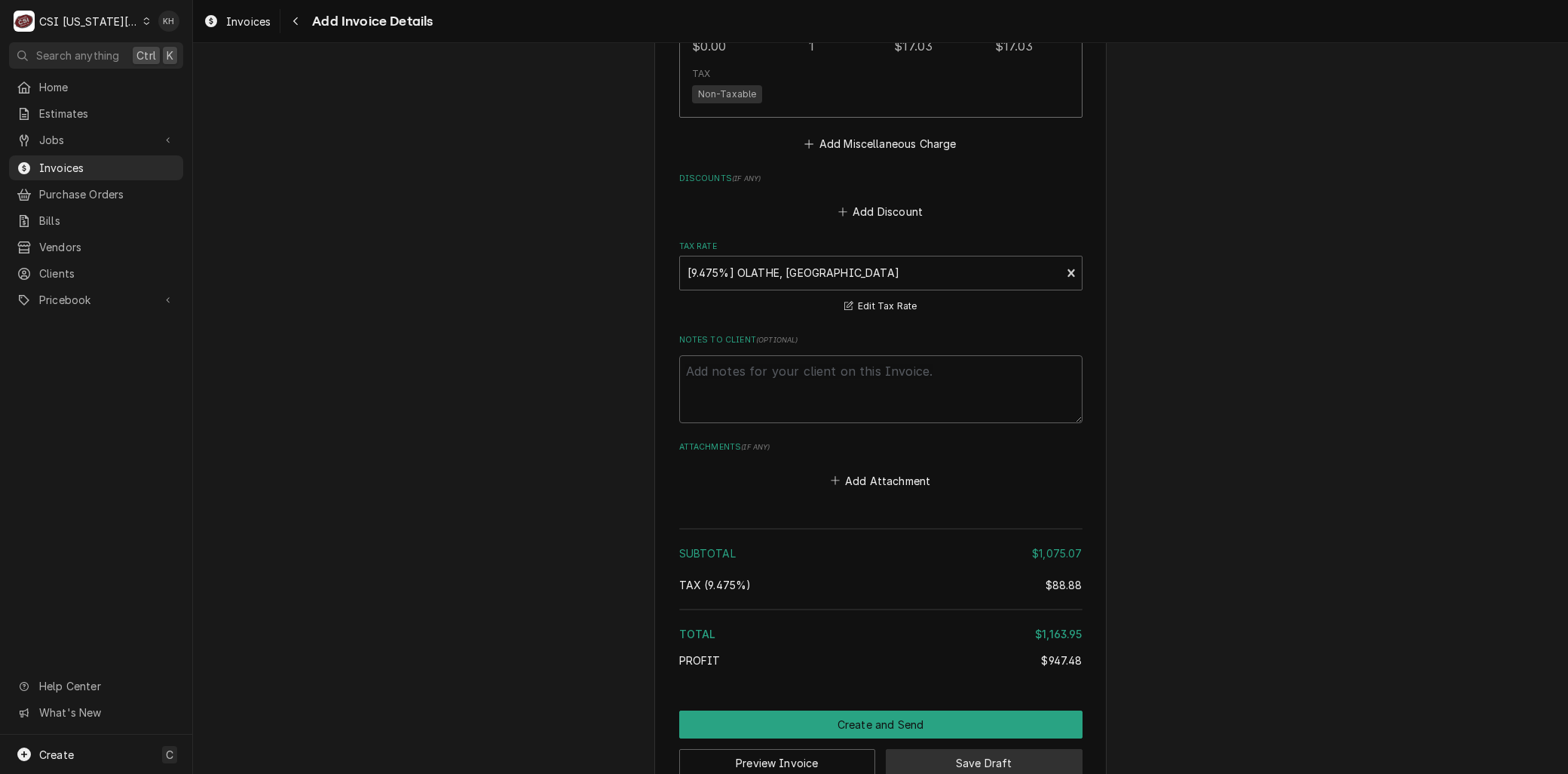
click at [914, 749] on button "Save Draft" at bounding box center [984, 763] width 197 height 28
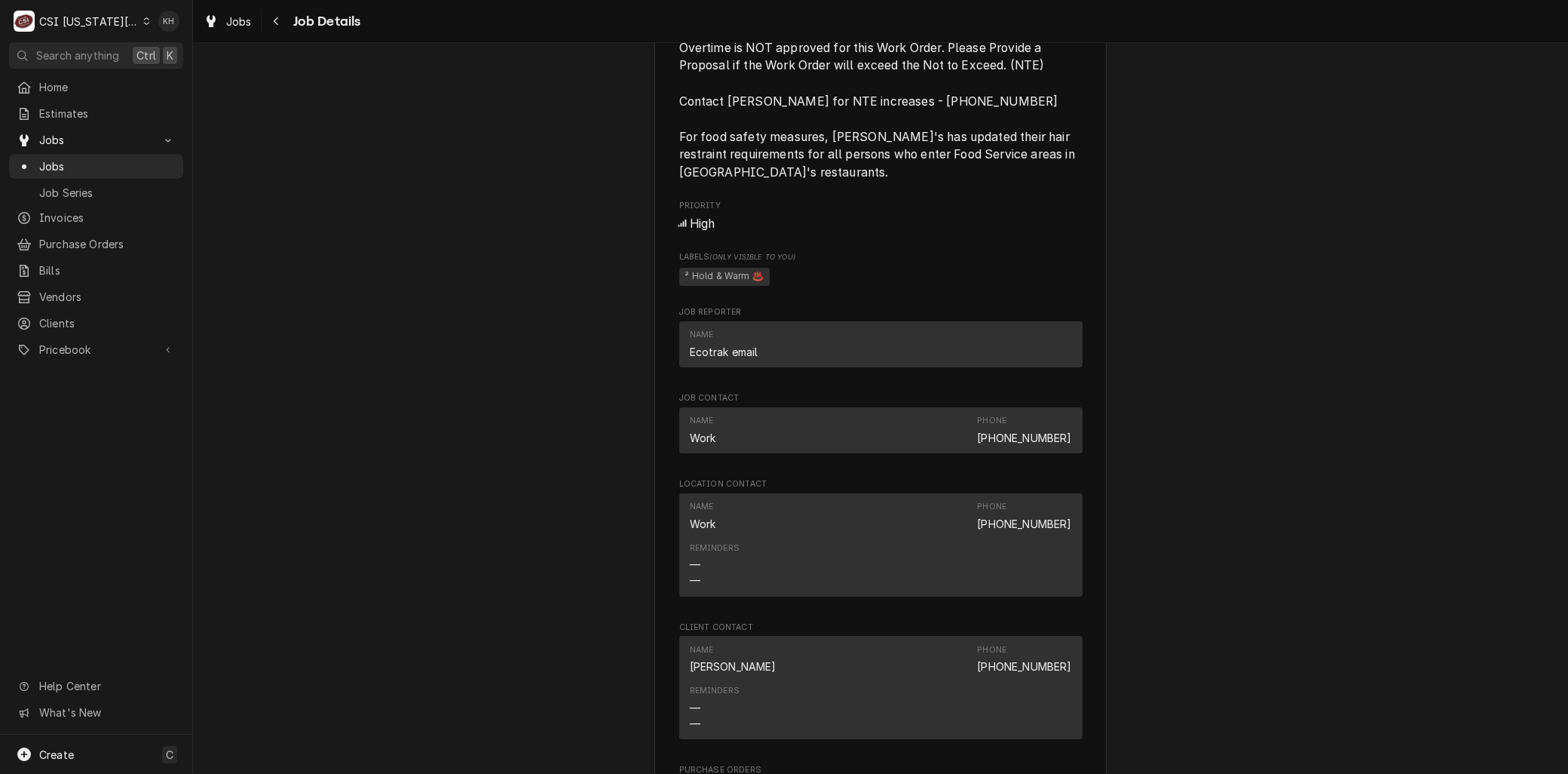
scroll to position [1843, 0]
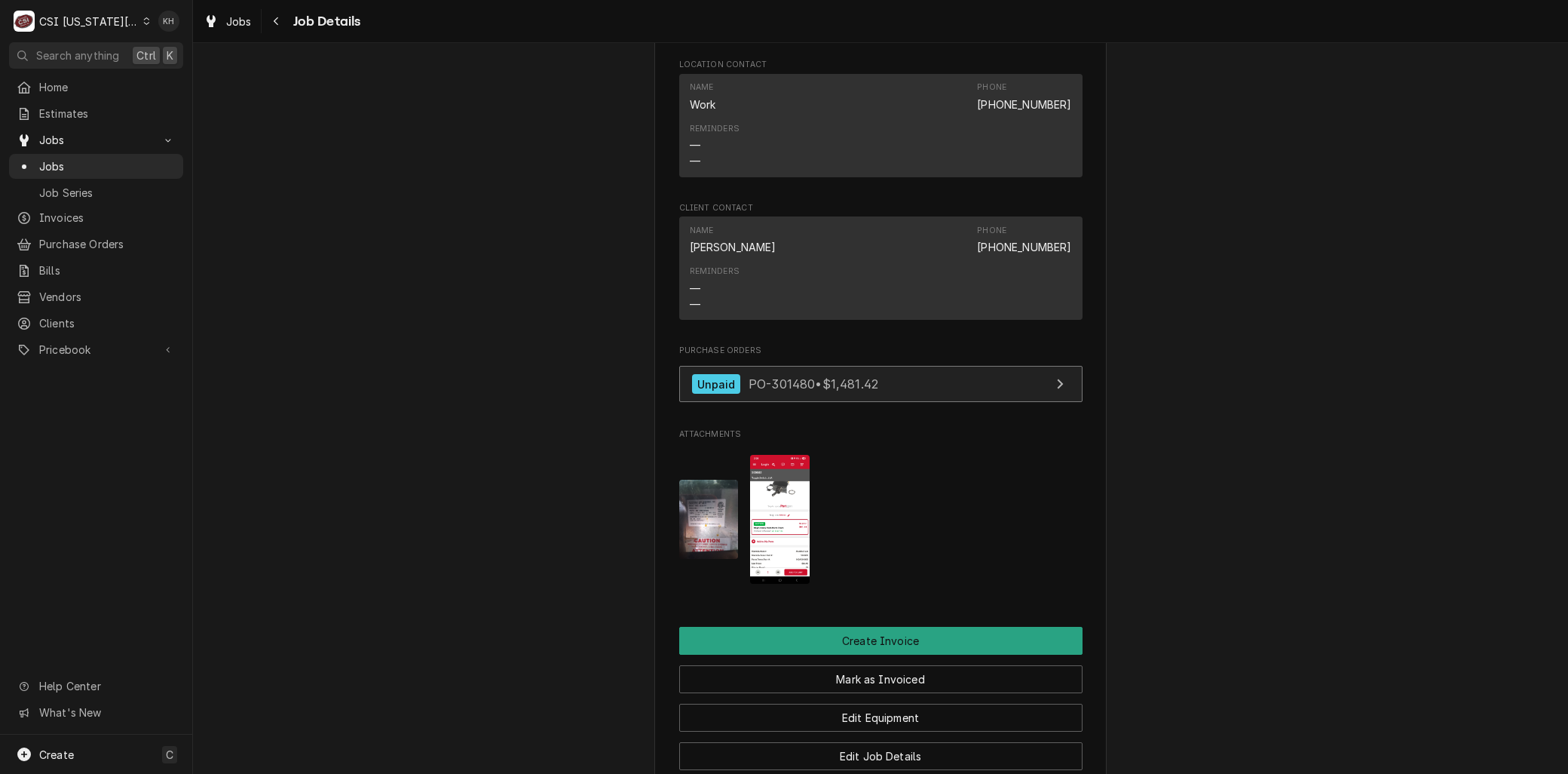
click at [782, 376] on span "PO-301480 • $1,481.42" at bounding box center [814, 383] width 130 height 15
click at [778, 467] on img "Attachments" at bounding box center [779, 520] width 59 height 129
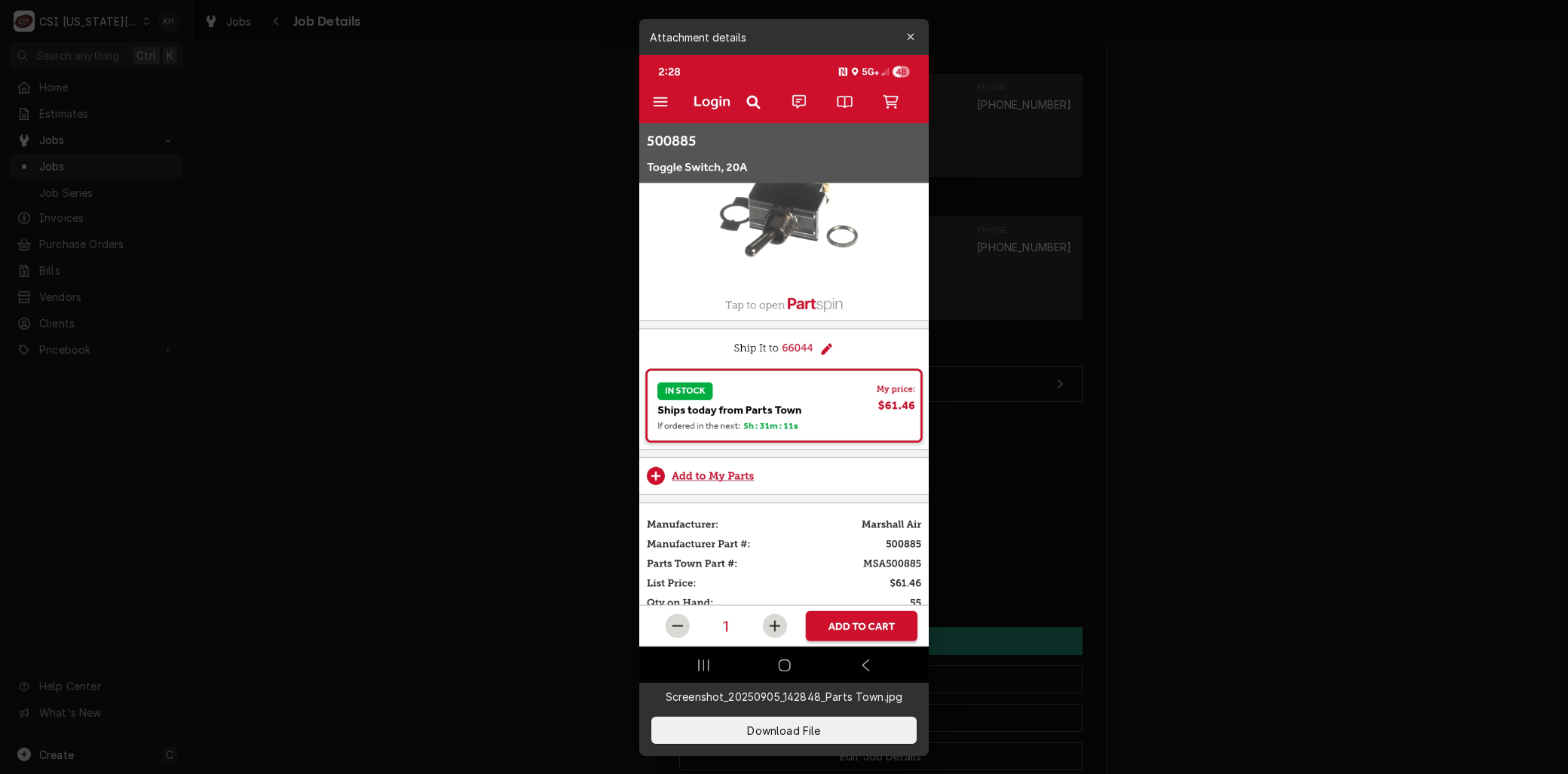
click at [554, 360] on div at bounding box center [784, 387] width 1568 height 774
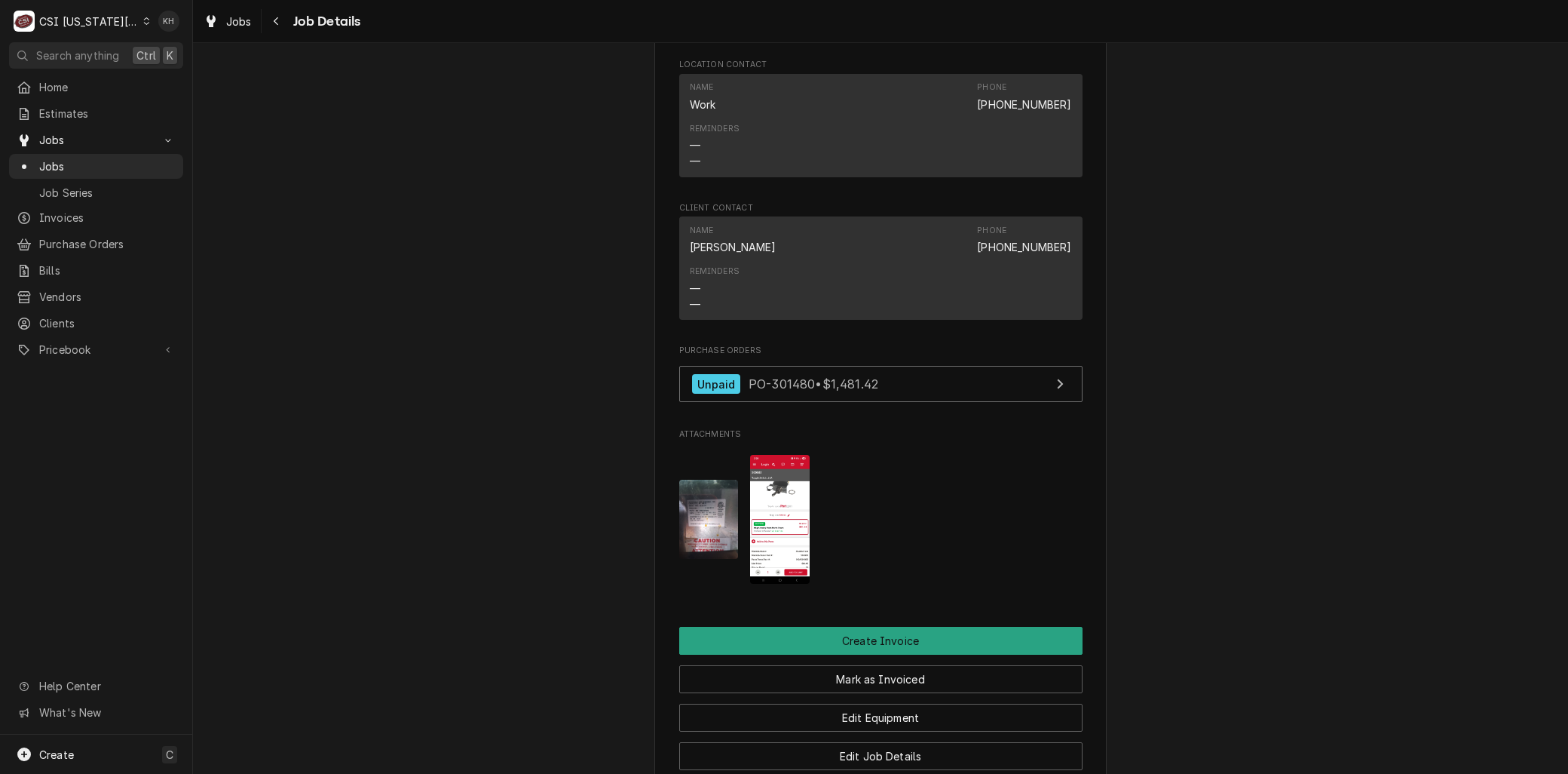
click at [784, 487] on img "Attachments" at bounding box center [779, 520] width 59 height 129
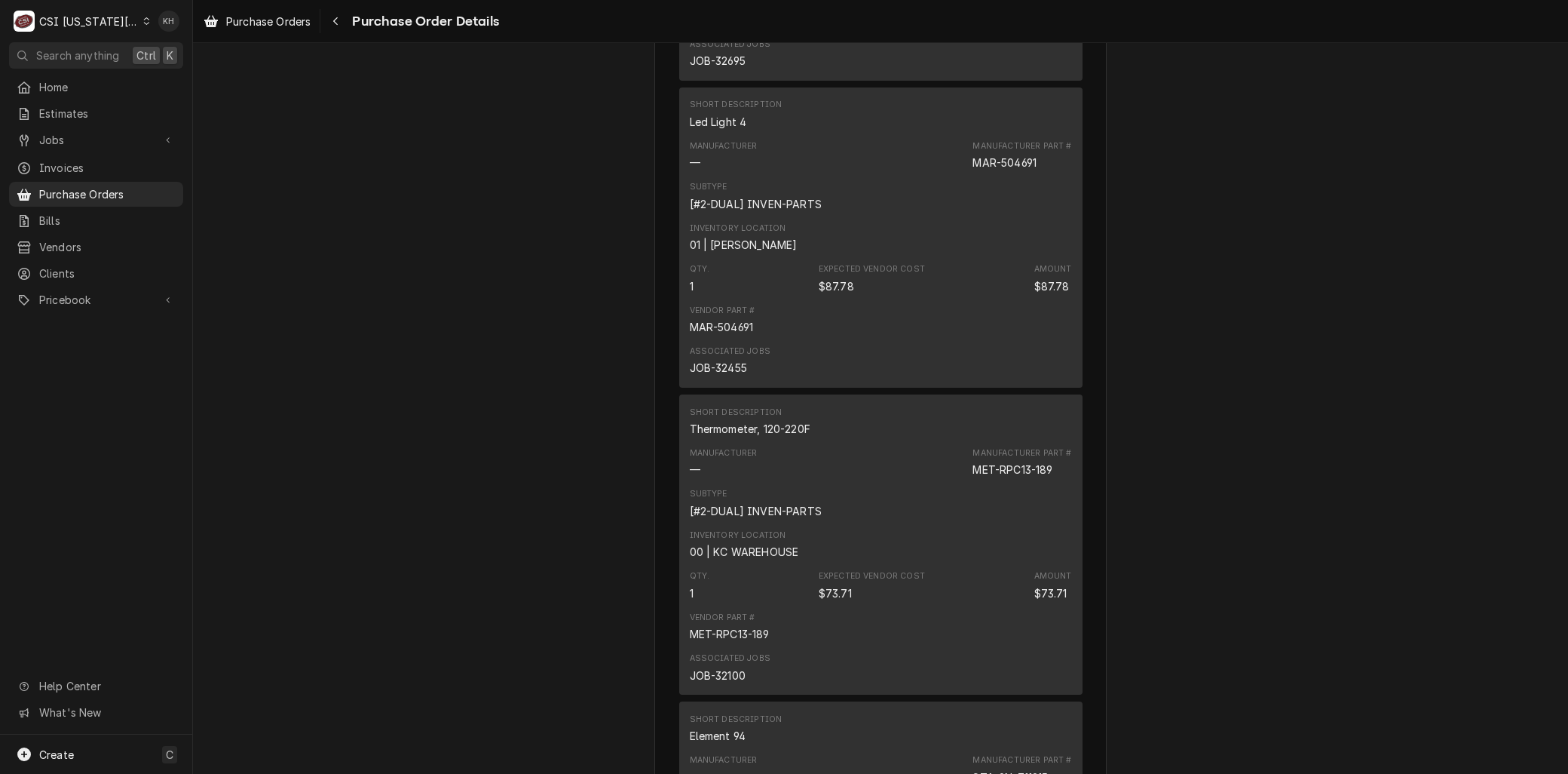
scroll to position [2178, 0]
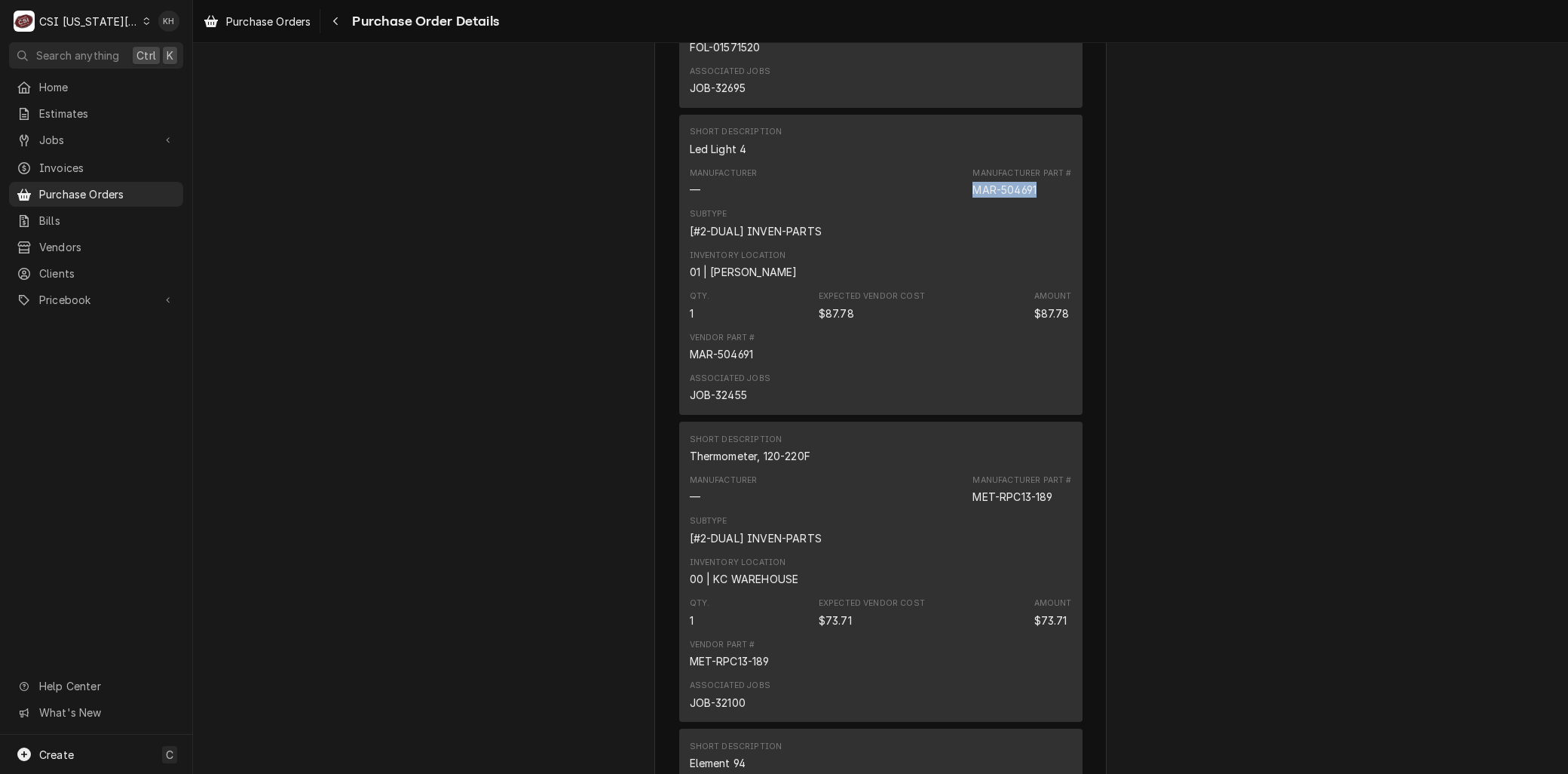
drag, startPoint x: 974, startPoint y: 234, endPoint x: 1034, endPoint y: 231, distance: 60.1
click at [1034, 203] on div "Manufacturer — Manufacturer Part # MAR-504691" at bounding box center [881, 183] width 383 height 41
copy div "MAR-504691"
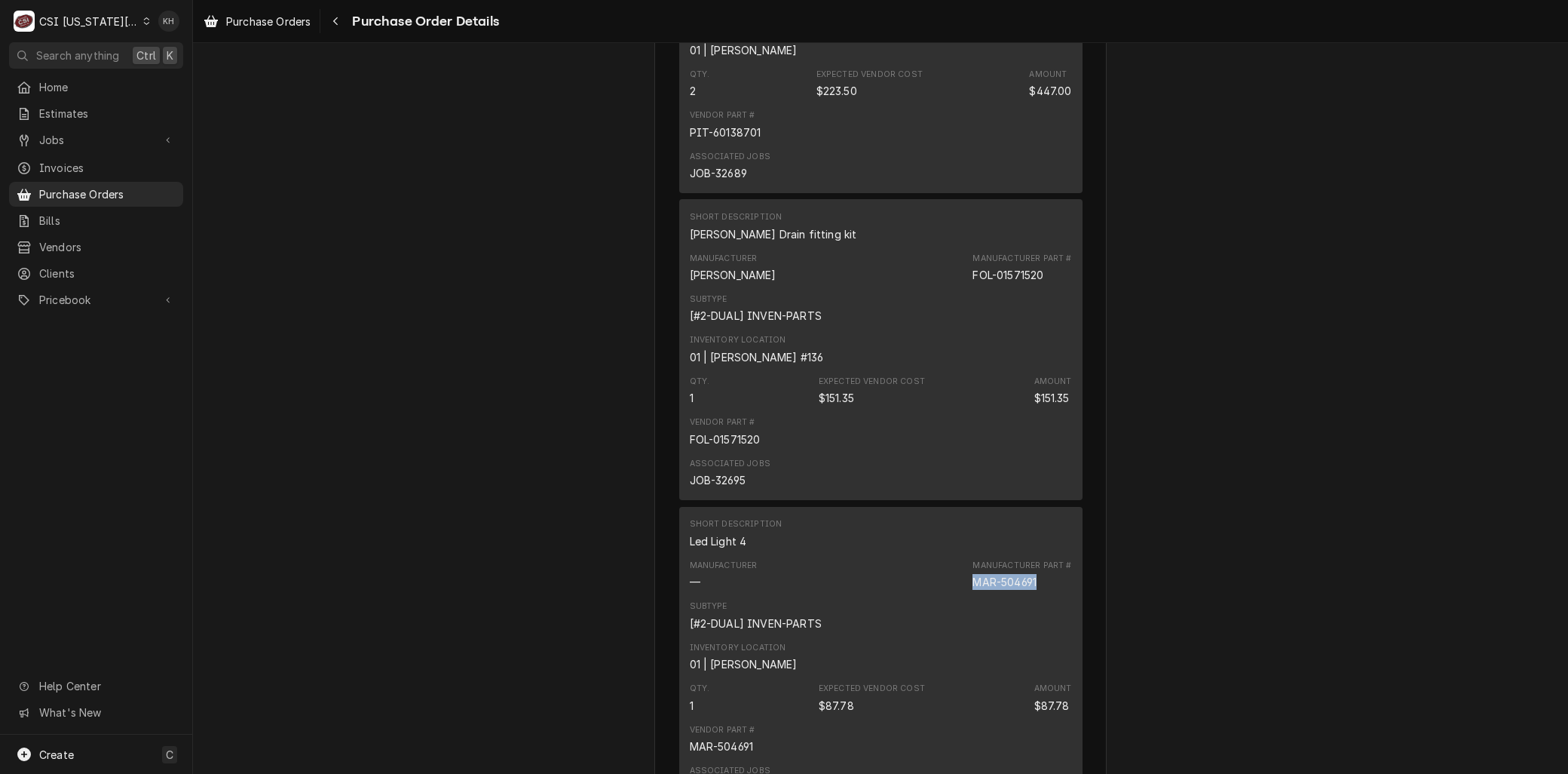
scroll to position [1759, 0]
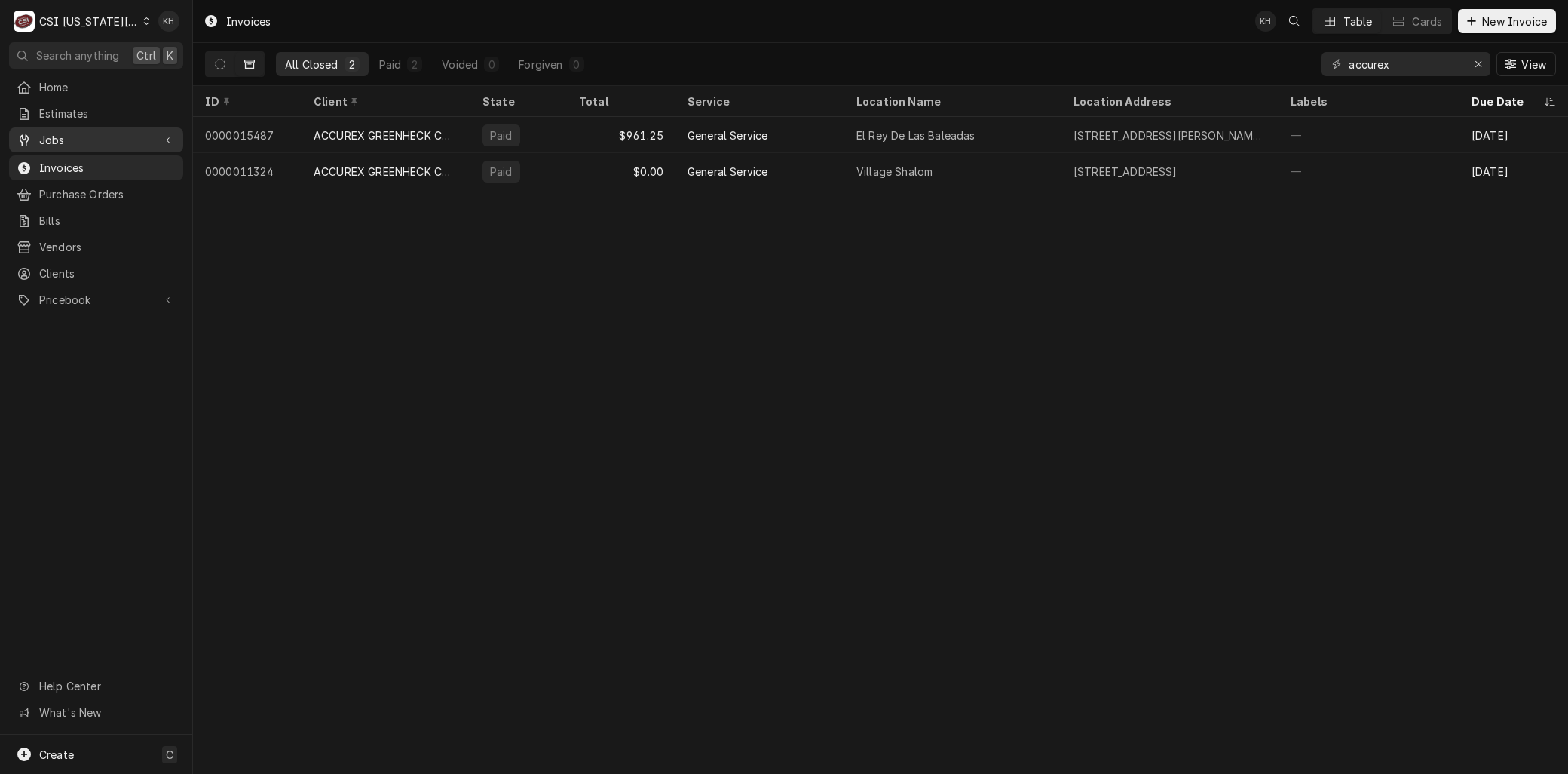
click at [87, 132] on span "Jobs" at bounding box center [95, 140] width 114 height 16
click at [81, 163] on span "Jobs" at bounding box center [107, 166] width 136 height 16
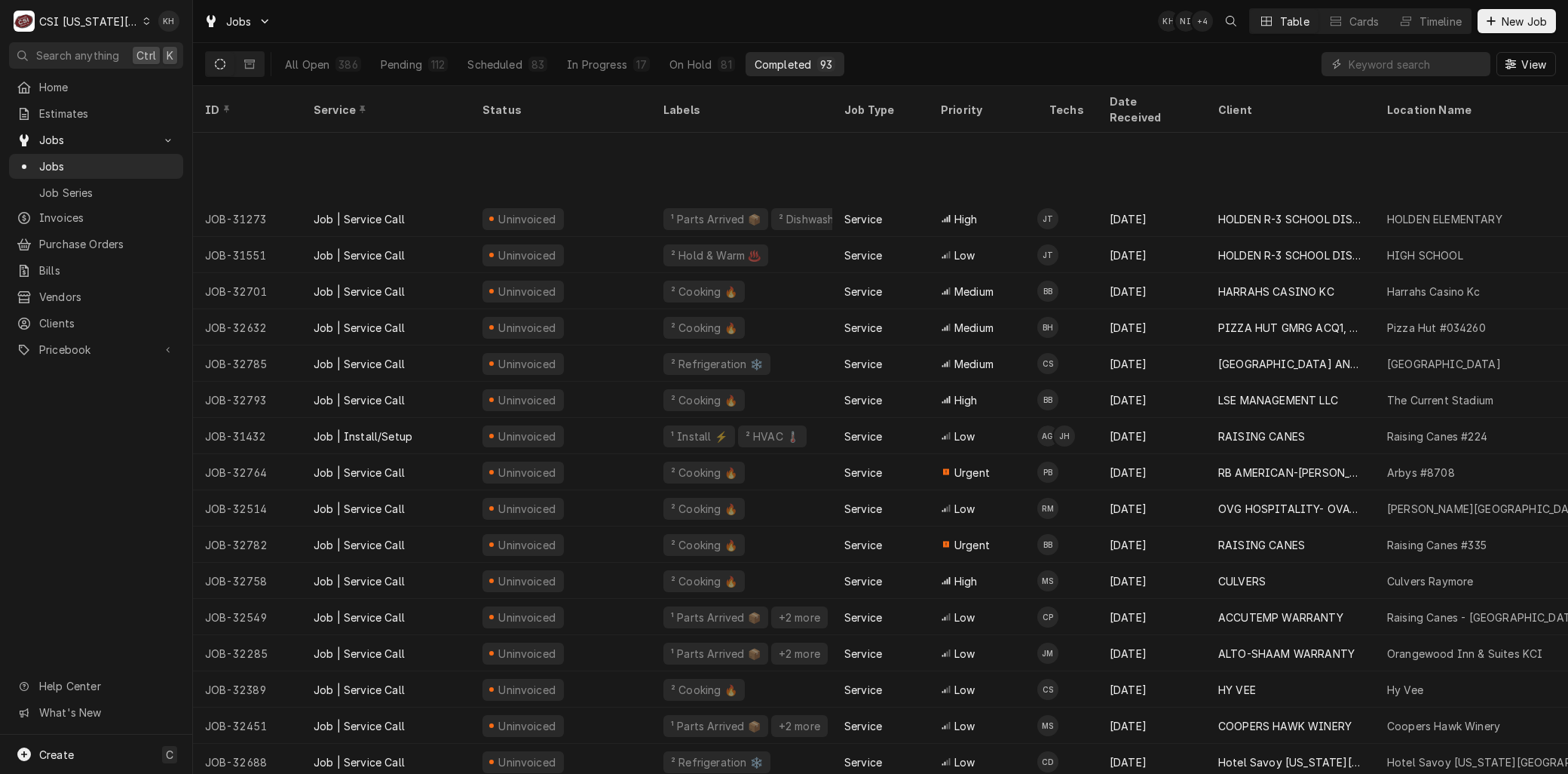
scroll to position [584, 0]
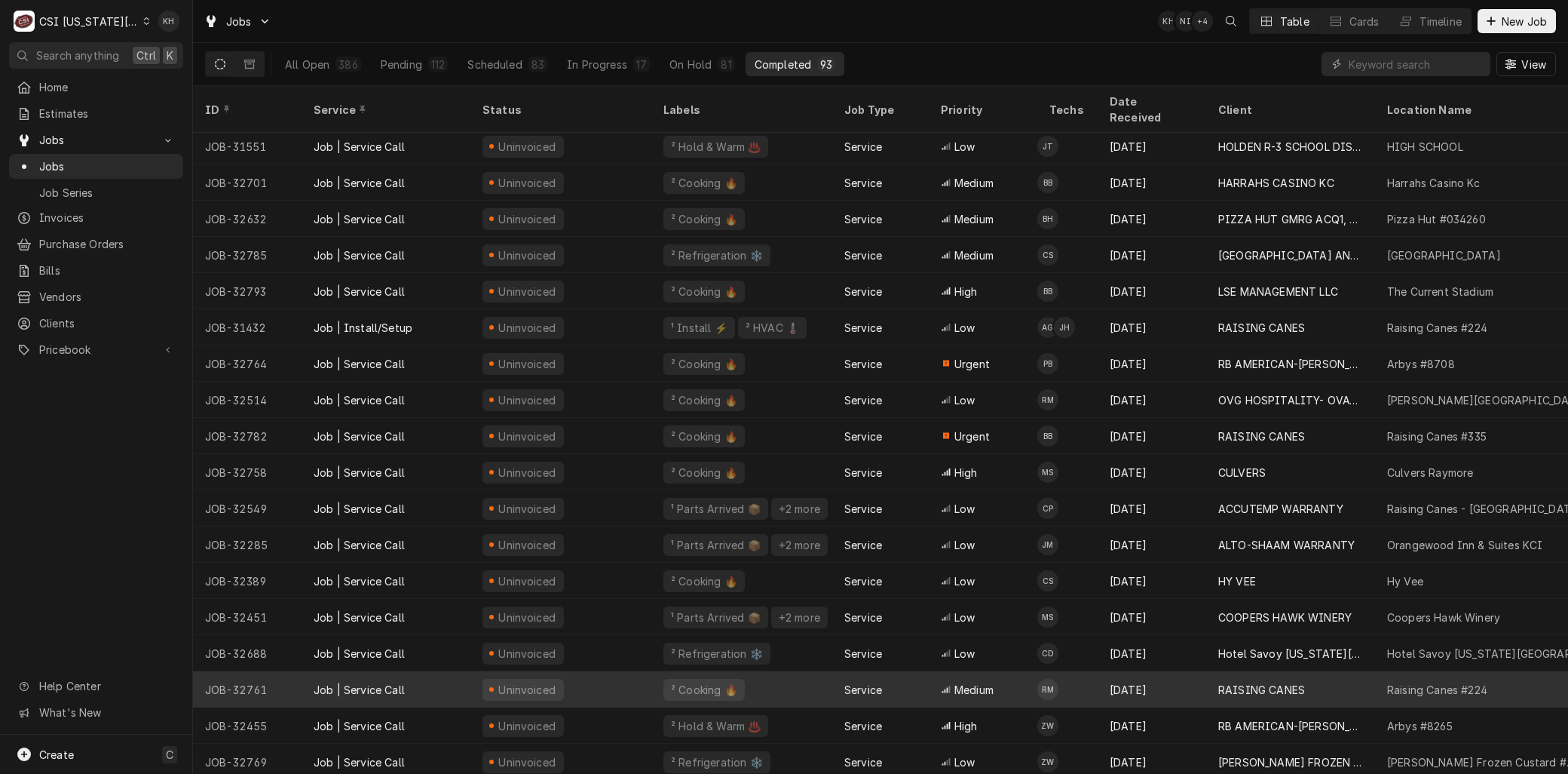
click at [299, 675] on div "JOB-32761" at bounding box center [247, 689] width 109 height 36
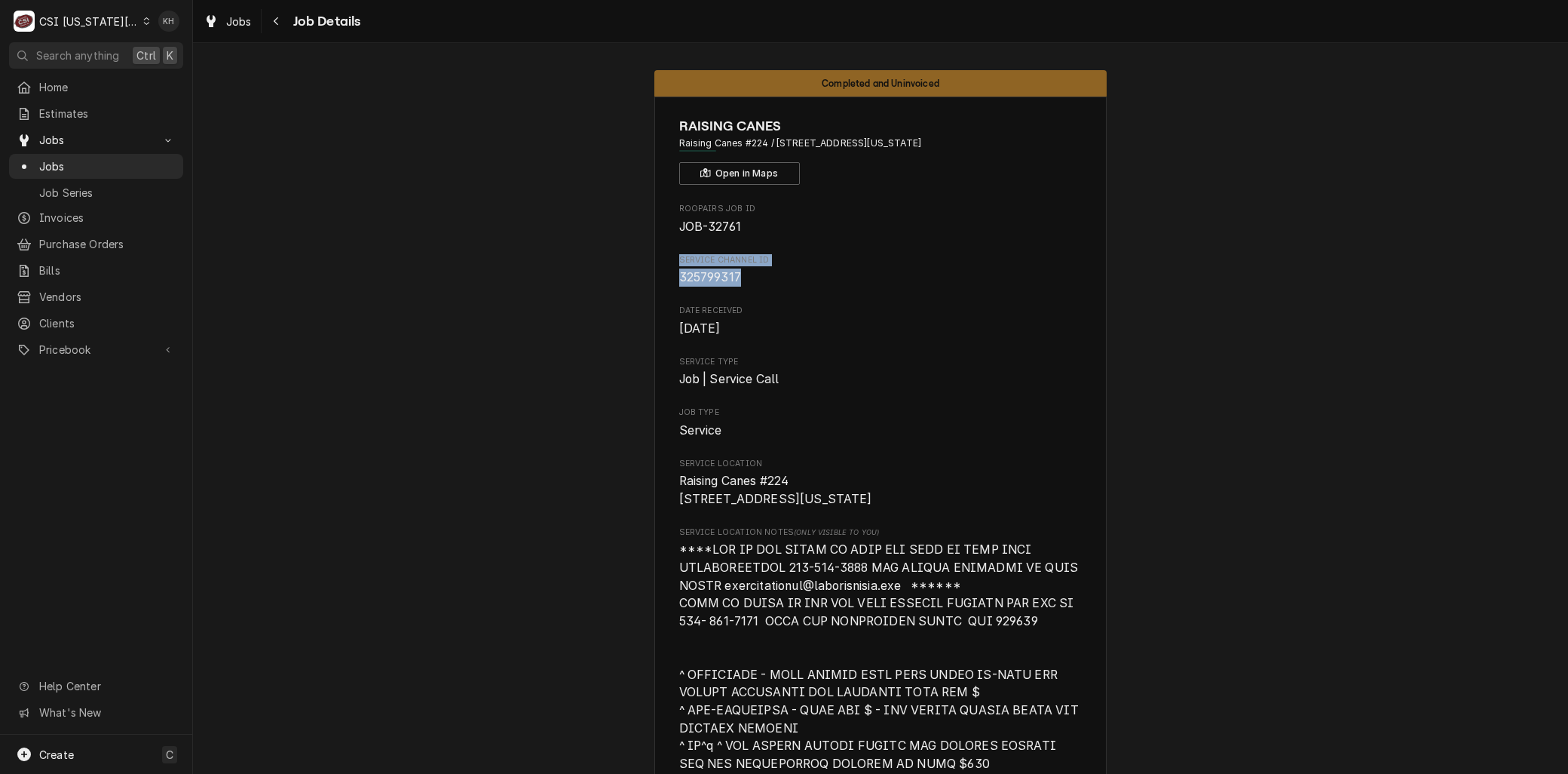
drag, startPoint x: 737, startPoint y: 273, endPoint x: 636, endPoint y: 254, distance: 102.8
copy div "Service Channel ID 325799317"
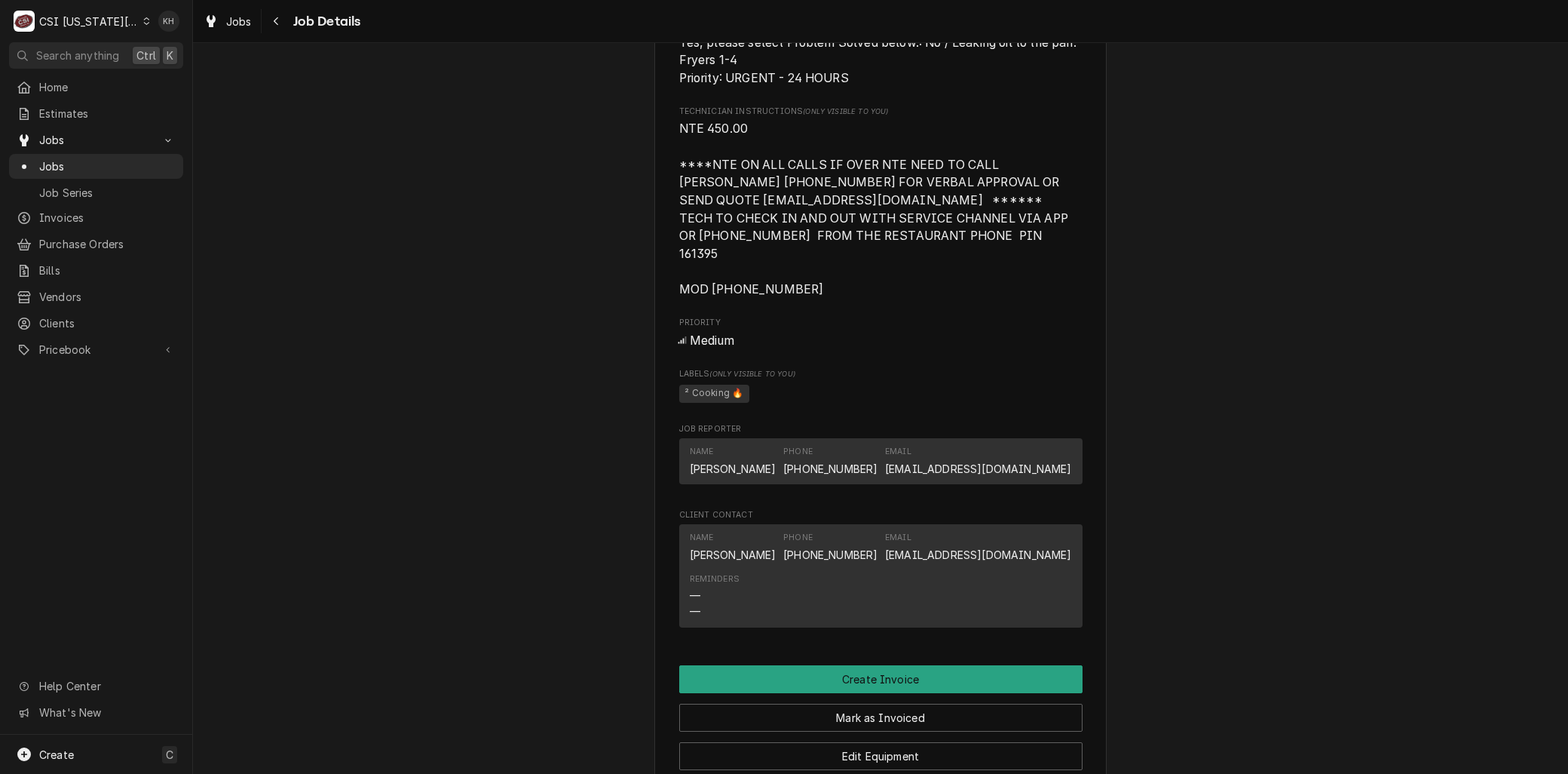
scroll to position [1927, 0]
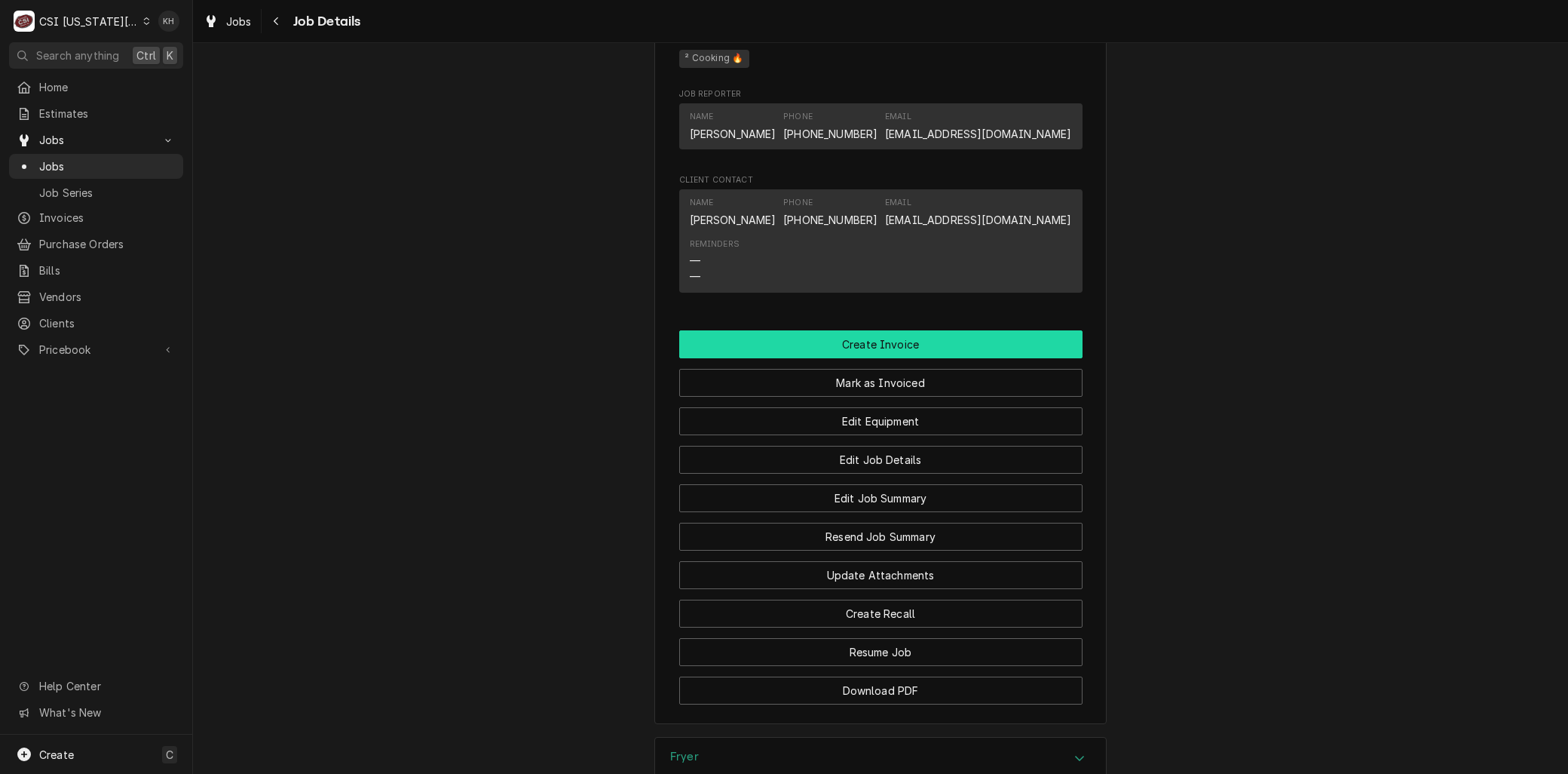
click at [842, 337] on button "Create Invoice" at bounding box center [881, 345] width 404 height 28
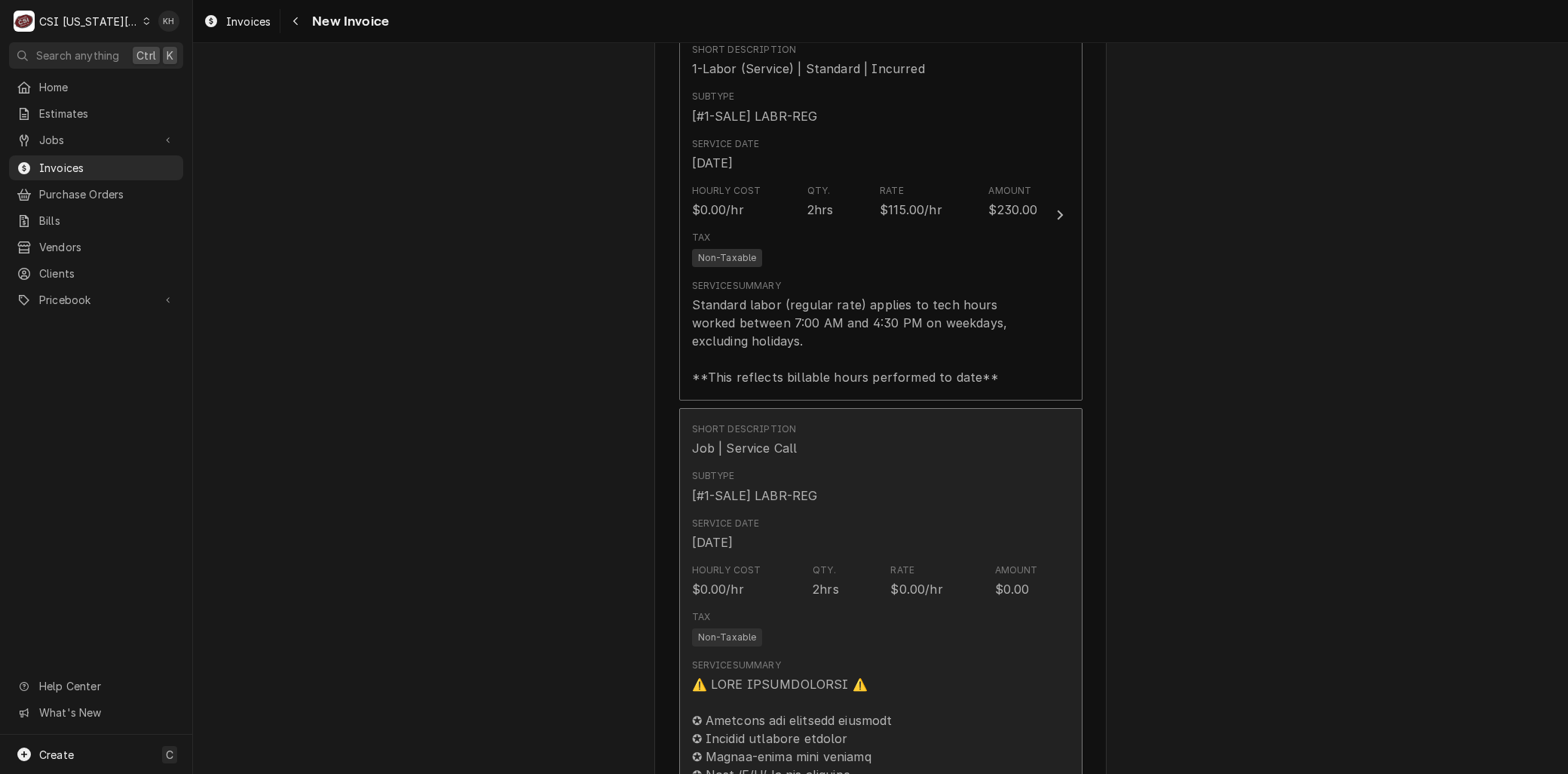
click at [805, 558] on div "Hourly Cost $0.00/hr Qty. 2hrs Rate $0.00/hr Amount $0.00" at bounding box center [866, 580] width 346 height 47
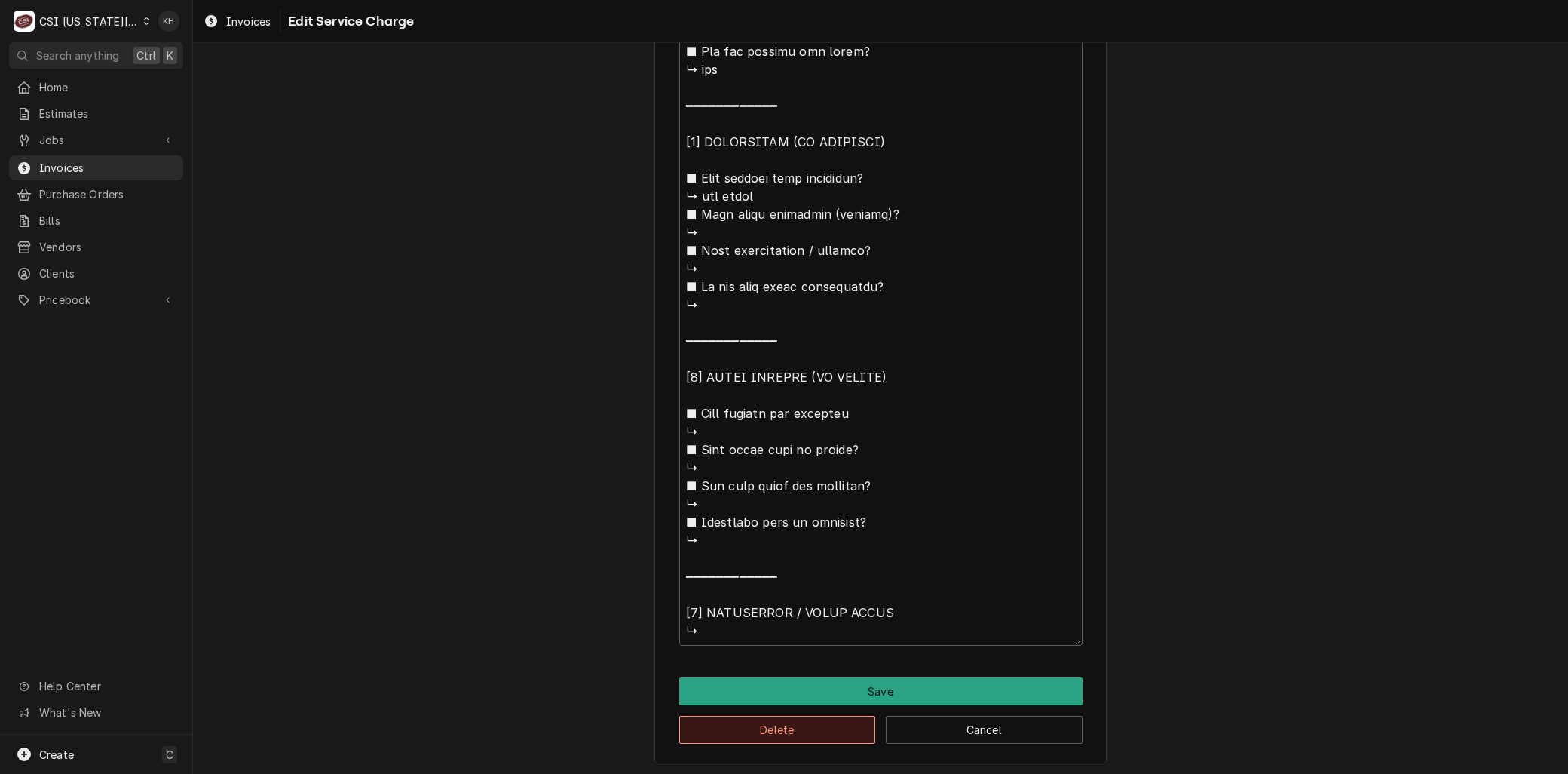
click at [698, 719] on button "Delete" at bounding box center [777, 730] width 197 height 28
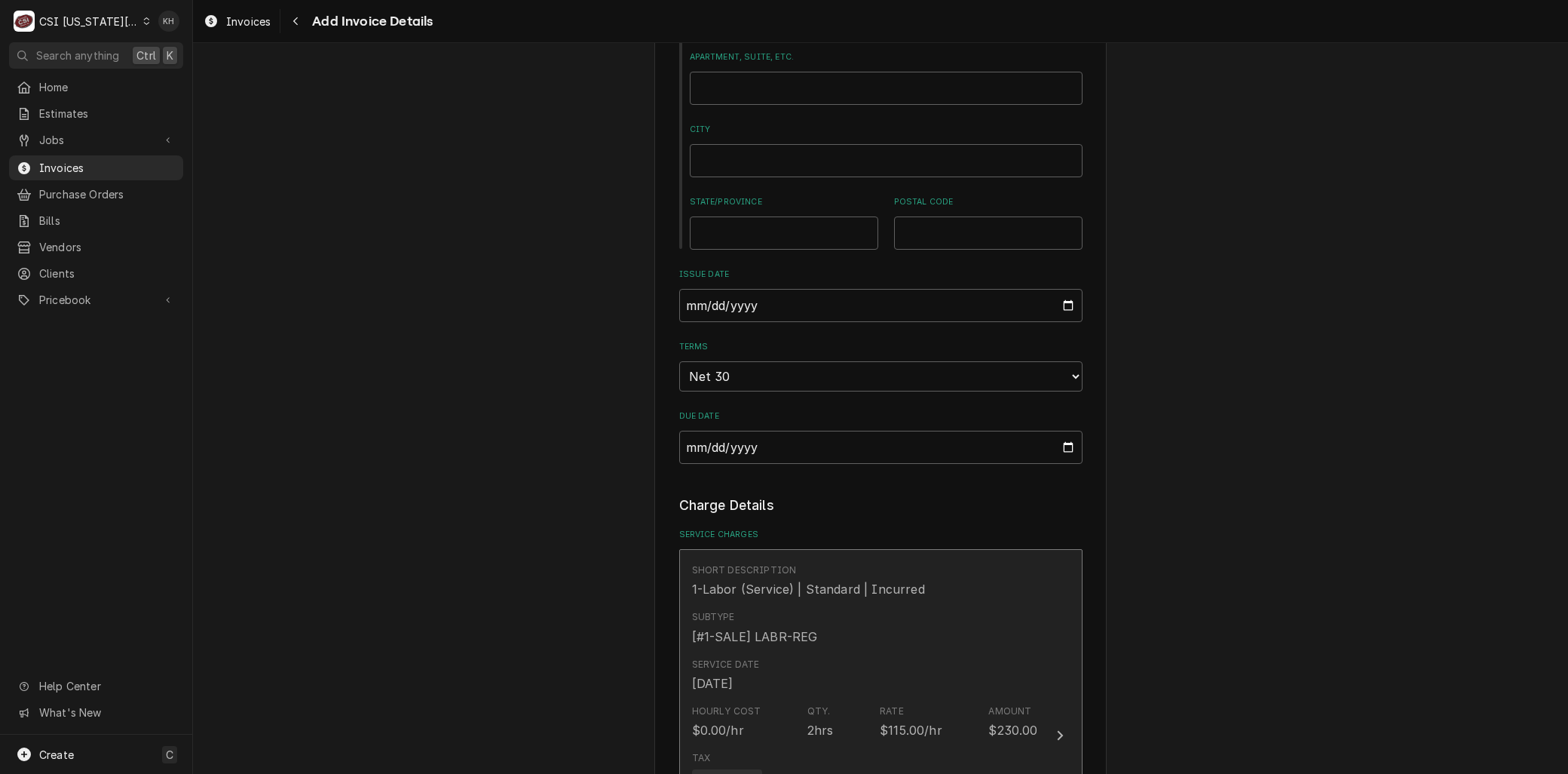
click at [772, 651] on div "Service Date Sep 16, 2025" at bounding box center [866, 674] width 346 height 47
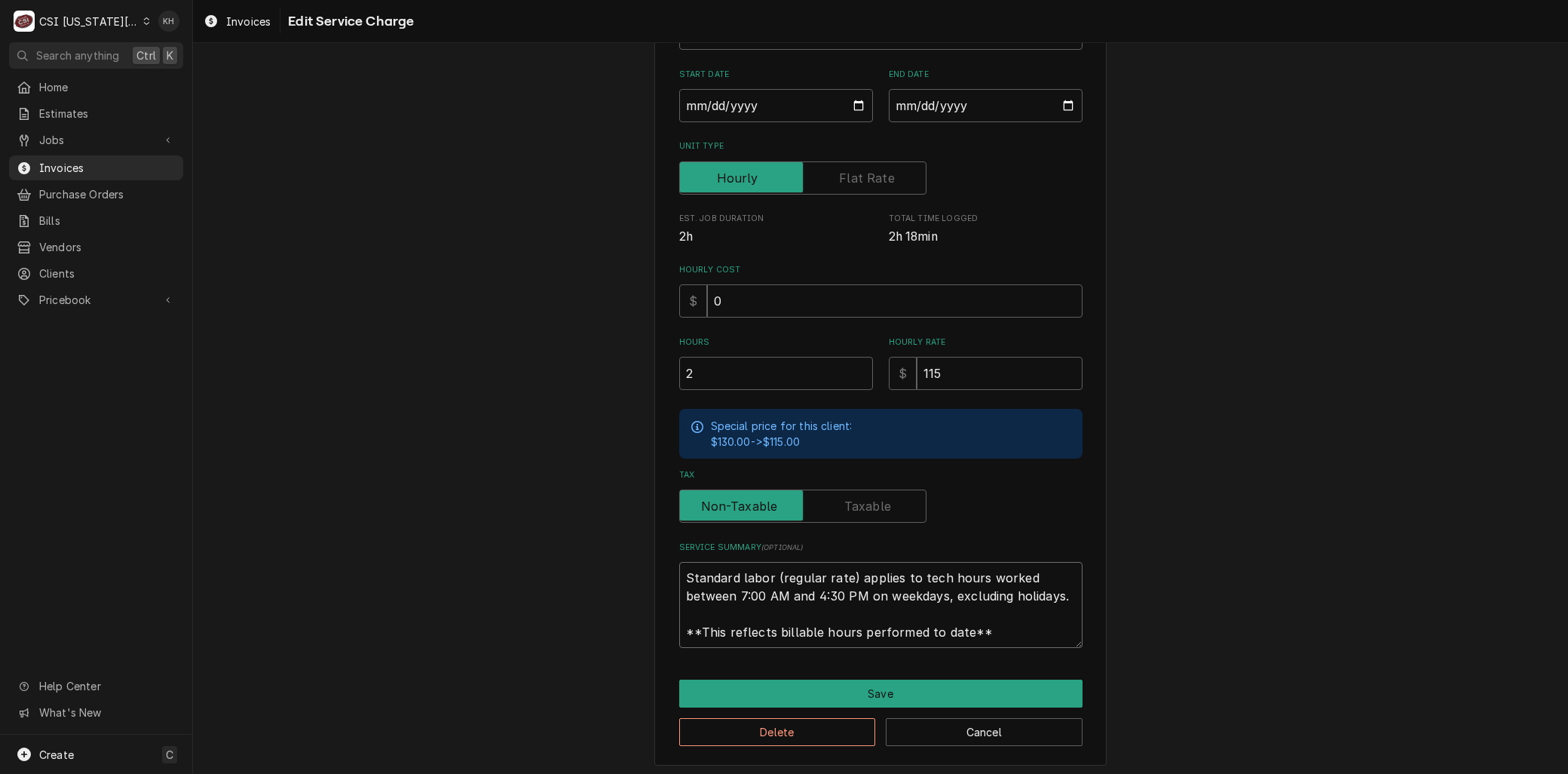
drag, startPoint x: 996, startPoint y: 631, endPoint x: 414, endPoint y: 536, distance: 589.7
click at [396, 538] on div "Use the fields below to edit this service charge Short Description 1-Labor (Ser…" at bounding box center [881, 307] width 1375 height 942
paste textarea "⚠️ 𝗙𝗢𝗥𝗠 𝗜𝗡𝗦𝗧𝗥𝗨𝗖𝗧𝗜𝗢𝗡𝗦 ⚠️ ✪ 𝗖𝗼𝗺𝗽𝗹𝗲𝘁𝗲 𝗮𝗹𝗹 𝗿𝗲𝗹𝗲𝘃𝗮𝗻𝘁 𝘀𝗲𝗰𝘁𝗶𝗼𝗻𝘀 ✪ 𝗣𝗿𝗼𝘃𝗶𝗱𝗲 𝗱𝗲𝘁𝗮𝗶𝗹𝗲𝗱 𝗮𝗻𝘀…"
type textarea "x"
type textarea "⚠️ 𝗙𝗢𝗥𝗠 𝗜𝗡𝗦𝗧𝗥𝗨𝗖𝗧𝗜𝗢𝗡𝗦 ⚠️ ✪ 𝗖𝗼𝗺𝗽𝗹𝗲𝘁𝗲 𝗮𝗹𝗹 𝗿𝗲𝗹𝗲𝘃𝗮𝗻𝘁 𝘀𝗲𝗰𝘁𝗶𝗼𝗻𝘀 ✪ 𝗣𝗿𝗼𝘃𝗶𝗱𝗲 𝗱𝗲𝘁𝗮𝗶𝗹𝗲𝗱 𝗮𝗻𝘀…"
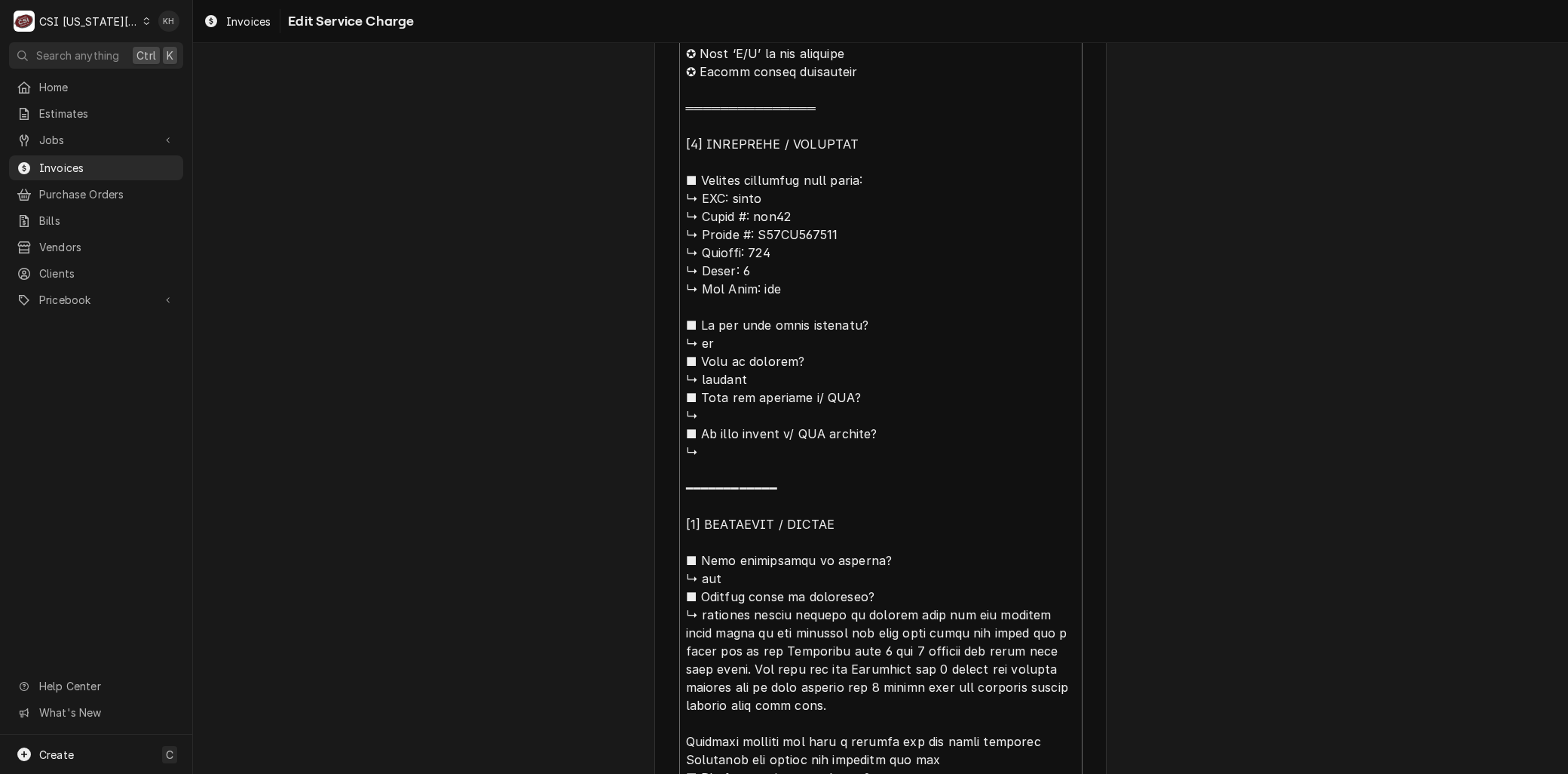
scroll to position [502, 0]
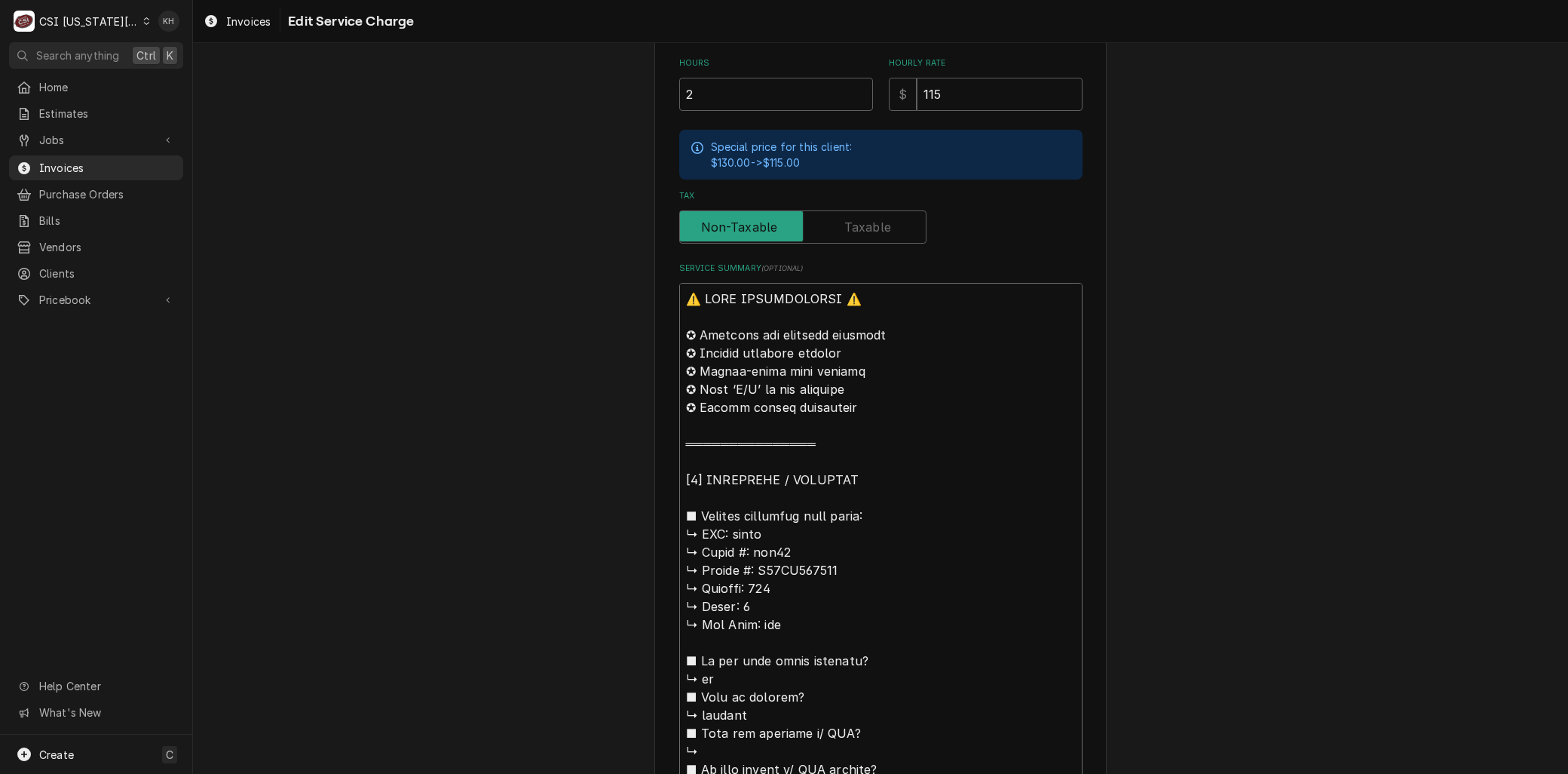
drag, startPoint x: 730, startPoint y: 531, endPoint x: 513, endPoint y: 257, distance: 349.5
click at [513, 257] on div "Use the fields below to edit this service charge Short Description 1-Labor (Ser…" at bounding box center [881, 697] width 1375 height 2280
type textarea "x"
type textarea "Bpitco ↳ 𝗠𝗼𝗱𝗲𝗹 #: ssh75 ↳ 𝗦𝗲𝗿𝗶𝗮𝗹 #: G16AB094686 ↳ 𝗩𝗼𝗹𝘁𝗮𝗴𝗲: 120 ↳ 𝗣𝗵𝗮𝘀𝗲: 1 ↳ 𝗚𝗮𝘀…"
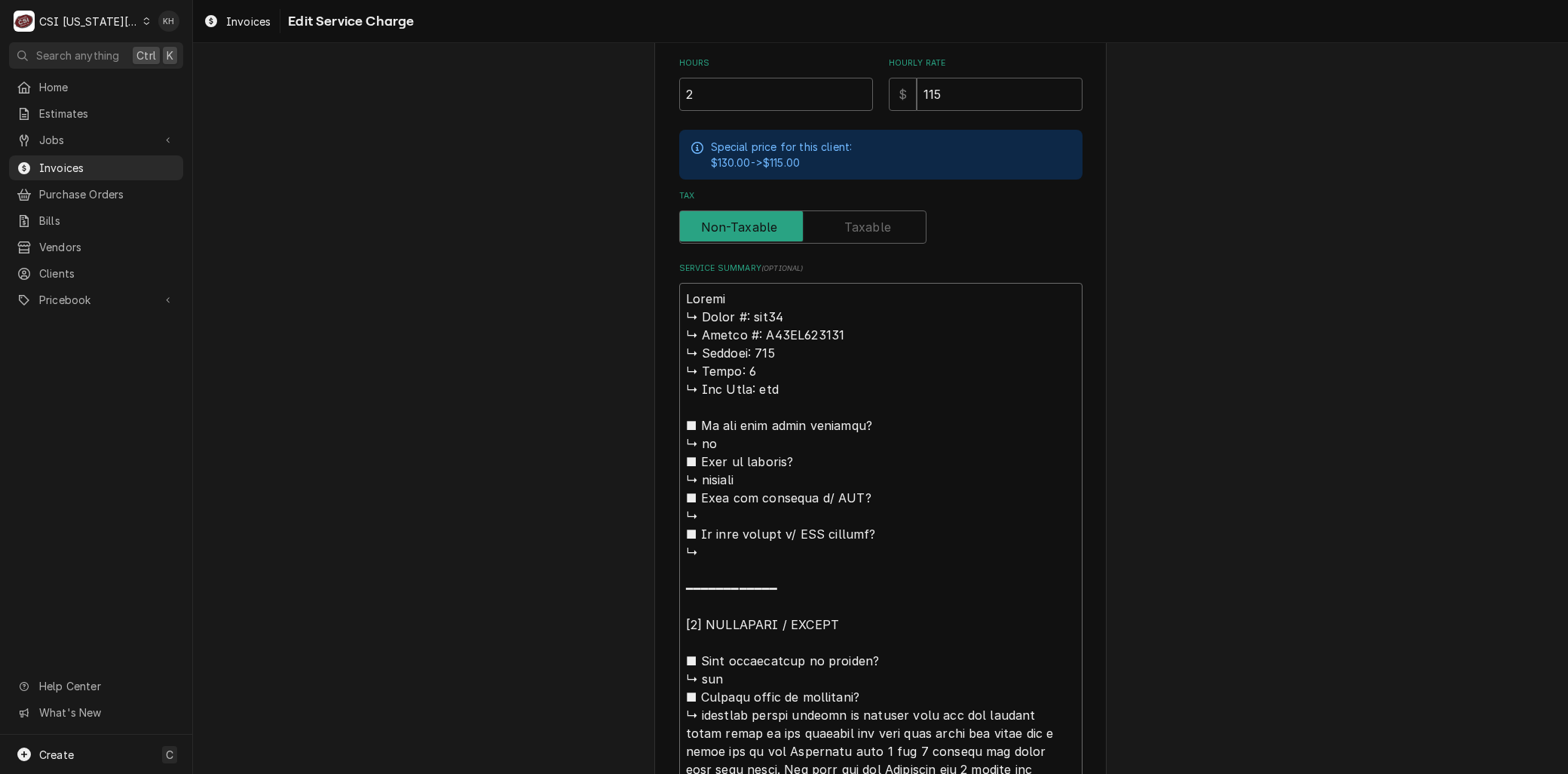
type textarea "x"
type textarea "Brpitco ↳ 𝗠𝗼𝗱𝗲𝗹 #: ssh75 ↳ 𝗦𝗲𝗿𝗶𝗮𝗹 #: G16AB094686 ↳ 𝗩𝗼𝗹𝘁𝗮𝗴𝗲: 120 ↳ 𝗣𝗵𝗮𝘀𝗲: 1 ↳ 𝗚𝗮…"
type textarea "x"
type textarea "Brapitco ↳ 𝗠𝗼𝗱𝗲𝗹 #: ssh75 ↳ 𝗦𝗲𝗿𝗶𝗮𝗹 #: G16AB094686 ↳ 𝗩𝗼𝗹𝘁𝗮𝗴𝗲: 120 ↳ 𝗣𝗵𝗮𝘀𝗲: 1 ↳ 𝗚…"
type textarea "x"
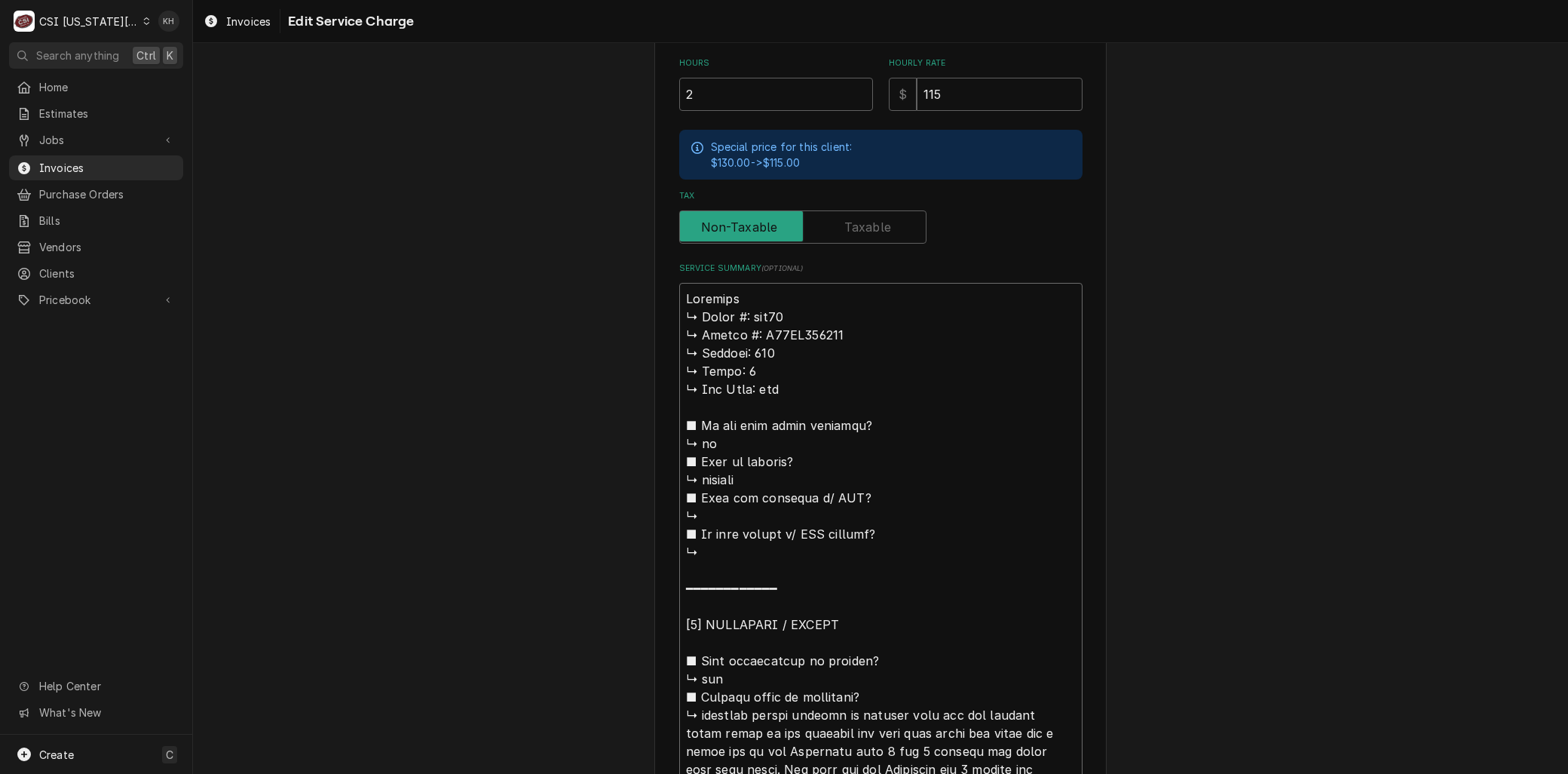
type textarea "Branpitco ↳ 𝗠𝗼𝗱𝗲𝗹 #: ssh75 ↳ 𝗦𝗲𝗿𝗶𝗮𝗹 #: G16AB094686 ↳ 𝗩𝗼𝗹𝘁𝗮𝗴𝗲: 120 ↳ 𝗣𝗵𝗮𝘀𝗲: 1 ↳ …"
type textarea "x"
type textarea "Brandpitco ↳ 𝗠𝗼𝗱𝗲𝗹 #: ssh75 ↳ 𝗦𝗲𝗿𝗶𝗮𝗹 #: G16AB094686 ↳ 𝗩𝗼𝗹𝘁𝗮𝗴𝗲: 120 ↳ 𝗣𝗵𝗮𝘀𝗲: 1 ↳…"
type textarea "x"
type textarea "Brand:pitco ↳ 𝗠𝗼𝗱𝗲𝗹 #: ssh75 ↳ 𝗦𝗲𝗿𝗶𝗮𝗹 #: G16AB094686 ↳ 𝗩𝗼𝗹𝘁𝗮𝗴𝗲: 120 ↳ 𝗣𝗵𝗮𝘀𝗲: 1 …"
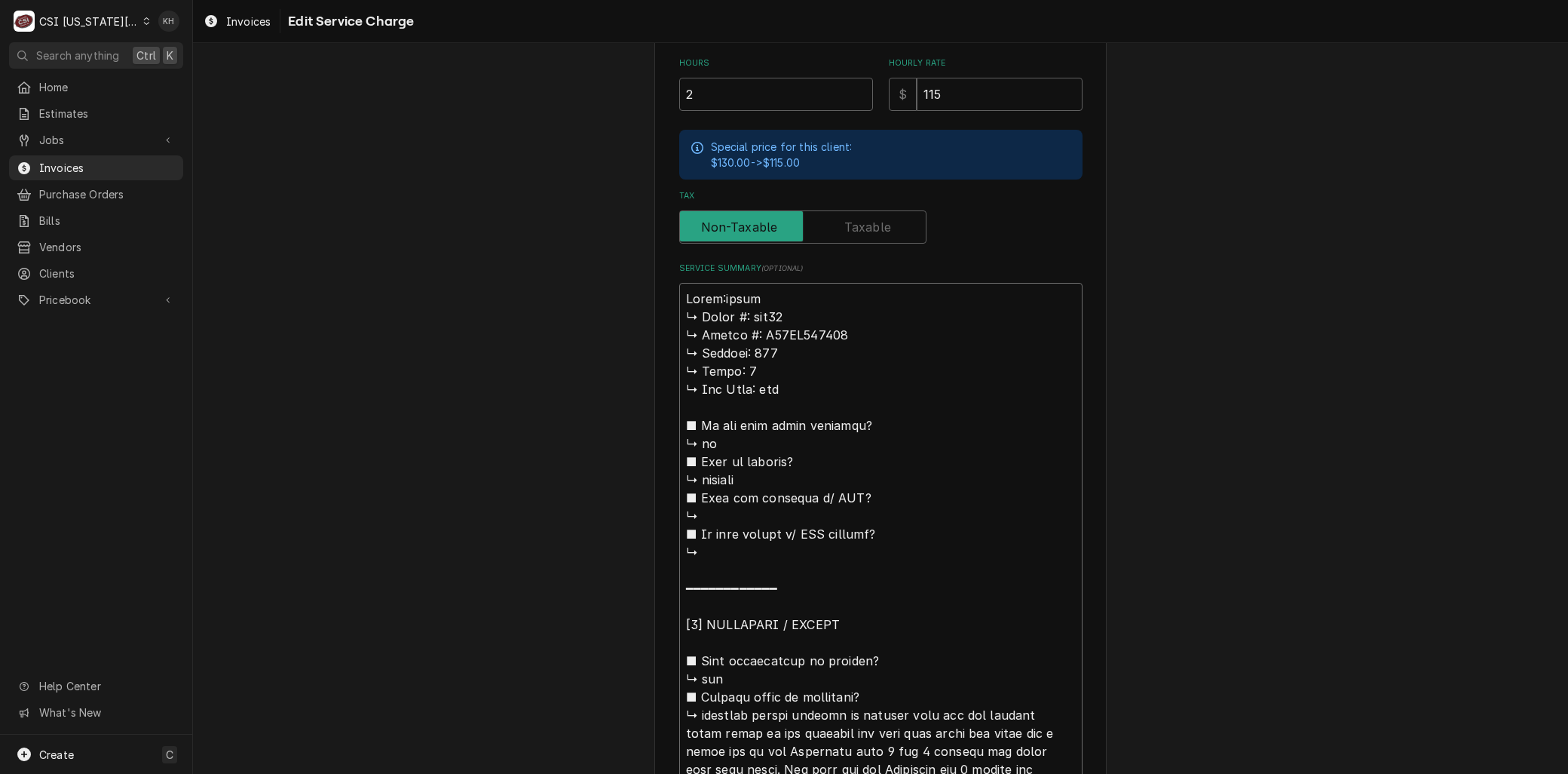
type textarea "x"
type textarea "Brand: pitco ↳ 𝗠𝗼𝗱𝗲𝗹 #: ssh75 ↳ 𝗦𝗲𝗿𝗶𝗮𝗹 #: G16AB094686 ↳ 𝗩𝗼𝗹𝘁𝗮𝗴𝗲: 120 ↳ 𝗣𝗵𝗮𝘀𝗲: 1…"
type textarea "x"
type textarea "Brand: itco ↳ 𝗠𝗼𝗱𝗲𝗹 #: ssh75 ↳ 𝗦𝗲𝗿𝗶𝗮𝗹 #: G16AB094686 ↳ 𝗩𝗼𝗹𝘁𝗮𝗴𝗲: 120 ↳ 𝗣𝗵𝗮𝘀𝗲: 1 …"
type textarea "x"
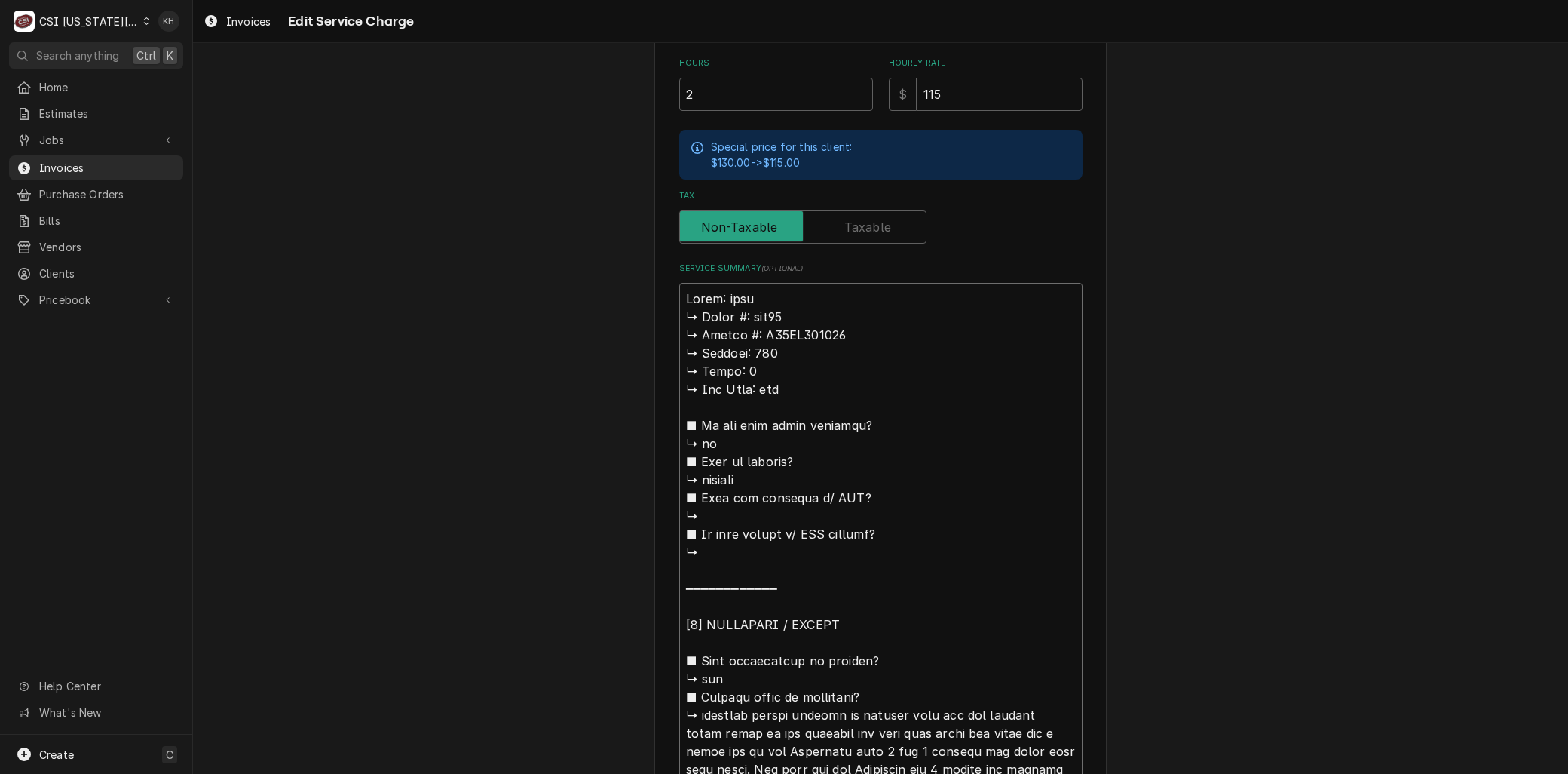
type textarea "Brand: Pitco ↳ 𝗠𝗼𝗱𝗲𝗹 #: ssh75 ↳ 𝗦𝗲𝗿𝗶𝗮𝗹 #: G16AB094686 ↳ 𝗩𝗼𝗹𝘁𝗮𝗴𝗲: 120 ↳ 𝗣𝗵𝗮𝘀𝗲: 1…"
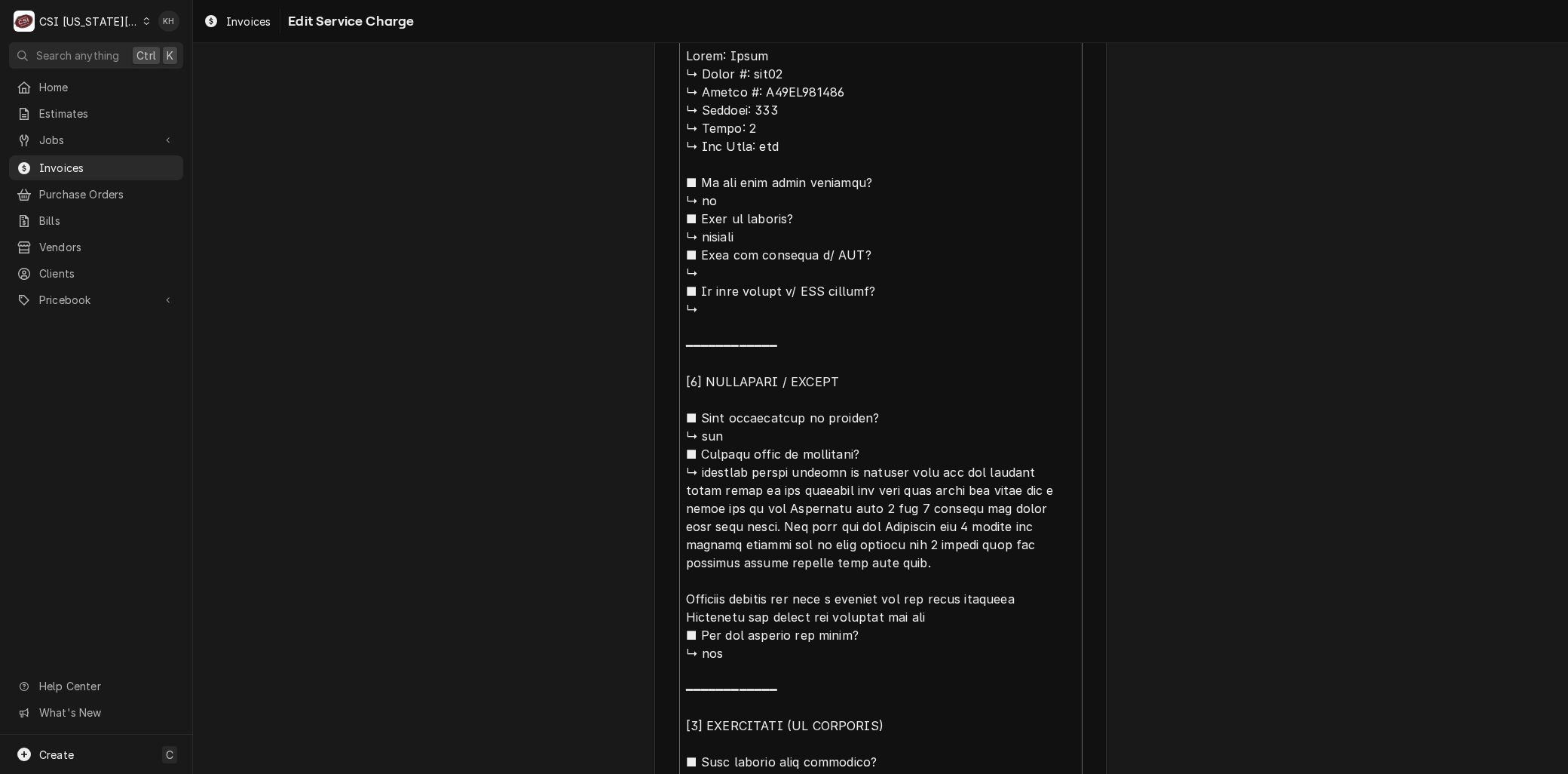
type textarea "x"
type textarea "rand: Pitco ↳ 𝗠𝗼𝗱𝗲𝗹 #: ssh75 ↳ 𝗦𝗲𝗿𝗶𝗮𝗹 #: G16AB094686 ↳ 𝗩𝗼𝗹𝘁𝗮𝗴𝗲: 120 ↳ 𝗣𝗵𝗮𝘀𝗲: 1 …"
type textarea "x"
type textarea "Brand: Pitco ↳ 𝗠𝗼𝗱𝗲𝗹 #: ssh75 ↳ 𝗦𝗲𝗿𝗶𝗮𝗹 #: G16AB094686 ↳ 𝗩𝗼𝗹𝘁𝗮𝗴𝗲: 120 ↳ 𝗣𝗵𝗮𝘀𝗲: 1…"
type textarea "x"
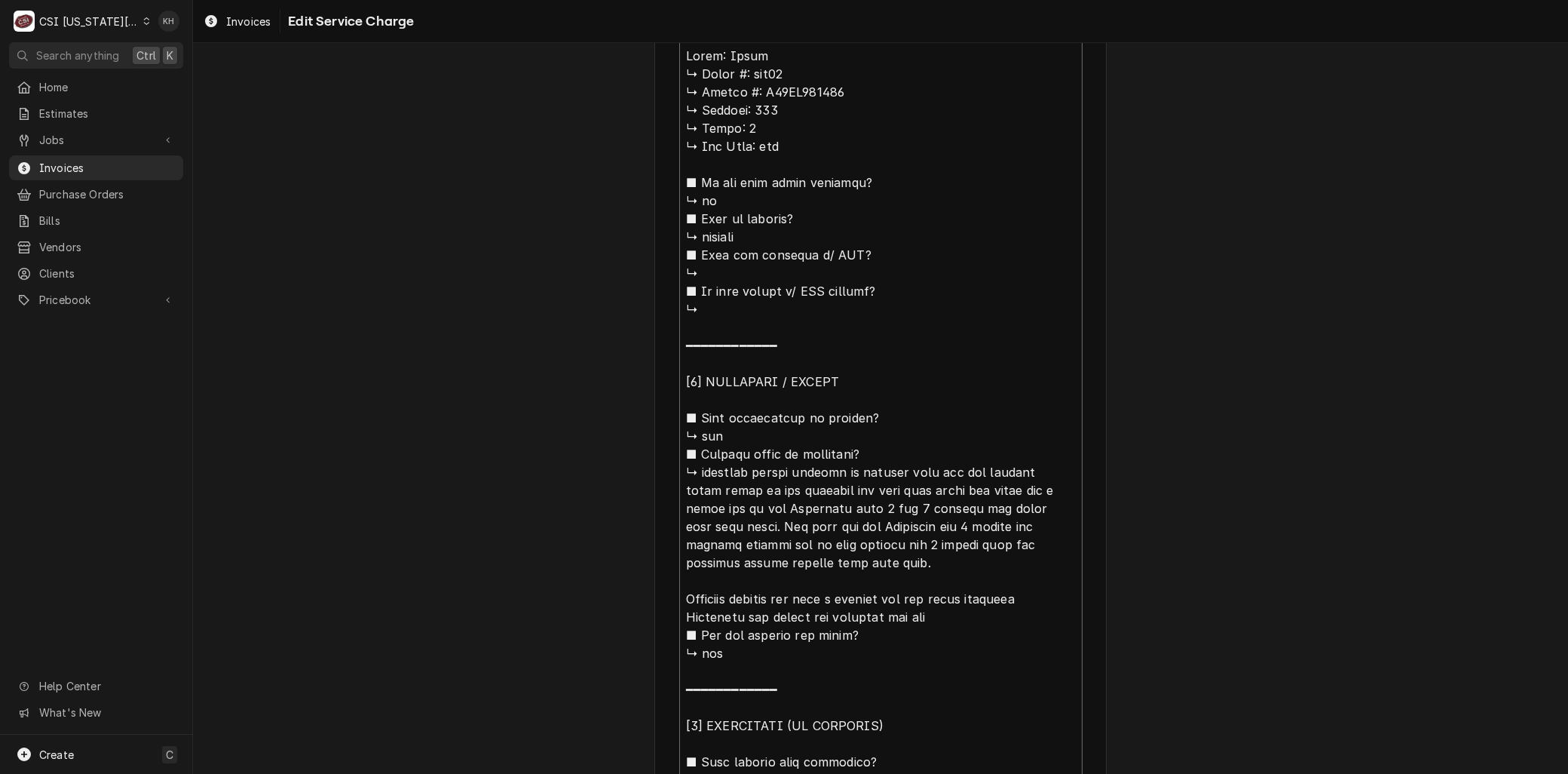
type textarea "Brand: Pitco 𝗠𝗼𝗱𝗲𝗹 #: ssh75 ↳ 𝗦𝗲𝗿𝗶𝗮𝗹 #: G16AB094686 ↳ 𝗩𝗼𝗹𝘁𝗮𝗴𝗲: 120 ↳ 𝗣𝗵𝗮𝘀𝗲: 1 ↳…"
type textarea "x"
type textarea "Brand: Pitco 𝗠𝗼𝗱𝗲𝗹 #: ssh75 ↳ 𝗦𝗲𝗿𝗶𝗮𝗹 #: G16AB094686 ↳ 𝗩𝗼𝗹𝘁𝗮𝗴𝗲: 120 ↳ 𝗣𝗵𝗮𝘀𝗲: 1 ↳…"
type textarea "x"
type textarea "Brand: Pitco 𝗼𝗱𝗲𝗹 #: ssh75 ↳ 𝗦𝗲𝗿𝗶𝗮𝗹 #: G16AB094686 ↳ 𝗩𝗼𝗹𝘁𝗮𝗴𝗲: 120 ↳ 𝗣𝗵𝗮𝘀𝗲: 1 ↳ …"
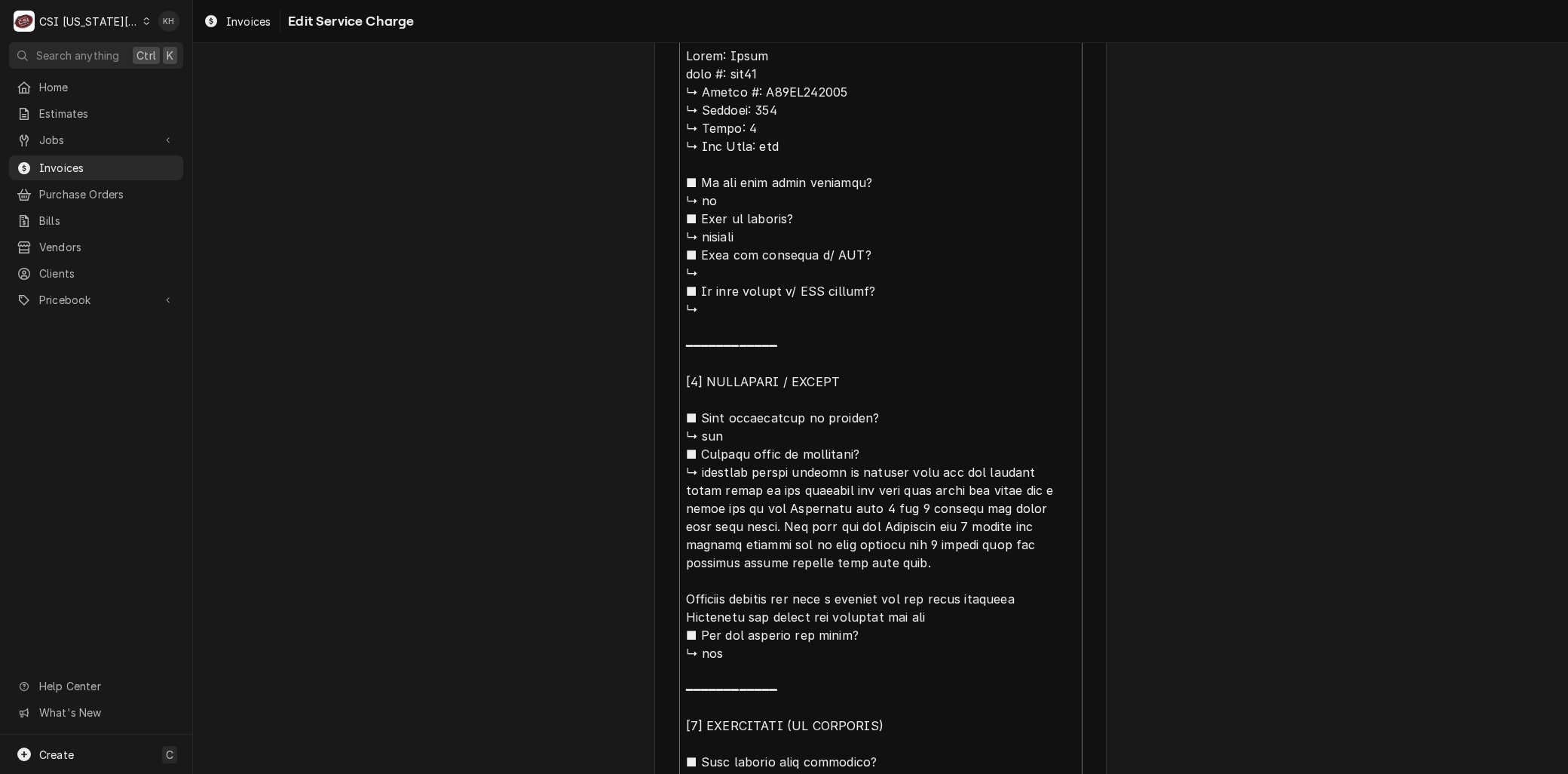
type textarea "x"
type textarea "Brand: Pitco 𝗱𝗲𝗹 #: ssh75 ↳ 𝗦𝗲𝗿𝗶𝗮𝗹 #: G16AB094686 ↳ 𝗩𝗼𝗹𝘁𝗮𝗴𝗲: 120 ↳ 𝗣𝗵𝗮𝘀𝗲: 1 ↳ 𝗚…"
type textarea "x"
type textarea "Brand: Pitco 𝗲𝗹 #: ssh75 ↳ 𝗦𝗲𝗿𝗶𝗮𝗹 #: G16AB094686 ↳ 𝗩𝗼𝗹𝘁𝗮𝗴𝗲: 120 ↳ 𝗣𝗵𝗮𝘀𝗲: 1 ↳ 𝗚𝗮…"
type textarea "x"
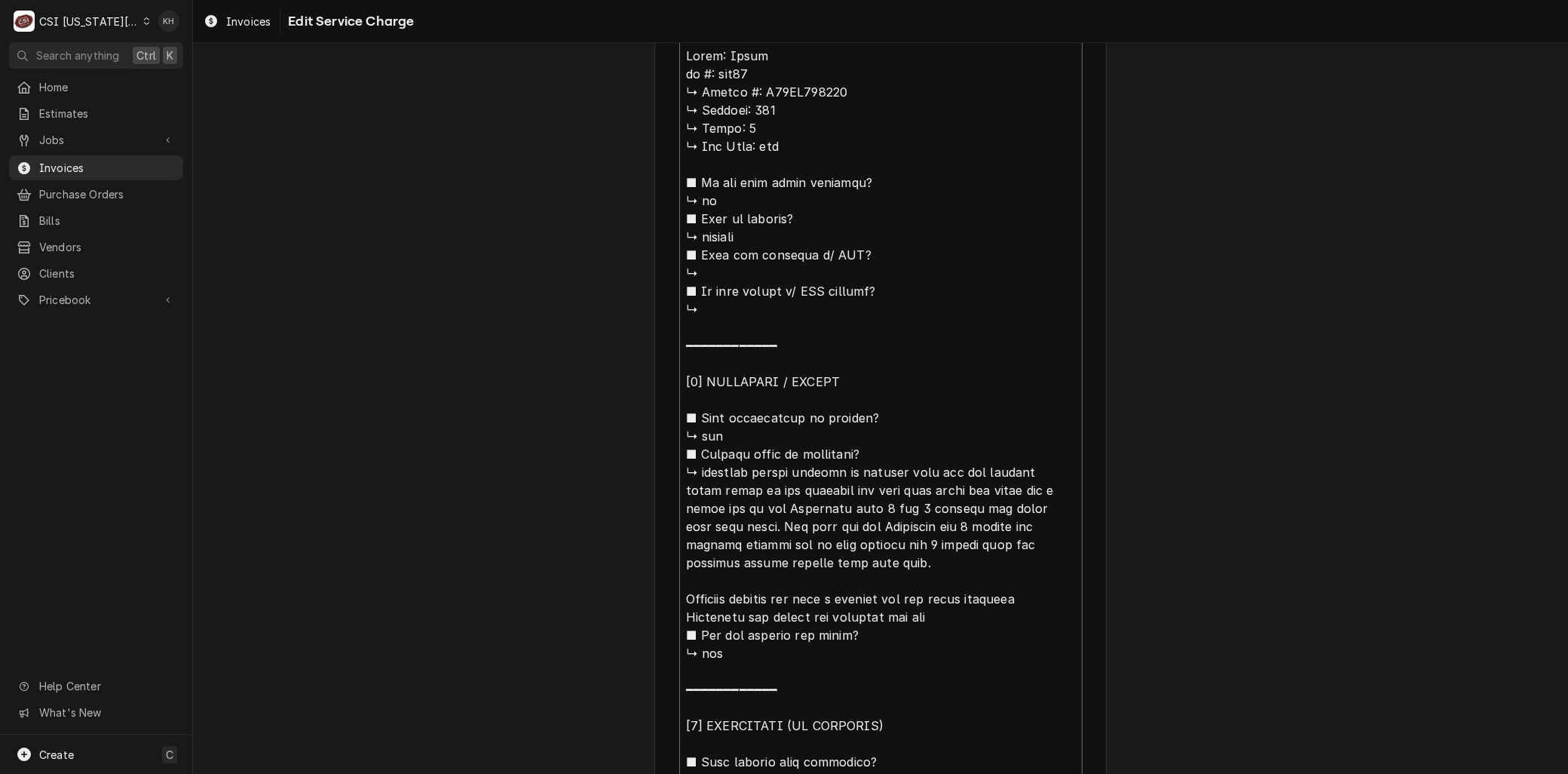
type textarea "Brand: Pitco 𝗹 #: ssh75 ↳ 𝗦𝗲𝗿𝗶𝗮𝗹 #: G16AB094686 ↳ 𝗩𝗼𝗹𝘁𝗮𝗴𝗲: 120 ↳ 𝗣𝗵𝗮𝘀𝗲: 1 ↳ 𝗚𝗮𝘀…"
type textarea "x"
type textarea "Brand: Pitco #: ssh75 ↳ 𝗦𝗲𝗿𝗶𝗮𝗹 #: G16AB094686 ↳ 𝗩𝗼𝗹𝘁𝗮𝗴𝗲: 120 ↳ 𝗣𝗵𝗮𝘀𝗲: 1 ↳ 𝗚𝗮𝘀 𝗧…"
type textarea "x"
type textarea "Brand: Pitco #: ssh75 ↳ 𝗦𝗲𝗿𝗶𝗮𝗹 #: G16AB094686 ↳ 𝗩𝗼𝗹𝘁𝗮𝗴𝗲: 120 ↳ 𝗣𝗵𝗮𝘀𝗲: 1 ↳ 𝗚𝗮𝘀 𝗧…"
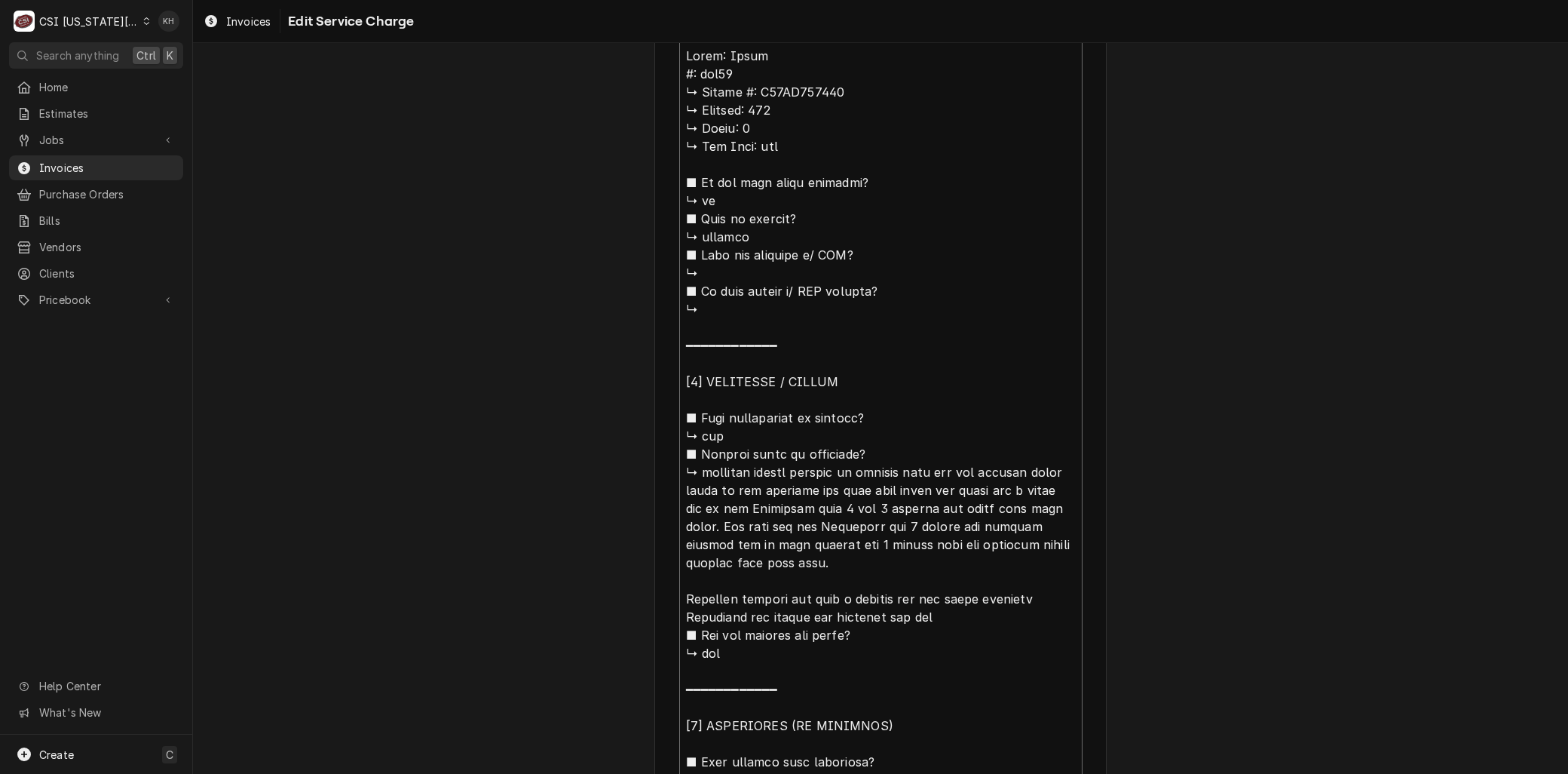
type textarea "x"
type textarea "Brand: Pitco : ssh75 ↳ 𝗦𝗲𝗿𝗶𝗮𝗹 #: G16AB094686 ↳ 𝗩𝗼𝗹𝘁𝗮𝗴𝗲: 120 ↳ 𝗣𝗵𝗮𝘀𝗲: 1 ↳ 𝗚𝗮𝘀 𝗧𝘆…"
type textarea "x"
type textarea "Brand: Pitco ssh75 ↳ 𝗦𝗲𝗿𝗶𝗮𝗹 #: G16AB094686 ↳ 𝗩𝗼𝗹𝘁𝗮𝗴𝗲: 120 ↳ 𝗣𝗵𝗮𝘀𝗲: 1 ↳ 𝗚𝗮𝘀 𝗧𝘆𝗽𝗲…"
type textarea "x"
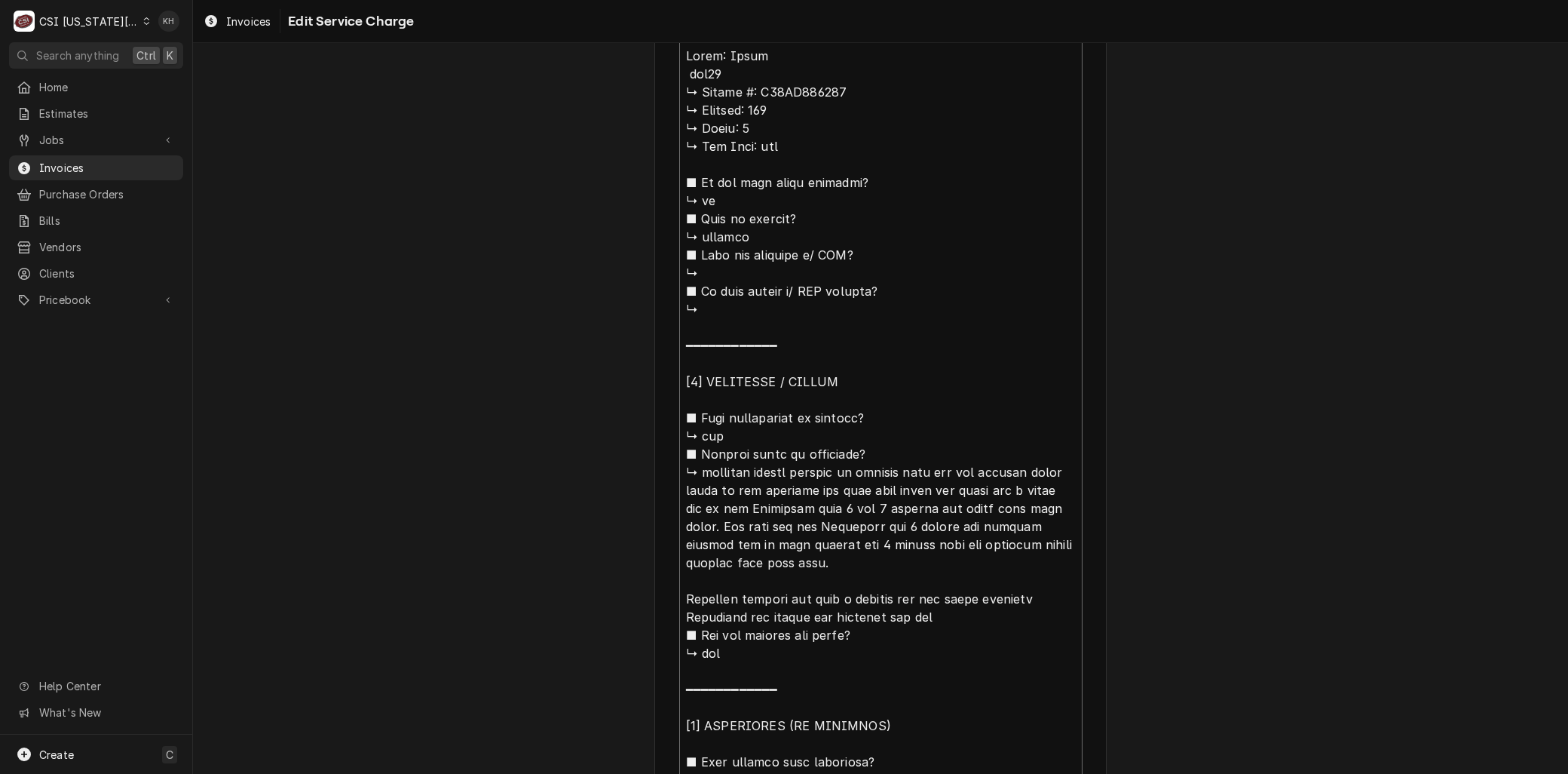
type textarea "Brand: Pitco ssh75 ↳ 𝗦𝗲𝗿𝗶𝗮𝗹 #: G16AB094686 ↳ 𝗩𝗼𝗹𝘁𝗮𝗴𝗲: 120 ↳ 𝗣𝗵𝗮𝘀𝗲: 1 ↳ 𝗚𝗮𝘀 𝗧𝘆𝗽𝗲…"
type textarea "x"
type textarea "Brand: Pitco sh75 ↳ 𝗦𝗲𝗿𝗶𝗮𝗹 #: G16AB094686 ↳ 𝗩𝗼𝗹𝘁𝗮𝗴𝗲: 120 ↳ 𝗣𝗵𝗮𝘀𝗲: 1 ↳ 𝗚𝗮𝘀 𝗧𝘆𝗽𝗲:…"
type textarea "x"
type textarea "Brand: Pitco h75 ↳ 𝗦𝗲𝗿𝗶𝗮𝗹 #: G16AB094686 ↳ 𝗩𝗼𝗹𝘁𝗮𝗴𝗲: 120 ↳ 𝗣𝗵𝗮𝘀𝗲: 1 ↳ 𝗚𝗮𝘀 𝗧𝘆𝗽𝗲: …"
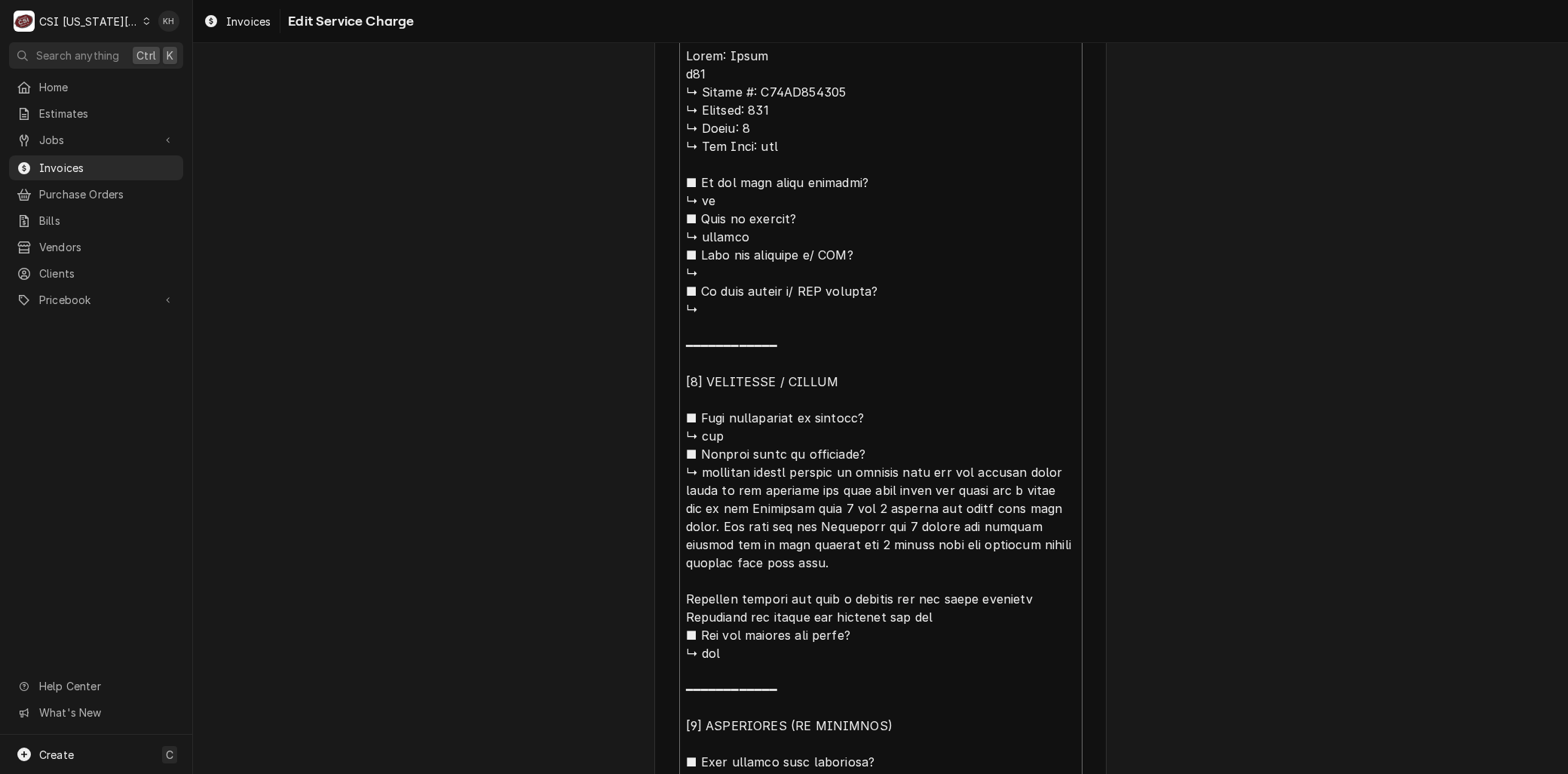
type textarea "x"
type textarea "Brand: Pitco 75 ↳ 𝗦𝗲𝗿𝗶𝗮𝗹 #: G16AB094686 ↳ 𝗩𝗼𝗹𝘁𝗮𝗴𝗲: 120 ↳ 𝗣𝗵𝗮𝘀𝗲: 1 ↳ 𝗚𝗮𝘀 𝗧𝘆𝗽𝗲: b…"
type textarea "x"
type textarea "Brand: Pitco M75 ↳ 𝗦𝗲𝗿𝗶𝗮𝗹 #: G16AB094686 ↳ 𝗩𝗼𝗹𝘁𝗮𝗴𝗲: 120 ↳ 𝗣𝗵𝗮𝘀𝗲: 1 ↳ 𝗚𝗮𝘀 𝗧𝘆𝗽𝗲: …"
type textarea "x"
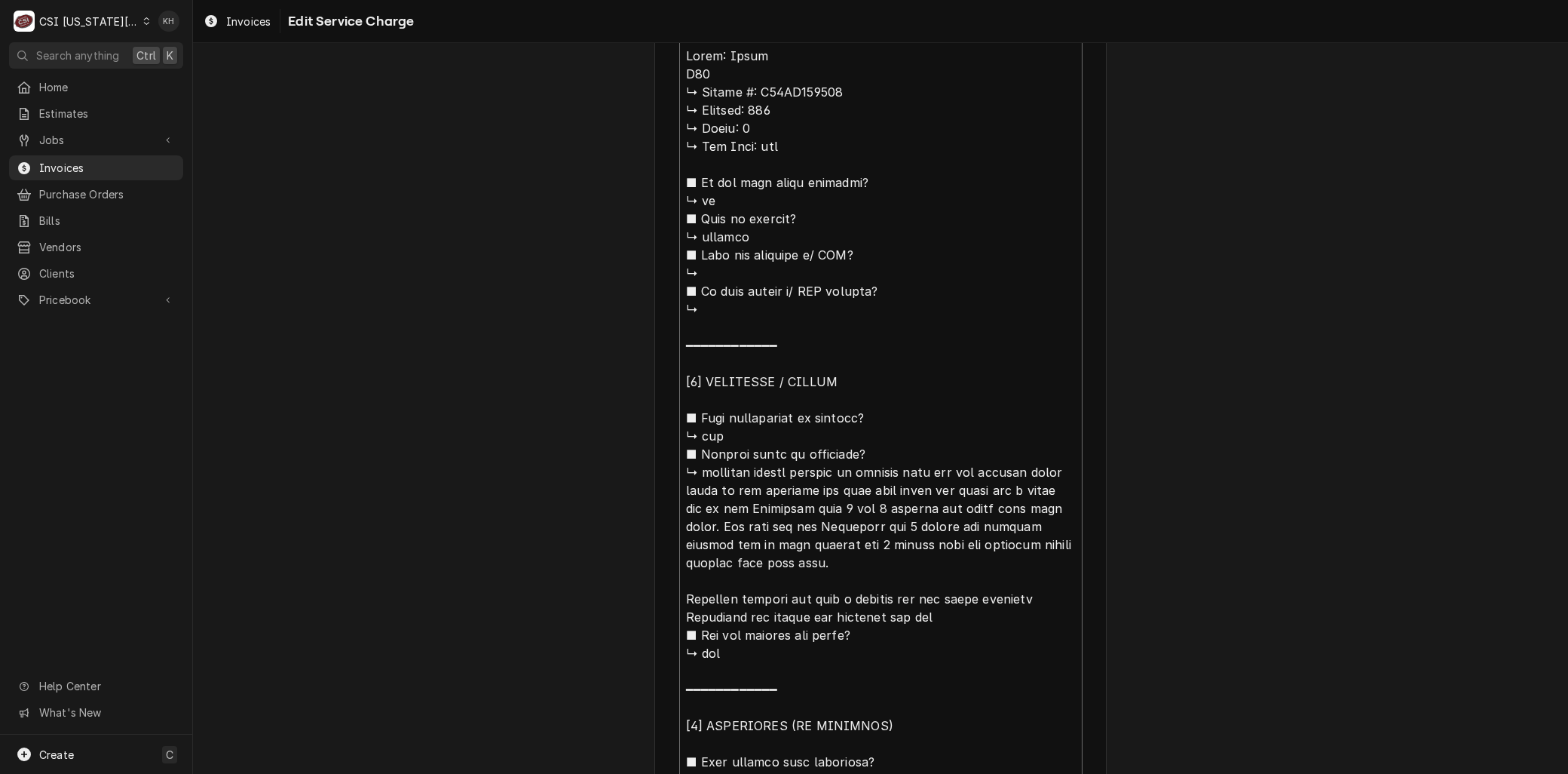
type textarea "Brand: Pitco Mo75 ↳ 𝗦𝗲𝗿𝗶𝗮𝗹 #: G16AB094686 ↳ 𝗩𝗼𝗹𝘁𝗮𝗴𝗲: 120 ↳ 𝗣𝗵𝗮𝘀𝗲: 1 ↳ 𝗚𝗮𝘀 𝗧𝘆𝗽𝗲:…"
type textarea "x"
type textarea "Brand: Pitco Mod75 ↳ 𝗦𝗲𝗿𝗶𝗮𝗹 #: G16AB094686 ↳ 𝗩𝗼𝗹𝘁𝗮𝗴𝗲: 120 ↳ 𝗣𝗵𝗮𝘀𝗲: 1 ↳ 𝗚𝗮𝘀 𝗧𝘆𝗽𝗲…"
type textarea "x"
type textarea "Brand: Pitco Mode75 ↳ 𝗦𝗲𝗿𝗶𝗮𝗹 #: G16AB094686 ↳ 𝗩𝗼𝗹𝘁𝗮𝗴𝗲: 120 ↳ 𝗣𝗵𝗮𝘀𝗲: 1 ↳ 𝗚𝗮𝘀 𝗧𝘆𝗽…"
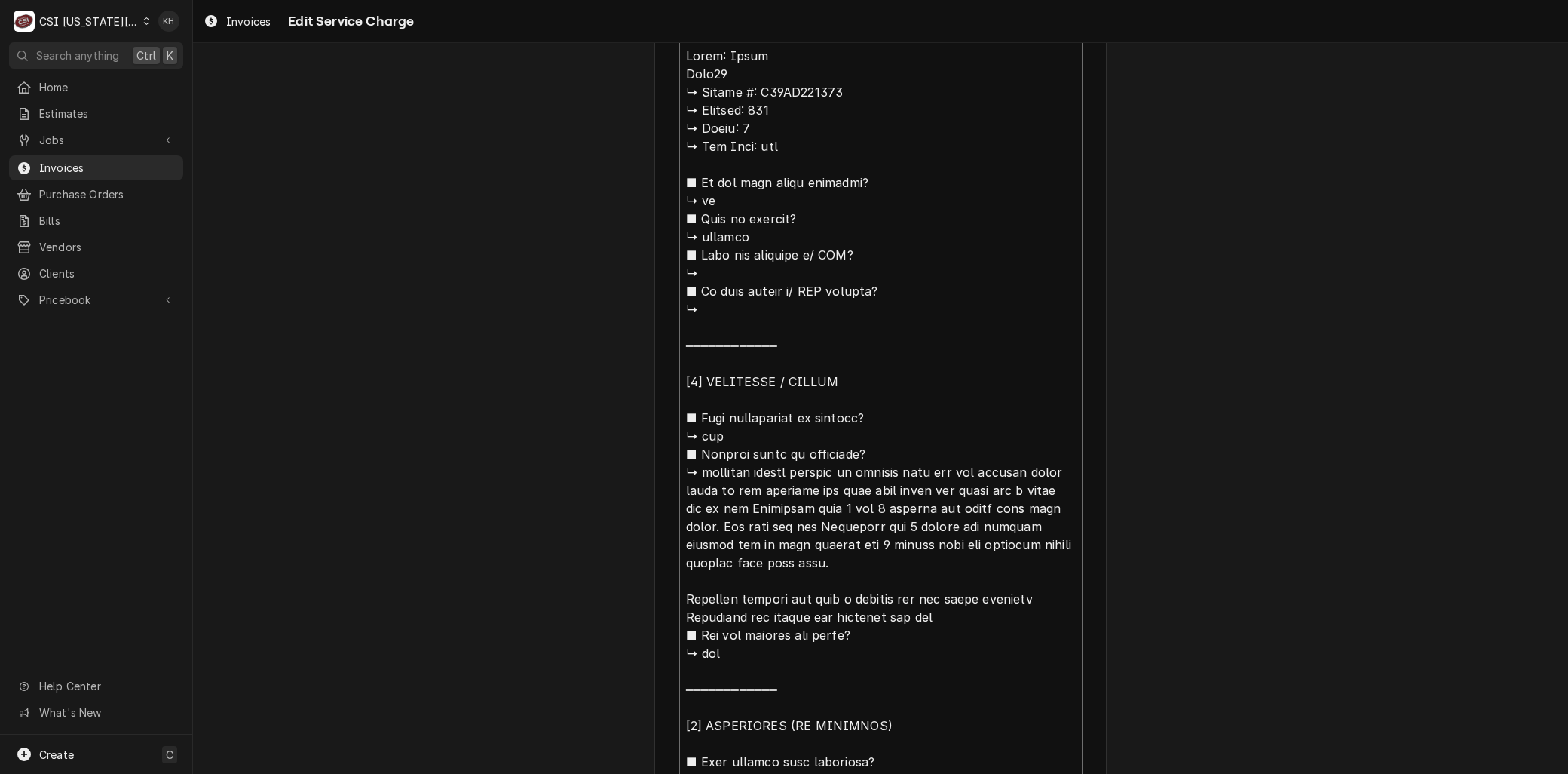
type textarea "x"
type textarea "Brand: Pitco Model75 ↳ 𝗦𝗲𝗿𝗶𝗮𝗹 #: G16AB094686 ↳ 𝗩𝗼𝗹𝘁𝗮𝗴𝗲: 120 ↳ 𝗣𝗵𝗮𝘀𝗲: 1 ↳ 𝗚𝗮𝘀 𝗧𝘆…"
type textarea "x"
type textarea "Brand: Pitco Model:75 ↳ 𝗦𝗲𝗿𝗶𝗮𝗹 #: G16AB094686 ↳ 𝗩𝗼𝗹𝘁𝗮𝗴𝗲: 120 ↳ 𝗣𝗵𝗮𝘀𝗲: 1 ↳ 𝗚𝗮𝘀 𝗧…"
type textarea "x"
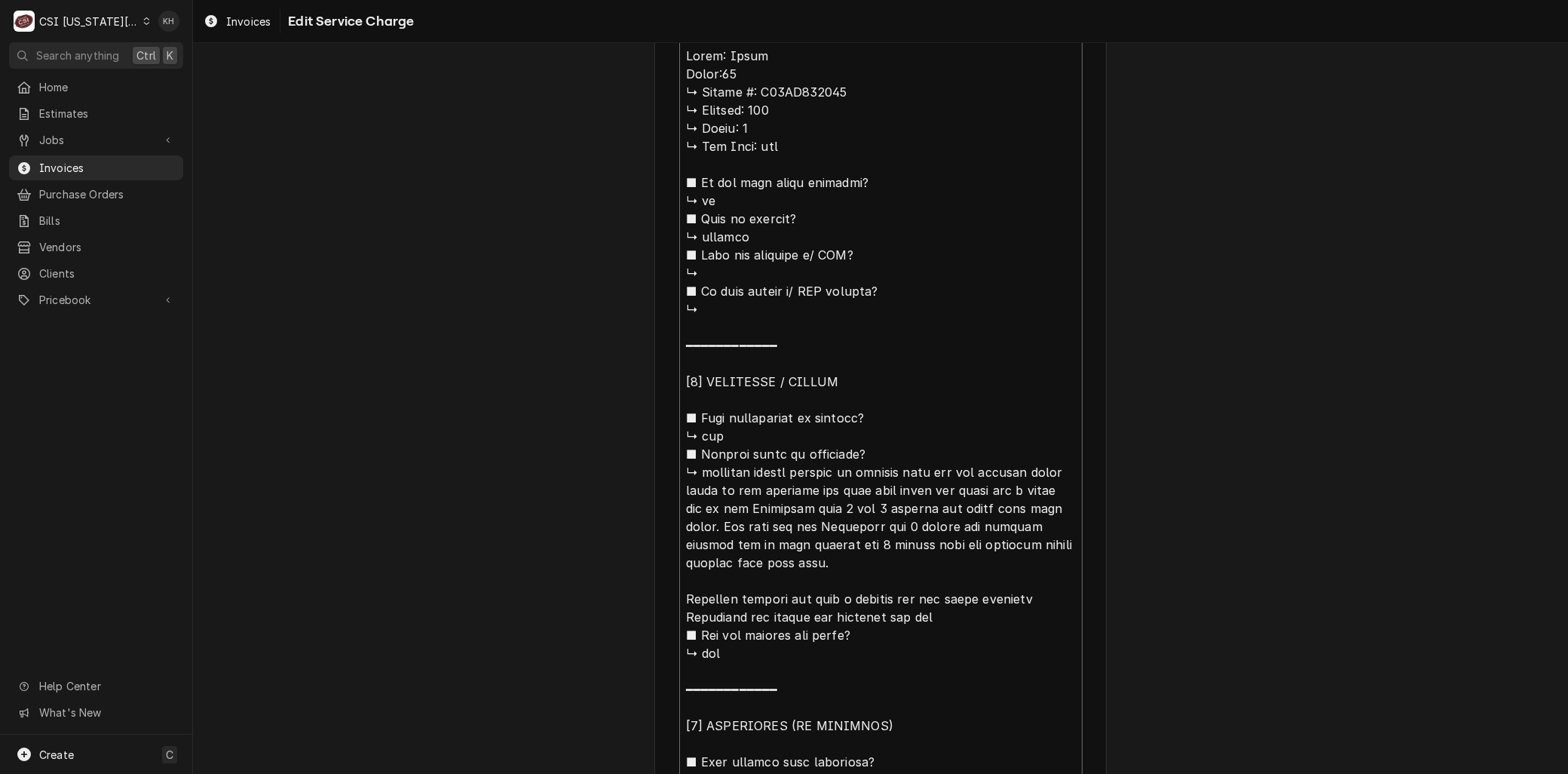
type textarea "Brand: Pitco Model: 75 ↳ 𝗦𝗲𝗿𝗶𝗮𝗹 #: G16AB094686 ↳ 𝗩𝗼𝗹𝘁𝗮𝗴𝗲: 120 ↳ 𝗣𝗵𝗮𝘀𝗲: 1 ↳ 𝗚𝗮𝘀 …"
type textarea "x"
type textarea "Brand: Pitco Model: S75 ↳ 𝗦𝗲𝗿𝗶𝗮𝗹 #: G16AB094686 ↳ 𝗩𝗼𝗹𝘁𝗮𝗴𝗲: 120 ↳ 𝗣𝗵𝗮𝘀𝗲: 1 ↳ 𝗚𝗮𝘀…"
type textarea "x"
type textarea "Brand: Pitco Model: SS75 ↳ 𝗦𝗲𝗿𝗶𝗮𝗹 #: G16AB094686 ↳ 𝗩𝗼𝗹𝘁𝗮𝗴𝗲: 120 ↳ 𝗣𝗵𝗮𝘀𝗲: 1 ↳ 𝗚𝗮…"
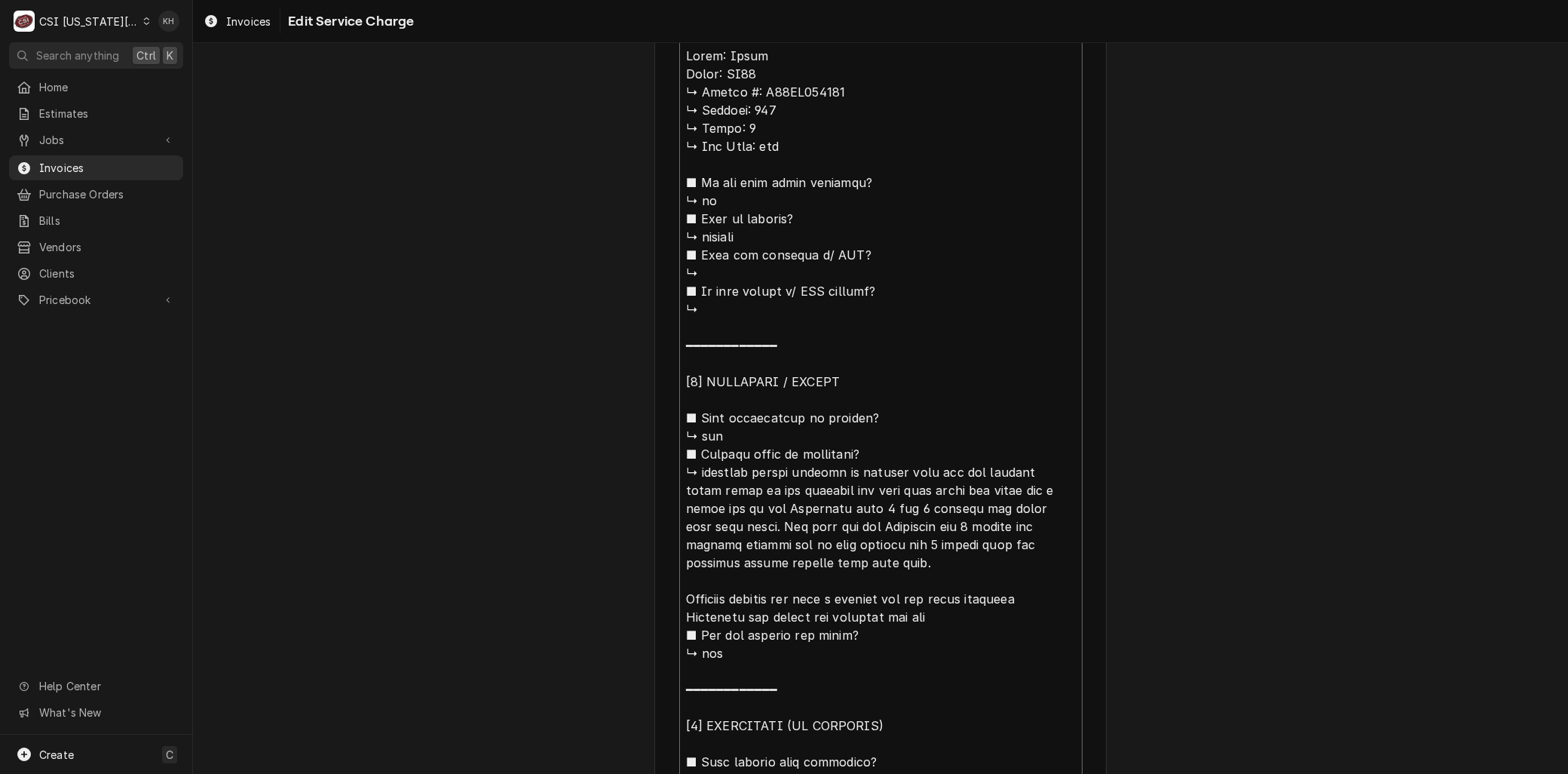
type textarea "x"
type textarea "Brand: Pitco Model: SSH75 ↳ 𝗦𝗲𝗿𝗶𝗮𝗹 #: G16AB094686 ↳ 𝗩𝗼𝗹𝘁𝗮𝗴𝗲: 120 ↳ 𝗣𝗵𝗮𝘀𝗲: 1 ↳ 𝗚…"
type textarea "x"
type textarea "Brand: Pitco Model: SSH75 𝗦𝗲𝗿𝗶𝗮𝗹 #: G16AB094686 ↳ 𝗩𝗼𝗹𝘁𝗮𝗴𝗲: 120 ↳ 𝗣𝗵𝗮𝘀𝗲: 1 ↳ 𝗚𝗮𝘀…"
type textarea "x"
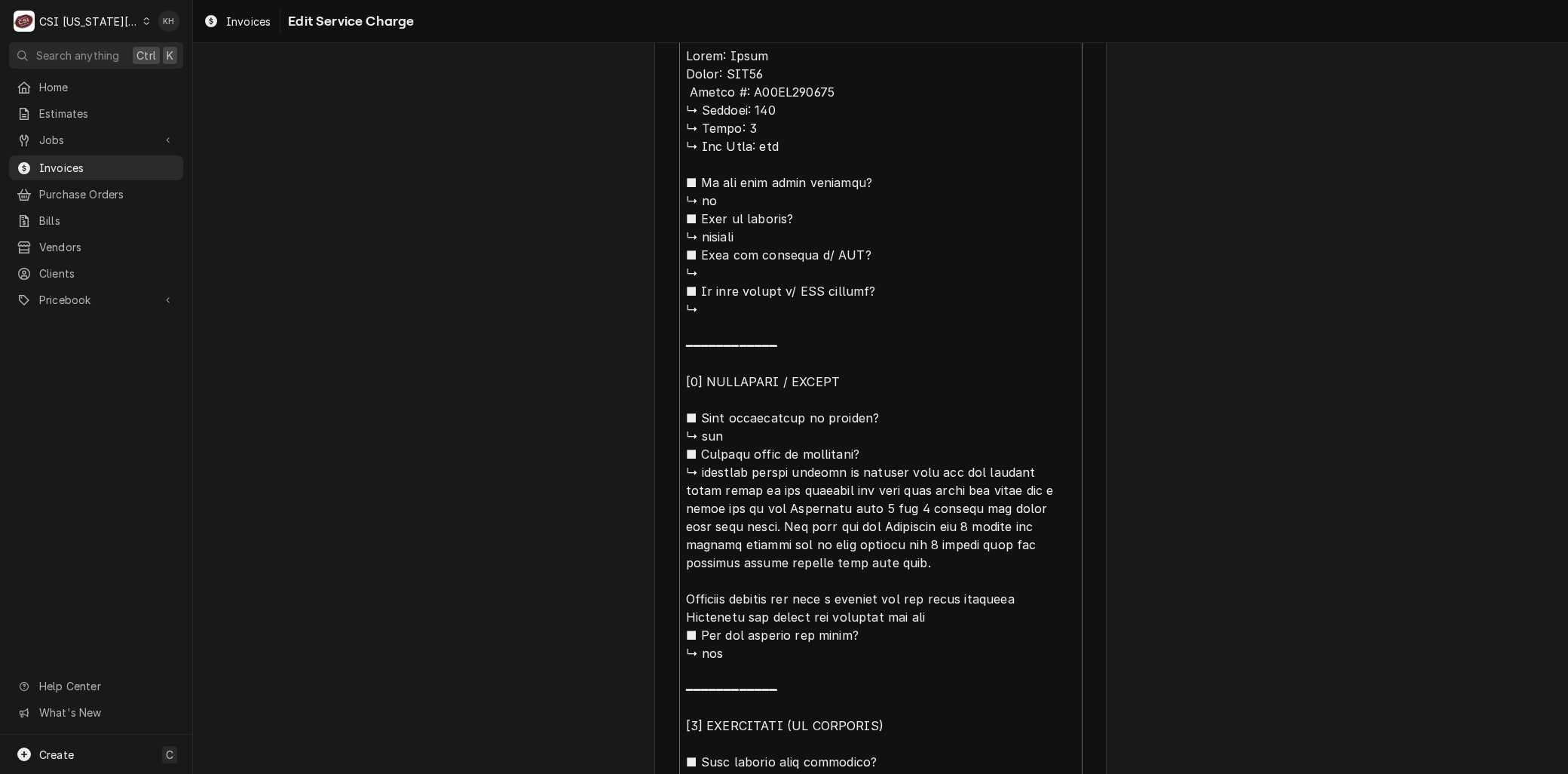
type textarea "Brand: Pitco Model: SSH75 𝗦𝗲𝗿𝗶𝗮𝗹 #: G16AB094686 ↳ 𝗩𝗼𝗹𝘁𝗮𝗴𝗲: 120 ↳ 𝗣𝗵𝗮𝘀𝗲: 1 ↳ 𝗚𝗮𝘀…"
type textarea "x"
type textarea "Brand: Pitco Model: SSH75 𝗲𝗿𝗶𝗮𝗹 #: G16AB094686 ↳ 𝗩𝗼𝗹𝘁𝗮𝗴𝗲: 120 ↳ 𝗣𝗵𝗮𝘀𝗲: 1 ↳ 𝗚𝗮𝘀 …"
type textarea "x"
type textarea "Brand: Pitco Model: SSH75 𝗿𝗶𝗮𝗹 #: G16AB094686 ↳ 𝗩𝗼𝗹𝘁𝗮𝗴𝗲: 120 ↳ 𝗣𝗵𝗮𝘀𝗲: 1 ↳ 𝗚𝗮𝘀 𝗧…"
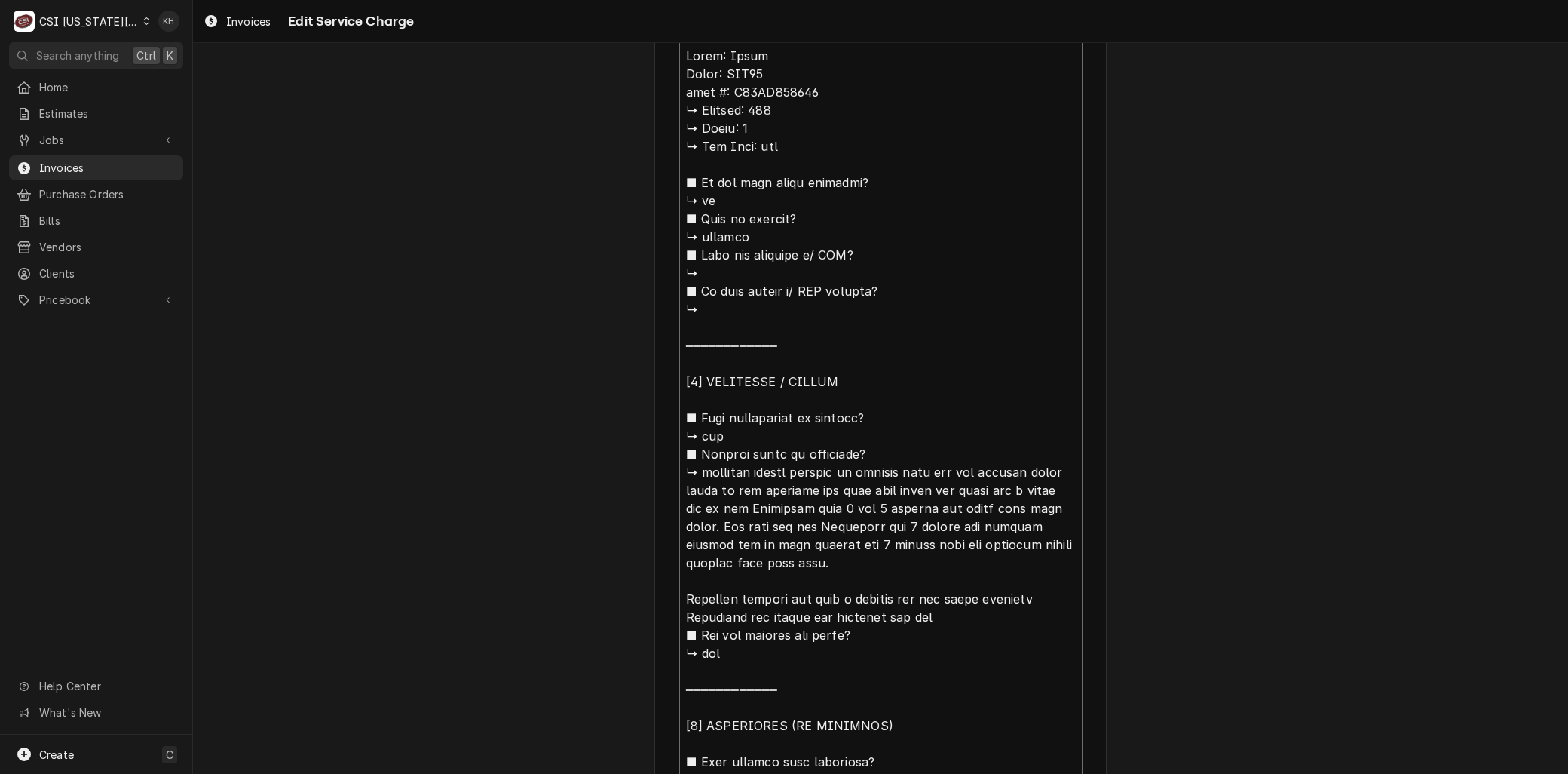
type textarea "x"
type textarea "Brand: Pitco Model: SSH75 𝗶𝗮𝗹 #: G16AB094686 ↳ 𝗩𝗼𝗹𝘁𝗮𝗴𝗲: 120 ↳ 𝗣𝗵𝗮𝘀𝗲: 1 ↳ 𝗚𝗮𝘀 𝗧𝘆…"
type textarea "x"
type textarea "Brand: Pitco Model: SSH75 𝗮𝗹 #: G16AB094686 ↳ 𝗩𝗼𝗹𝘁𝗮𝗴𝗲: 120 ↳ 𝗣𝗵𝗮𝘀𝗲: 1 ↳ 𝗚𝗮𝘀 𝗧𝘆𝗽…"
type textarea "x"
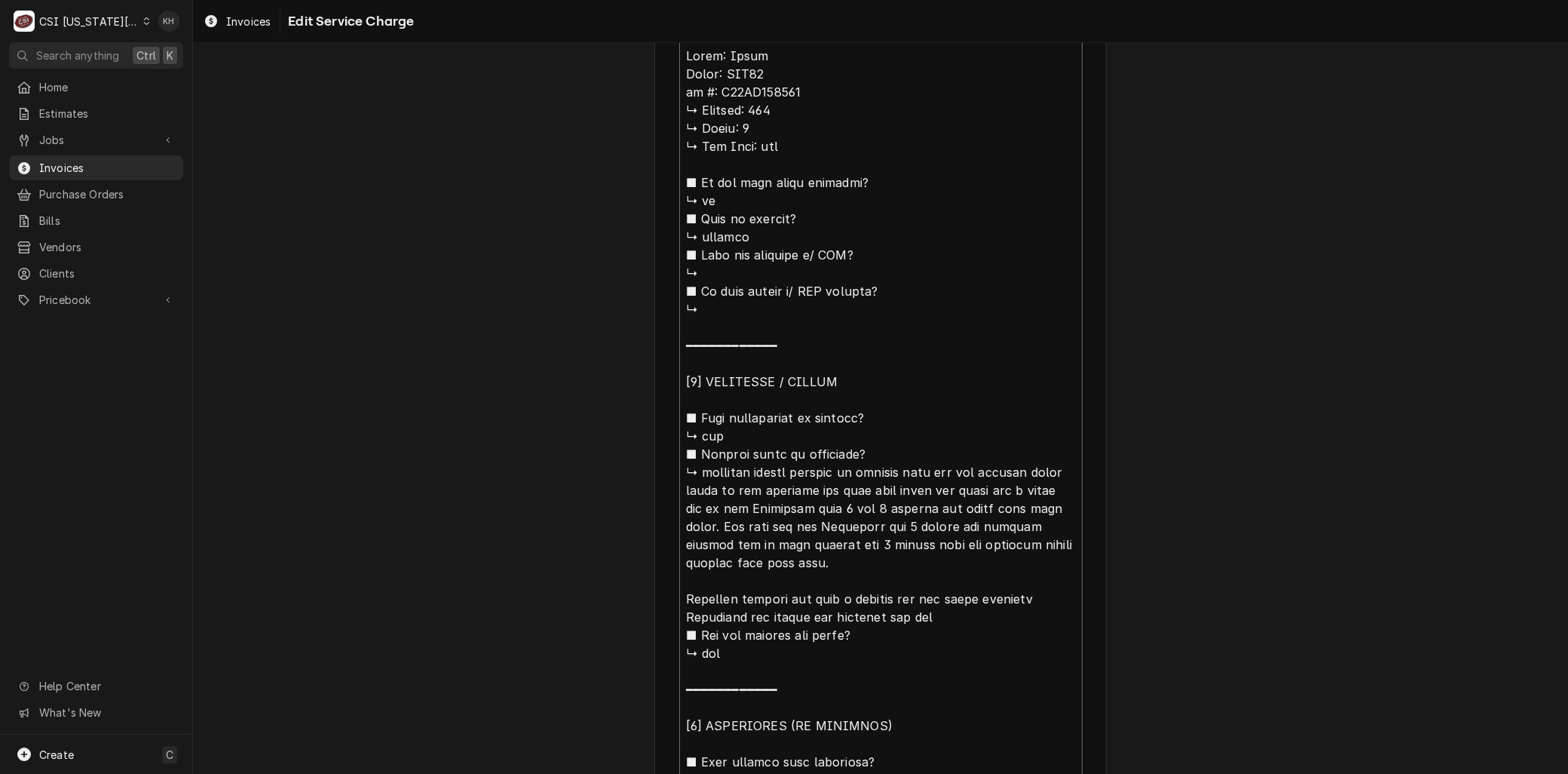
type textarea "Brand: Pitco Model: SSH75 𝗹 #: G16AB094686 ↳ 𝗩𝗼𝗹𝘁𝗮𝗴𝗲: 120 ↳ 𝗣𝗵𝗮𝘀𝗲: 1 ↳ 𝗚𝗮𝘀 𝗧𝘆𝗽𝗲…"
type textarea "x"
type textarea "Brand: Pitco Model: SSH75 #: G16AB094686 ↳ 𝗩𝗼𝗹𝘁𝗮𝗴𝗲: 120 ↳ 𝗣𝗵𝗮𝘀𝗲: 1 ↳ 𝗚𝗮𝘀 𝗧𝘆𝗽𝗲: …"
type textarea "x"
type textarea "Brand: Pitco Model: SSH75 #: G16AB094686 ↳ 𝗩𝗼𝗹𝘁𝗮𝗴𝗲: 120 ↳ 𝗣𝗵𝗮𝘀𝗲: 1 ↳ 𝗚𝗮𝘀 𝗧𝘆𝗽𝗲: …"
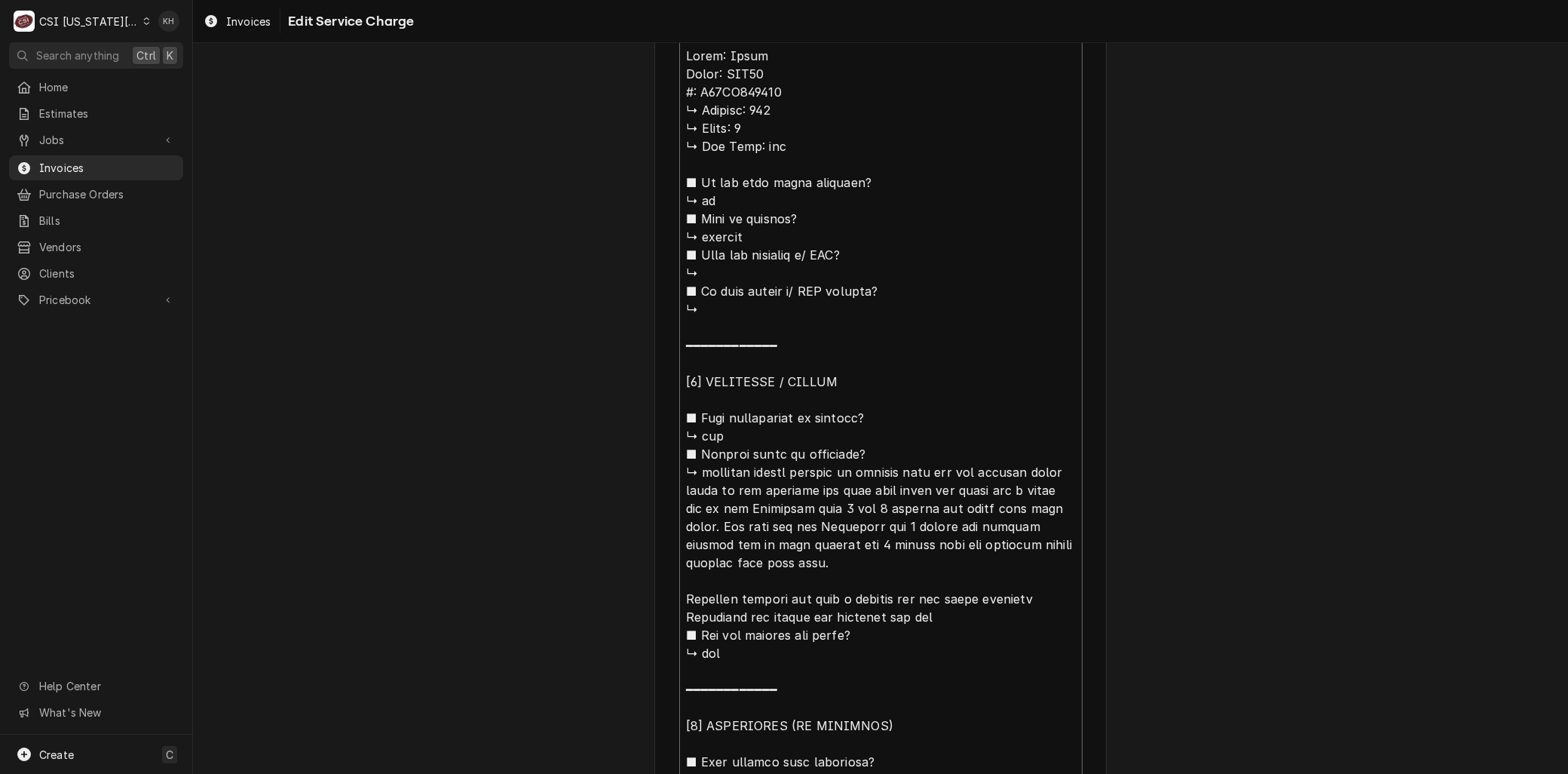
type textarea "x"
type textarea "Brand: Pitco Model: SSH75 : G16AB094686 ↳ 𝗩𝗼𝗹𝘁𝗮𝗴𝗲: 120 ↳ 𝗣𝗵𝗮𝘀𝗲: 1 ↳ 𝗚𝗮𝘀 𝗧𝘆𝗽𝗲: b…"
type textarea "x"
type textarea "Brand: Pitco Model: SSH75 S: G16AB094686 ↳ 𝗩𝗼𝗹𝘁𝗮𝗴𝗲: 120 ↳ 𝗣𝗵𝗮𝘀𝗲: 1 ↳ 𝗚𝗮𝘀 𝗧𝘆𝗽𝗲: …"
type textarea "x"
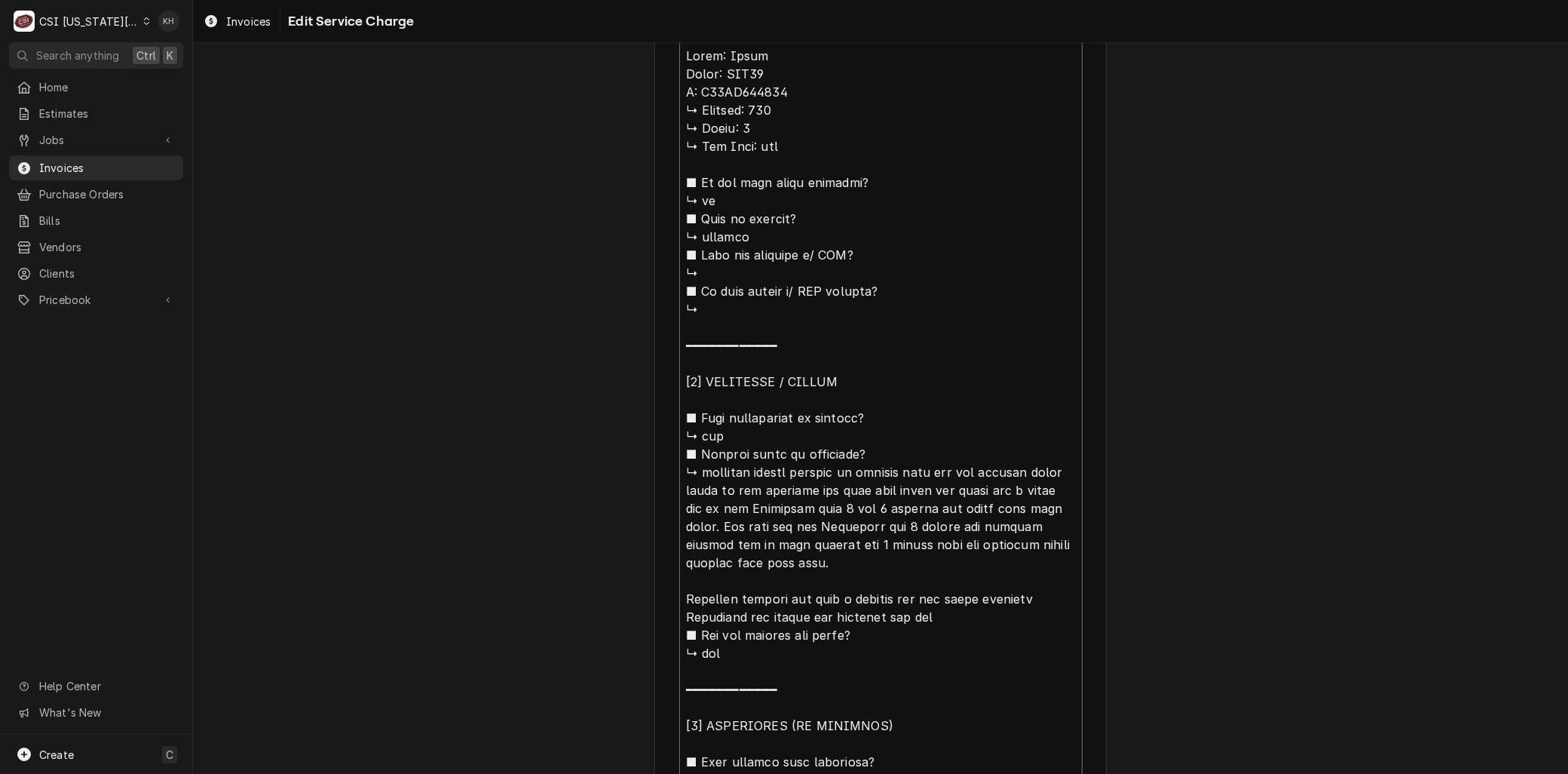
type textarea "Brand: Pitco Model: SSH75 Se: G16AB094686 ↳ 𝗩𝗼𝗹𝘁𝗮𝗴𝗲: 120 ↳ 𝗣𝗵𝗮𝘀𝗲: 1 ↳ 𝗚𝗮𝘀 𝗧𝘆𝗽𝗲:…"
type textarea "x"
type textarea "Brand: Pitco Model: SSH75 Ser: G16AB094686 ↳ 𝗩𝗼𝗹𝘁𝗮𝗴𝗲: 120 ↳ 𝗣𝗵𝗮𝘀𝗲: 1 ↳ 𝗚𝗮𝘀 𝗧𝘆𝗽𝗲…"
type textarea "x"
type textarea "Brand: Pitco Model: SSH75 Seri: G16AB094686 ↳ 𝗩𝗼𝗹𝘁𝗮𝗴𝗲: 120 ↳ 𝗣𝗵𝗮𝘀𝗲: 1 ↳ 𝗚𝗮𝘀 𝗧𝘆𝗽…"
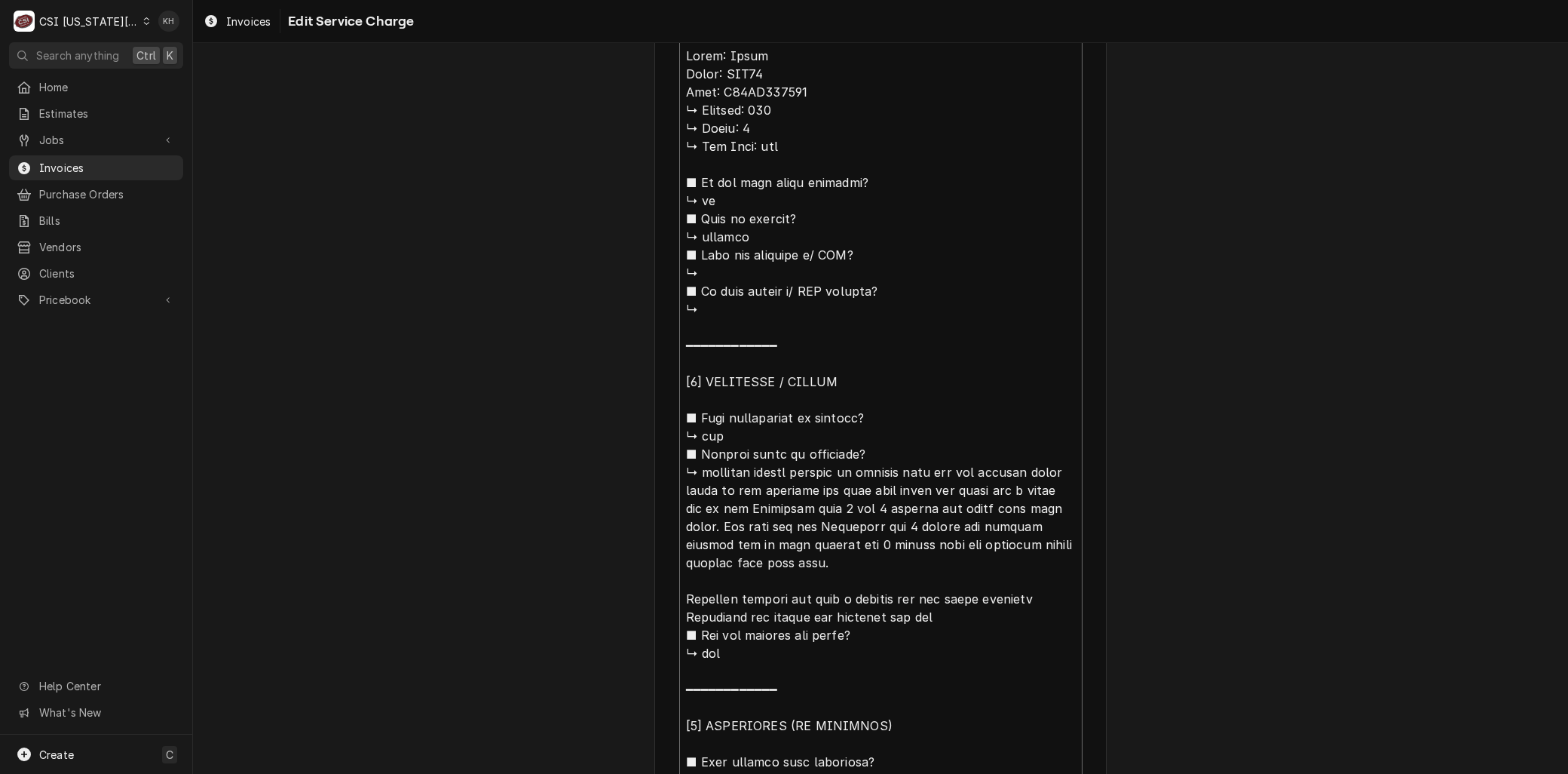
type textarea "x"
type textarea "Brand: Pitco Model: SSH75 Seria: G16AB094686 ↳ 𝗩𝗼𝗹𝘁𝗮𝗴𝗲: 120 ↳ 𝗣𝗵𝗮𝘀𝗲: 1 ↳ 𝗚𝗮𝘀 𝗧𝘆…"
type textarea "x"
type textarea "Brand: Pitco Model: SSH75 Serial: G16AB094686 ↳ 𝗩𝗼𝗹𝘁𝗮𝗴𝗲: 120 ↳ 𝗣𝗵𝗮𝘀𝗲: 1 ↳ 𝗚𝗮𝘀 𝗧…"
drag, startPoint x: 786, startPoint y: 469, endPoint x: 646, endPoint y: 102, distance: 392.8
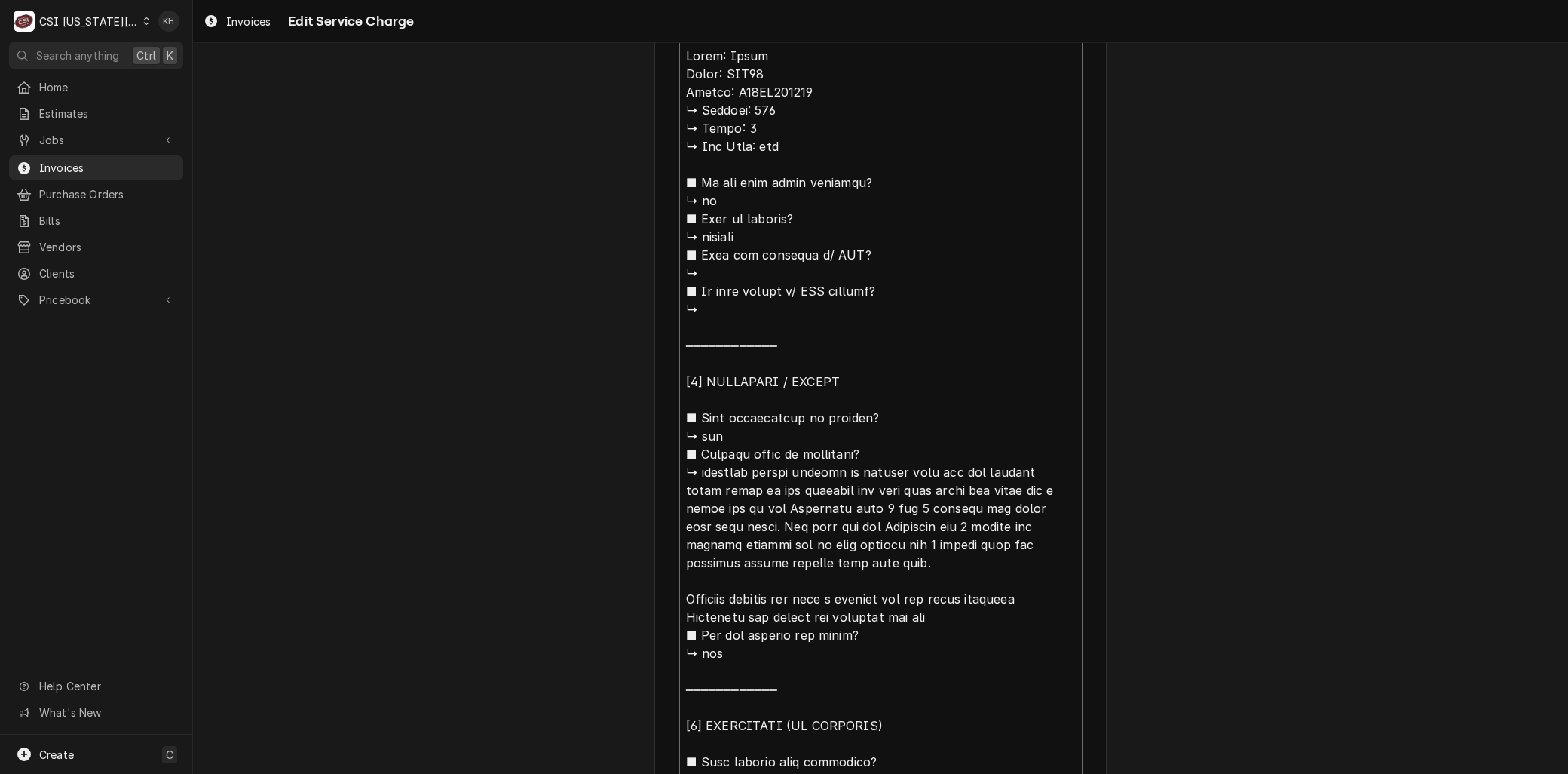
click at [646, 102] on div "Use the fields below to edit this service charge Short Description 1-Labor (Ser…" at bounding box center [881, 338] width 1375 height 2046
type textarea "x"
type textarea "Brand: Pitco Model: SSH75 Serial: G16AB094686 machine is leaking ibto the pan a…"
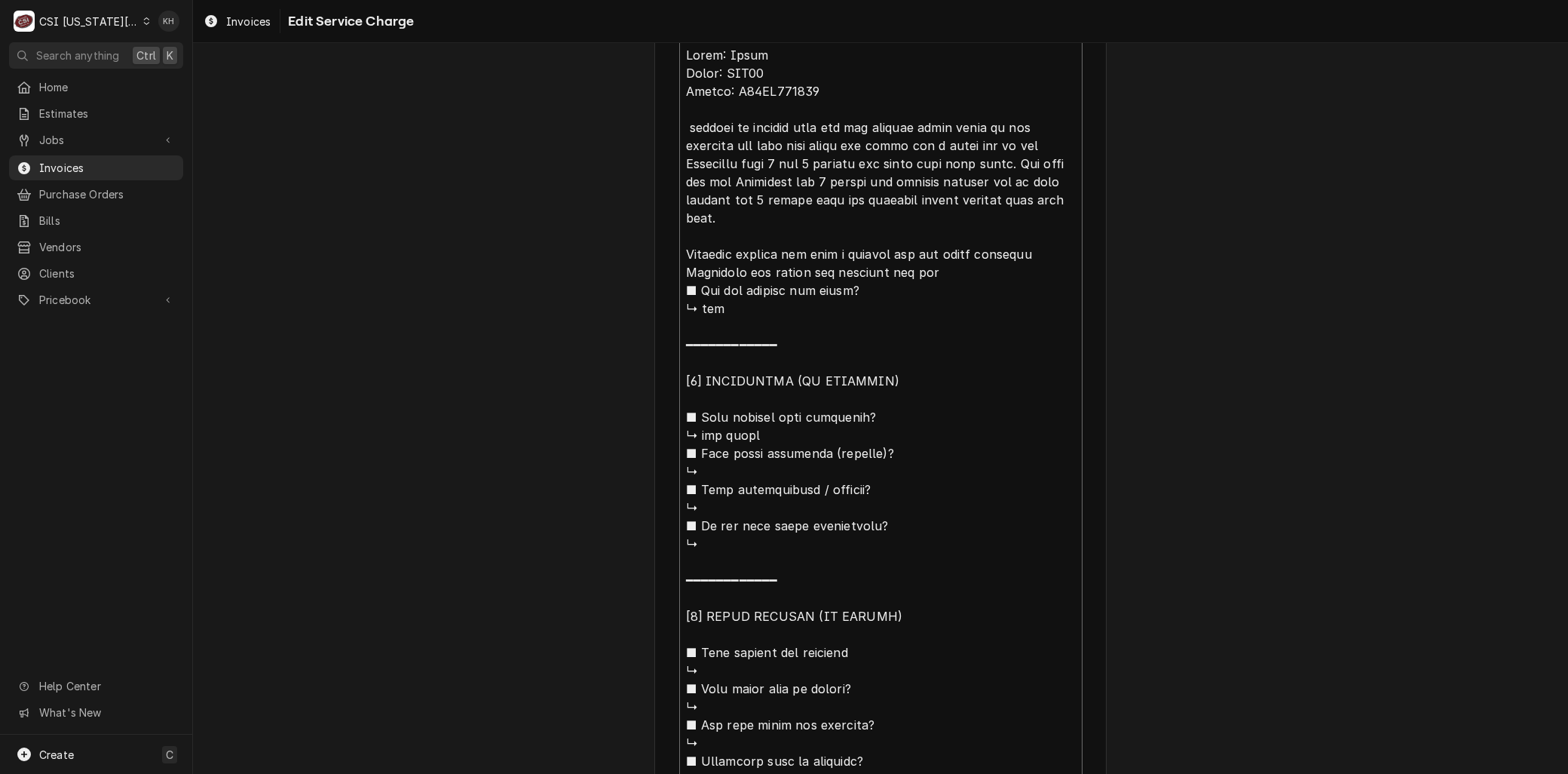
scroll to position [745, 0]
type textarea "x"
type textarea "Brand: Pitco Model: SSH75 Serial: G16AB094686 machine is leaking ibto the pan a…"
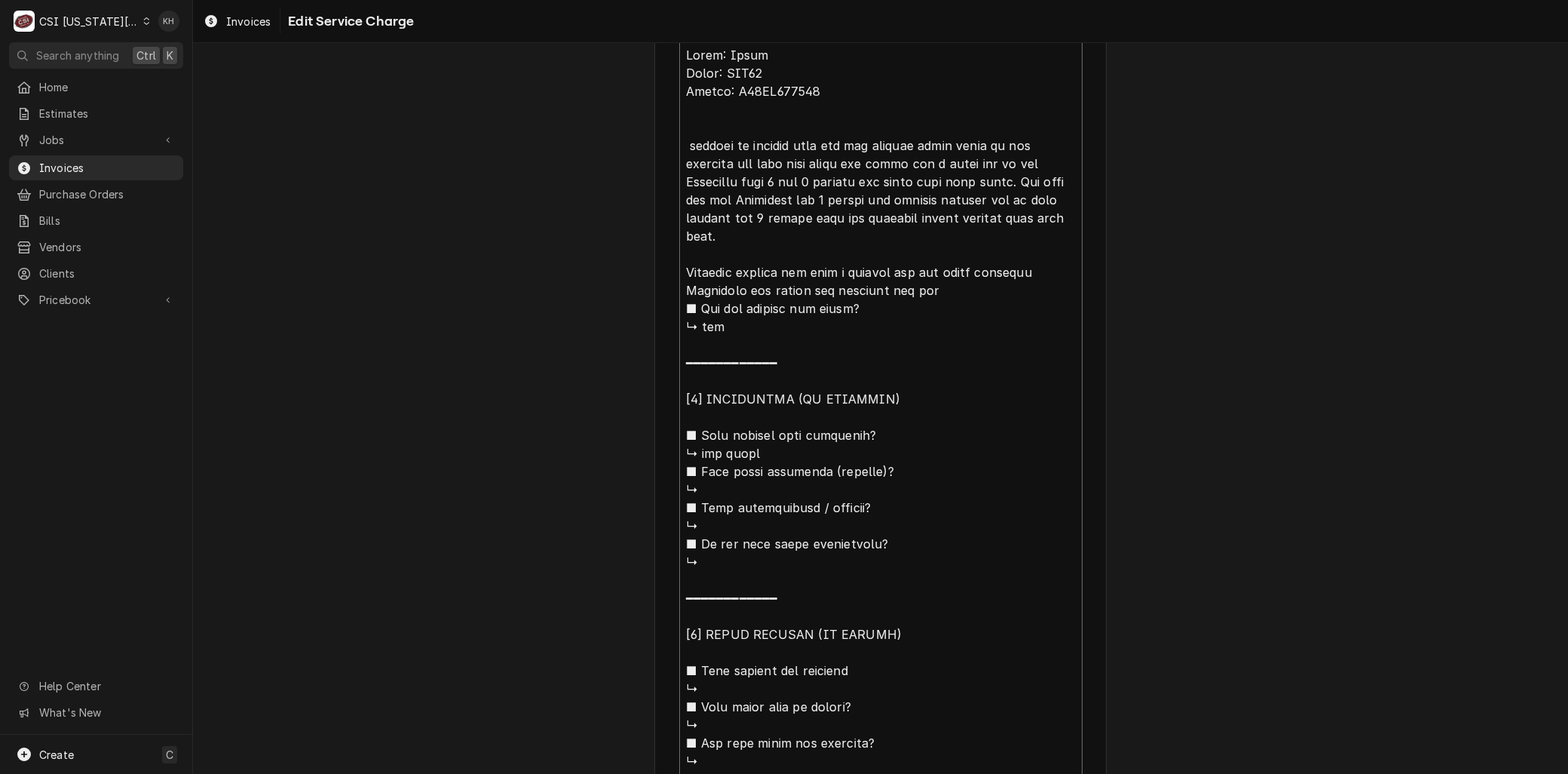
type textarea "x"
type textarea "Brand: Pitco Model: SSH75 Serial: G16AB094686 A machine is leaking ibto the pan…"
type textarea "x"
type textarea "Brand: Pitco Model: SSH75 Serial: G16AB094686 Ar machine is leaking ibto the pa…"
type textarea "x"
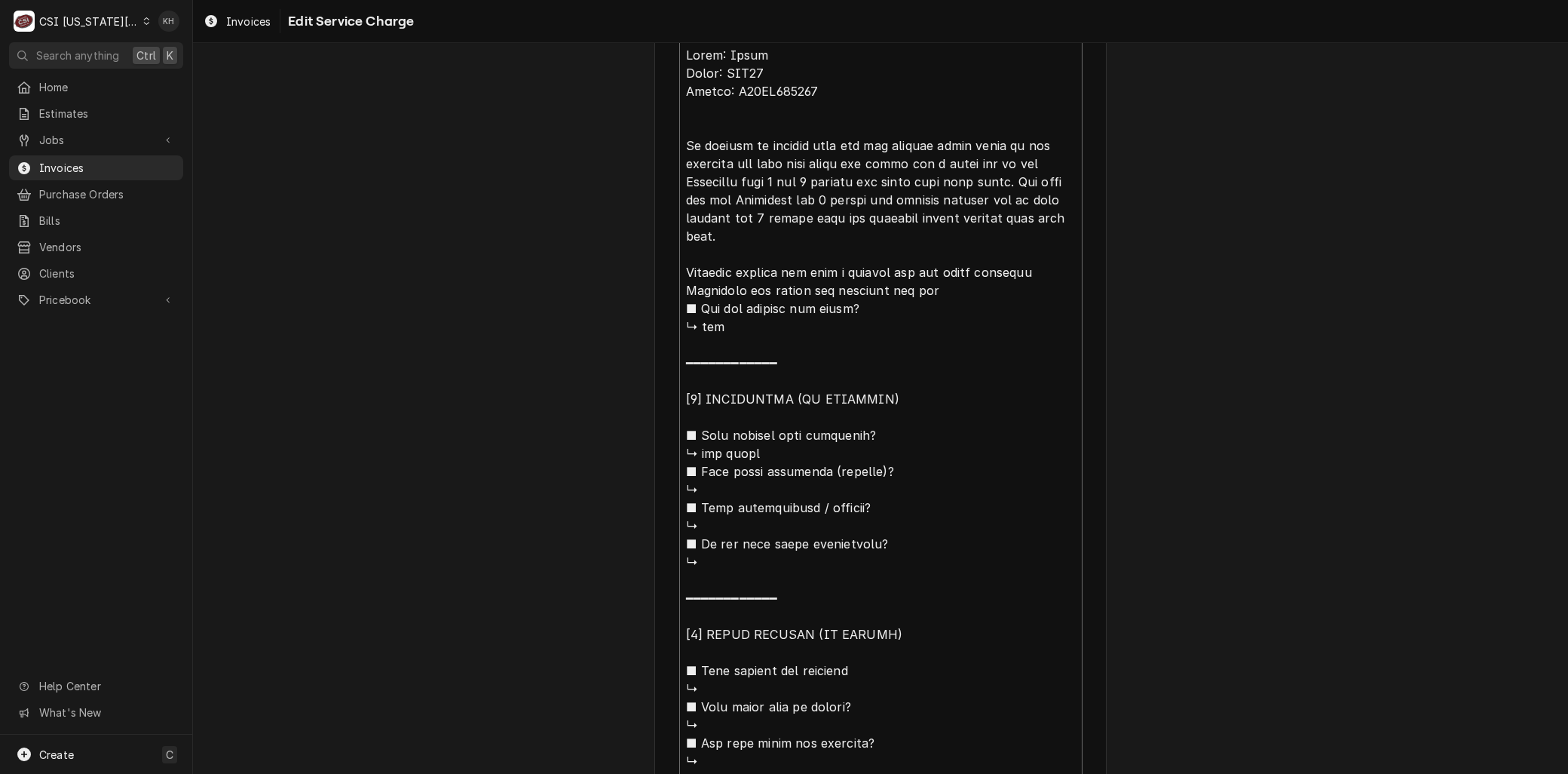
type textarea "Brand: Pitco Model: SSH75 Serial: G16AB094686 Arr machine is leaking ibto the p…"
type textarea "x"
type textarea "Brand: Pitco Model: SSH75 Serial: G16AB094686 Arri machine is leaking ibto the …"
type textarea "x"
type textarea "Brand: Pitco Model: SSH75 Serial: G16AB094686 Arriv machine is leaking ibto the…"
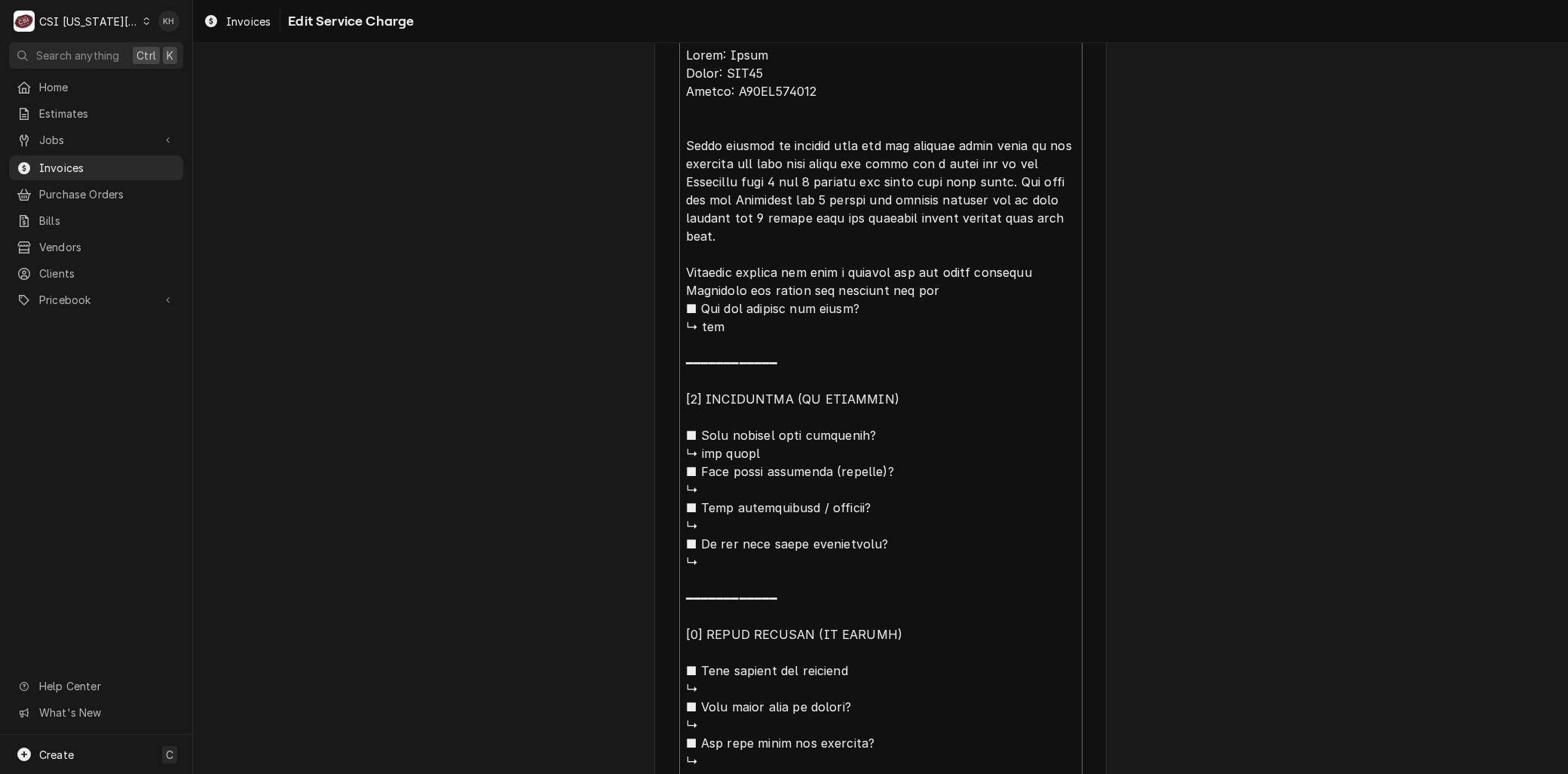
type textarea "x"
type textarea "Brand: Pitco Model: SSH75 Serial: G16AB094686 Arrive machine is leaking ibto th…"
type textarea "x"
type textarea "Brand: Pitco Model: SSH75 Serial: G16AB094686 Arrived machine is leaking ibto t…"
type textarea "x"
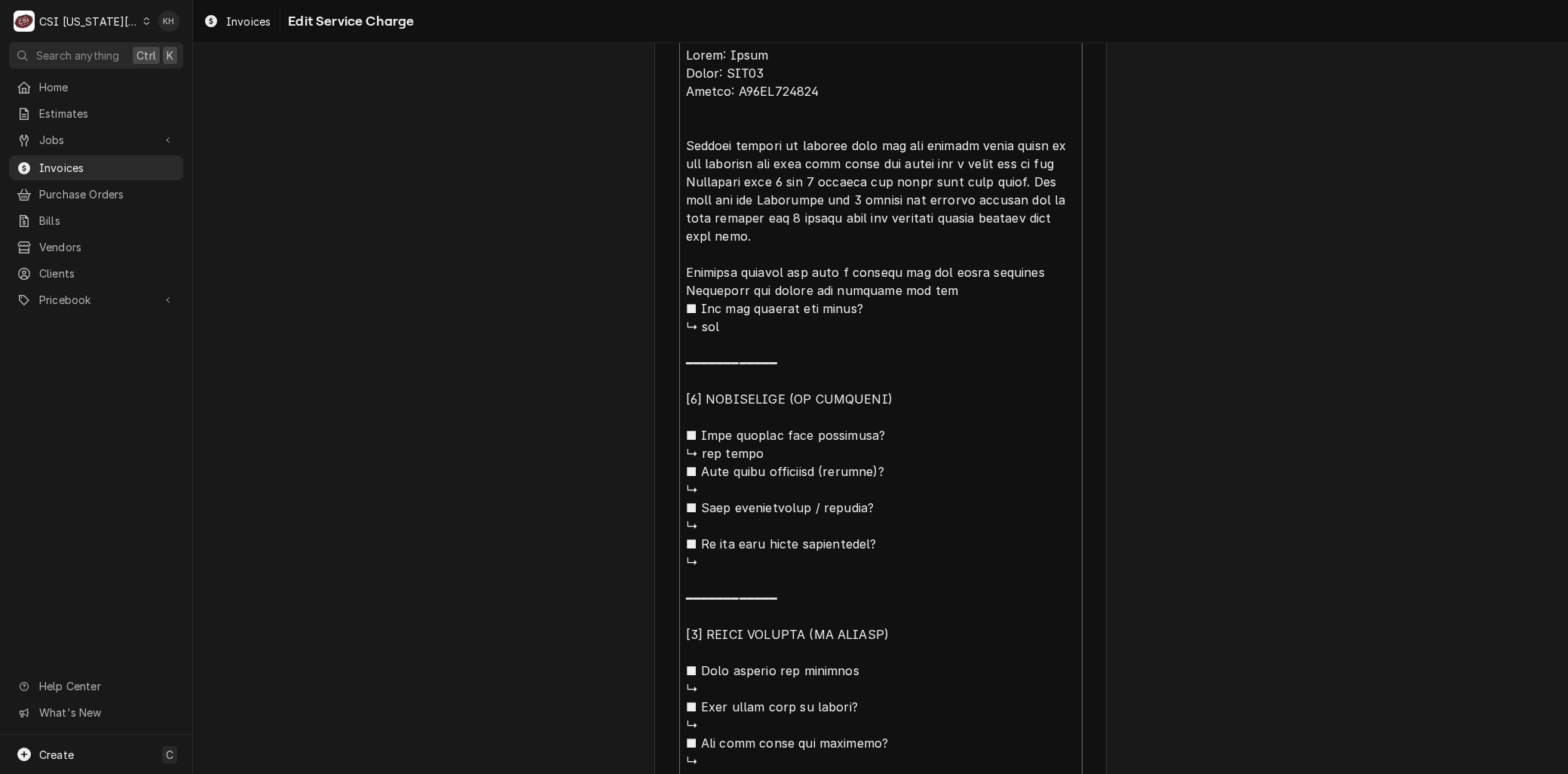
type textarea "Brand: Pitco Model: SSH75 Serial: G16AB094686 Arrived machine is leaking ibto t…"
type textarea "x"
type textarea "Brand: Pitco Model: SSH75 Serial: G16AB094686 Arrived o machine is leaking ibto…"
type textarea "x"
type textarea "Brand: Pitco Model: SSH75 Serial: G16AB094686 Arrived on machine is leaking ibt…"
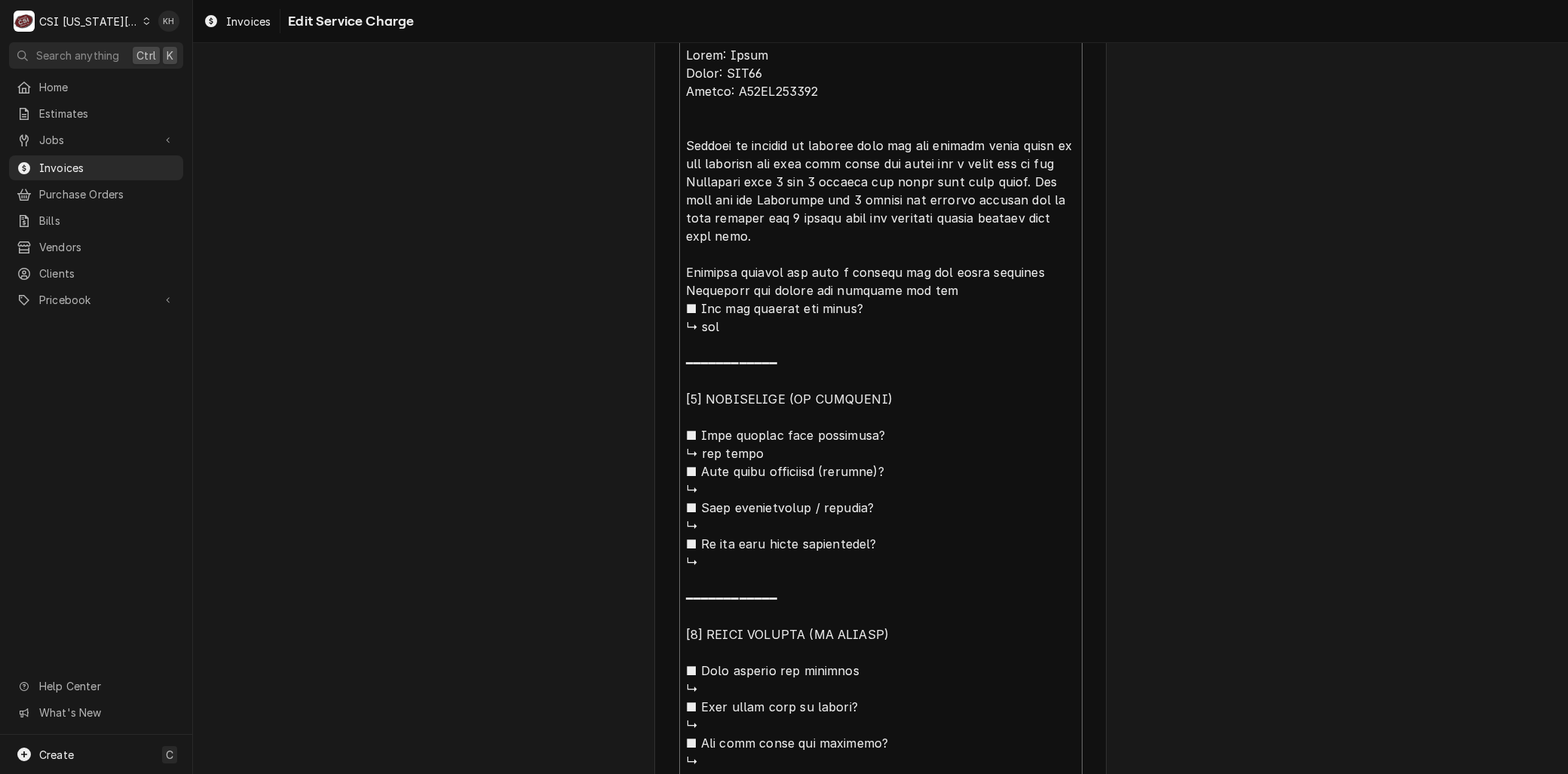
type textarea "x"
type textarea "Brand: Pitco Model: SSH75 Serial: G16AB094686 Arrived on machine is leaking ibt…"
type textarea "x"
type textarea "Brand: Pitco Model: SSH75 Serial: G16AB094686 Arrived on s machine is leaking i…"
type textarea "x"
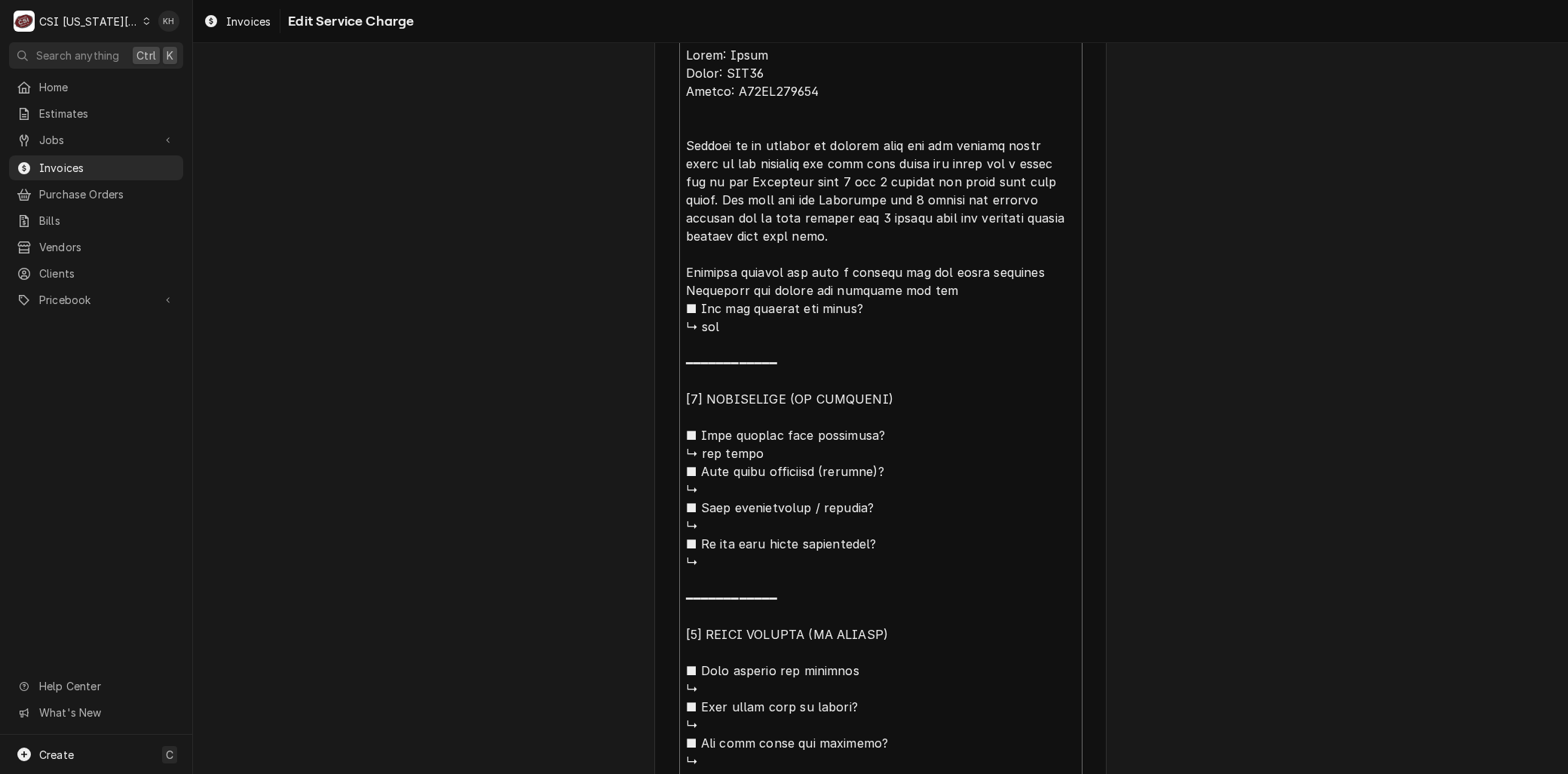
type textarea "Brand: Pitco Model: SSH75 Serial: G16AB094686 Arrived on sit machine is leaking…"
type textarea "x"
type textarea "Brand: Pitco Model: SSH75 Serial: G16AB094686 Arrived on site machine is leakin…"
type textarea "x"
type textarea "Brand: Pitco Model: SSH75 Serial: G16AB094686 Arrived on site, machine is leaki…"
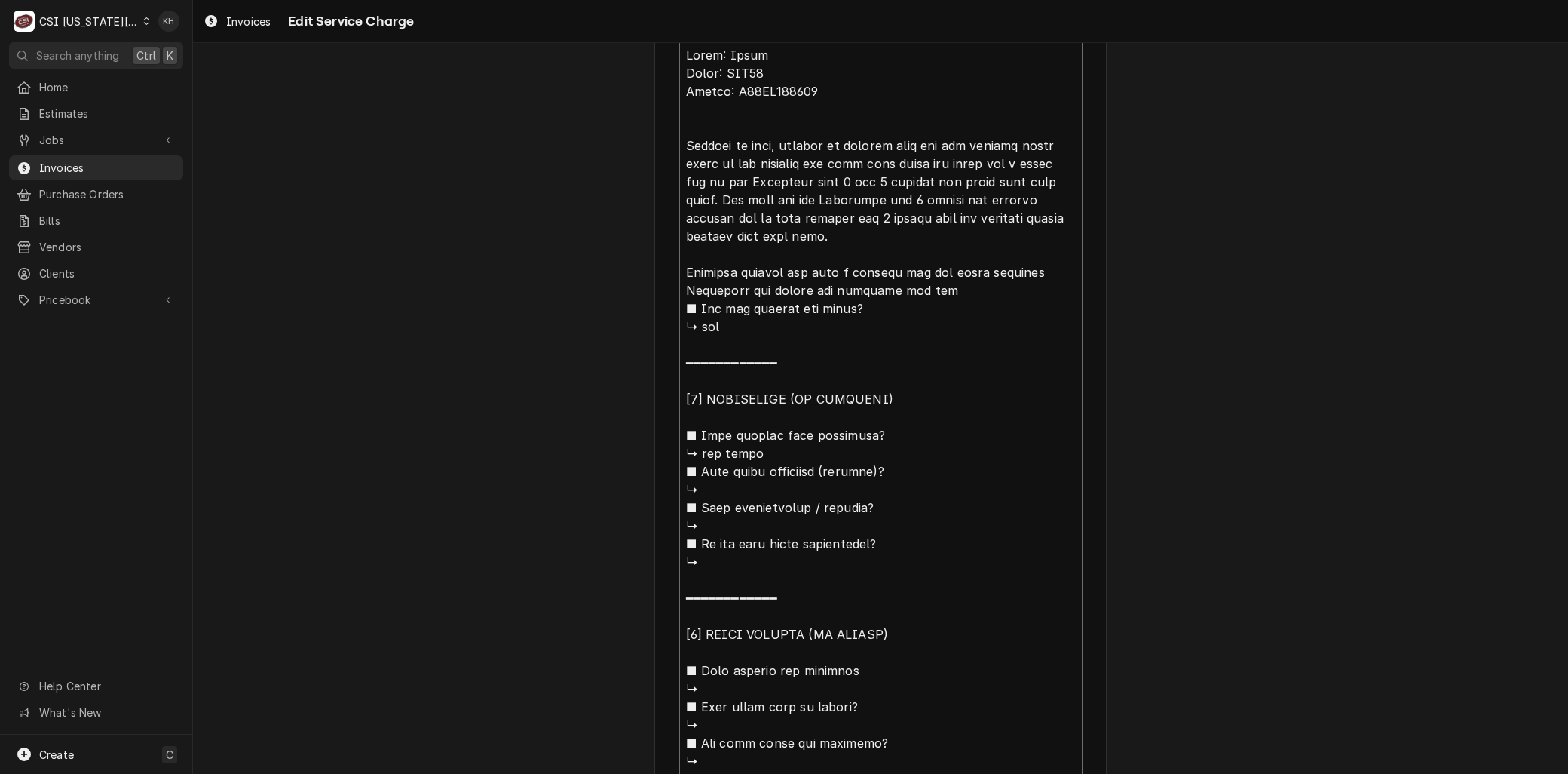
type textarea "x"
type textarea "Brand: Pitco Model: SSH75 Serial: G16AB094686 Arrived on site, machine is leaki…"
type textarea "x"
type textarea "Brand: Pitco Model: SSH75 Serial: G16AB094686 Arrived on site, c machine is lea…"
type textarea "x"
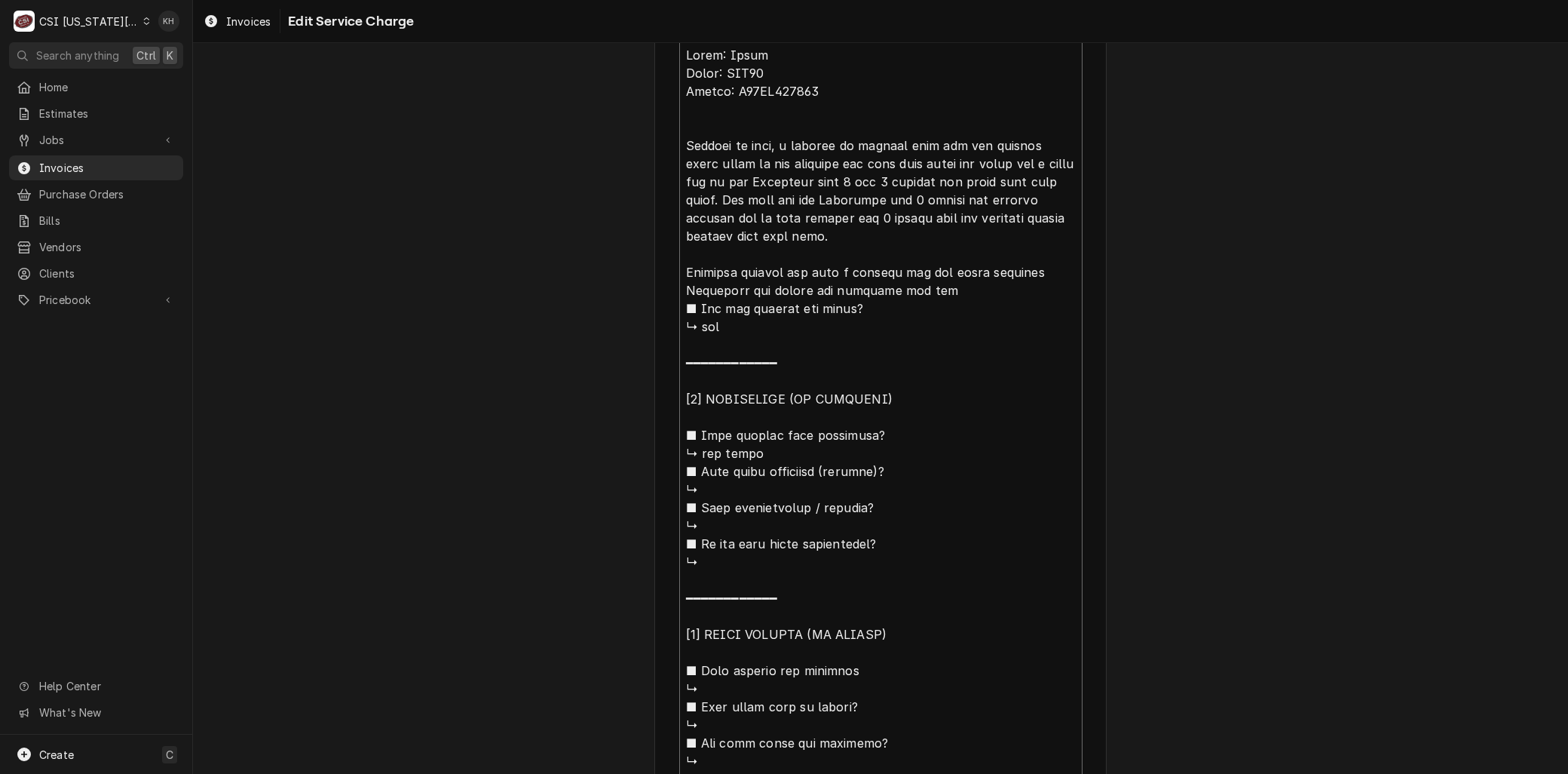
type textarea "Brand: Pitco Model: SSH75 Serial: G16AB094686 Arrived on site, cu machine is le…"
type textarea "x"
type textarea "Brand: Pitco Model: SSH75 Serial: G16AB094686 Arrived on site, cus machine is l…"
type textarea "x"
type textarea "Brand: Pitco Model: SSH75 Serial: G16AB094686 Arrived on site, cust machine is …"
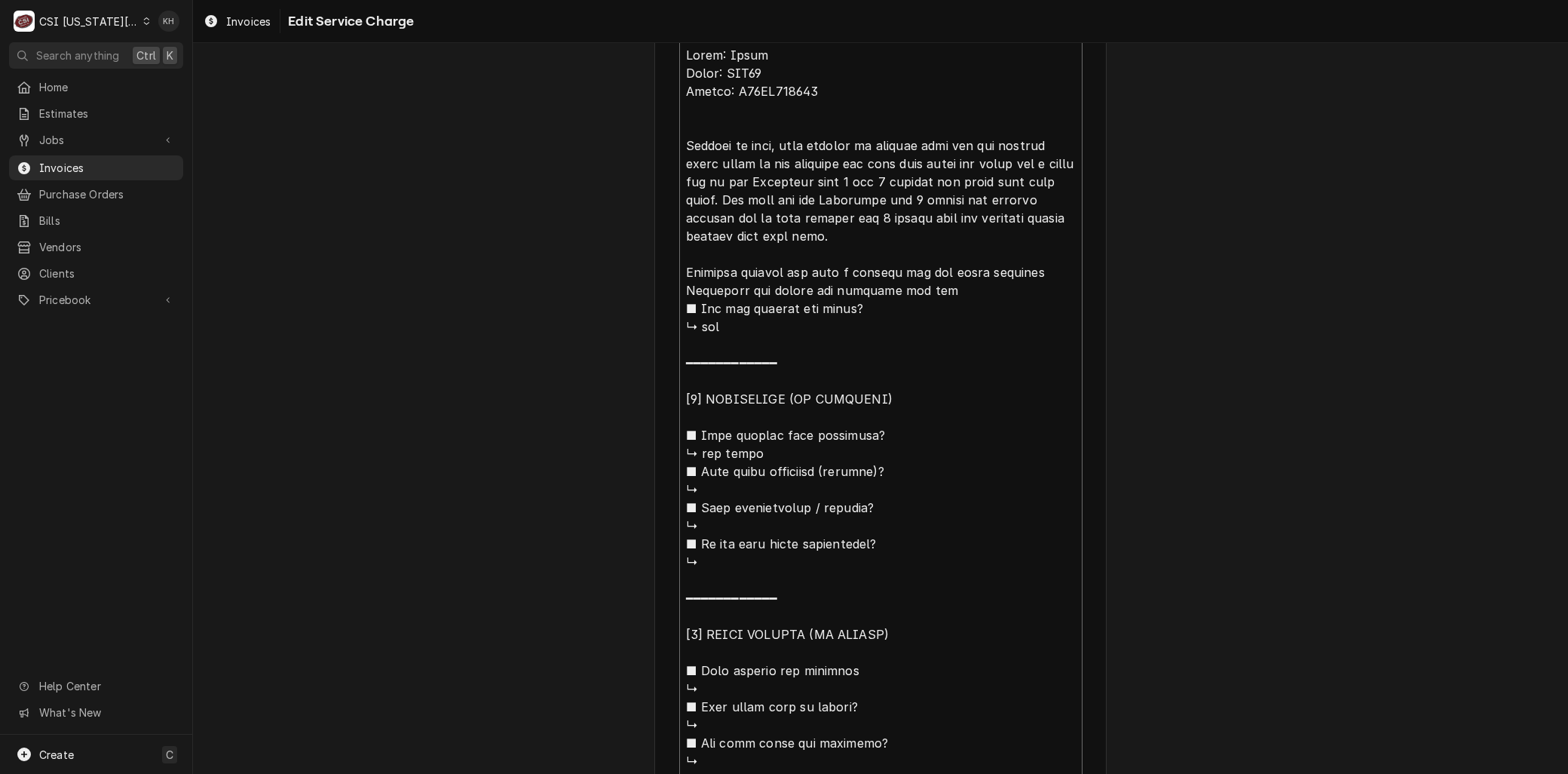
type textarea "x"
type textarea "Brand: Pitco Model: SSH75 Serial: G16AB094686 Arrived on site, custo machine is…"
type textarea "x"
type textarea "Brand: Pitco Model: SSH75 Serial: G16AB094686 Arrived on site, custom machine i…"
type textarea "x"
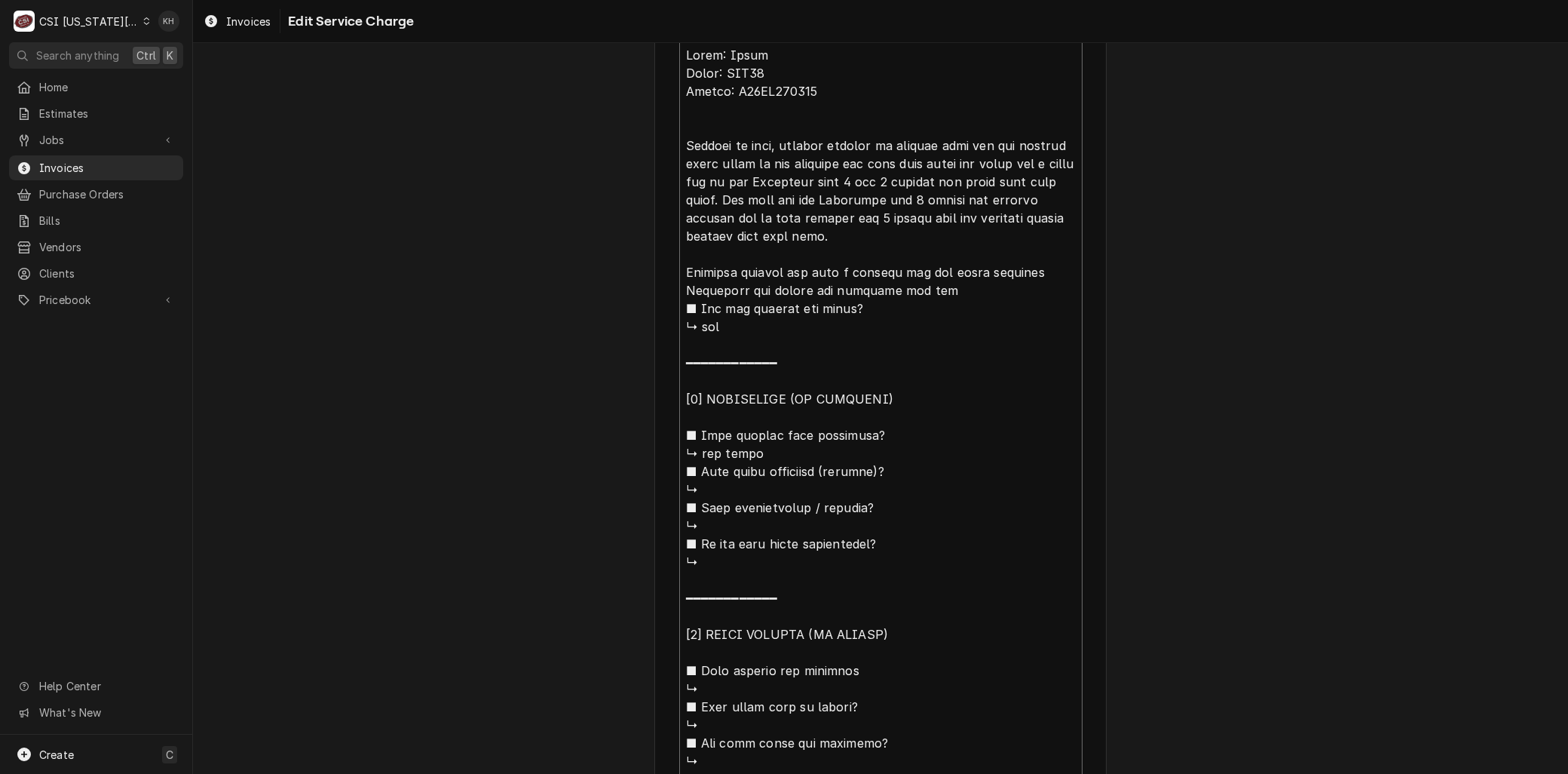
type textarea "Brand: Pitco Model: SSH75 Serial: G16AB094686 Arrived on site, customer machine…"
type textarea "x"
type textarea "Brand: Pitco Model: SSH75 Serial: G16AB094686 Arrived on site, customer machine…"
type textarea "x"
type textarea "Brand: Pitco Model: SSH75 Serial: G16AB094686 Arrived on site, customer s machi…"
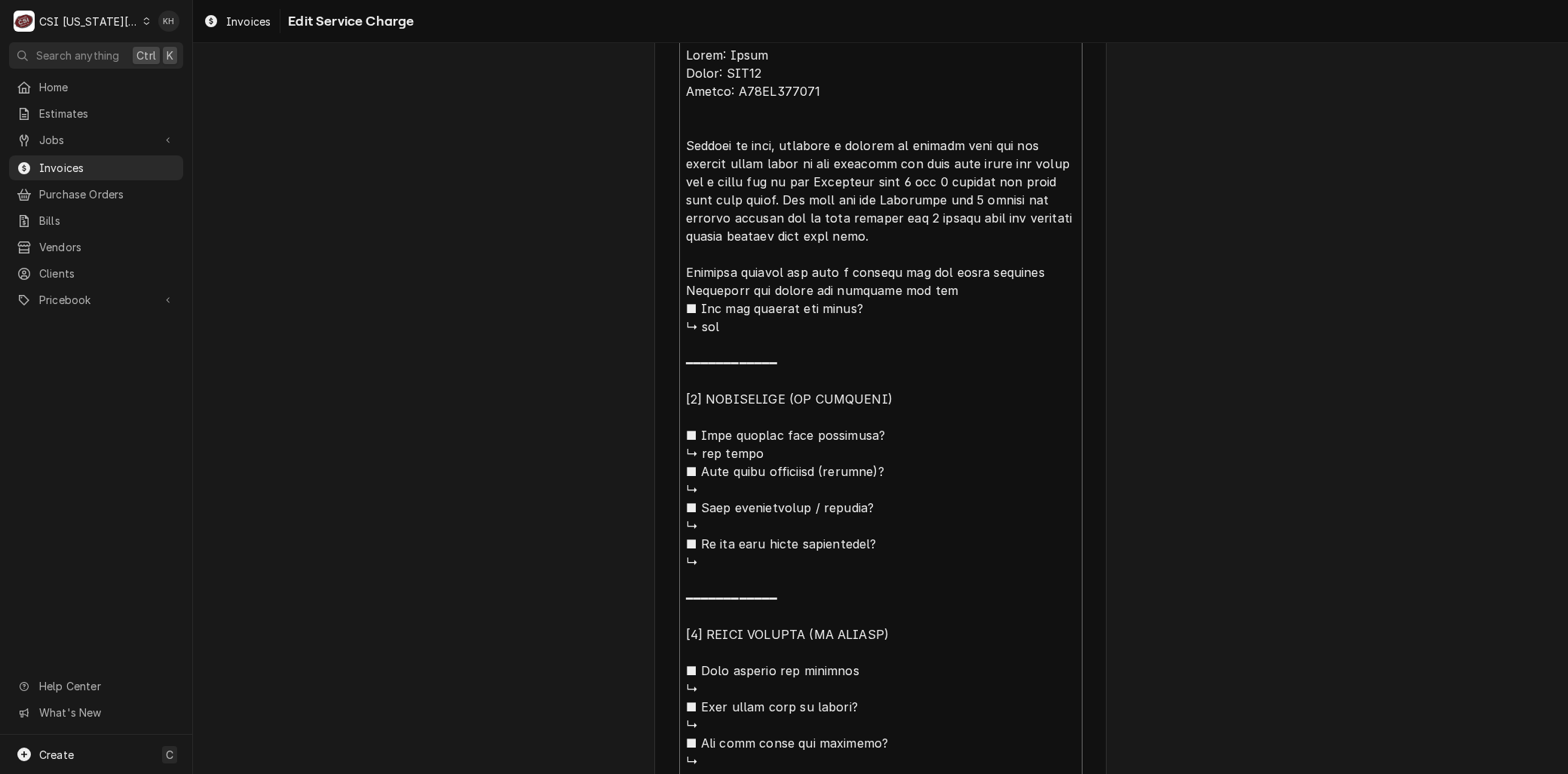
type textarea "x"
type textarea "Brand: Pitco Model: SSH75 Serial: G16AB094686 Arrived on site, customer st mach…"
type textarea "x"
type textarea "Brand: Pitco Model: SSH75 Serial: G16AB094686 Arrived on site, customer sta mac…"
type textarea "x"
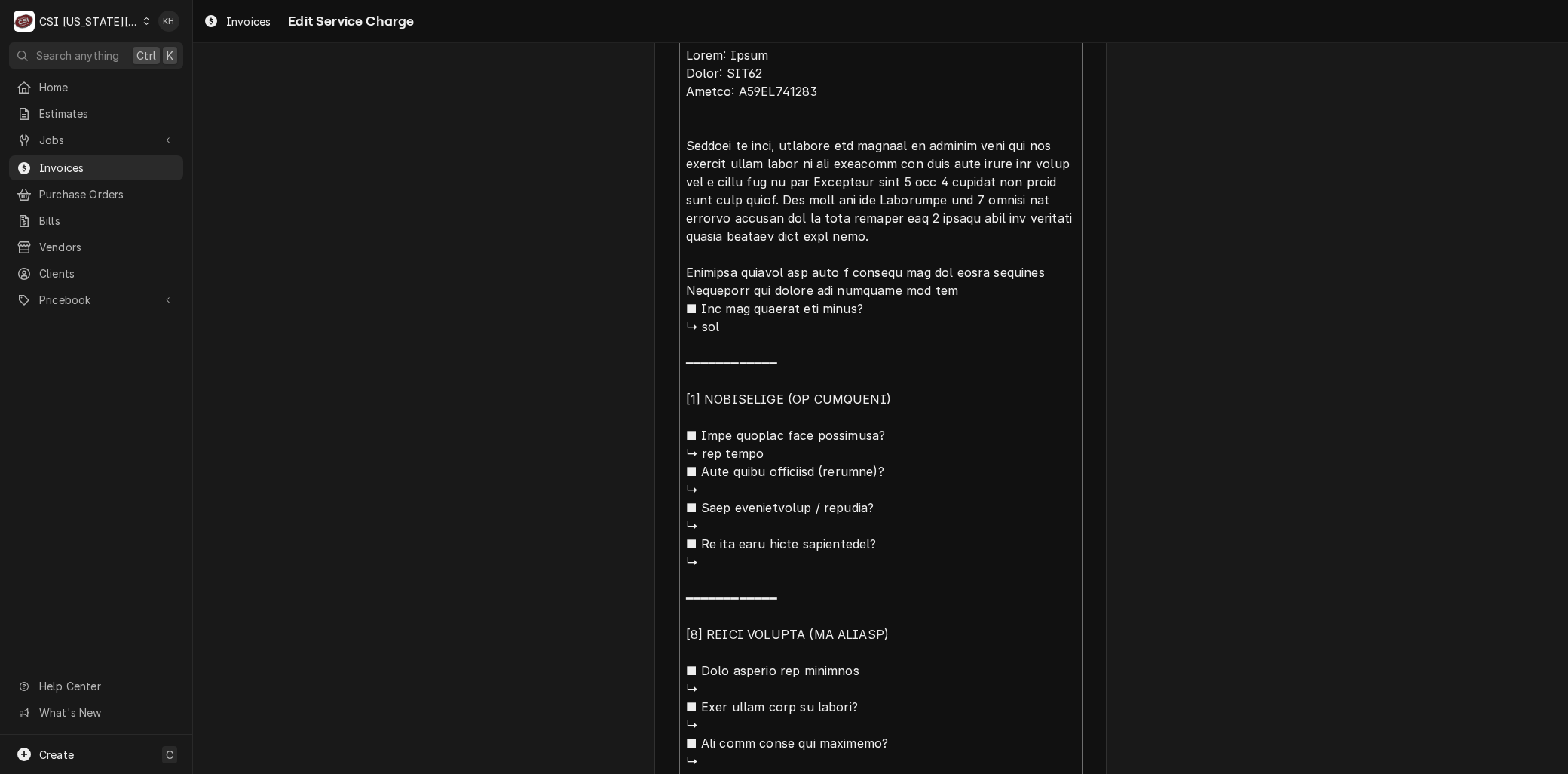
type textarea "Brand: Pitco Model: SSH75 Serial: G16AB094686 Arrived on site, customer stat ma…"
type textarea "x"
type textarea "Brand: Pitco Model: SSH75 Serial: G16AB094686 Arrived on site, customer state m…"
type textarea "x"
type textarea "Brand: Pitco Model: SSH75 Serial: G16AB094686 Arrived on site, customer stated …"
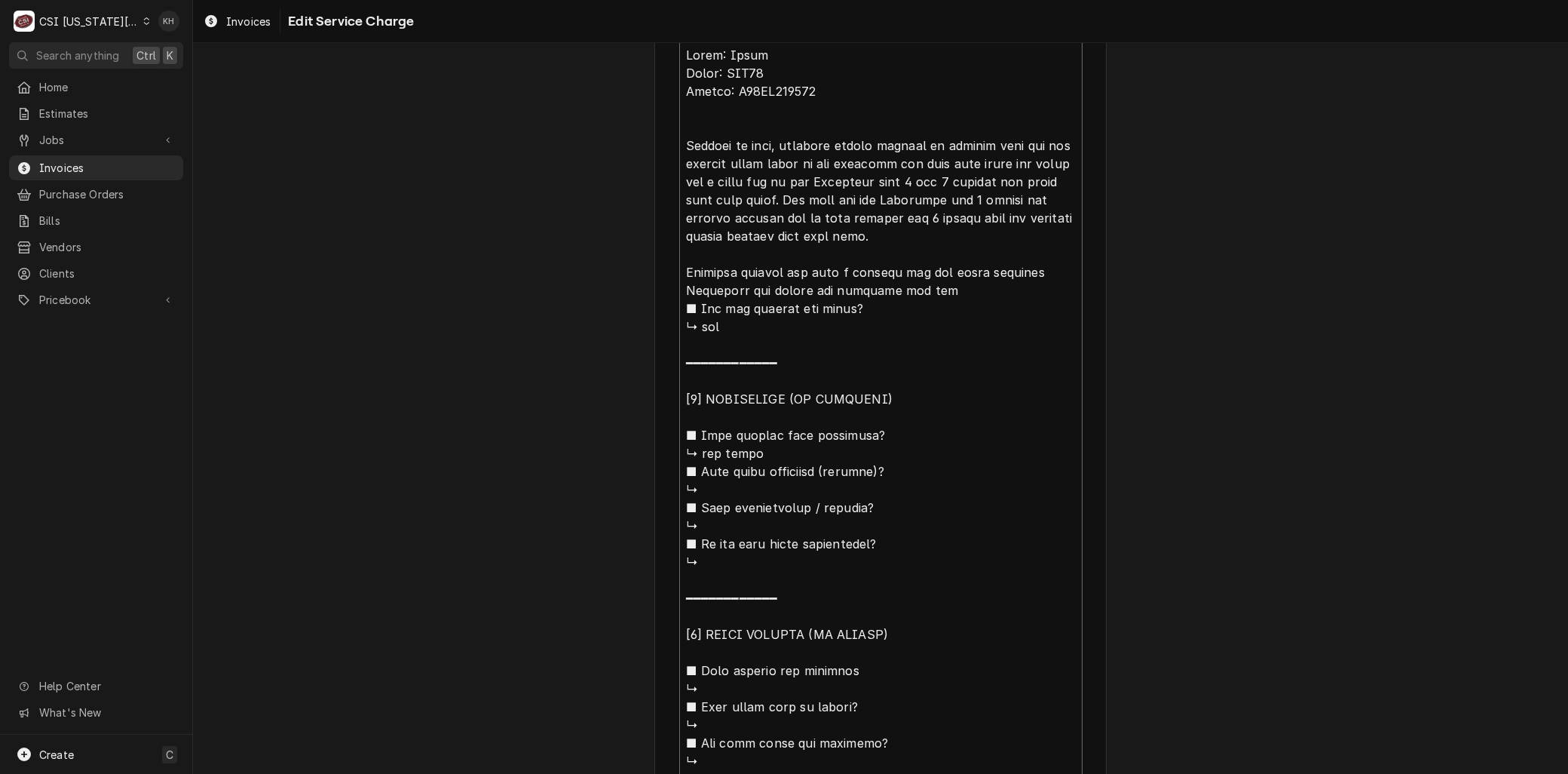
click at [928, 140] on textarea "Service Summary ( optional )" at bounding box center [881, 471] width 404 height 864
type textarea "x"
type textarea "Brand: Pitco Model: SSH75 Serial: G16AB094686 Arrived on site, customer stated …"
type textarea "x"
type textarea "Brand: Pitco Model: SSH75 Serial: G16AB094686 Arrived on site, customer stated …"
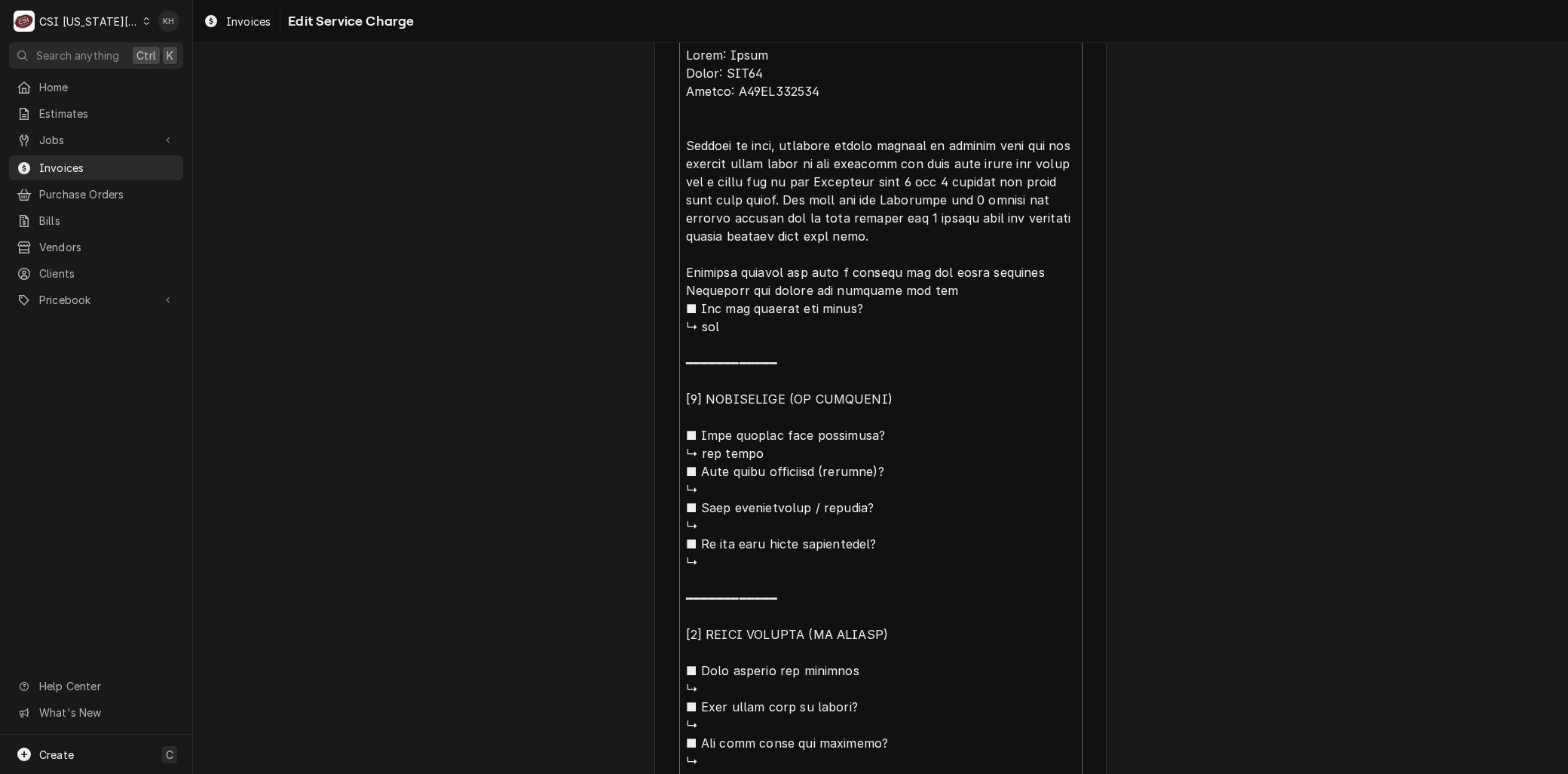
type textarea "x"
type textarea "Brand: Pitco Model: SSH75 Serial: G16AB094686 Arrived on site, customer stated …"
type textarea "x"
type textarea "Brand: Pitco Model: SSH75 Serial: G16AB094686 Arrived on site, customer stated …"
type textarea "x"
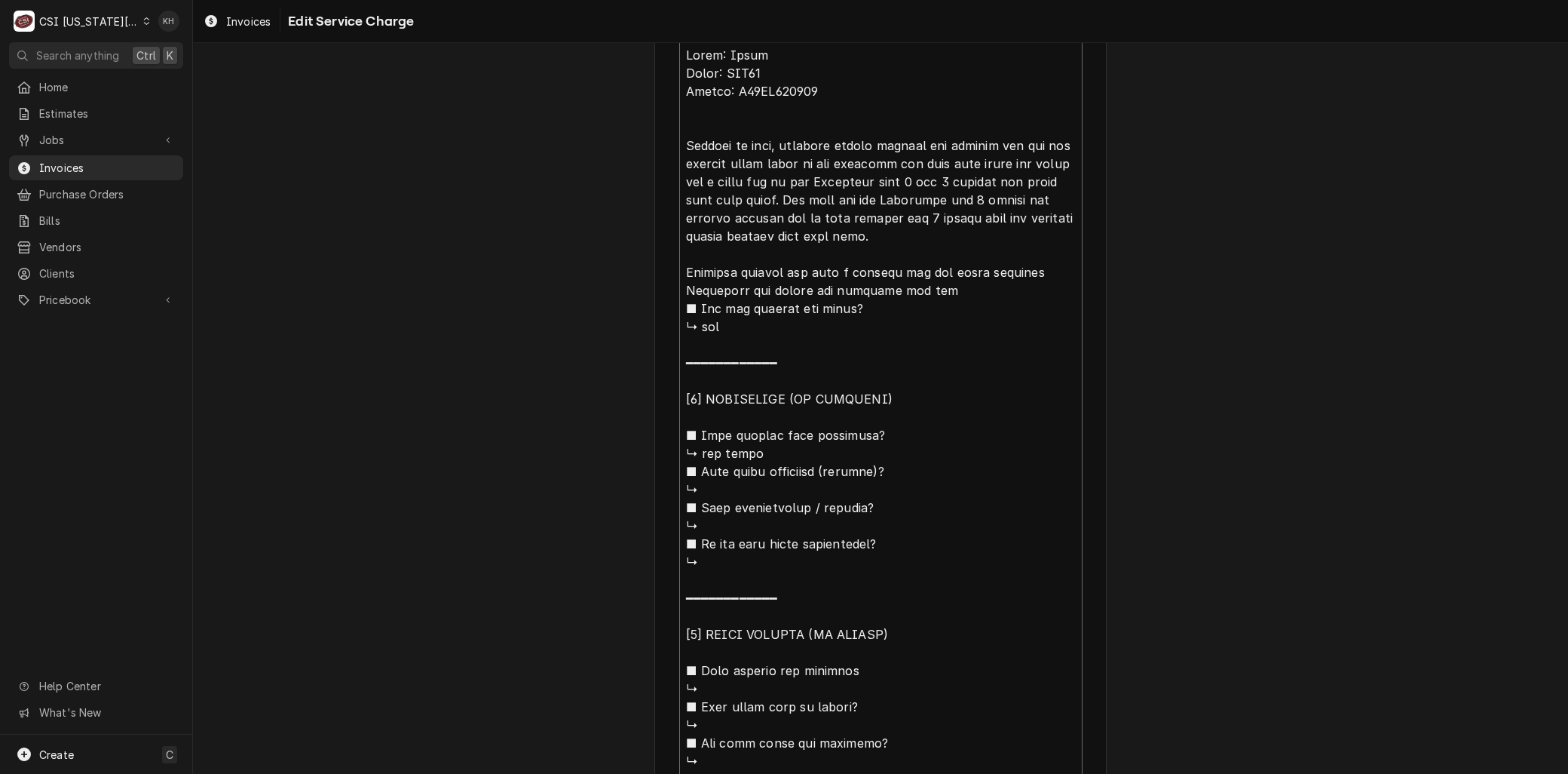
type textarea "Brand: Pitco Model: SSH75 Serial: G16AB094686 Arrived on site, customer stated …"
drag, startPoint x: 829, startPoint y: 194, endPoint x: 639, endPoint y: 154, distance: 194.2
click at [639, 154] on div "Use the fields below to edit this service charge Short Description 1-Labor (Ser…" at bounding box center [881, 173] width 1375 height 1720
type textarea "x"
type textarea "Brand: Pitco Model: SSH75 Serial: G16AB094686 Arrived on site, customer stated …"
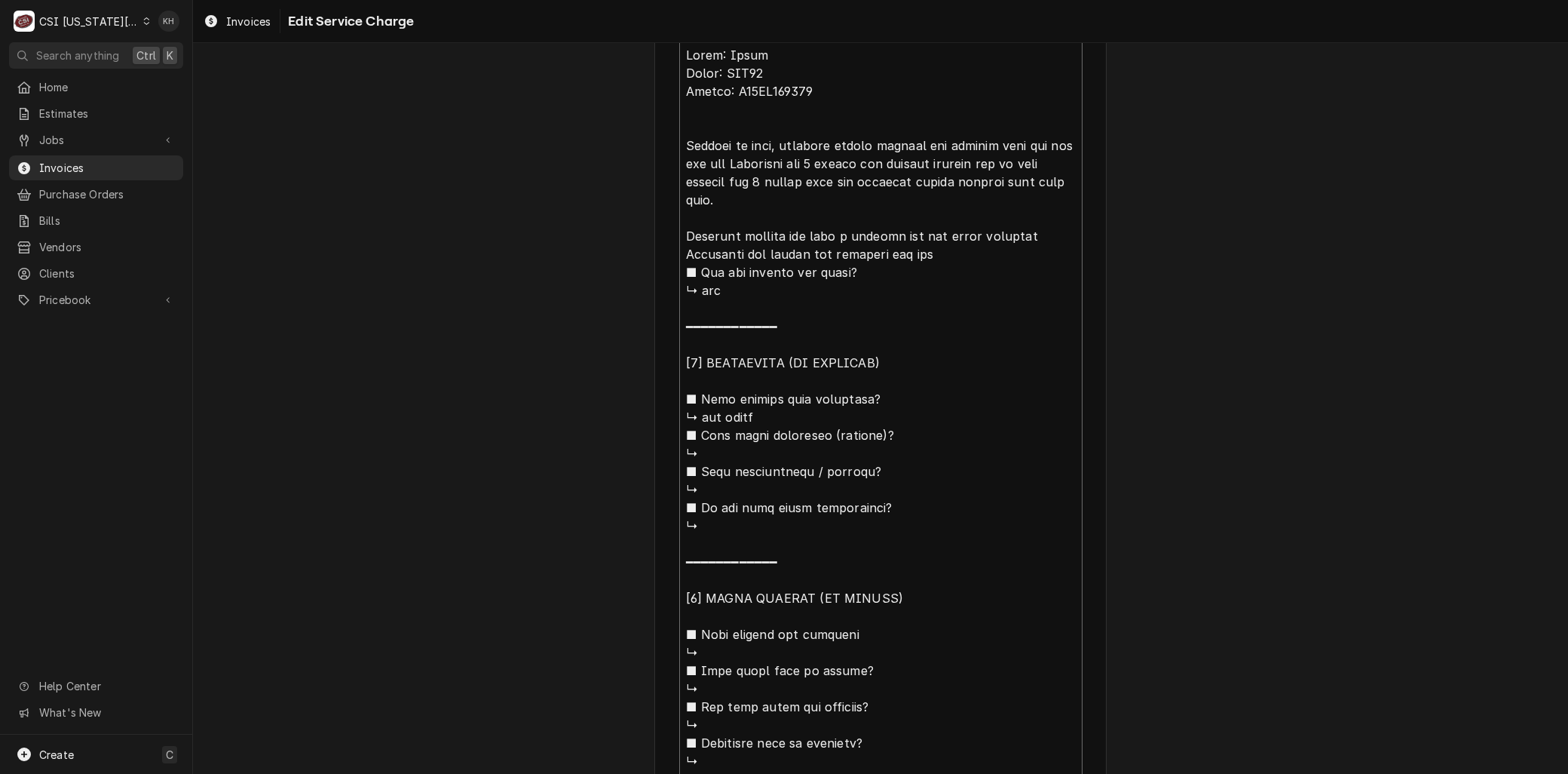
type textarea "x"
type textarea "Brand: Pitco Model: SSH75 Serial: G16AB094686 Arrived on site, customer stated …"
type textarea "x"
type textarea "Brand: Pitco Model: SSH75 Serial: G16AB094686 Arrived on site, customer stated …"
type textarea "x"
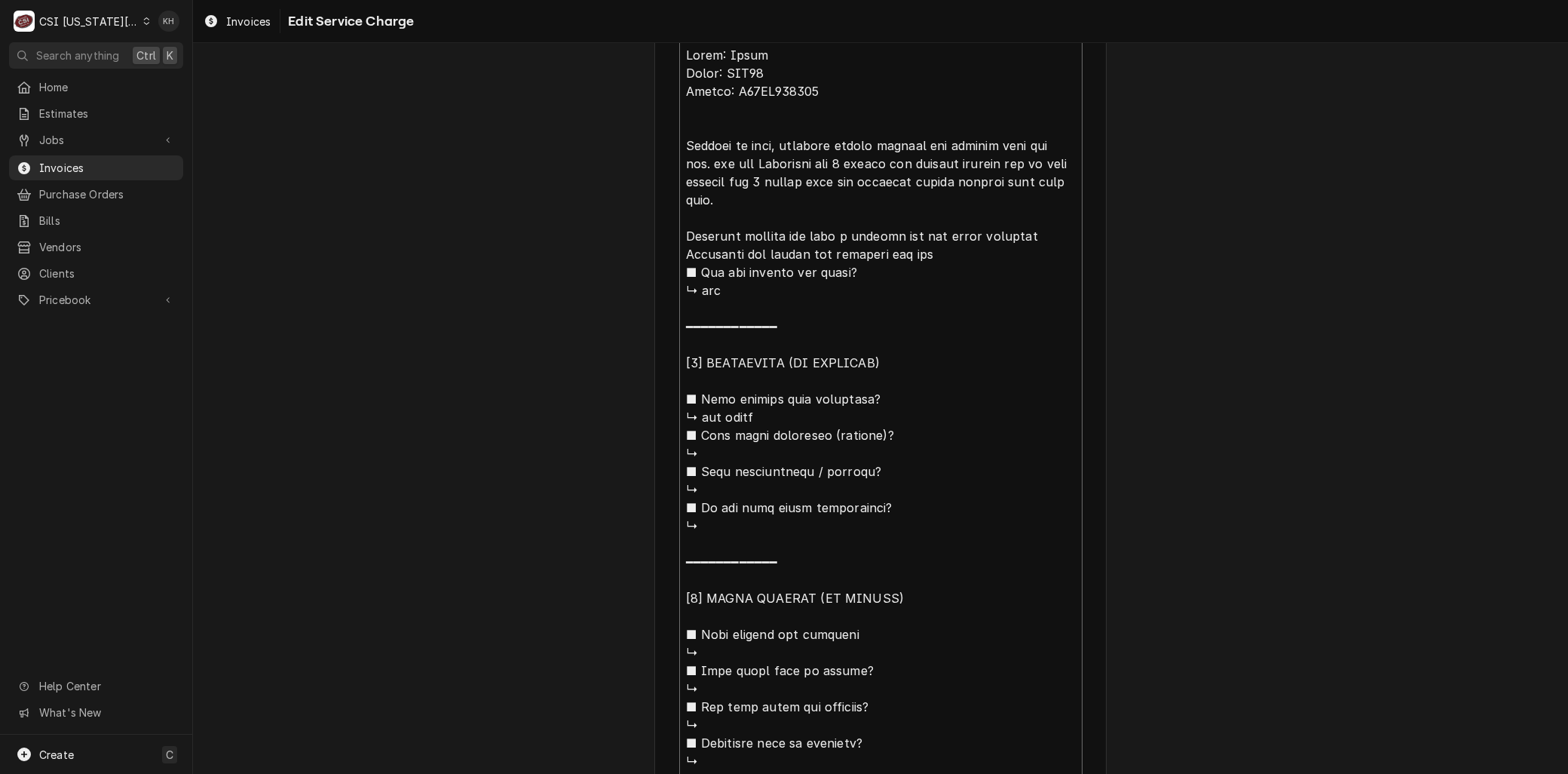
type textarea "Brand: Pitco Model: SSH75 Serial: G16AB094686 Arrived on site, customer stated …"
type textarea "x"
type textarea "Brand: Pitco Model: SSH75 Serial: G16AB094686 Arrived on site, customer stated …"
type textarea "x"
type textarea "Brand: Pitco Model: SSH75 Serial: G16AB094686 Arrived on site, customer stated …"
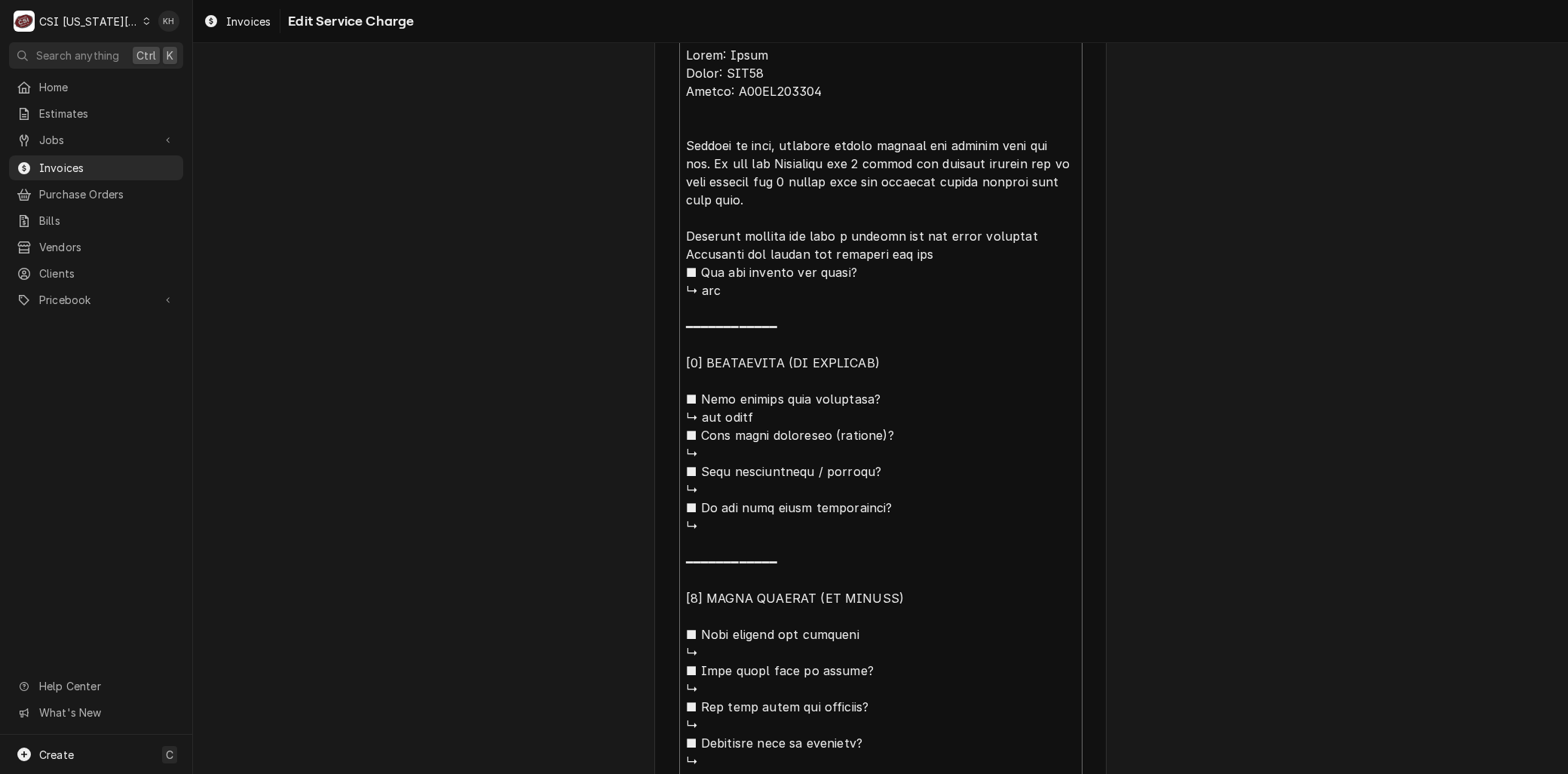
type textarea "x"
type textarea "Brand: Pitco Model: SSH75 Serial: G16AB094686 Arrived on site, customer stated …"
type textarea "x"
type textarea "Brand: Pitco Model: SSH75 Serial: G16AB094686 Arrived on site, customer stated …"
type textarea "x"
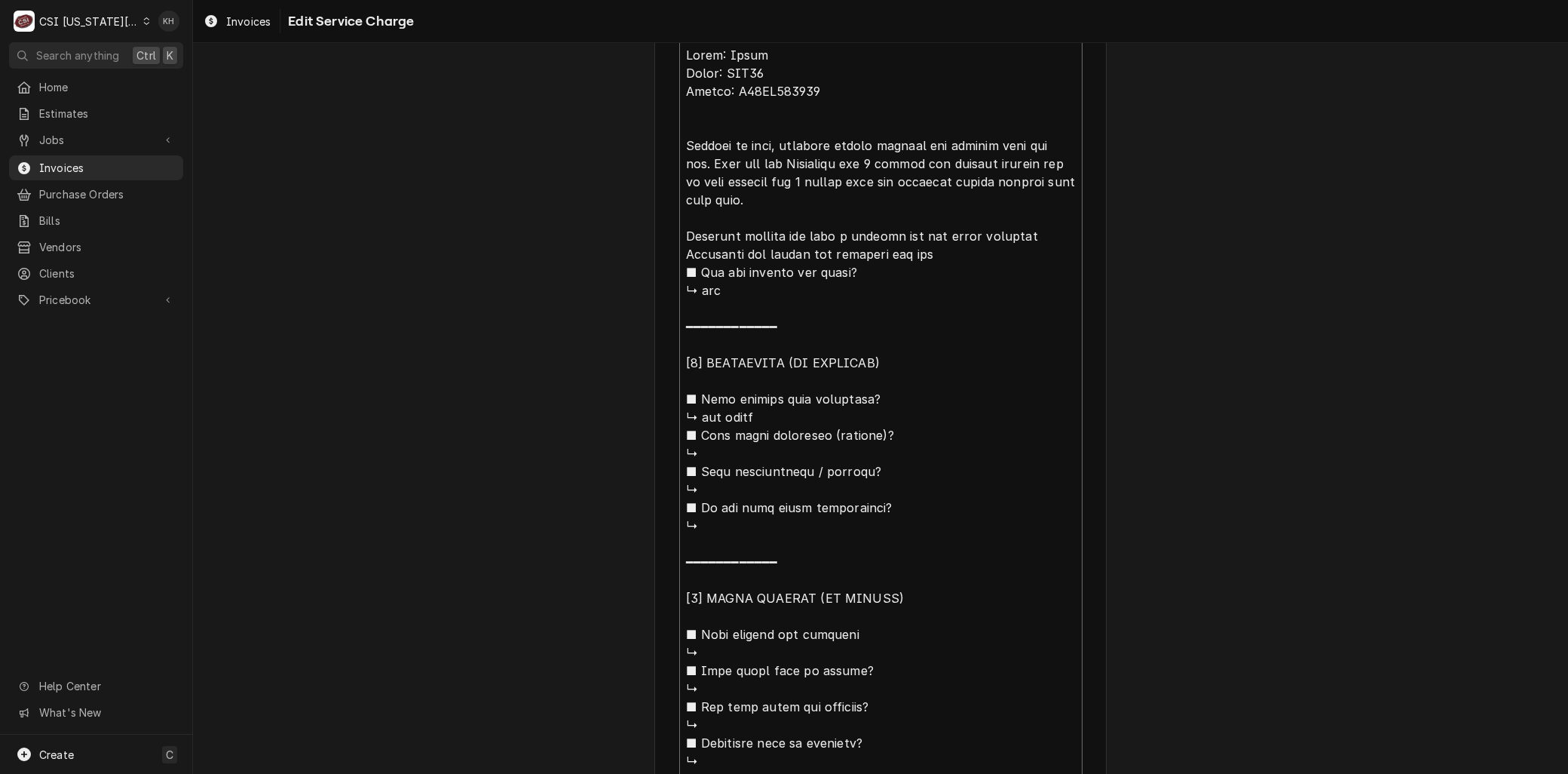
type textarea "Brand: Pitco Model: SSH75 Serial: G16AB094686 Arrived on site, customer stated …"
type textarea "x"
type textarea "Brand: Pitco Model: SSH75 Serial: G16AB094686 Arrived on site, customer stated …"
type textarea "x"
type textarea "Brand: Pitco Model: SSH75 Serial: G16AB094686 Arrived on site, customer stated …"
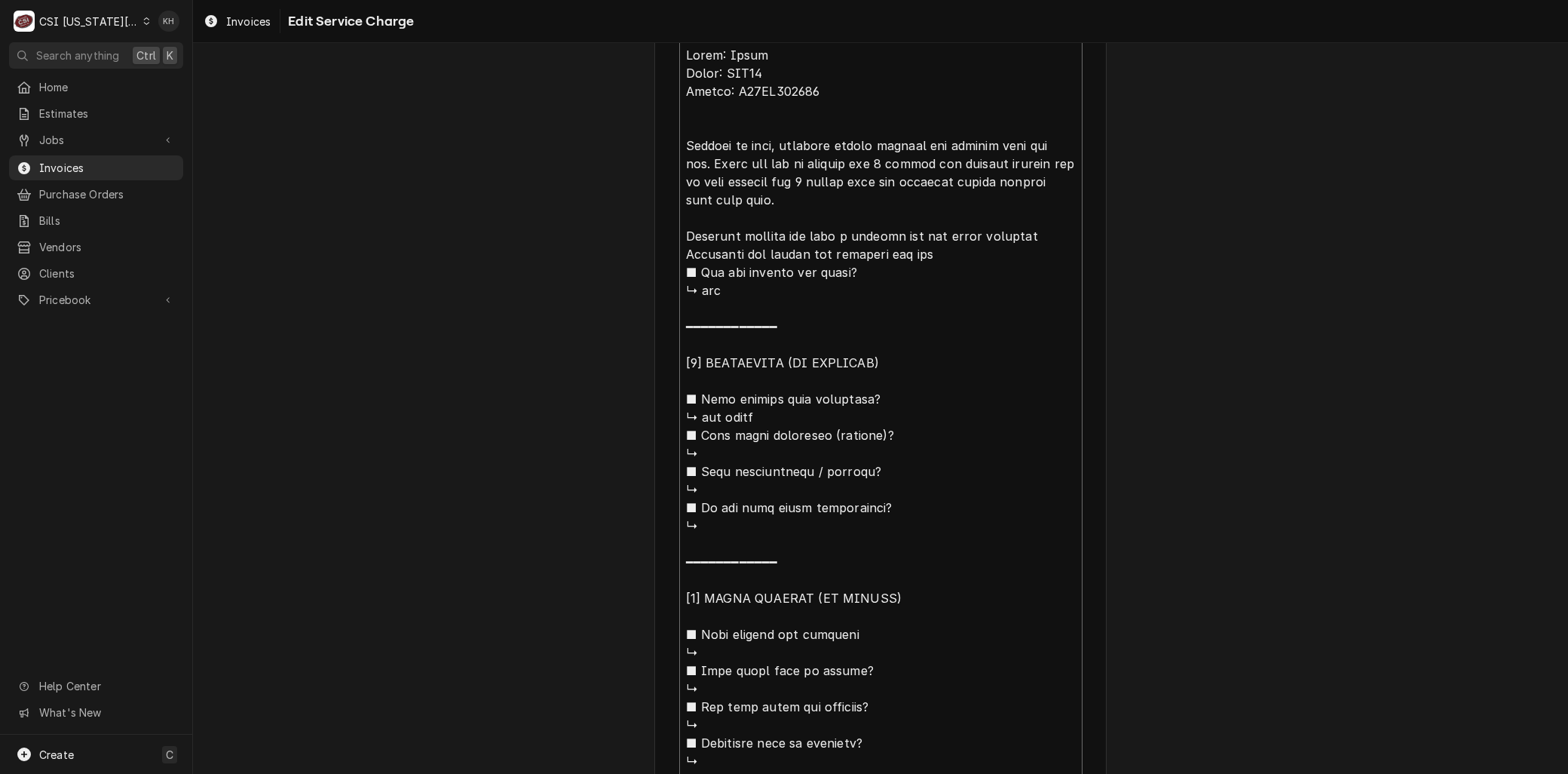
click at [827, 194] on textarea "Service Summary ( optional )" at bounding box center [881, 452] width 404 height 828
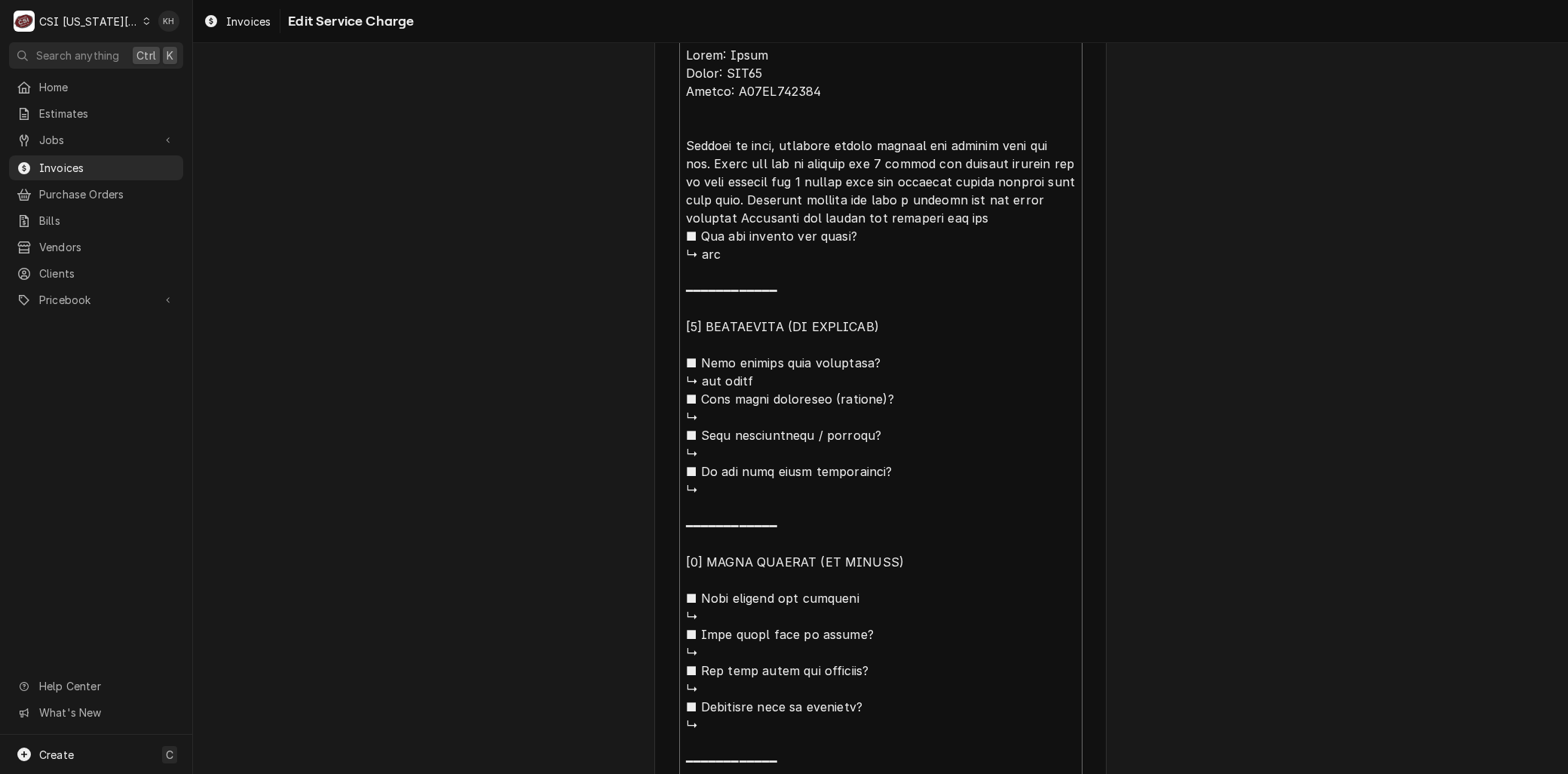
click at [976, 193] on textarea "Service Summary ( optional )" at bounding box center [881, 435] width 404 height 792
click at [730, 213] on textarea "Service Summary ( optional )" at bounding box center [881, 435] width 404 height 792
drag, startPoint x: 837, startPoint y: 203, endPoint x: 820, endPoint y: 213, distance: 19.7
drag, startPoint x: 820, startPoint y: 213, endPoint x: 753, endPoint y: 230, distance: 69.1
click at [753, 230] on textarea "Service Summary ( optional )" at bounding box center [881, 435] width 404 height 792
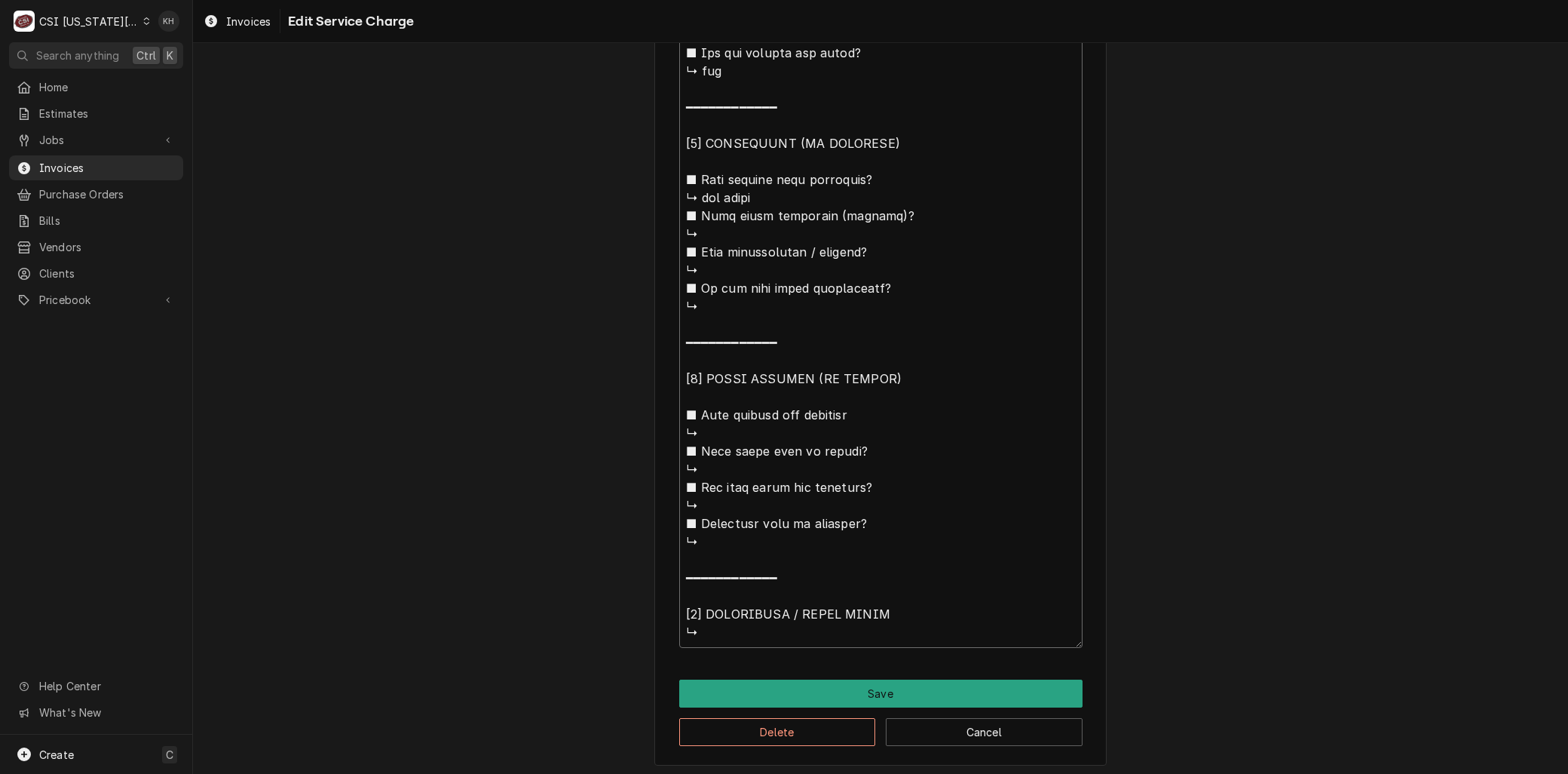
drag, startPoint x: 882, startPoint y: 235, endPoint x: 1038, endPoint y: 816, distance: 601.6
click at [1038, 773] on html "C CSI Kansas City KH Search anything Ctrl K Home Estimates Jobs Jobs Job Series…" at bounding box center [784, 387] width 1568 height 774
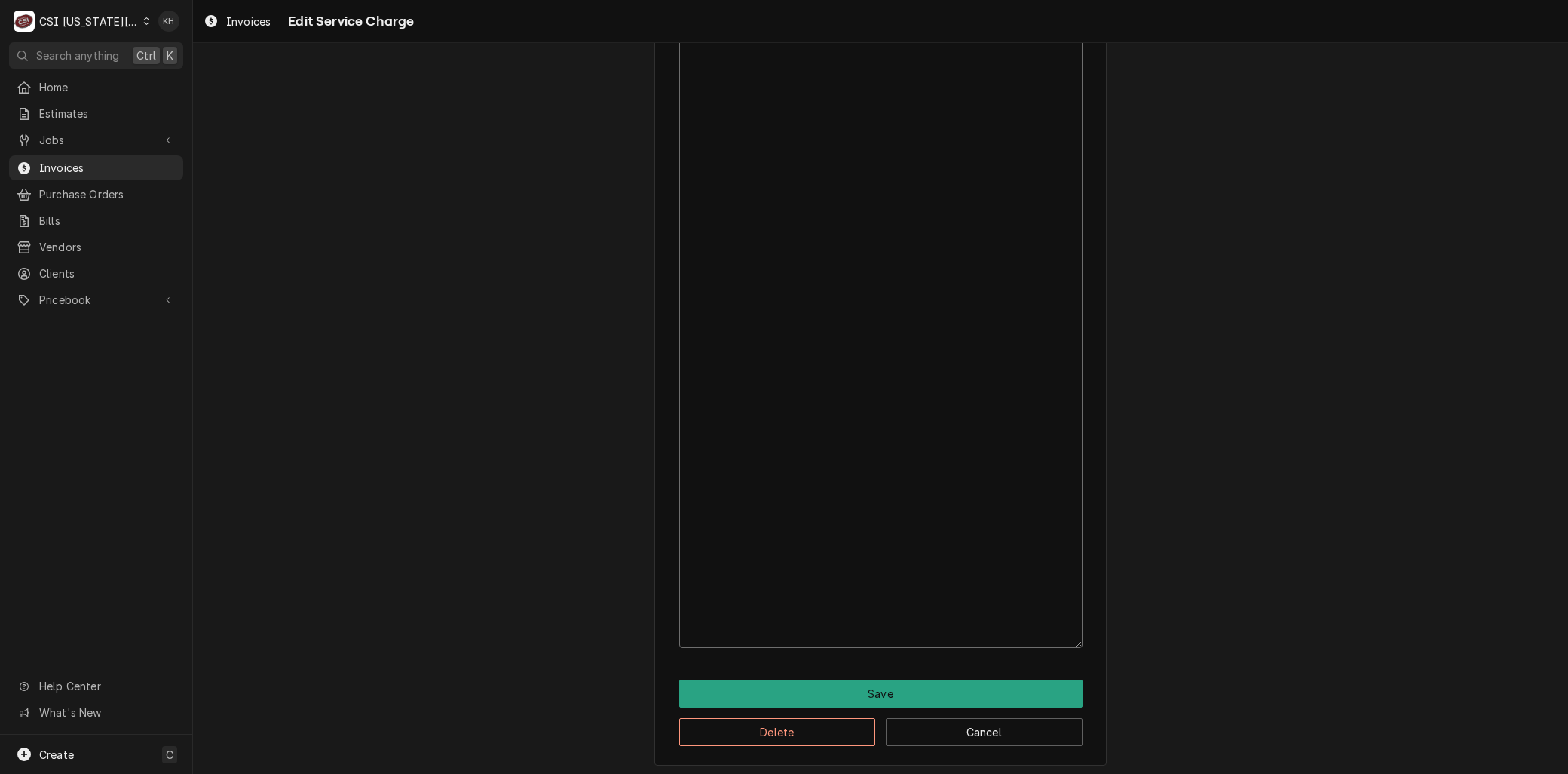
scroll to position [349, 0]
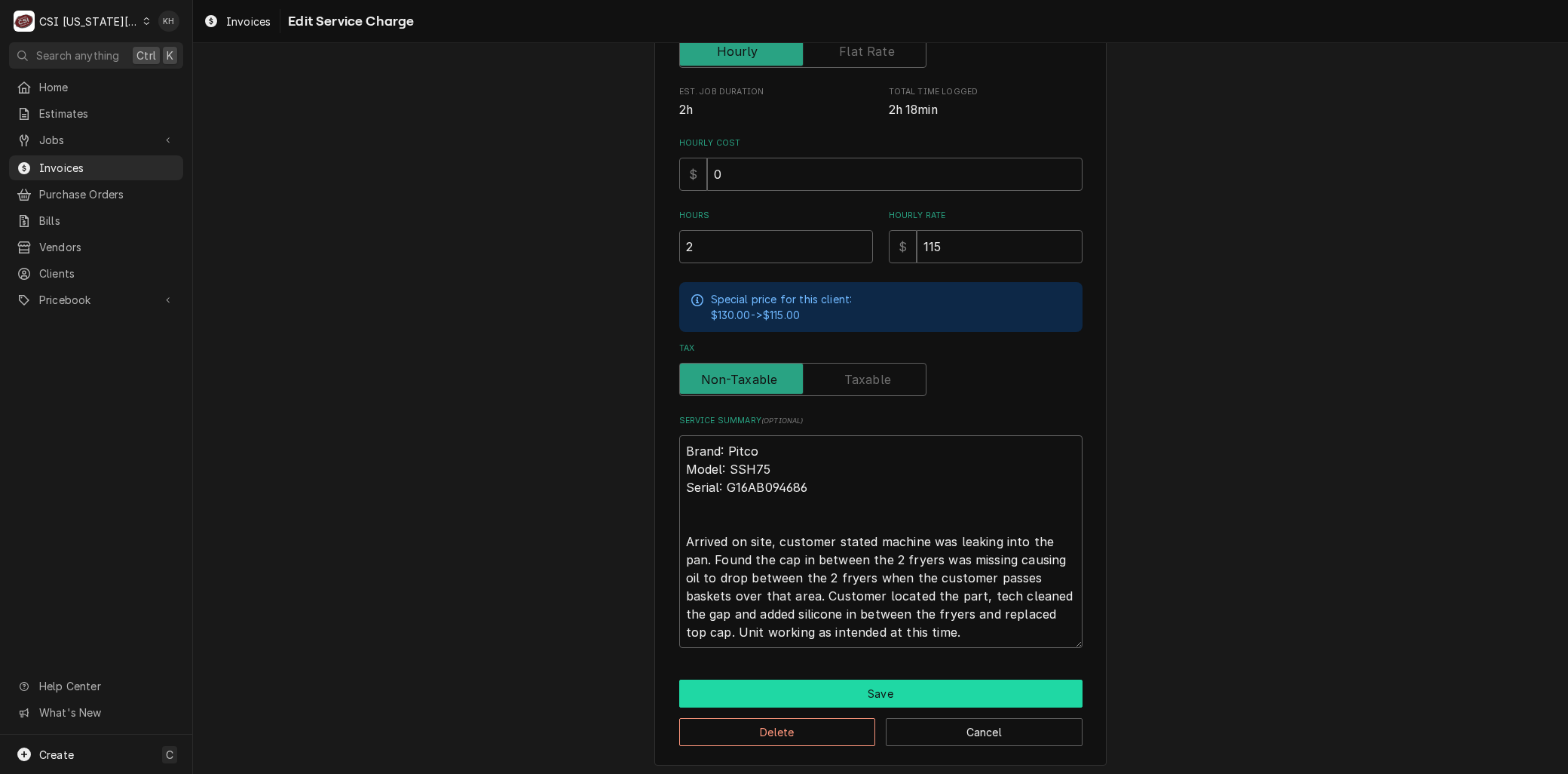
click at [869, 687] on button "Save" at bounding box center [881, 694] width 404 height 28
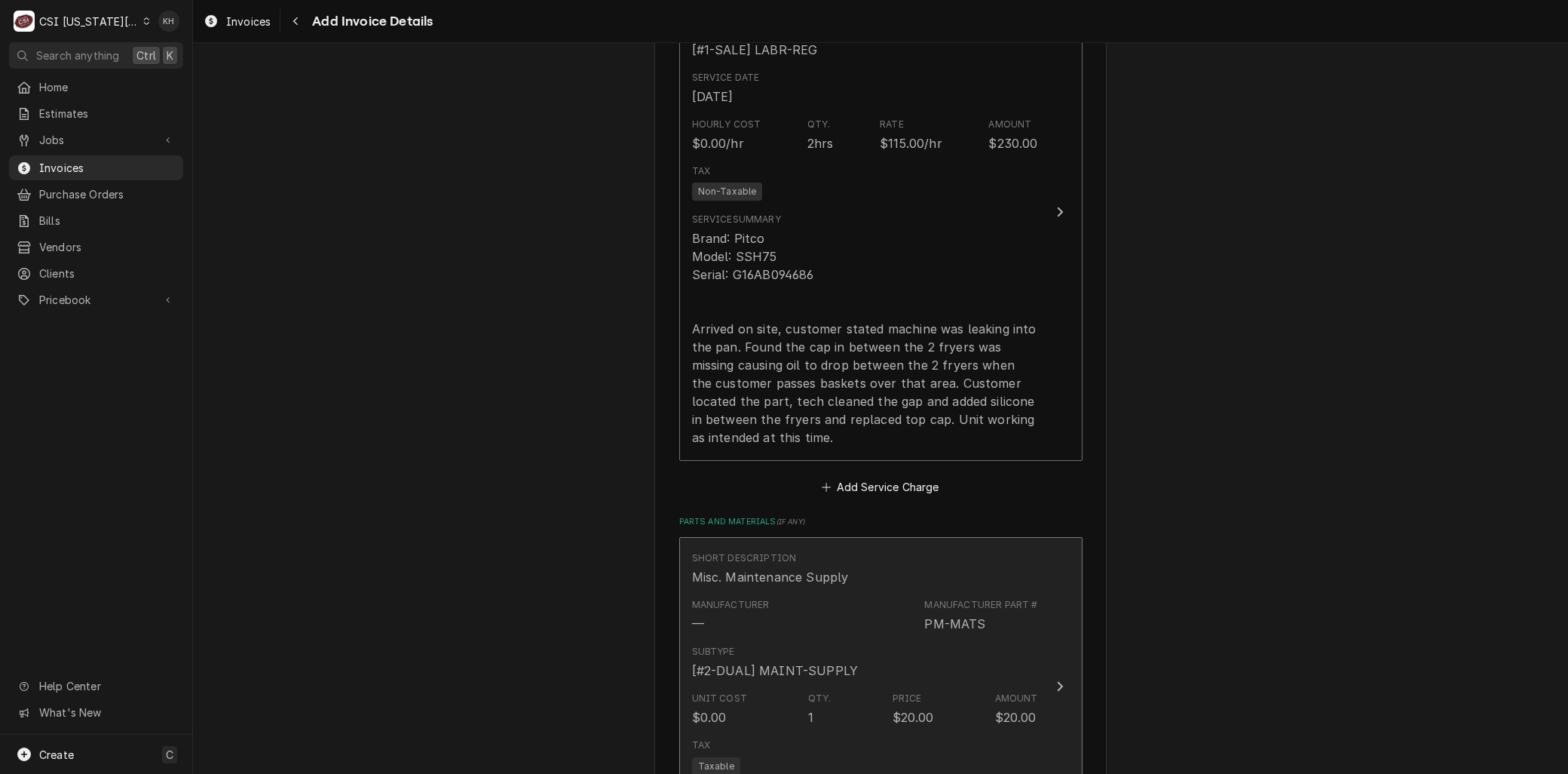
scroll to position [2227, 0]
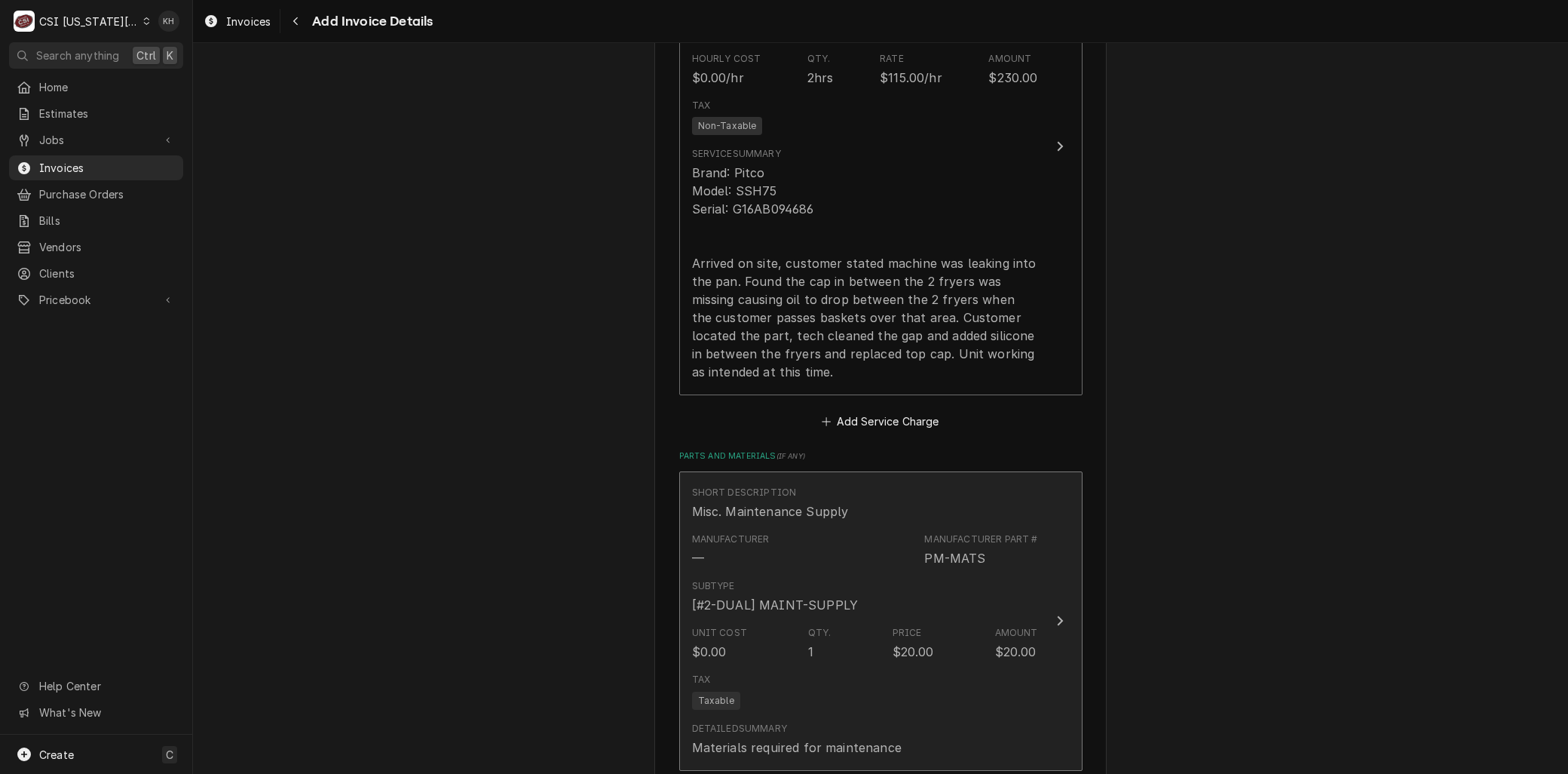
click at [839, 620] on div "Unit Cost $0.00 Qty. 1 Price $20.00 Amount $20.00" at bounding box center [866, 643] width 346 height 47
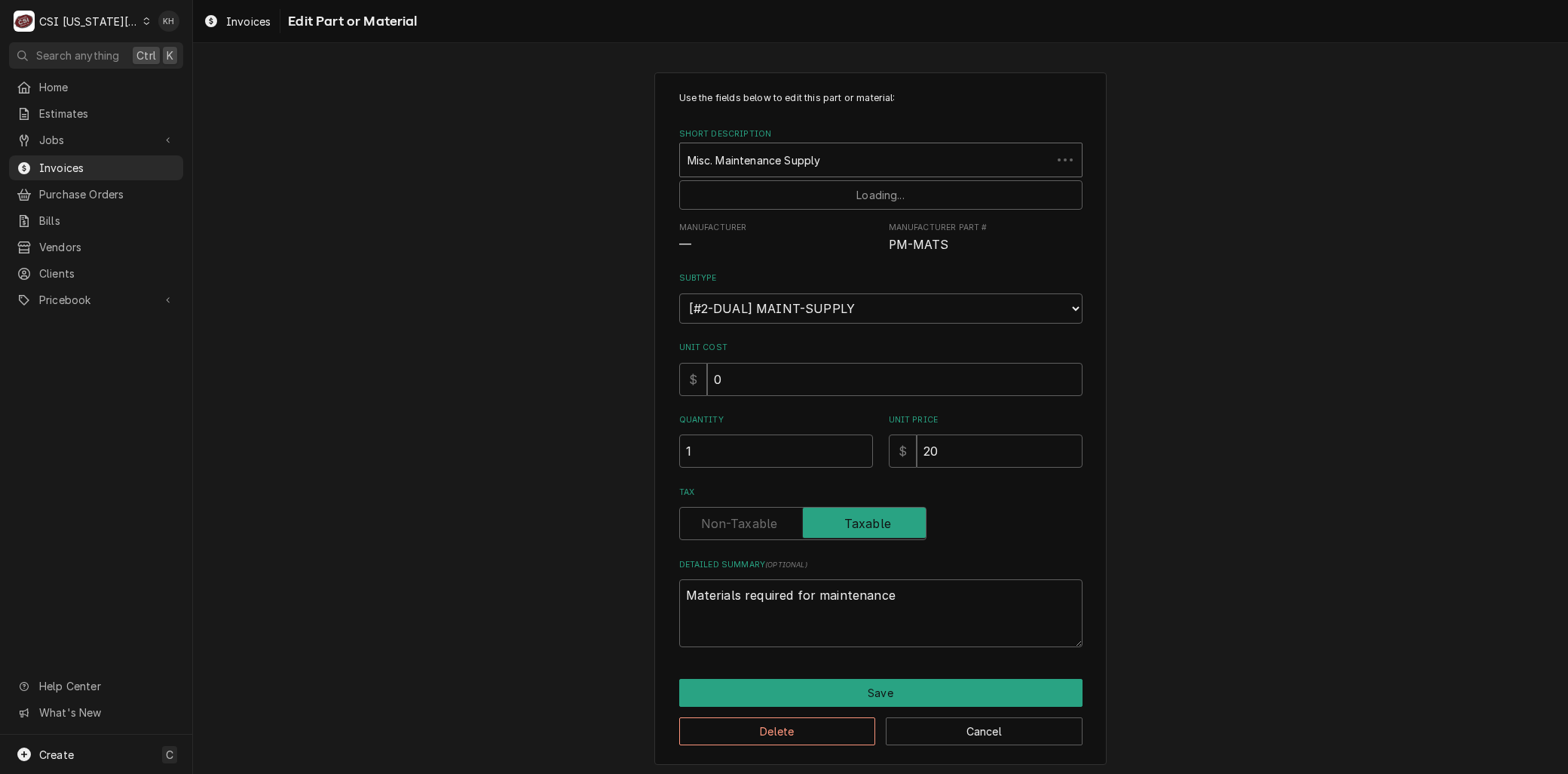
click at [746, 172] on div "Short Description" at bounding box center [866, 160] width 357 height 27
drag, startPoint x: 903, startPoint y: 440, endPoint x: 876, endPoint y: 438, distance: 27.1
click at [889, 440] on div "$ 0" at bounding box center [985, 452] width 193 height 34
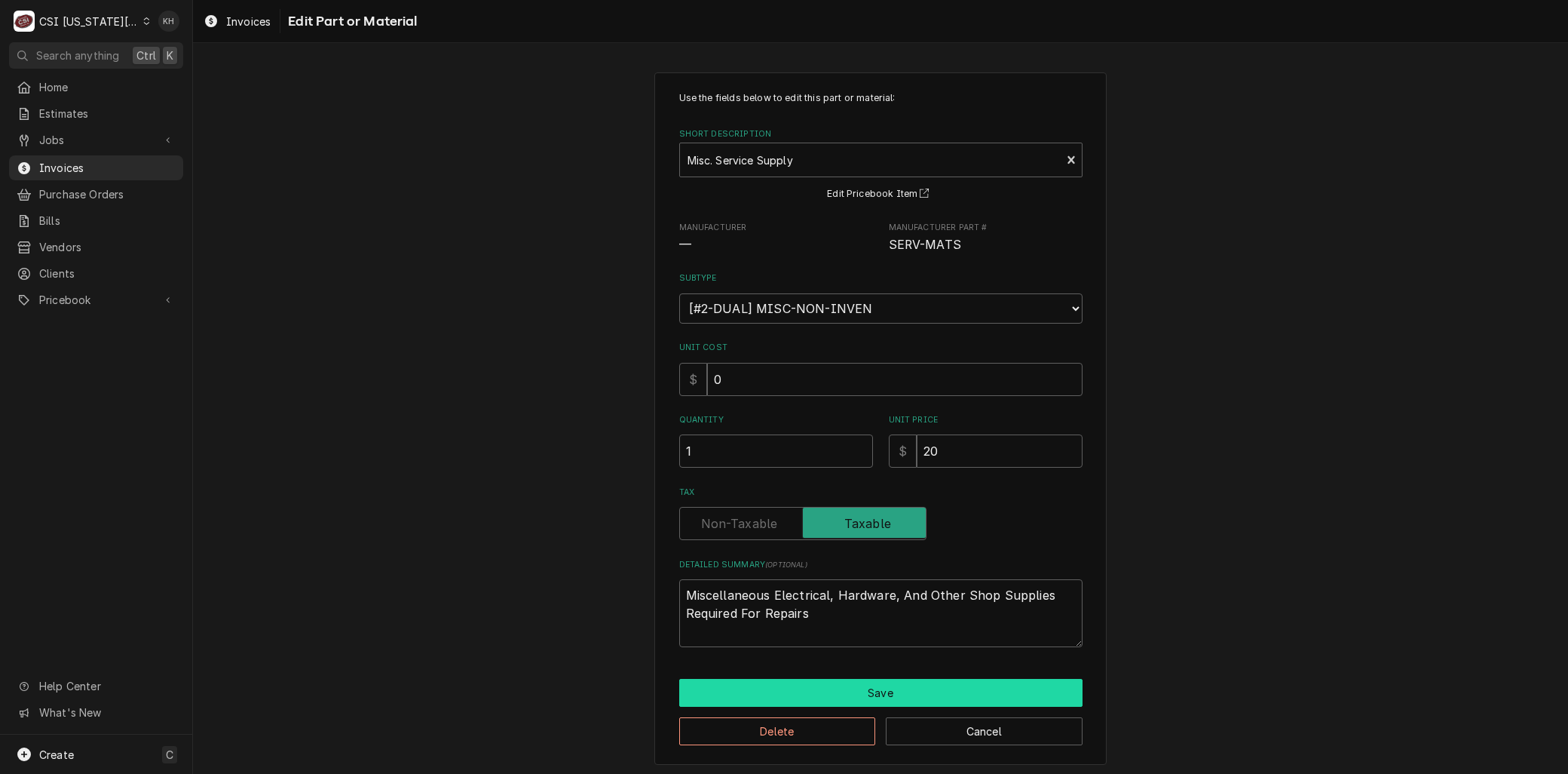
click at [902, 697] on button "Save" at bounding box center [881, 693] width 404 height 28
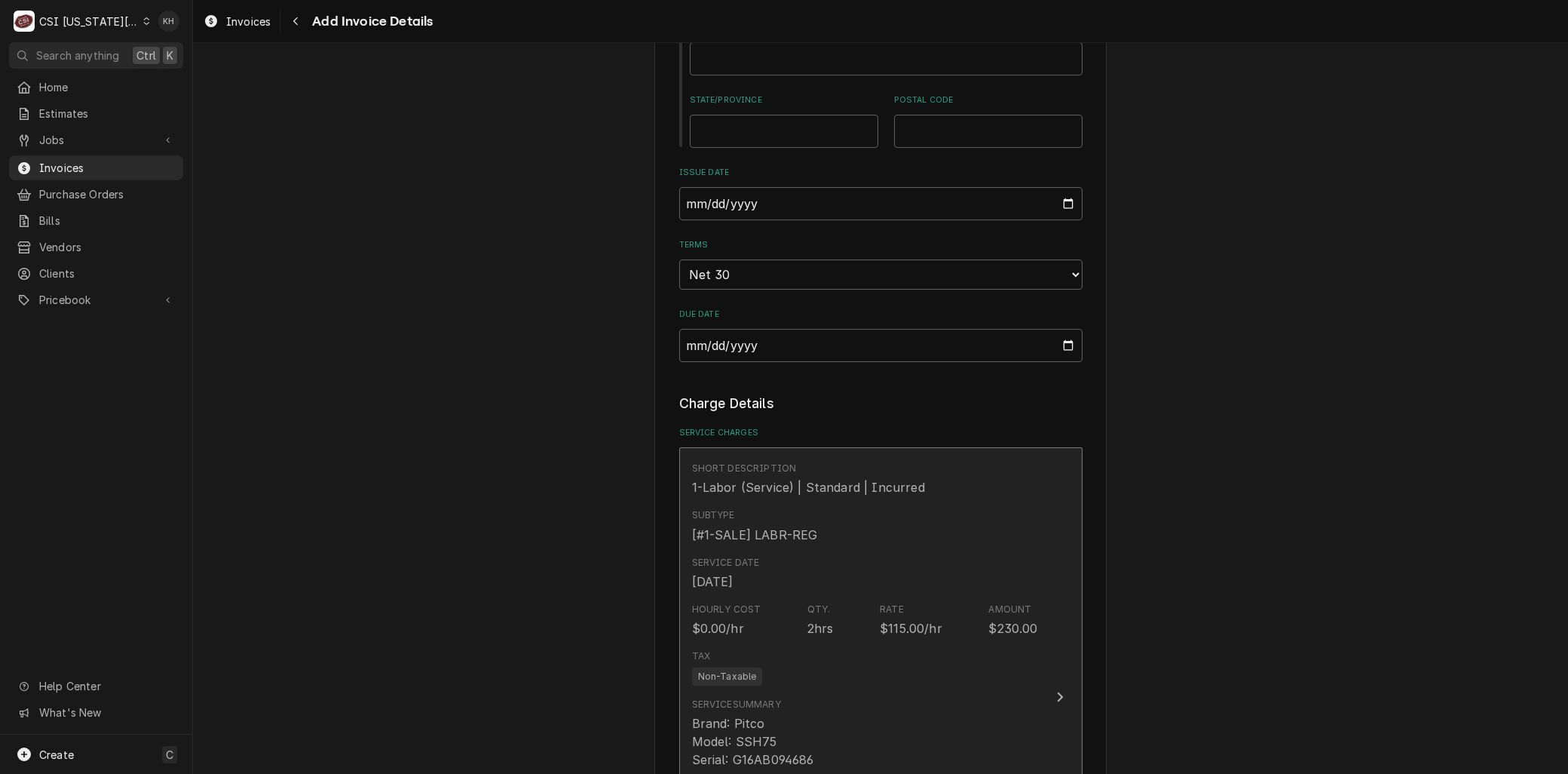
click at [832, 596] on div "Hourly Cost $0.00/hr Qty. 2hrs Rate $115.00/hr Amount $230.00" at bounding box center [866, 619] width 346 height 47
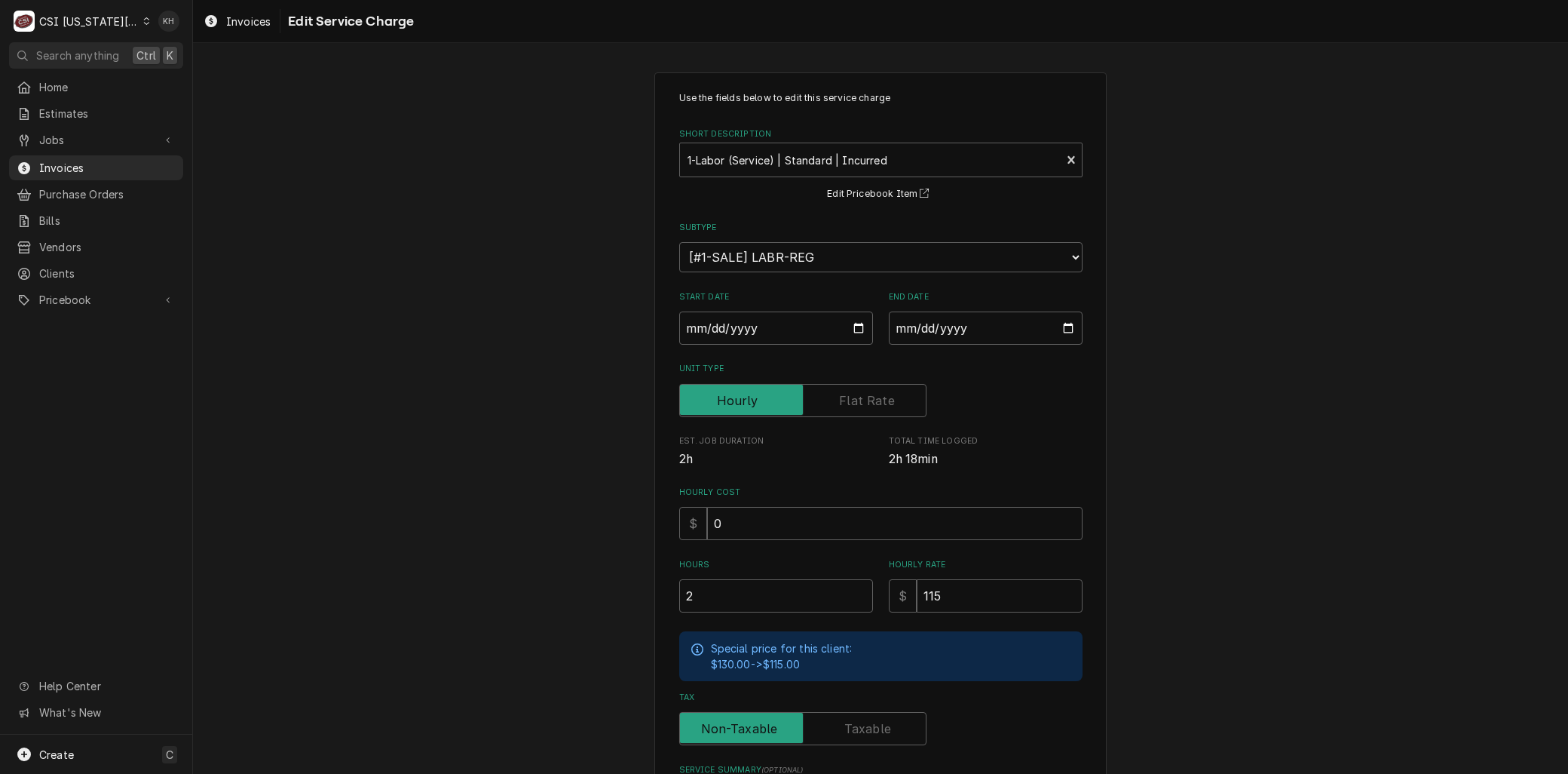
click at [862, 724] on label "Tax" at bounding box center [803, 729] width 247 height 34
click at [862, 724] on input "Tax" at bounding box center [803, 729] width 234 height 34
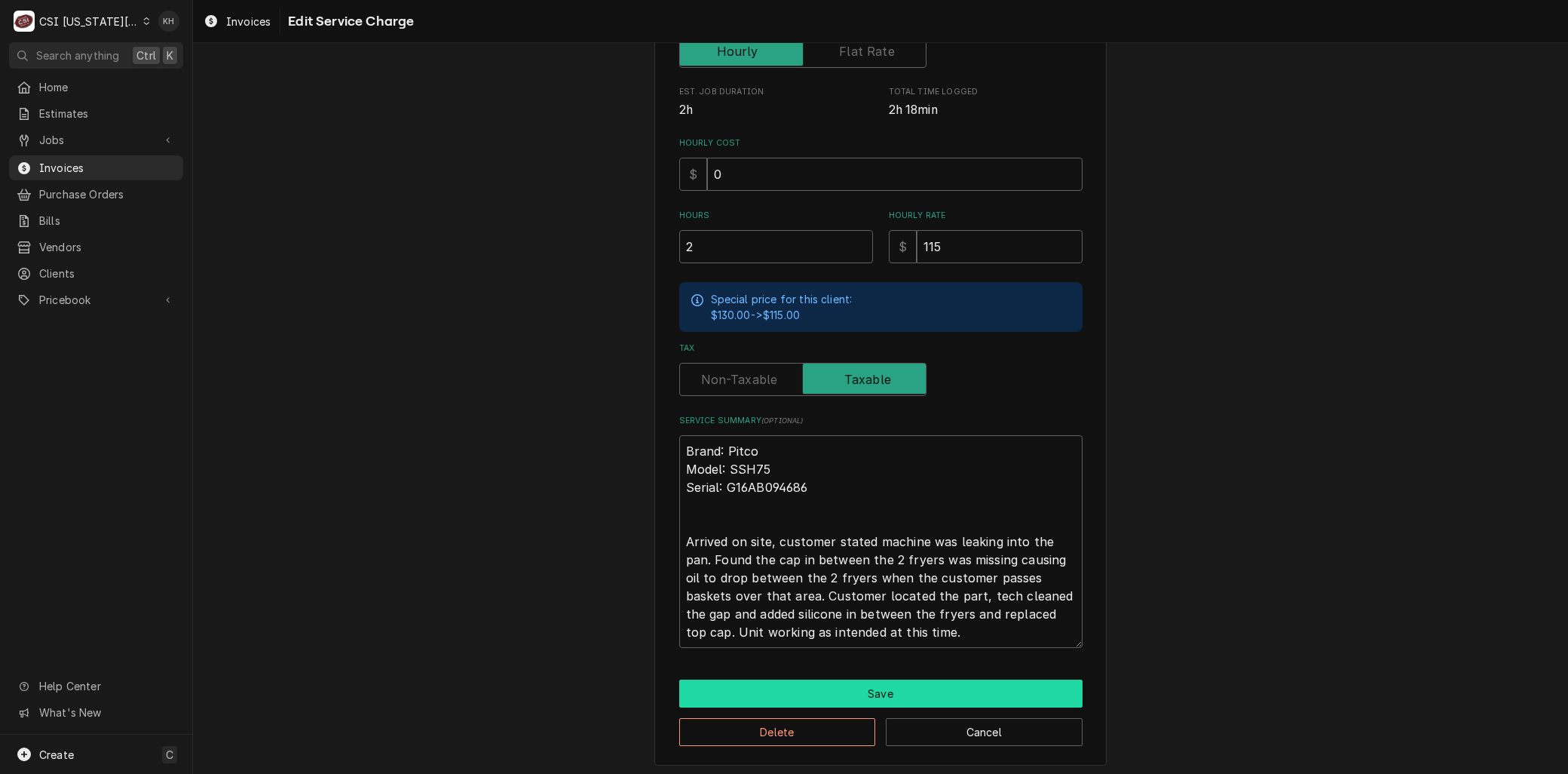
click at [865, 691] on button "Save" at bounding box center [881, 694] width 404 height 28
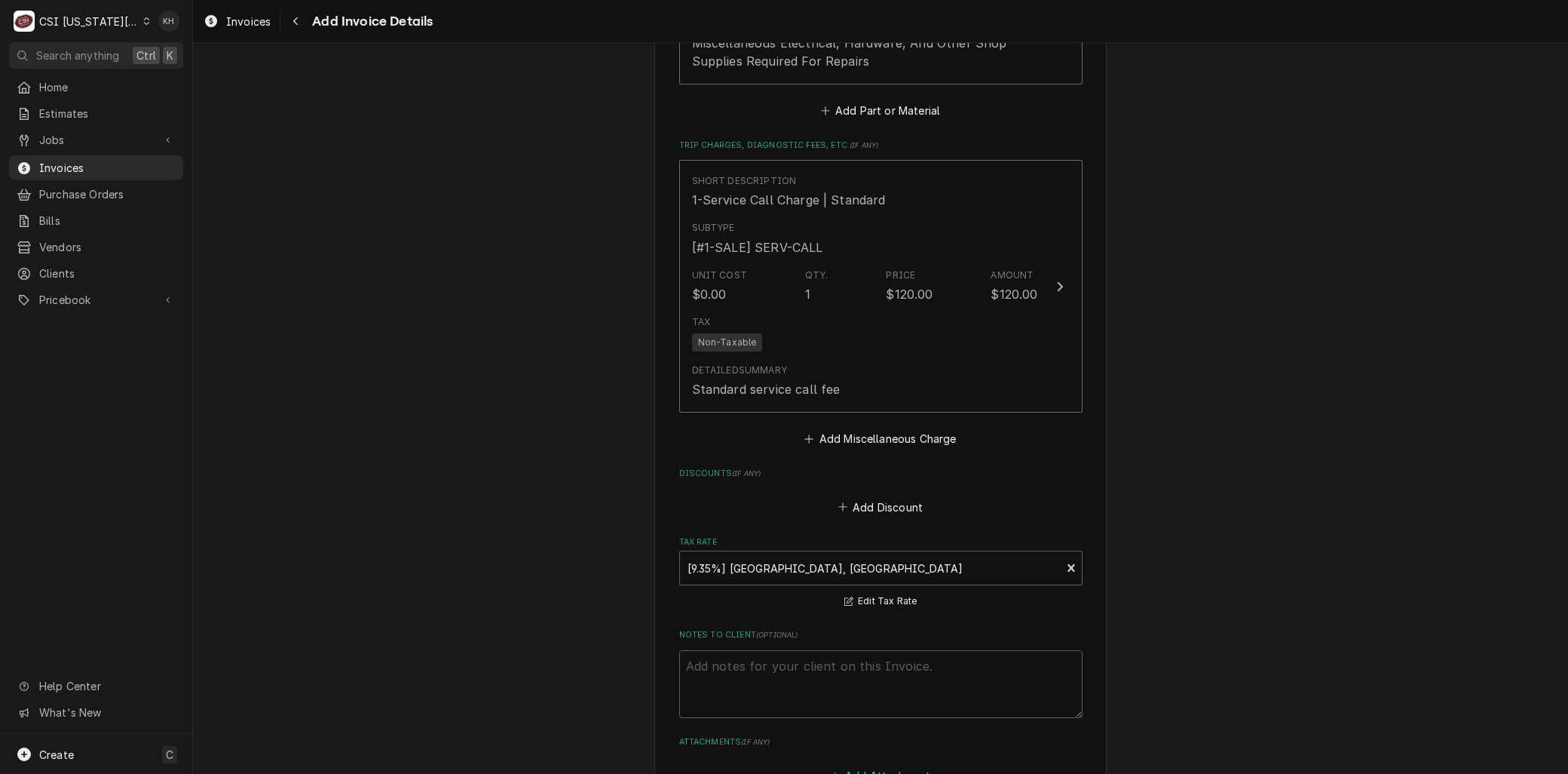
scroll to position [2999, 0]
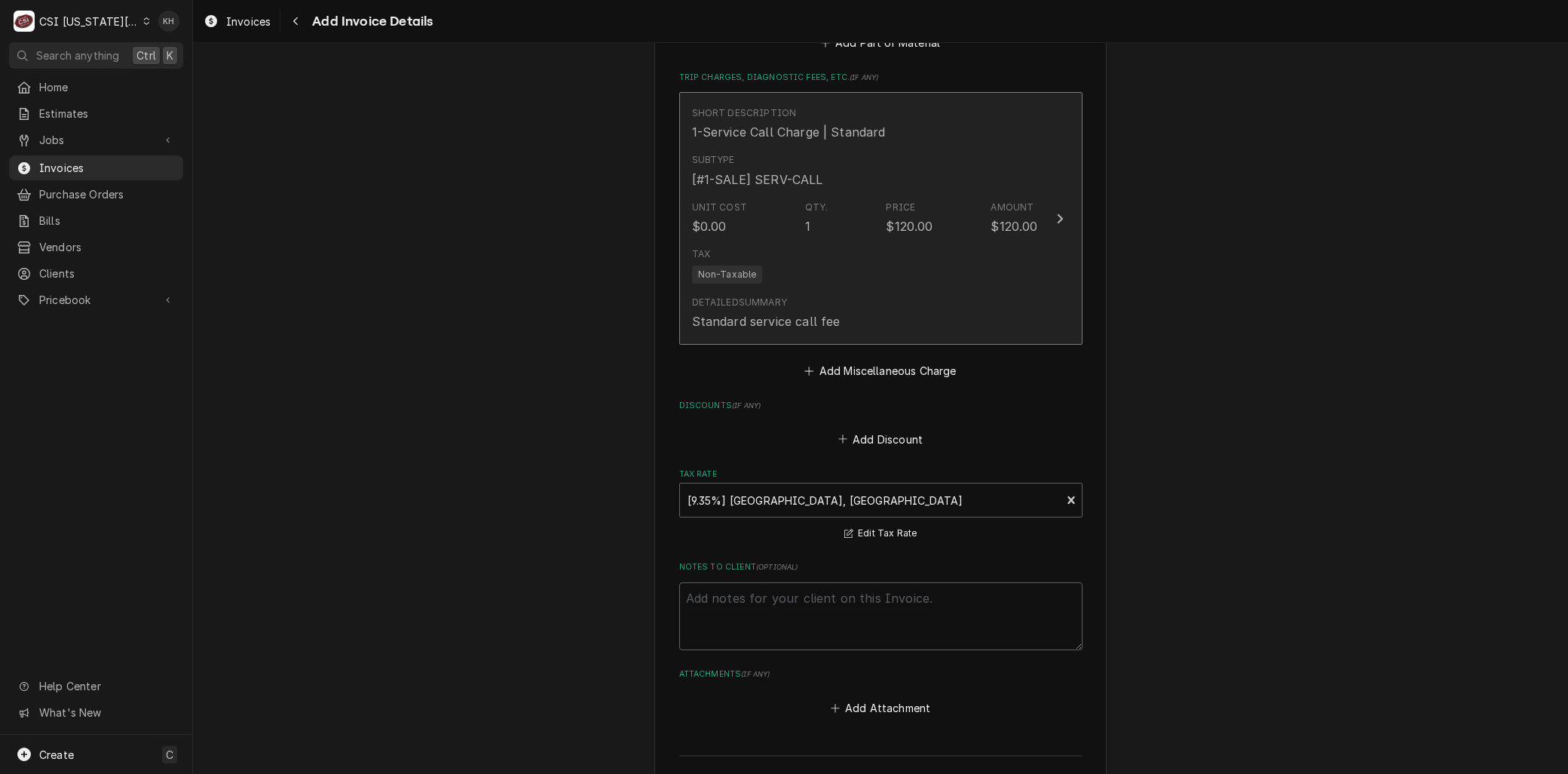
click at [806, 201] on div "Qty. 1" at bounding box center [817, 217] width 23 height 34
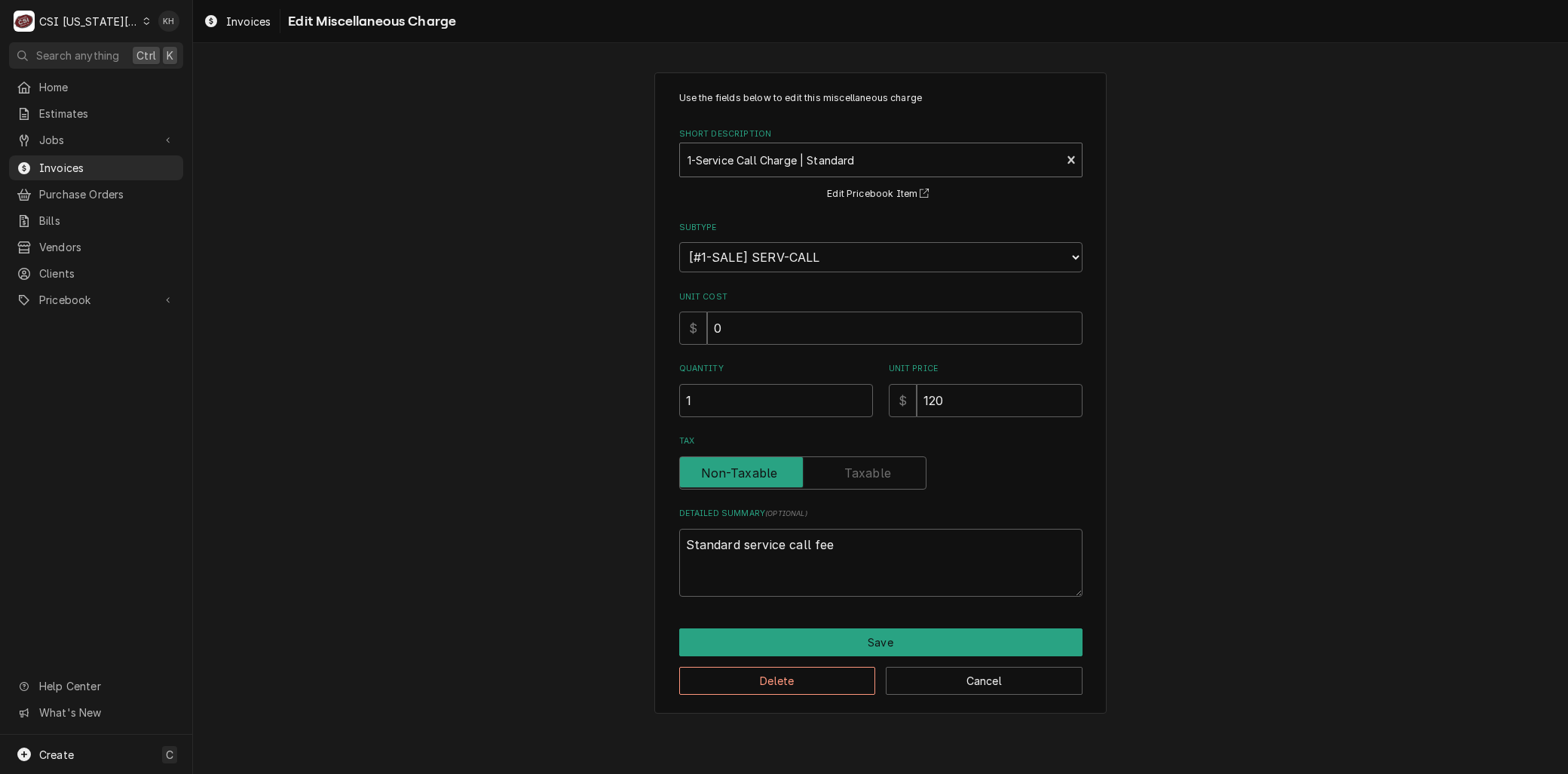
click at [767, 157] on div "Short Description" at bounding box center [870, 160] width 367 height 27
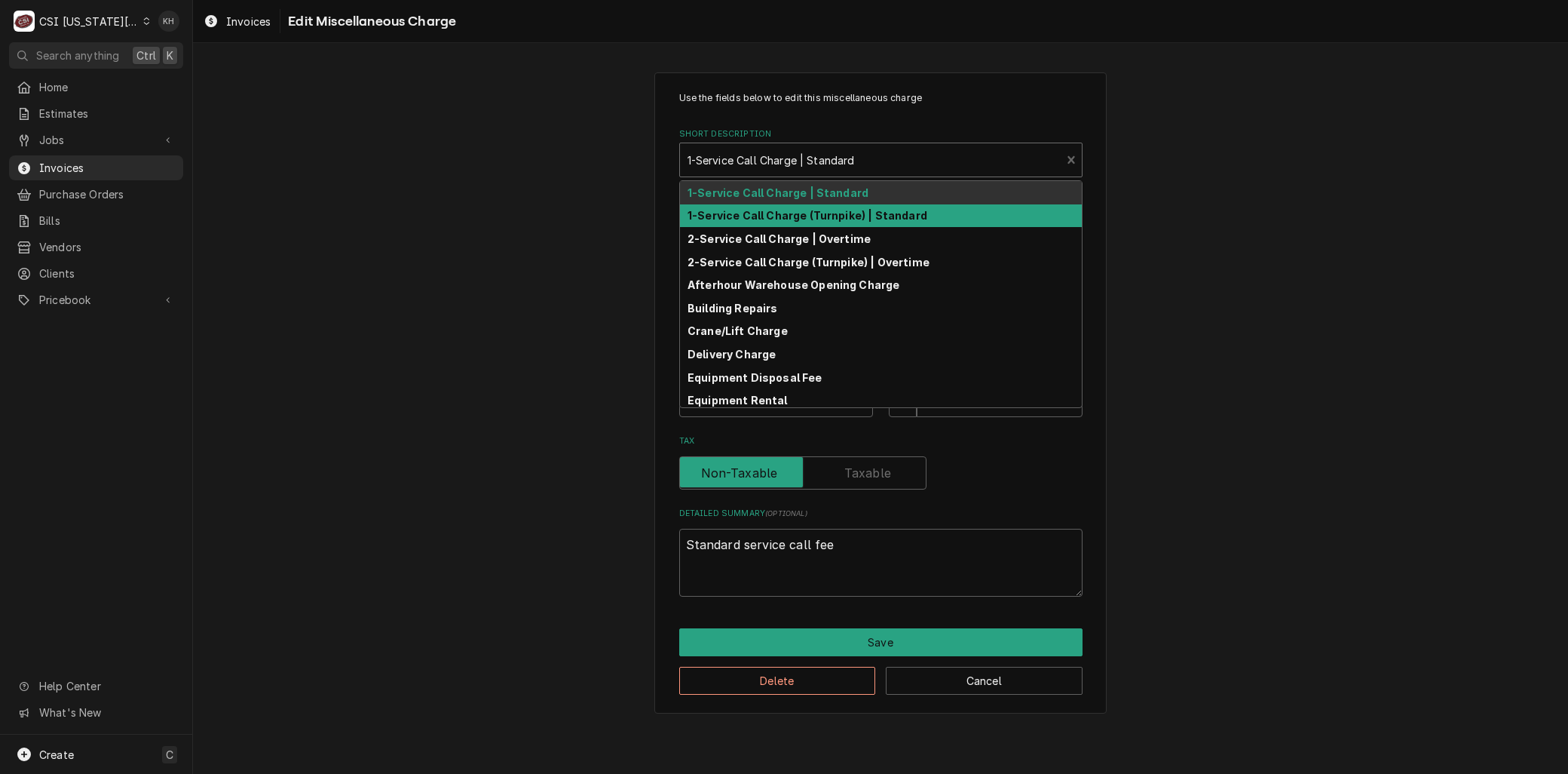
click at [770, 220] on strong "1-Service Call Charge (Turnpike) | Standard" at bounding box center [807, 215] width 239 height 13
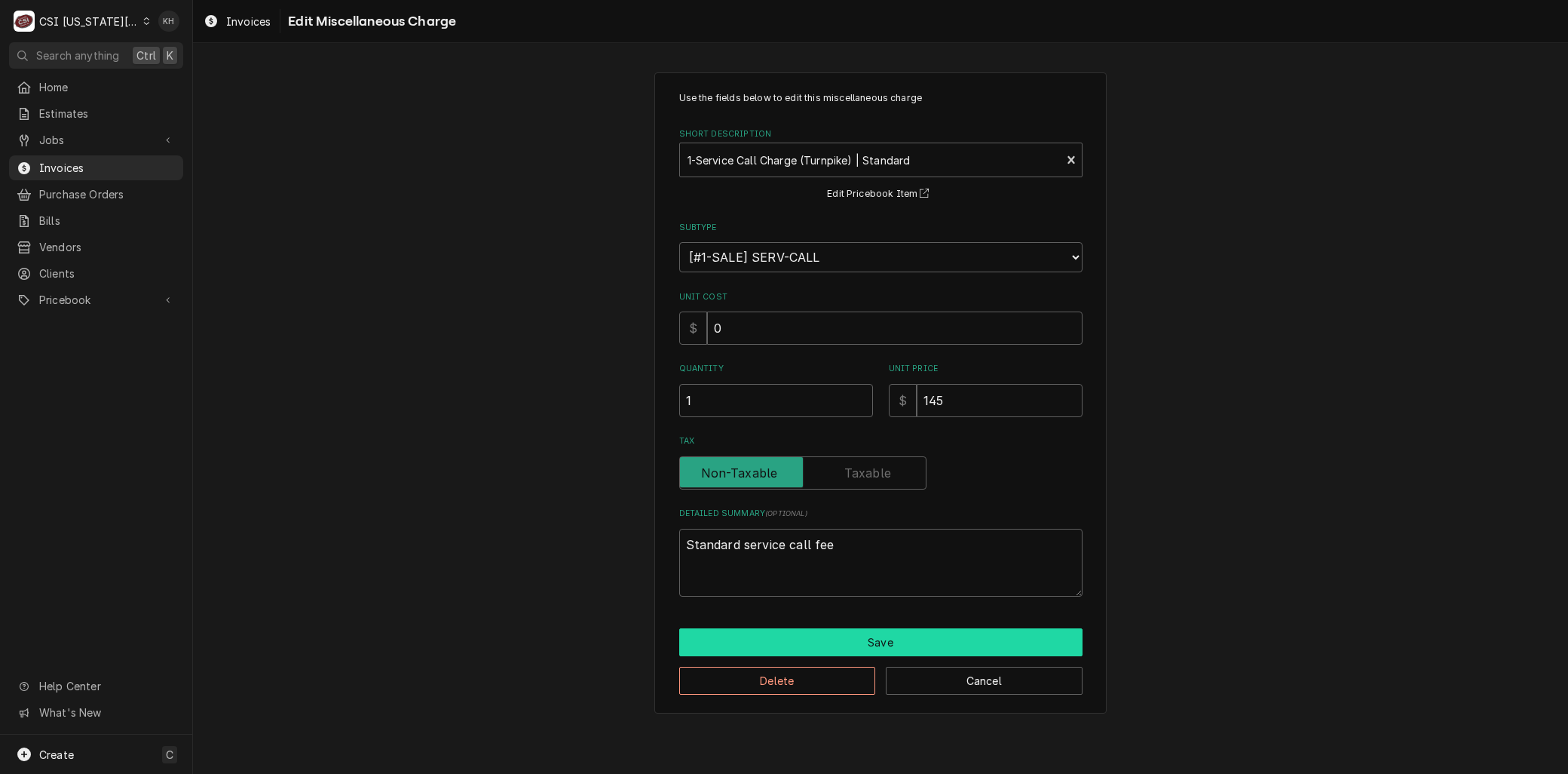
click at [846, 636] on button "Save" at bounding box center [881, 642] width 404 height 28
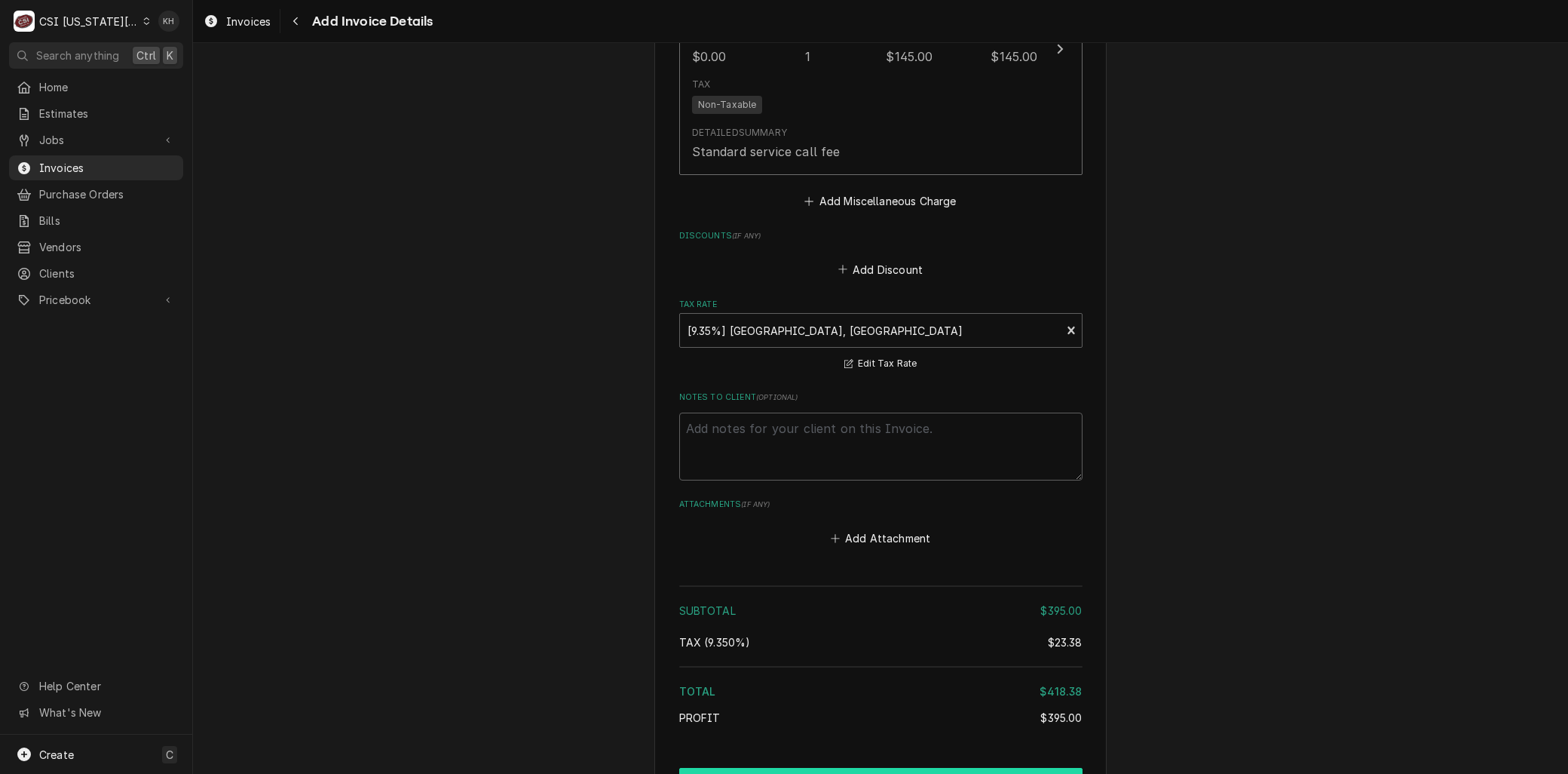
scroll to position [3188, 0]
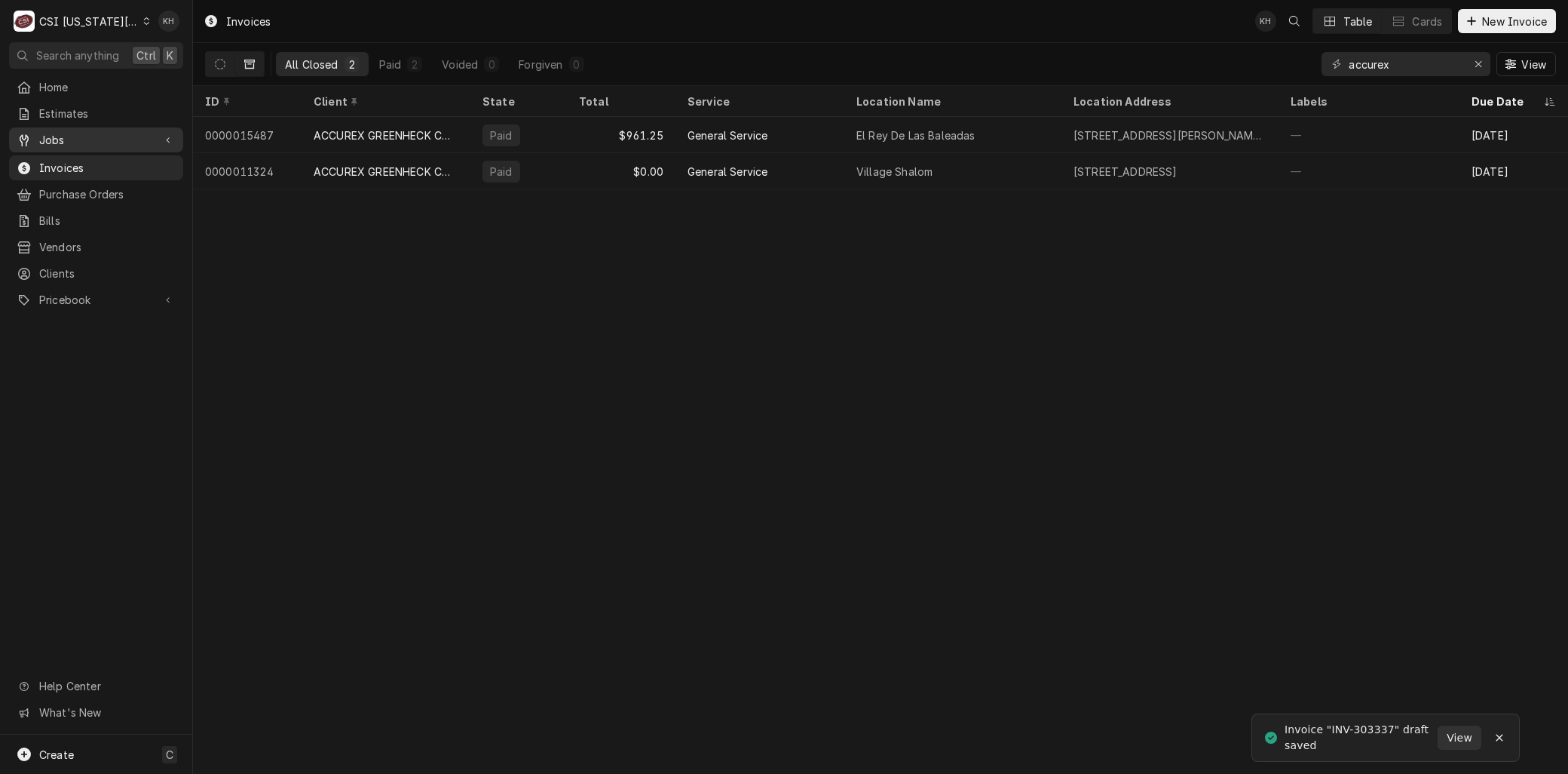
click at [94, 139] on span "Jobs" at bounding box center [95, 140] width 114 height 16
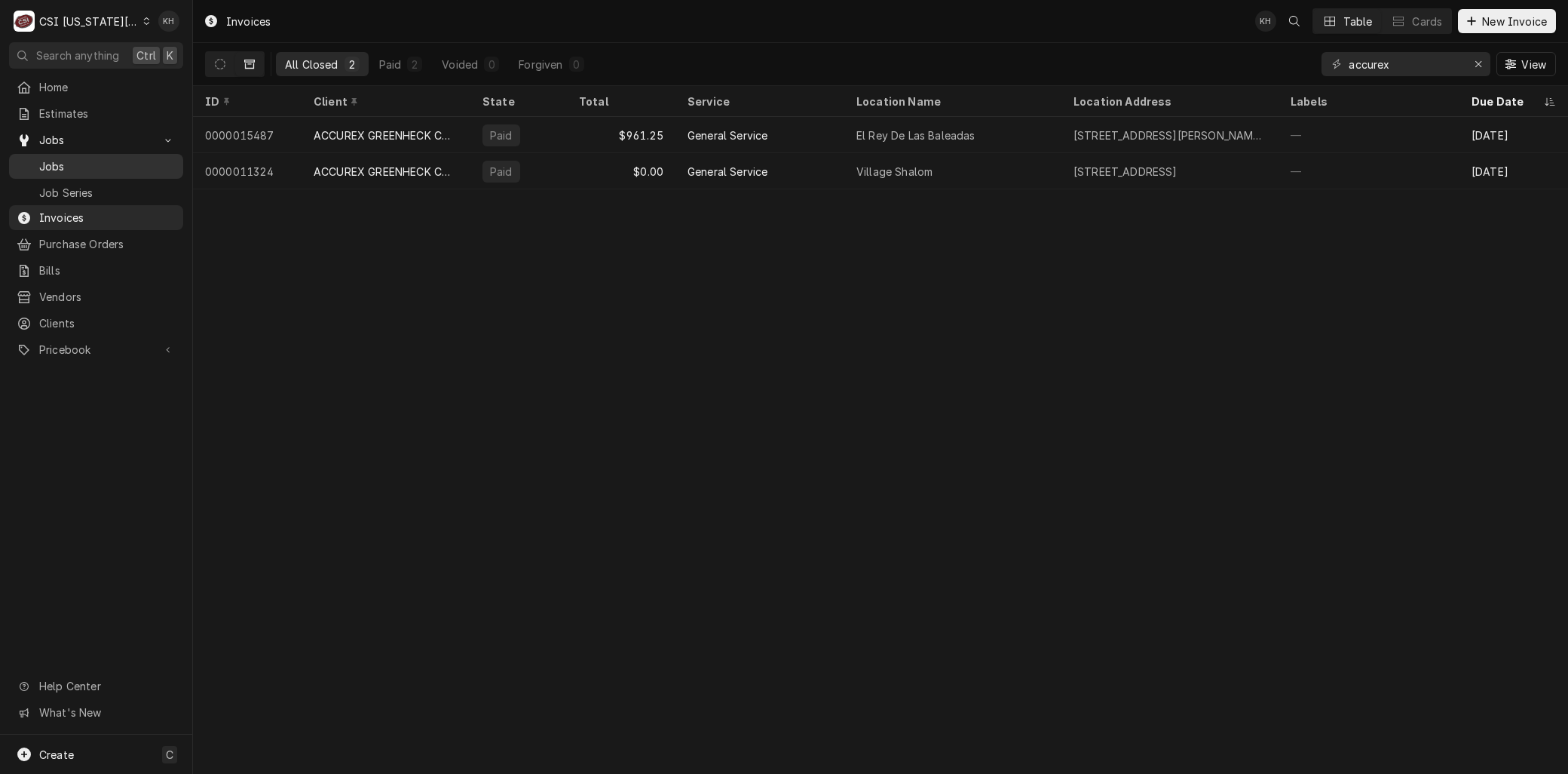
click at [89, 158] on span "Jobs" at bounding box center [107, 166] width 136 height 16
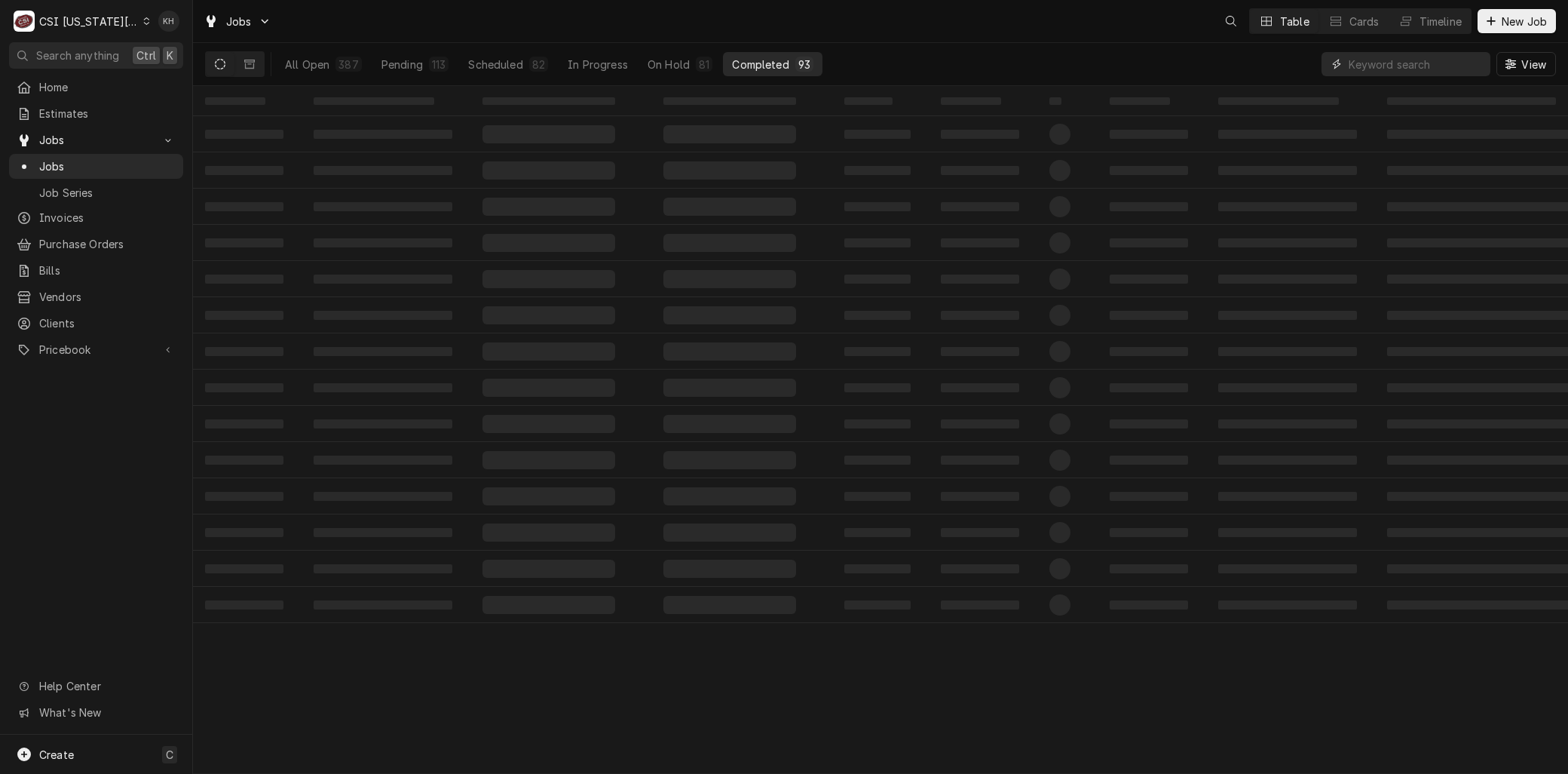
drag, startPoint x: 1405, startPoint y: 65, endPoint x: 1395, endPoint y: 64, distance: 10.0
click at [1396, 64] on input "Dynamic Content Wrapper" at bounding box center [1416, 64] width 134 height 24
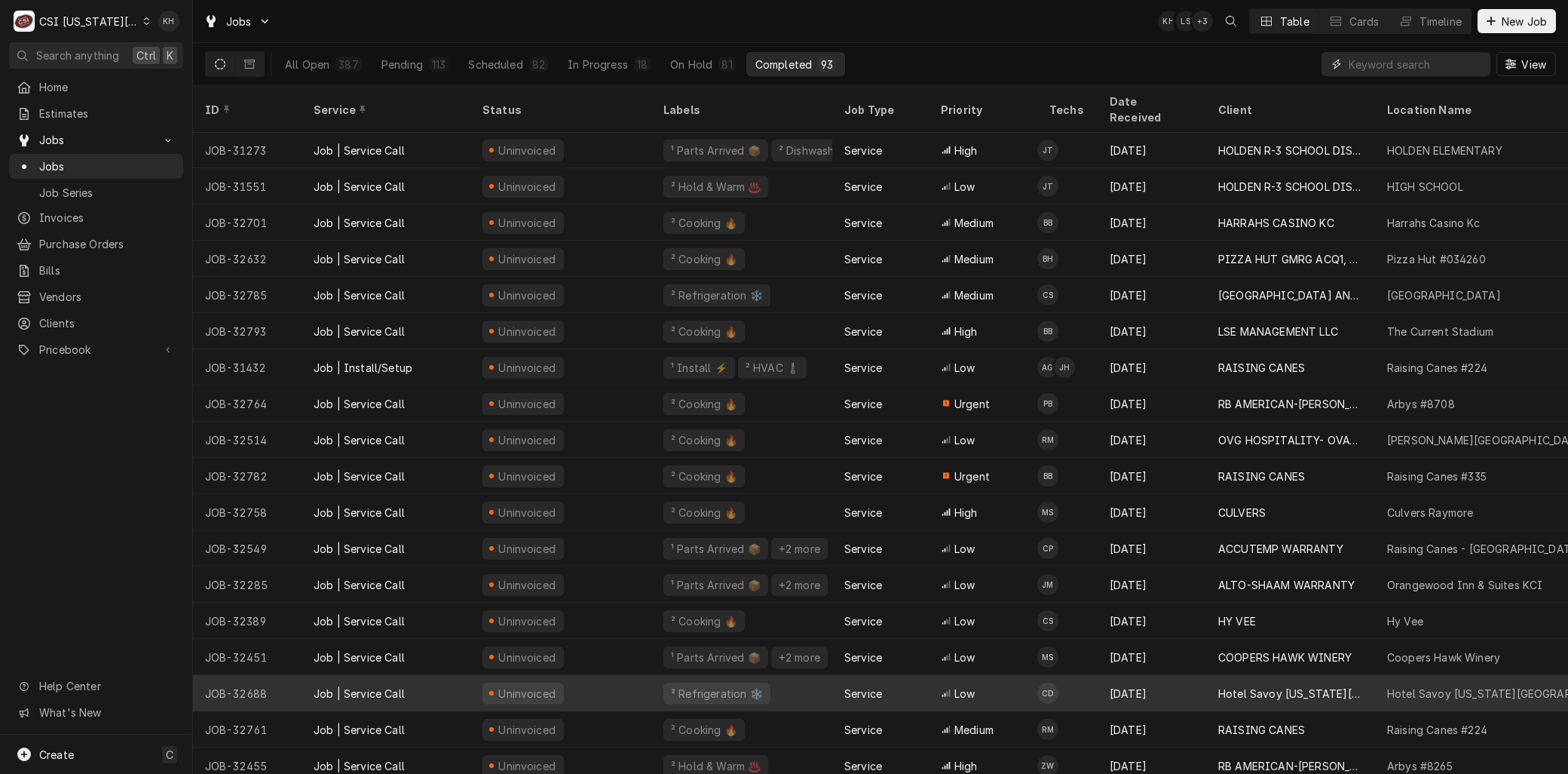
scroll to position [548, 0]
click at [299, 672] on div "JOB-32688" at bounding box center [247, 689] width 109 height 36
